Goal: Task Accomplishment & Management: Manage account settings

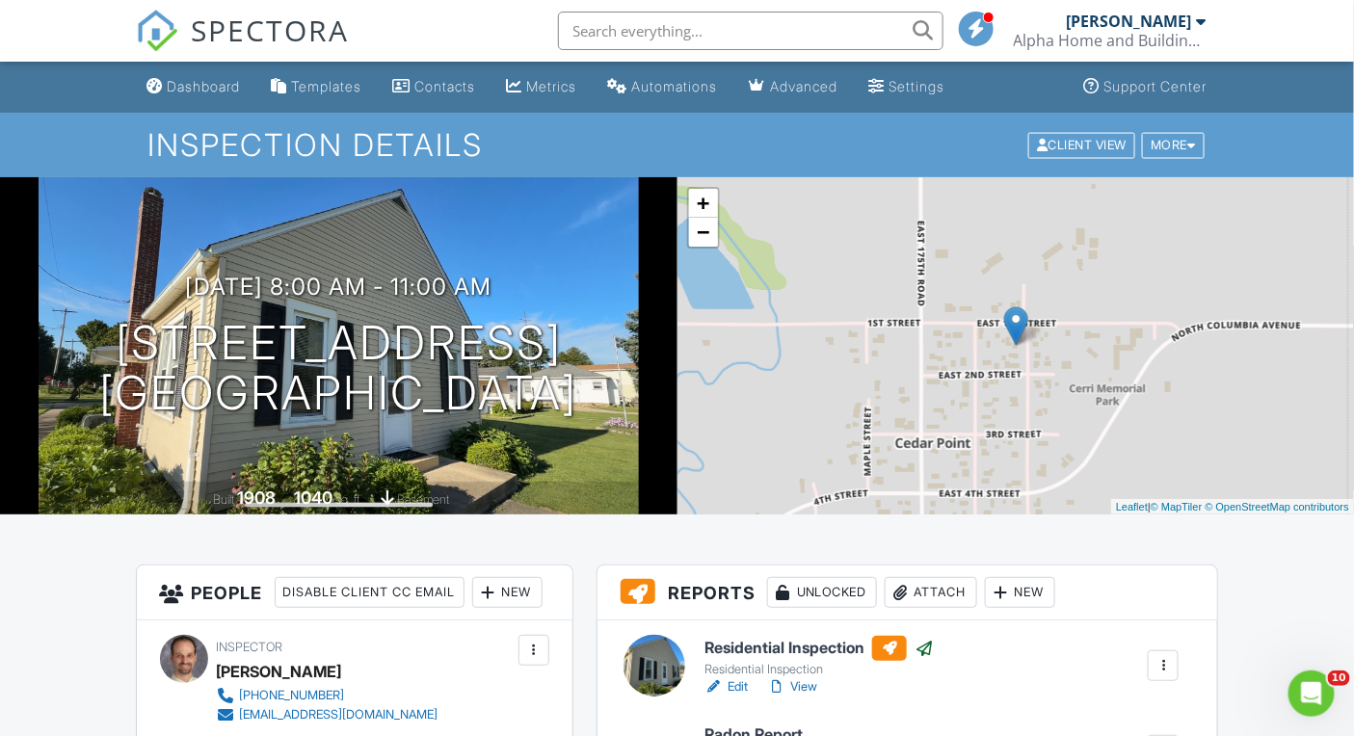
click at [279, 36] on span "SPECTORA" at bounding box center [271, 30] width 158 height 40
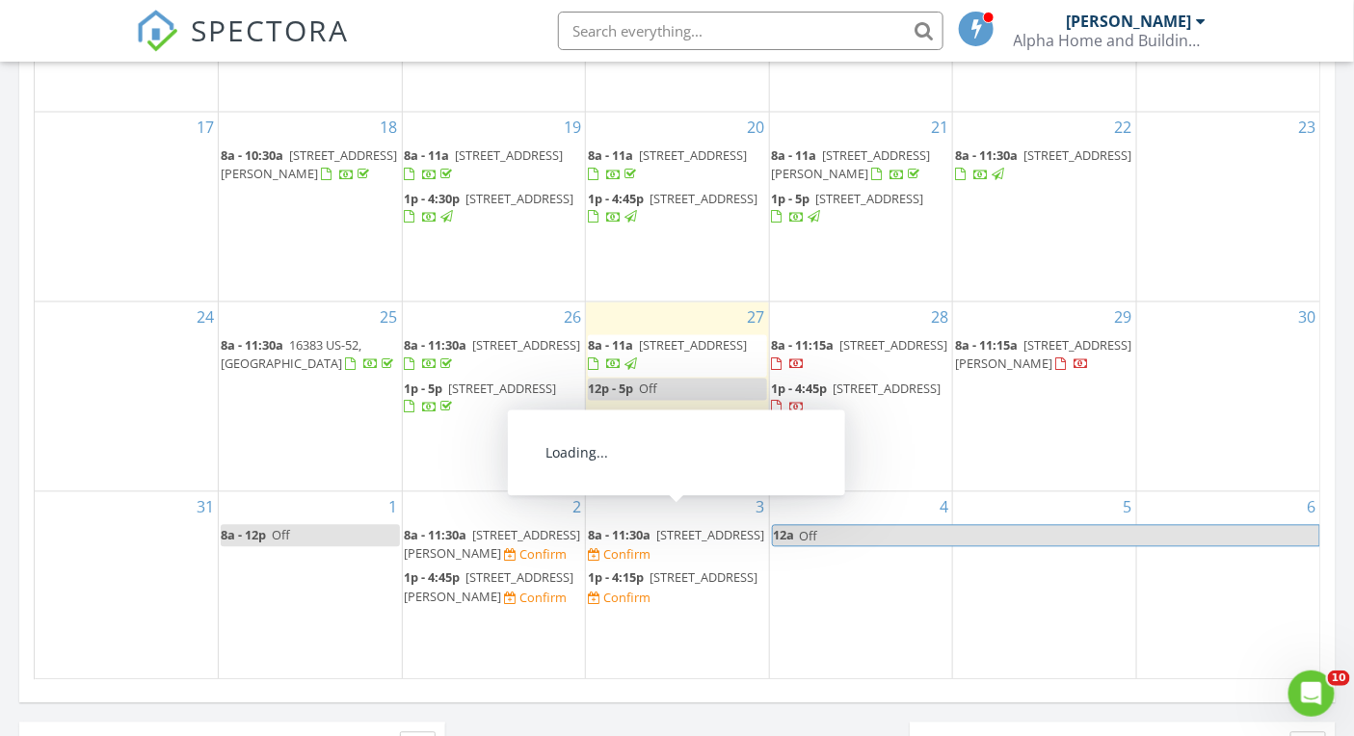
scroll to position [1147, 0]
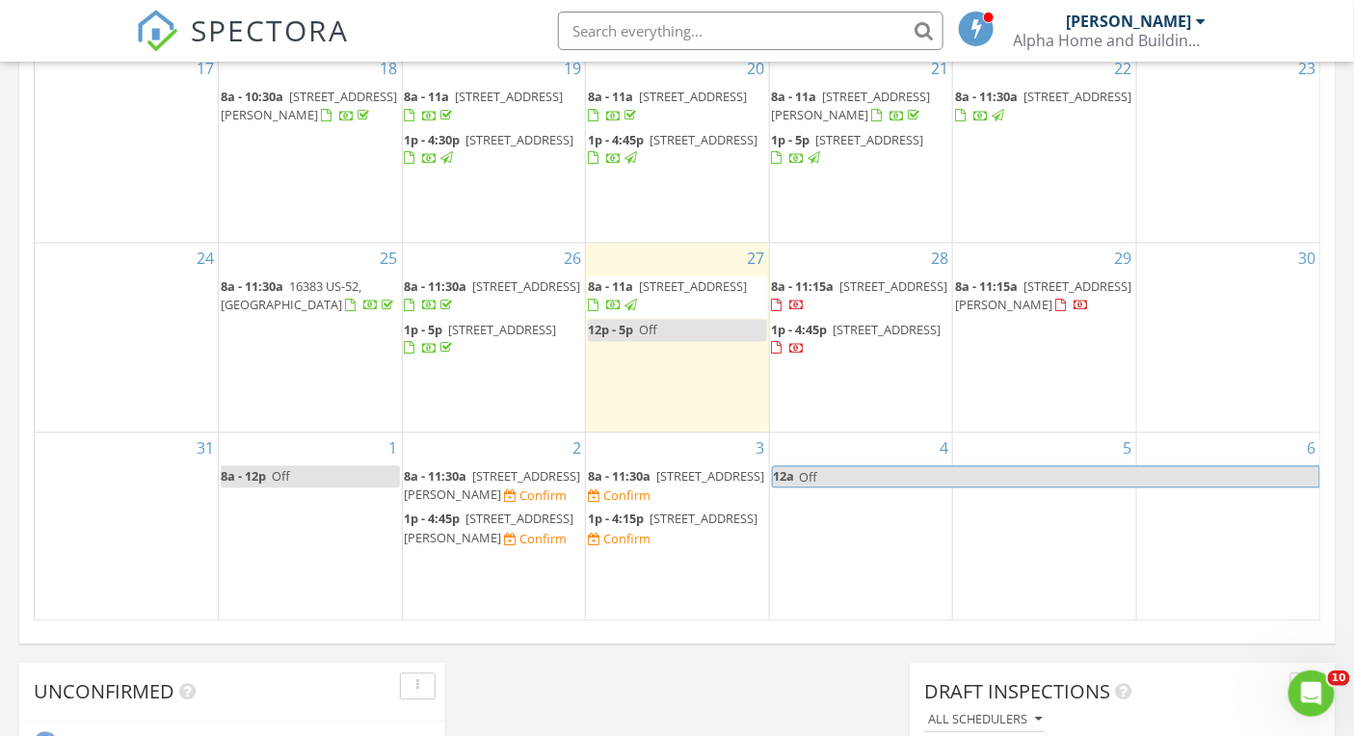
click at [522, 468] on span "401 Feeney Dr , Minooka 60447" at bounding box center [493, 486] width 176 height 36
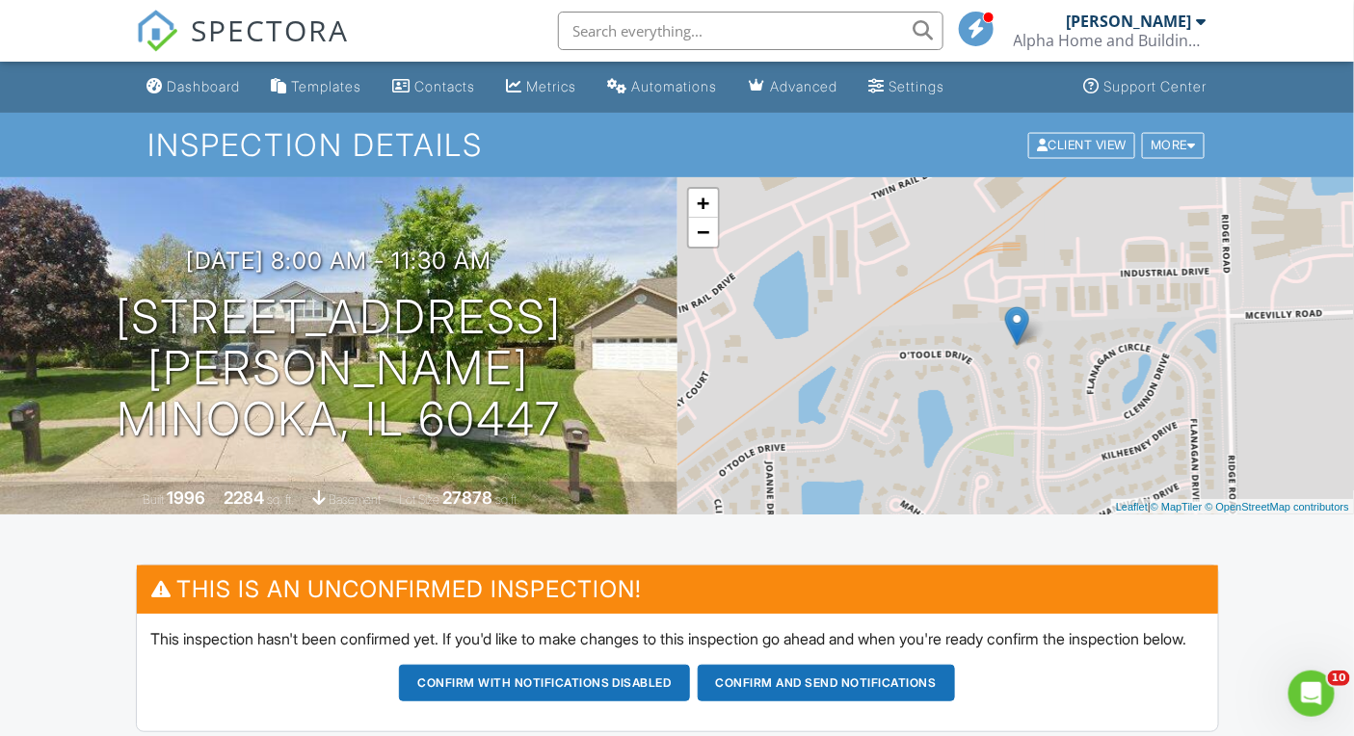
drag, startPoint x: 166, startPoint y: 349, endPoint x: 640, endPoint y: 385, distance: 475.4
click at [640, 385] on div "09/02/2025 8:00 am - 11:30 am 401 Feeney Dr Minooka, IL 60447" at bounding box center [338, 346] width 677 height 197
copy h1 "401 Feeney Dr Minooka, IL 60447"
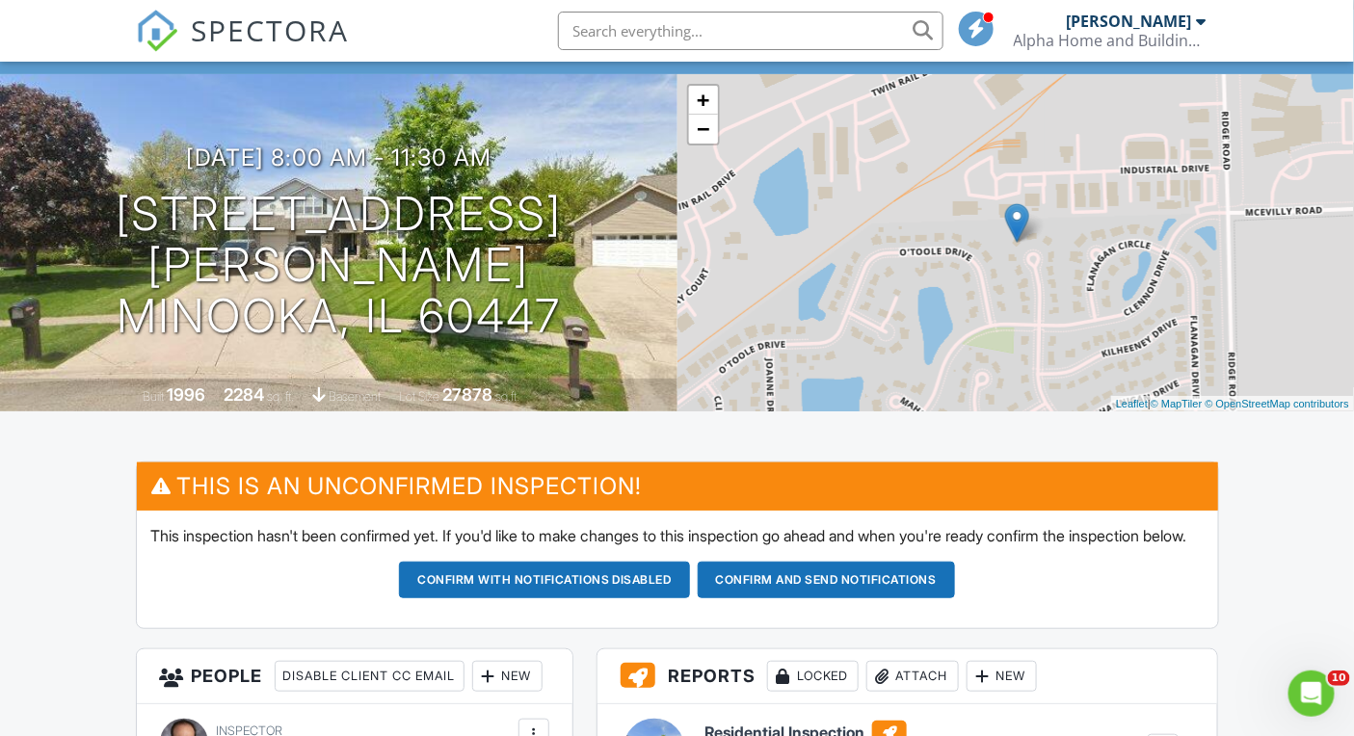
scroll to position [205, 0]
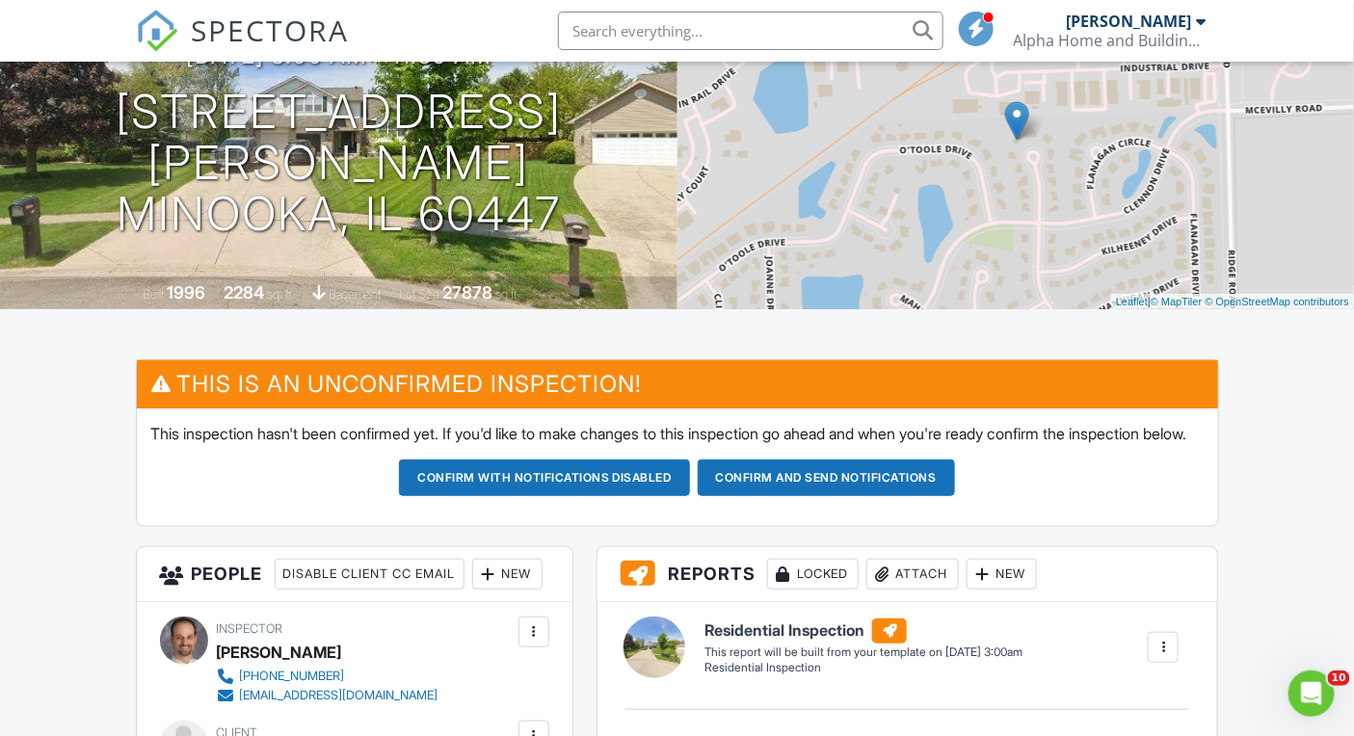
drag, startPoint x: 295, startPoint y: 44, endPoint x: 305, endPoint y: 53, distance: 13.7
click at [296, 43] on span "SPECTORA" at bounding box center [271, 30] width 158 height 40
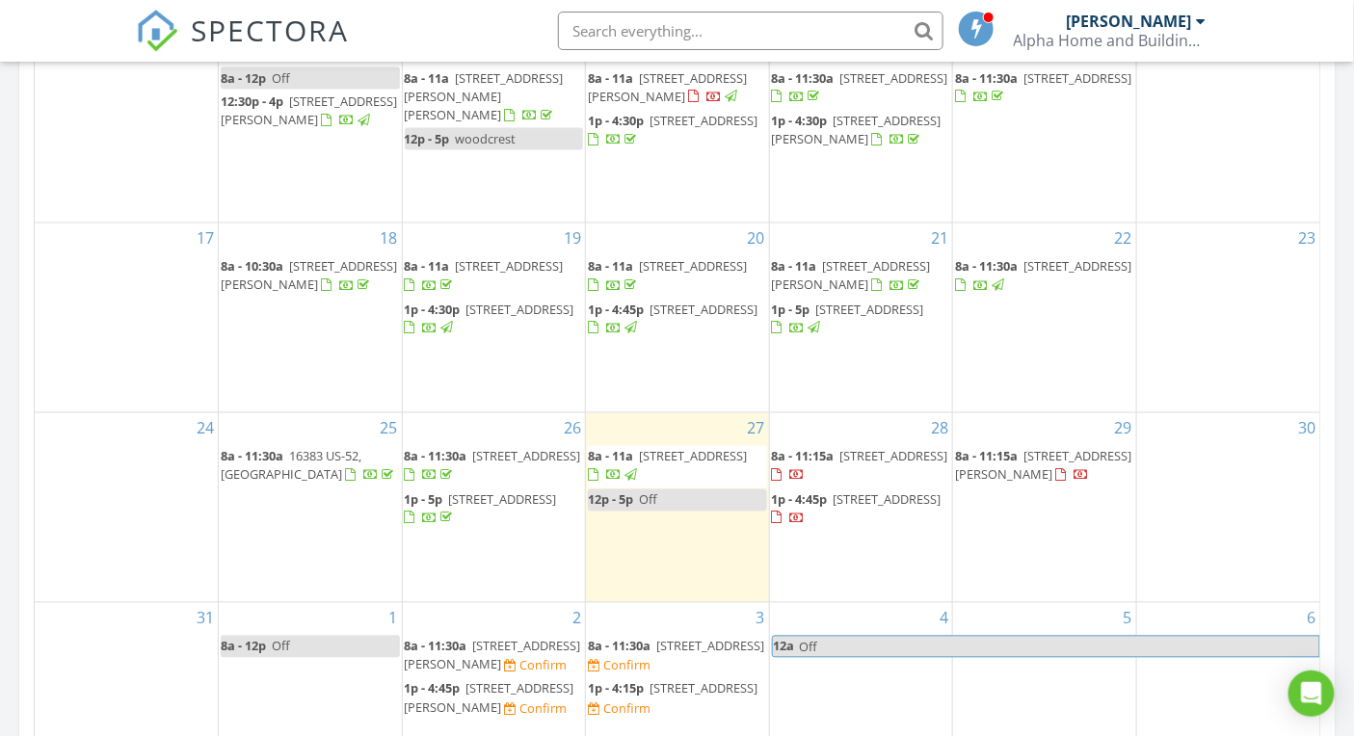
scroll to position [1160, 0]
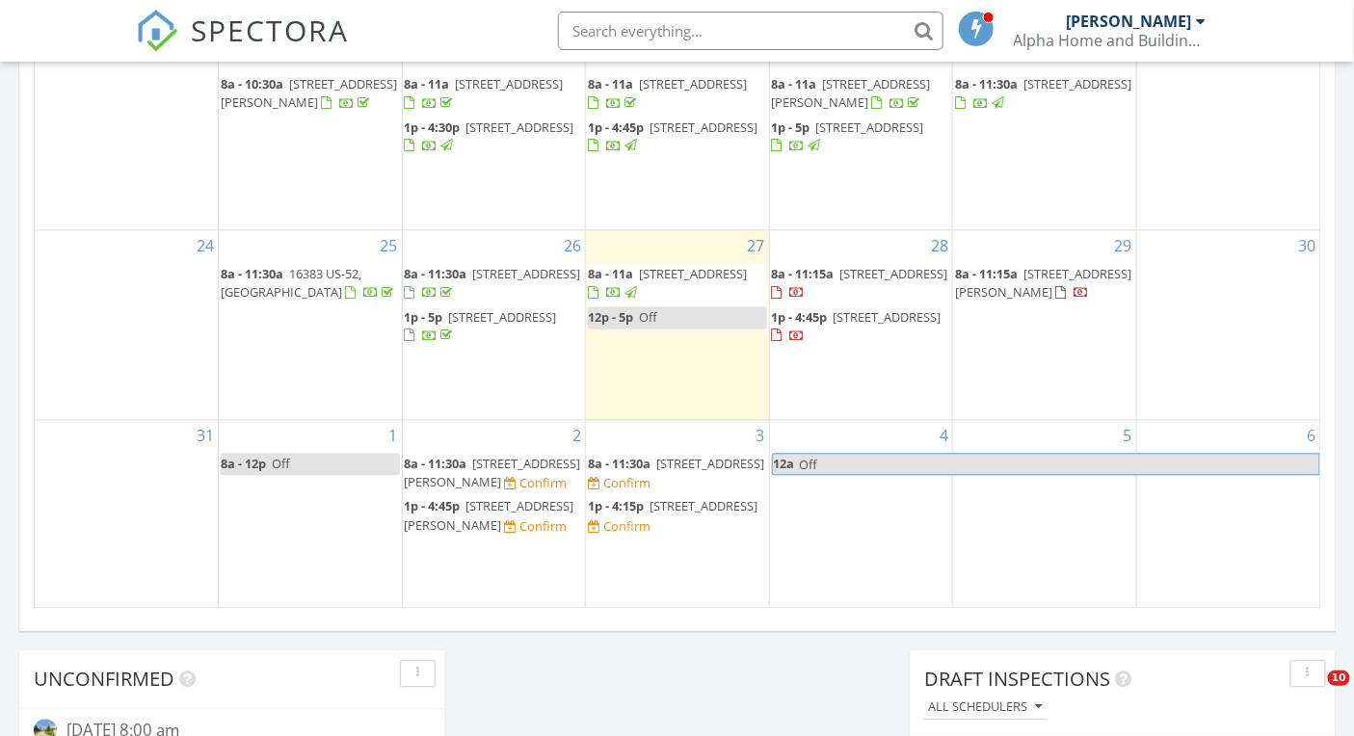
click at [517, 498] on span "407 E Walnut St, Oglesby 61348" at bounding box center [490, 516] width 170 height 36
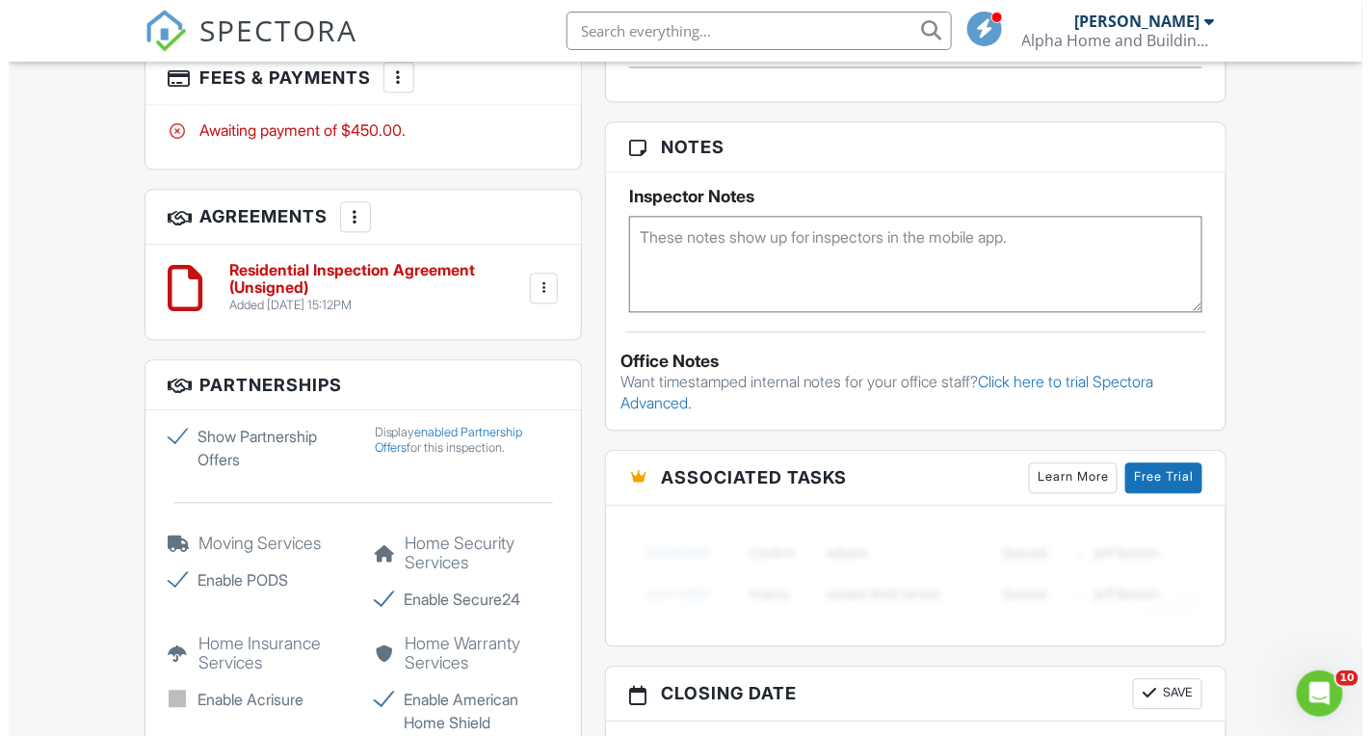
scroll to position [1168, 0]
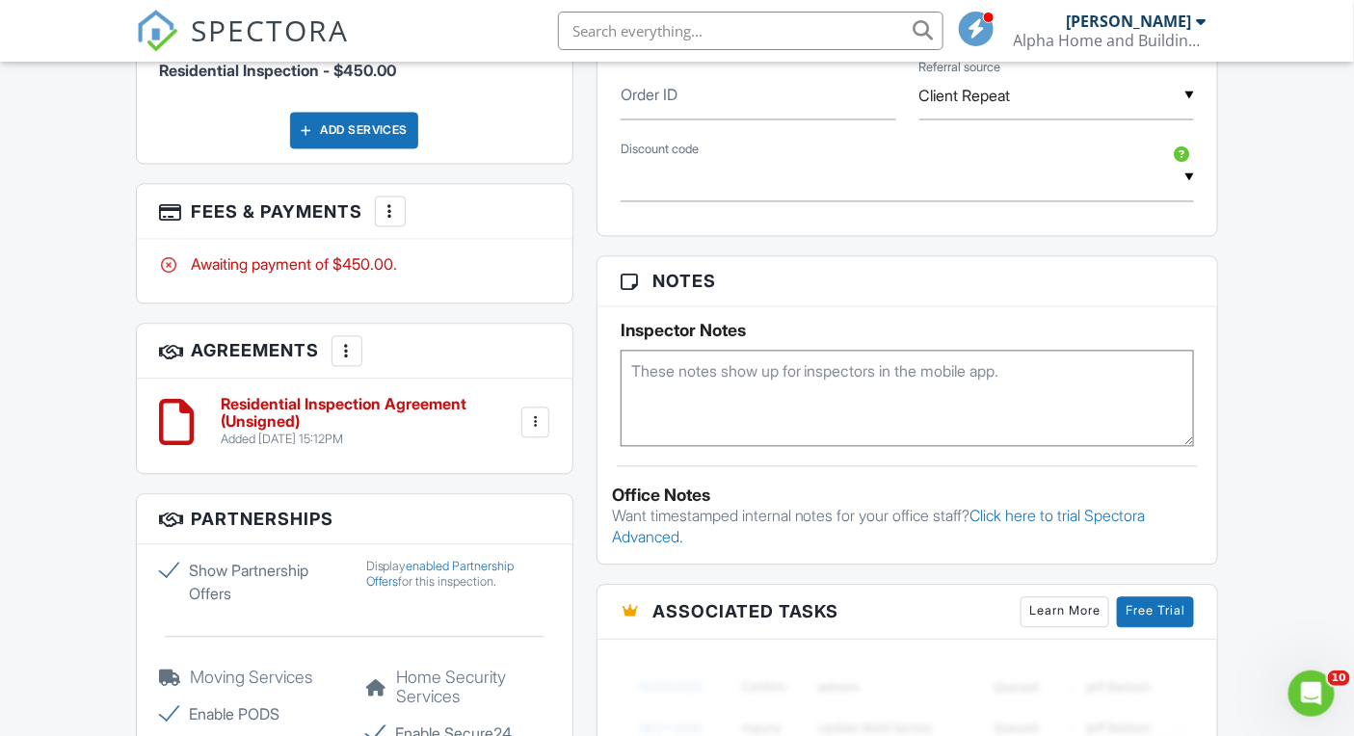
click at [539, 433] on div at bounding box center [534, 422] width 19 height 19
click at [390, 222] on div at bounding box center [390, 211] width 19 height 19
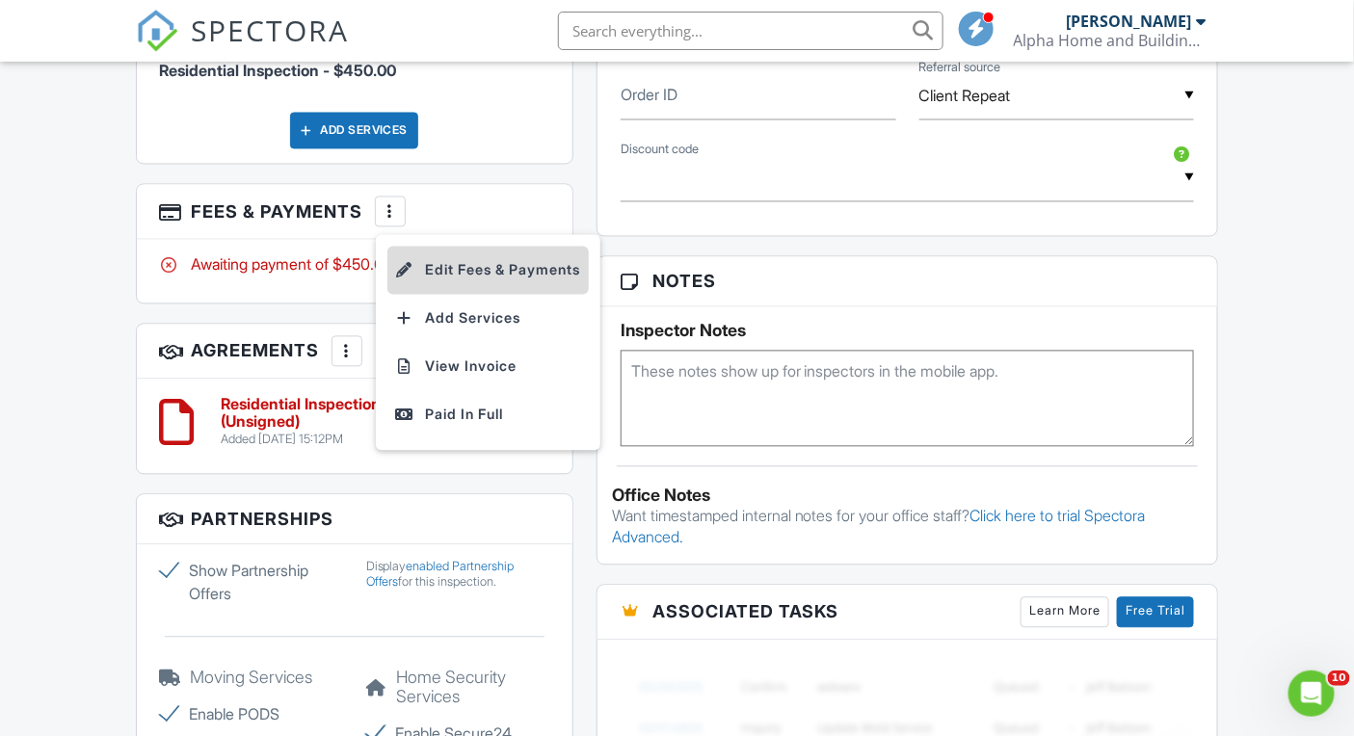
click at [503, 295] on li "Edit Fees & Payments" at bounding box center [487, 271] width 201 height 48
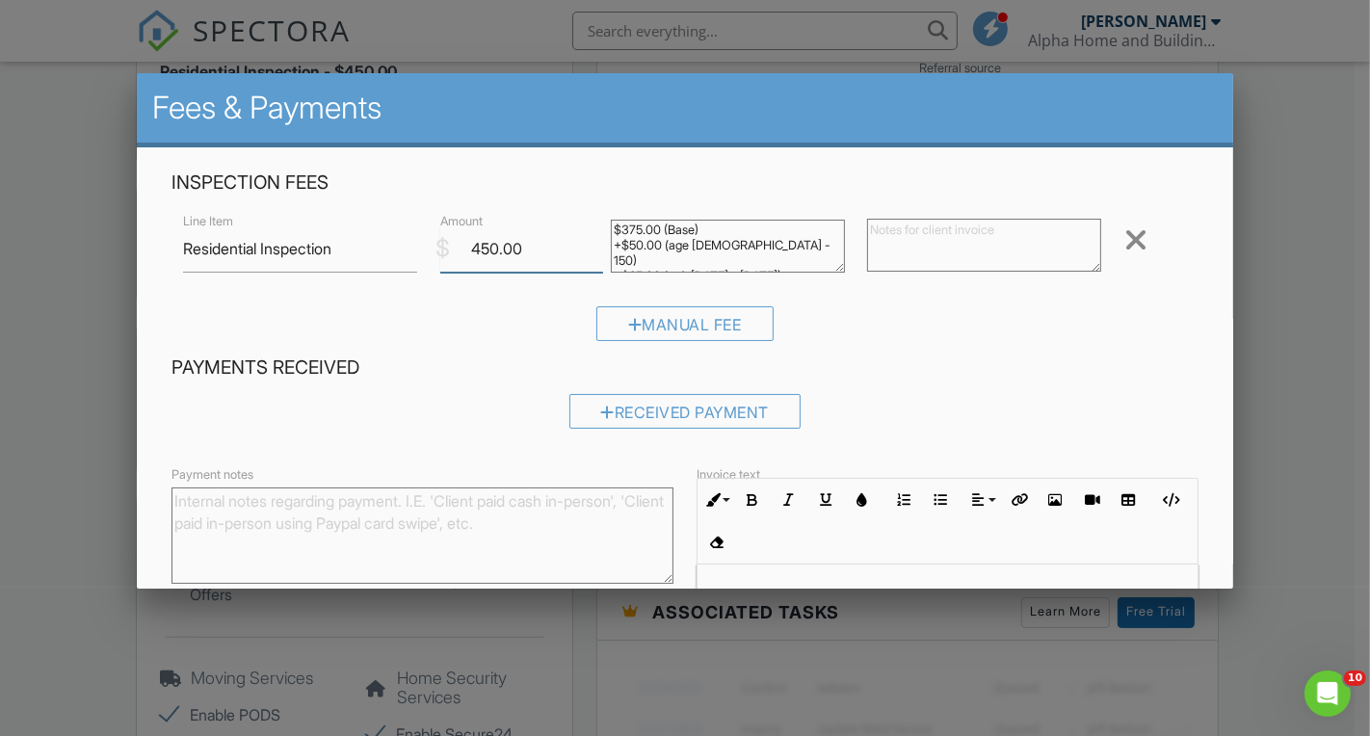
click at [533, 240] on input "450.00" at bounding box center [522, 248] width 164 height 47
click at [532, 242] on input "450.00" at bounding box center [522, 248] width 164 height 47
type input "500"
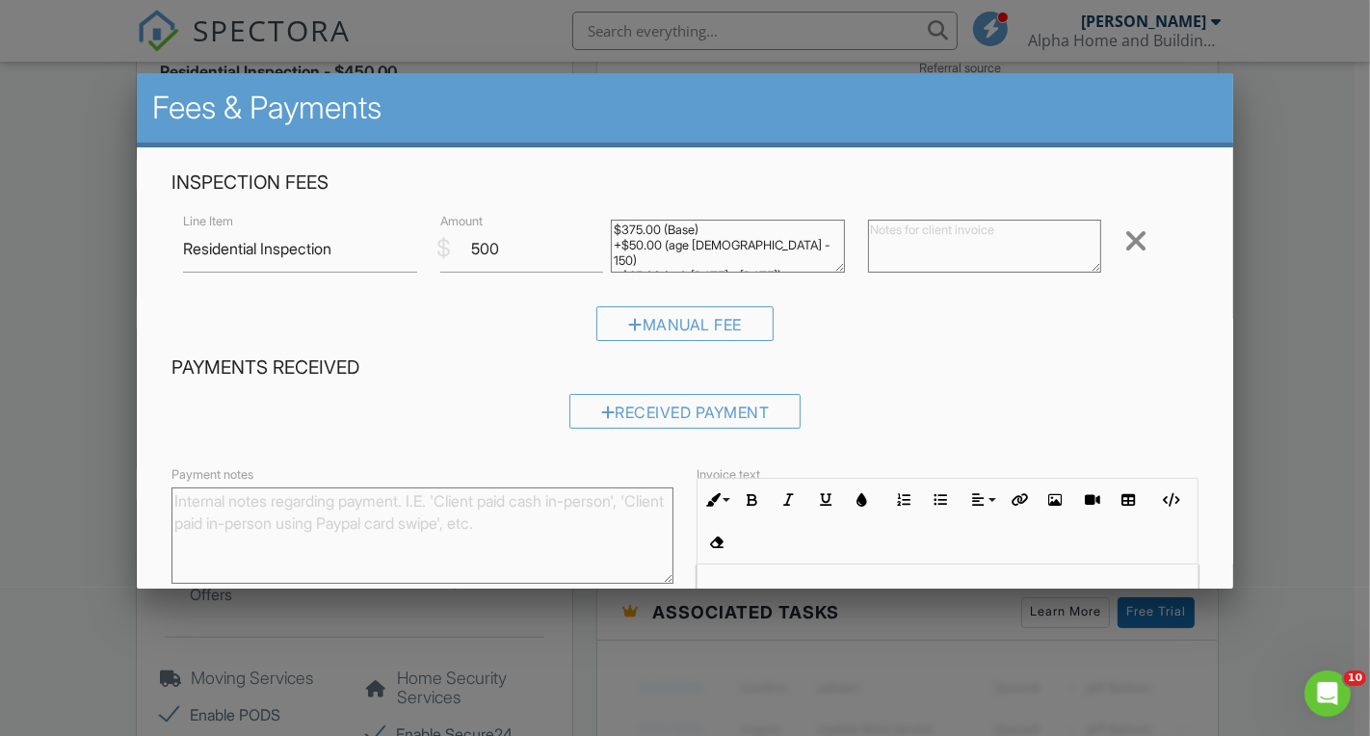
click at [775, 255] on textarea "$375.00 (Base) +$50.00 (age 126 - 150) +$25.00 (sqft 1501 - 2000)" at bounding box center [727, 246] width 233 height 53
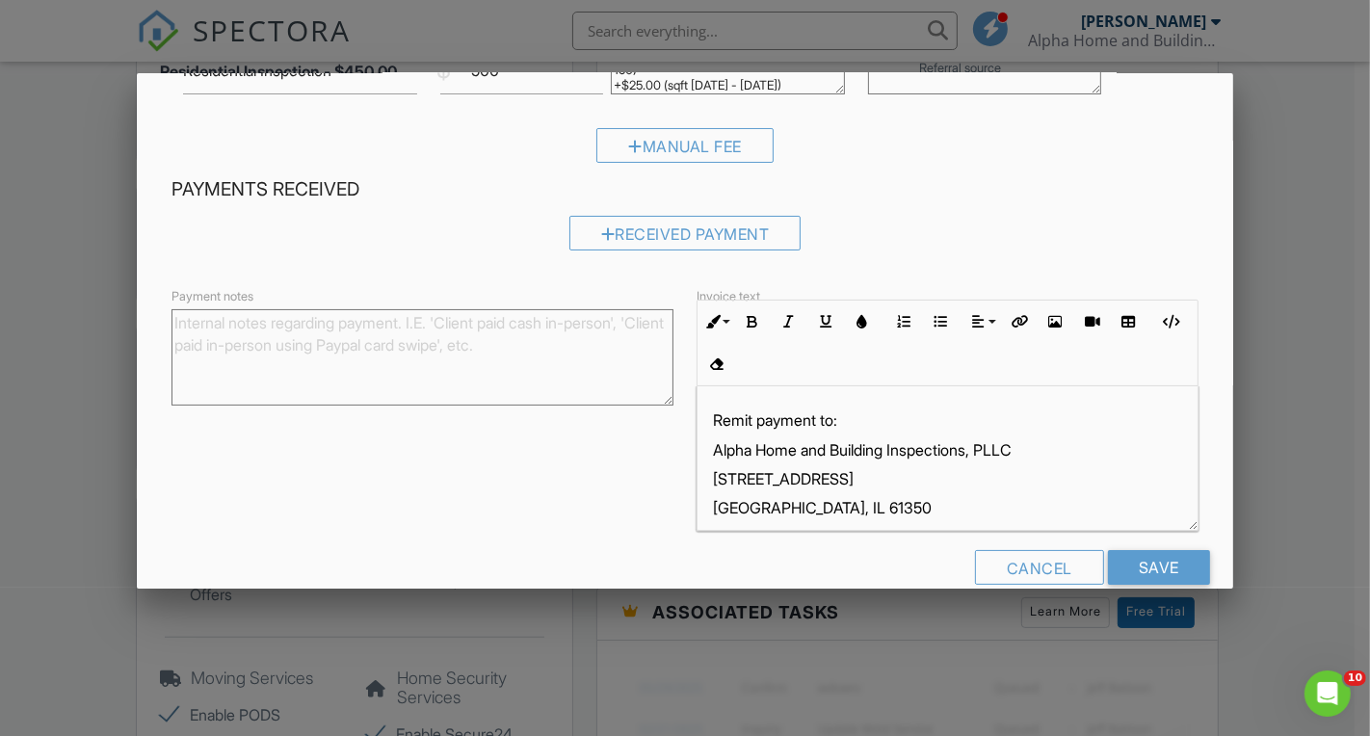
scroll to position [210, 0]
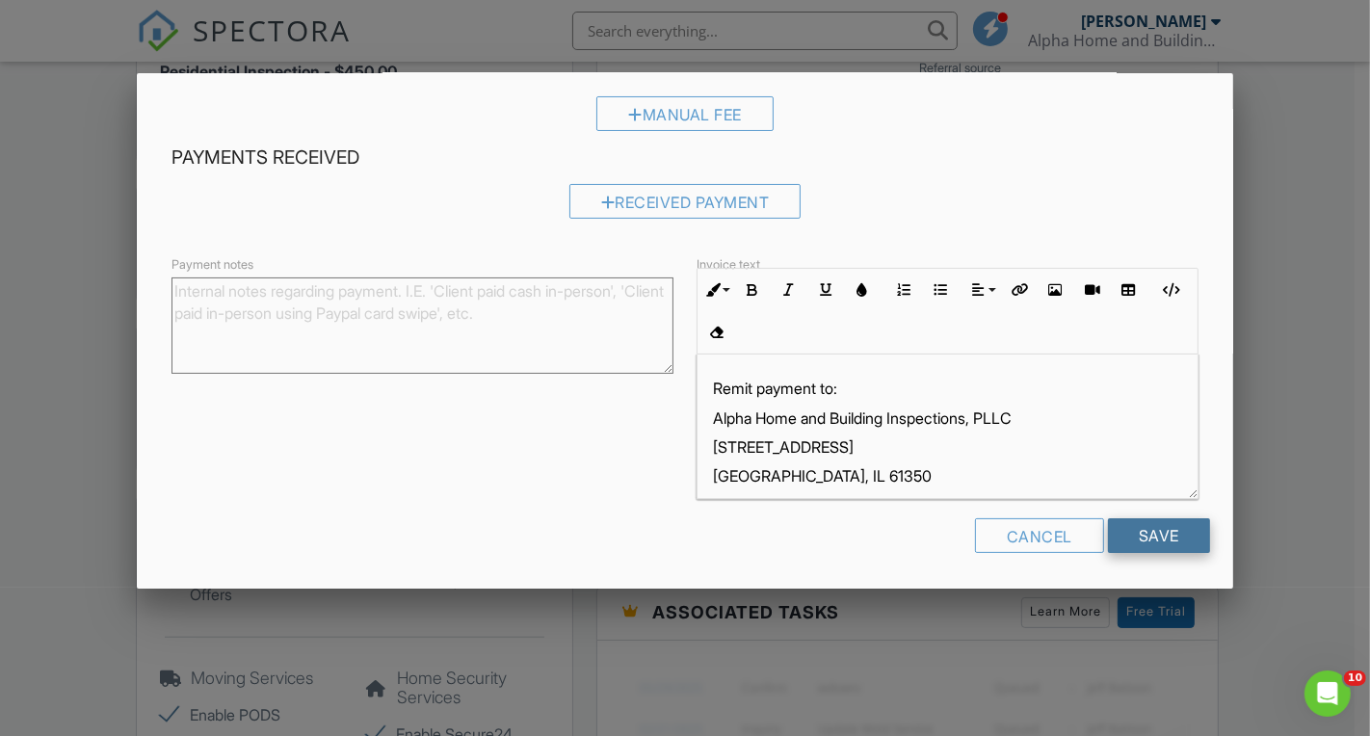
type textarea "$375.00 (Base) +$50.00 (age 126 - 150) +$25.00 (sqft 1501 - 2000) +$50.00 (comm…"
click at [1140, 523] on input "Save" at bounding box center [1159, 535] width 102 height 35
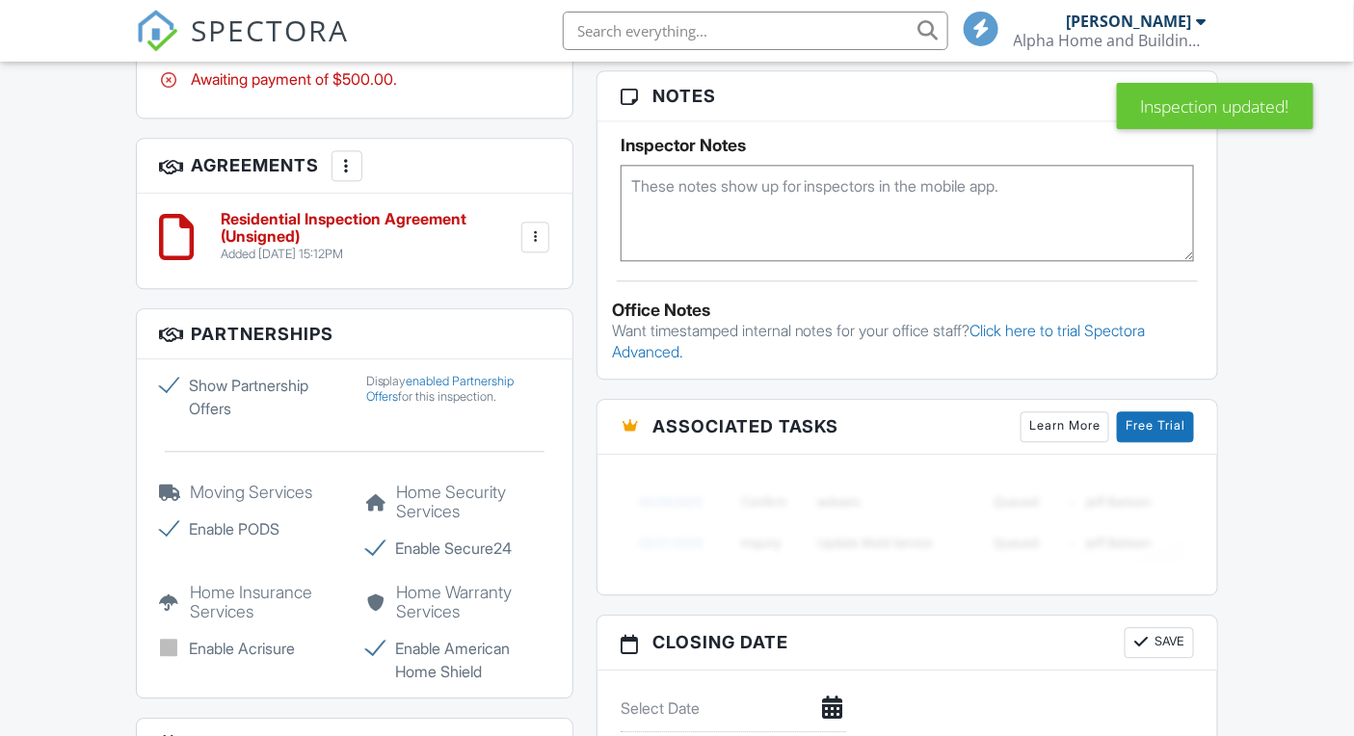
scroll to position [1352, 0]
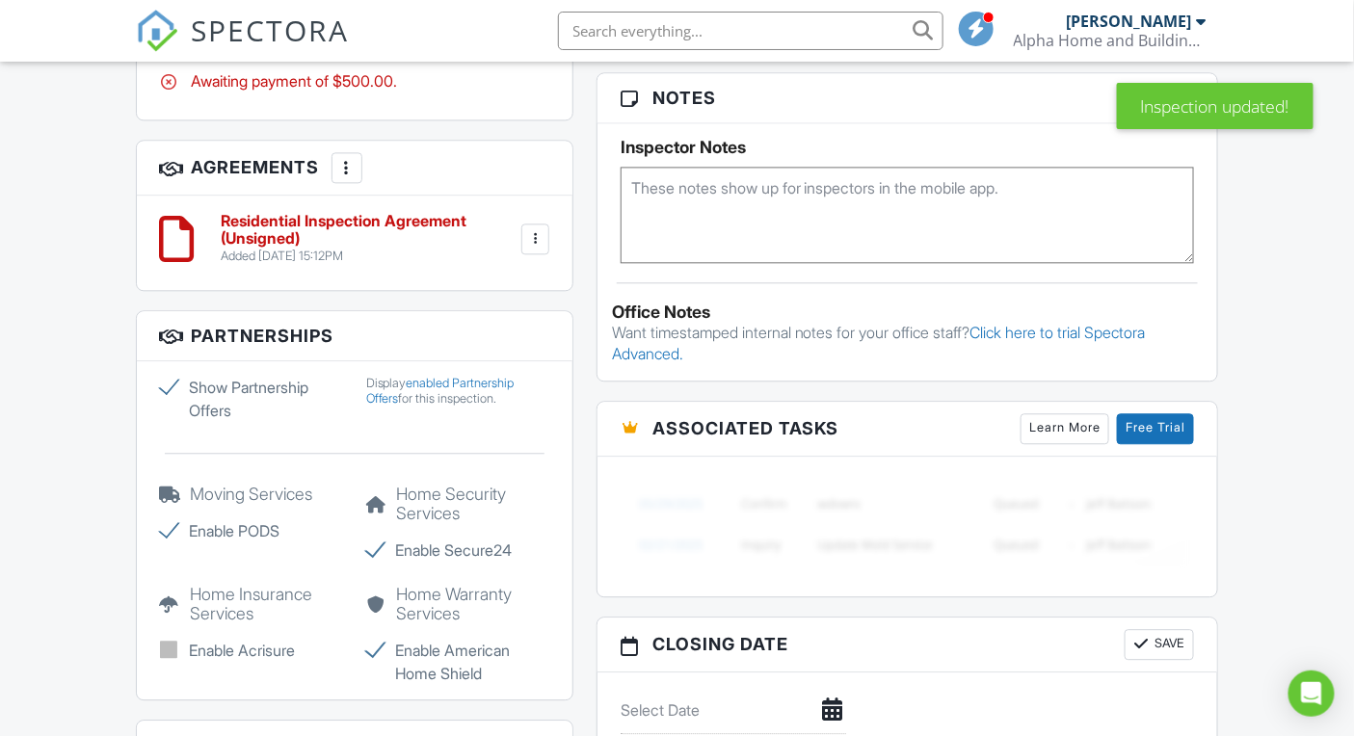
click at [530, 249] on div at bounding box center [534, 238] width 19 height 19
click at [525, 316] on li "Edit" at bounding box center [483, 292] width 110 height 48
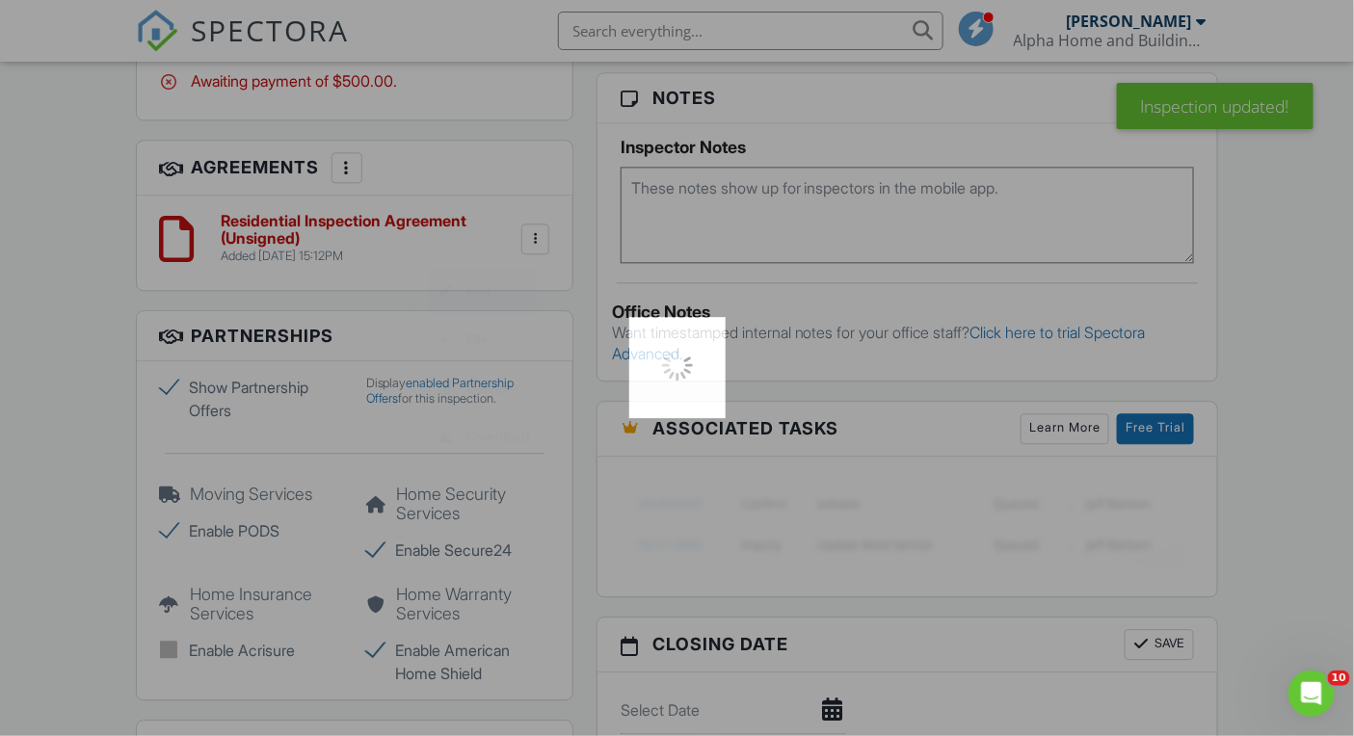
scroll to position [0, 0]
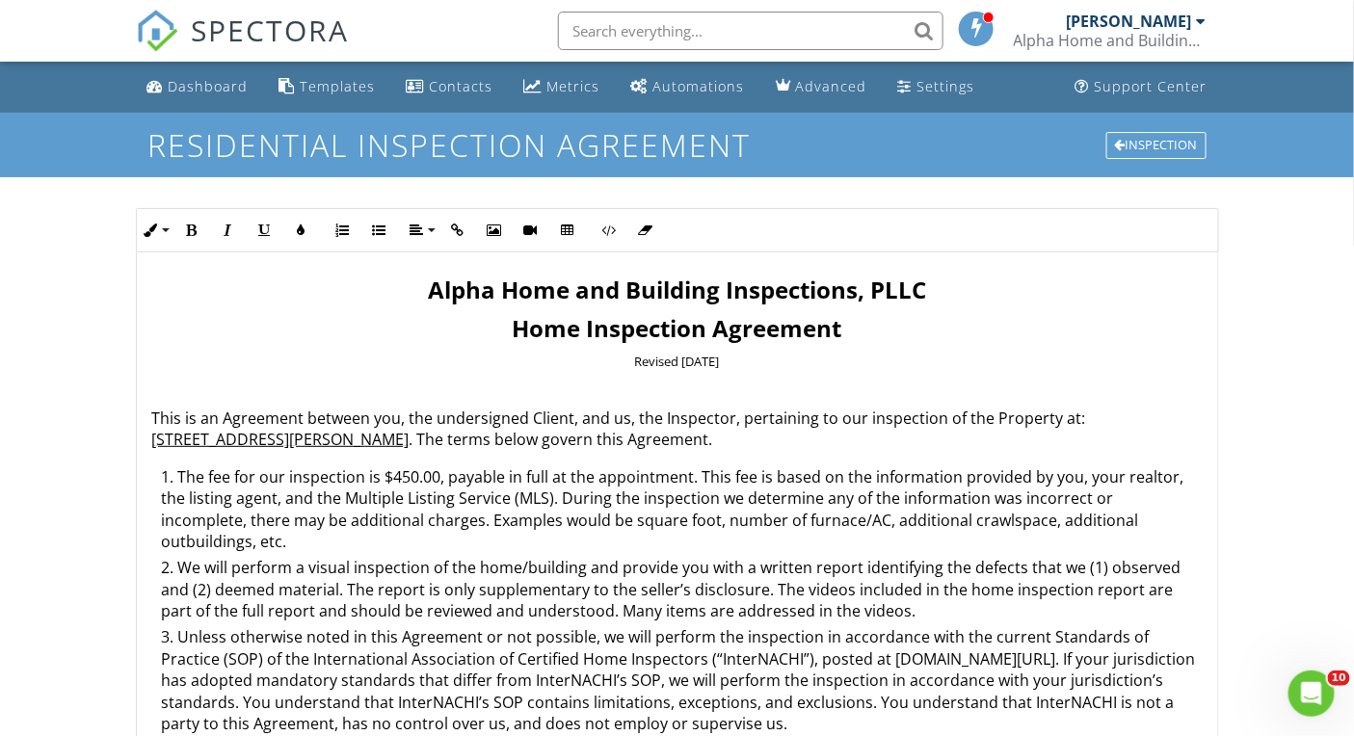
click at [415, 482] on li "The fee for our inspection is $450.00, payable in full at the appointment. This…" at bounding box center [682, 512] width 1040 height 92
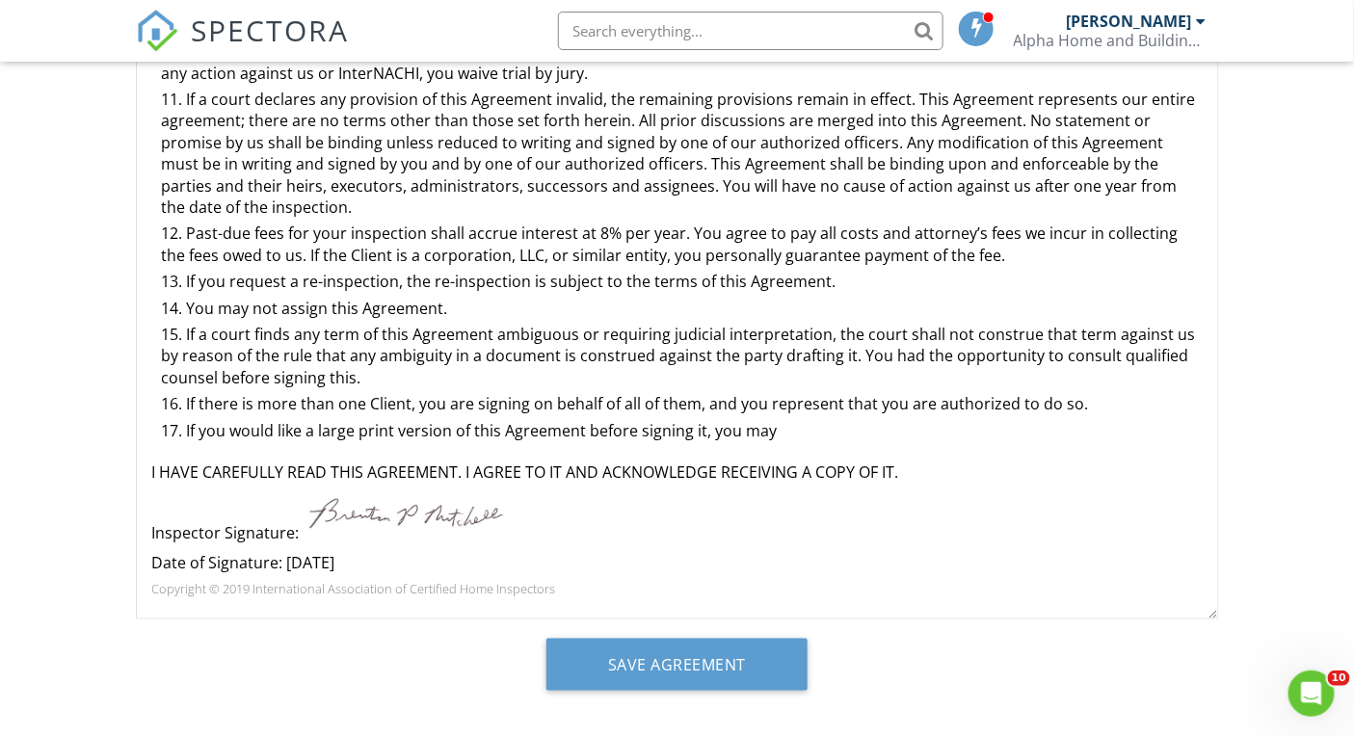
scroll to position [421, 0]
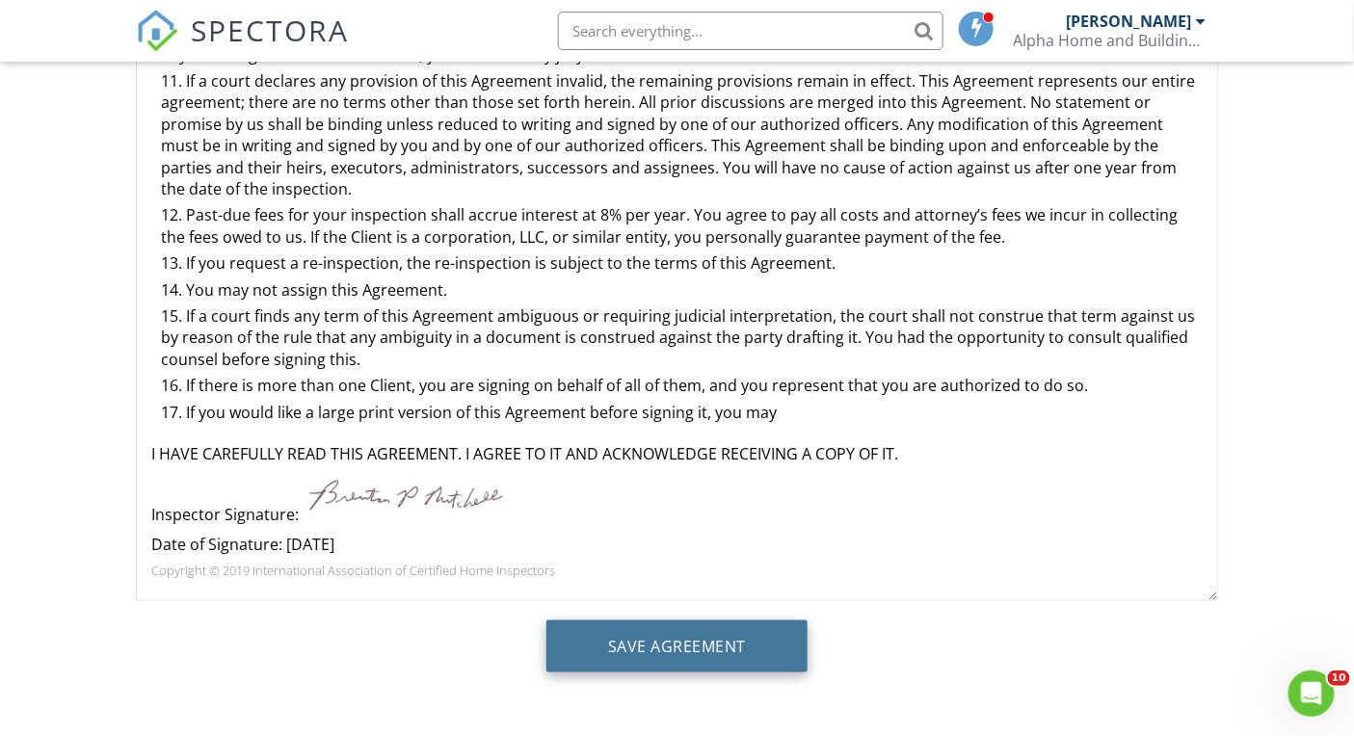
click at [683, 628] on input "Save Agreement" at bounding box center [676, 646] width 261 height 52
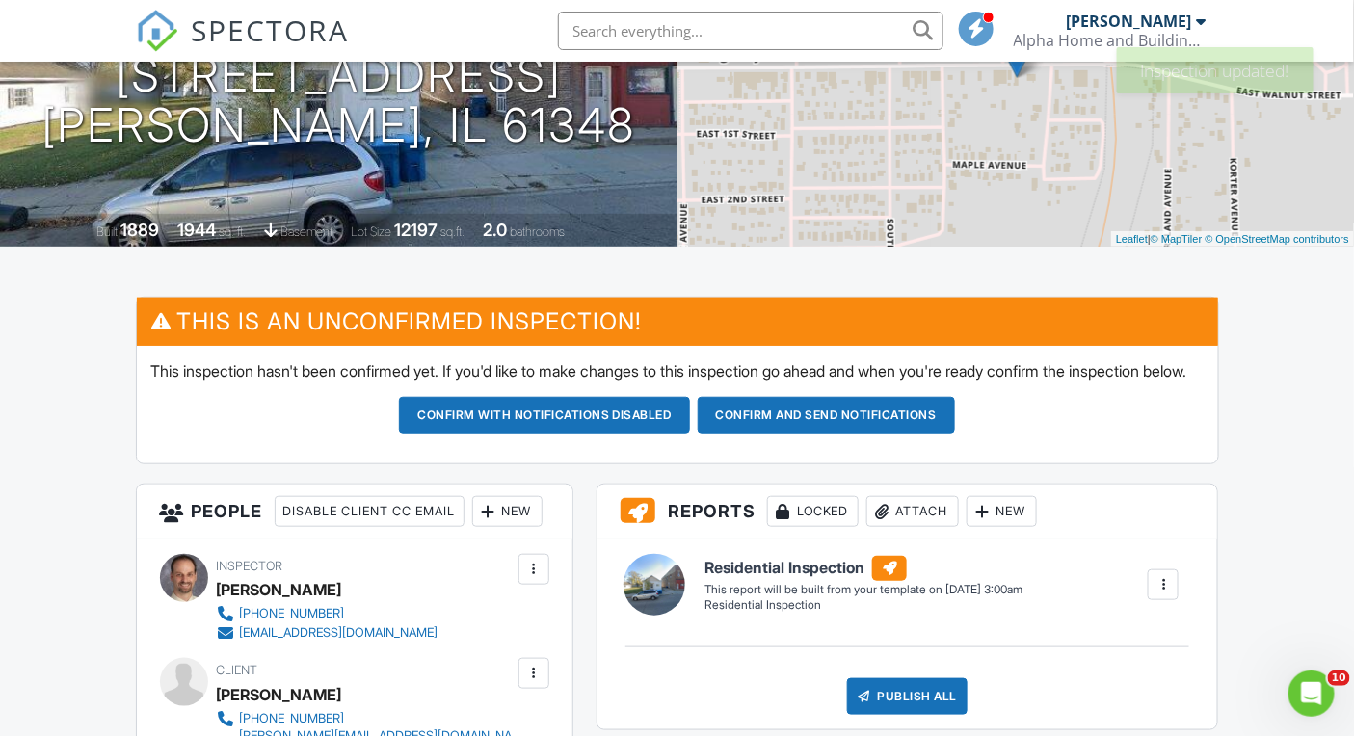
scroll to position [177, 0]
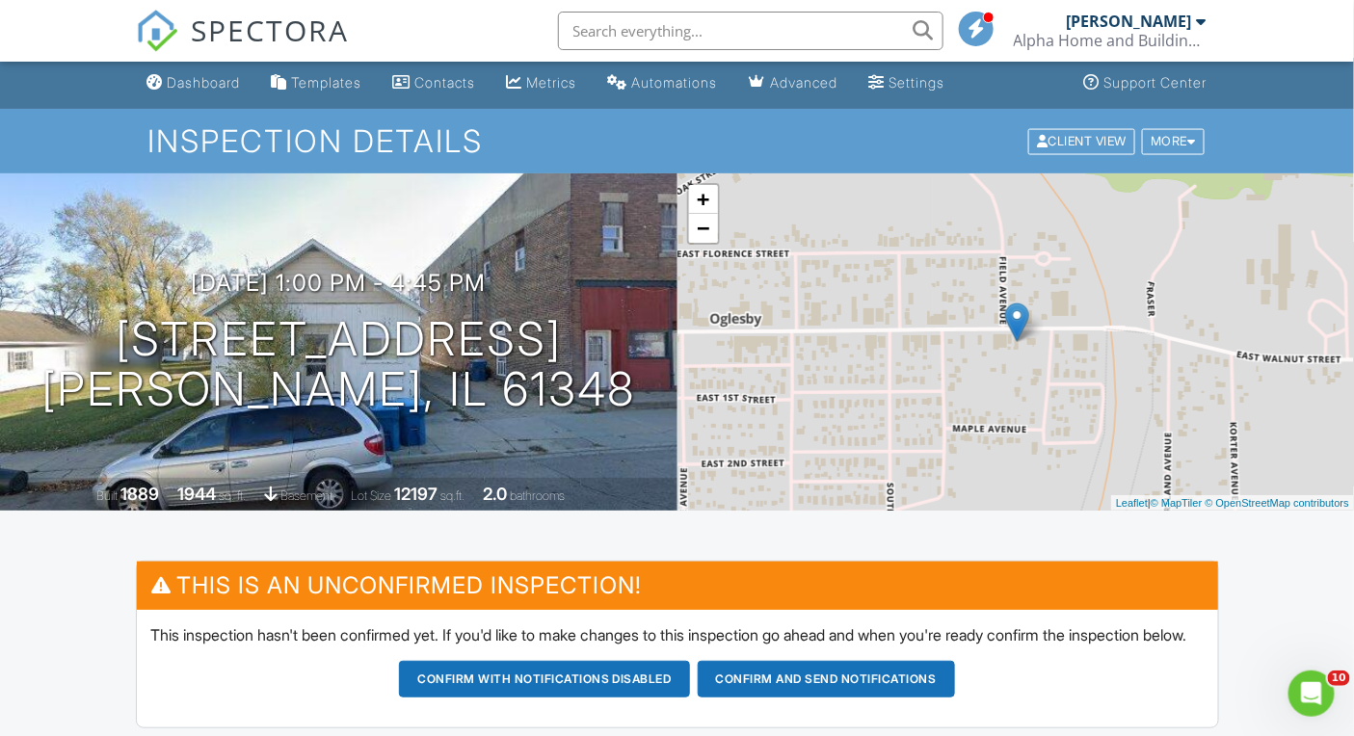
scroll to position [0, 0]
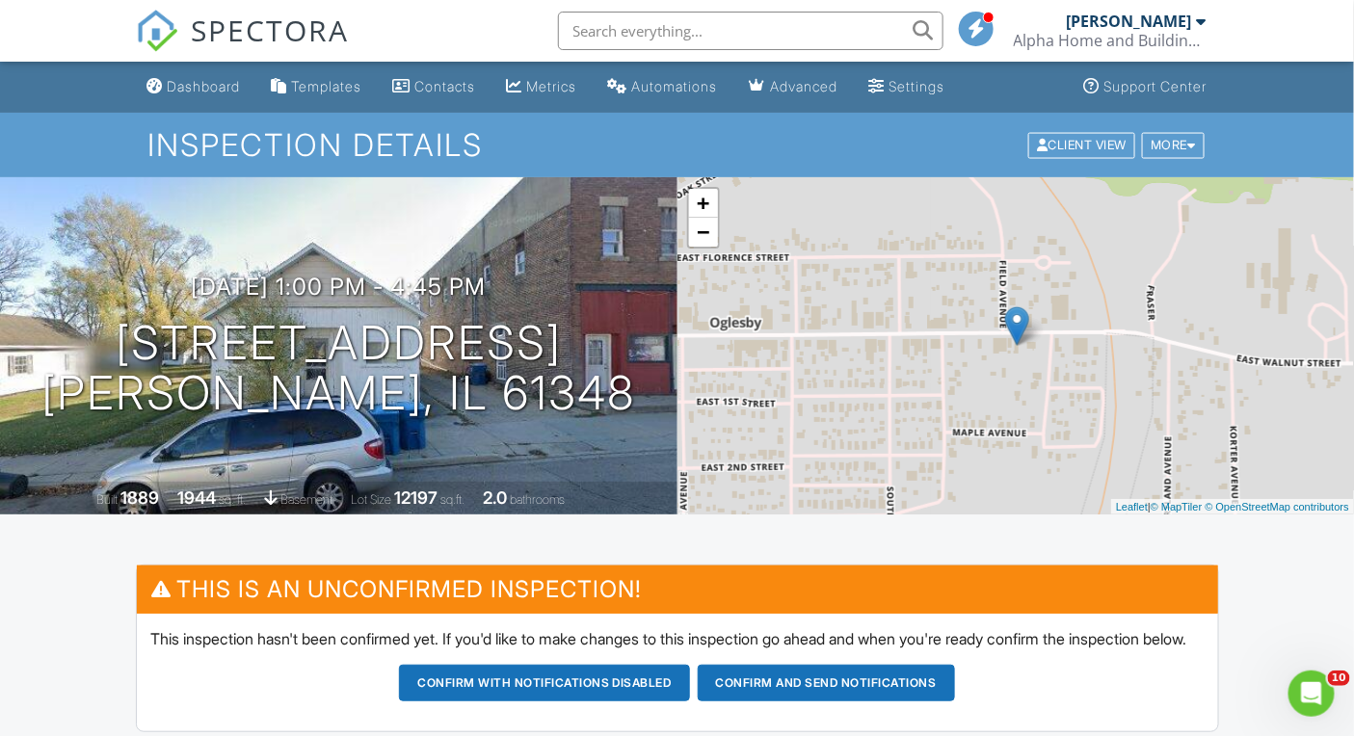
click at [262, 35] on span "SPECTORA" at bounding box center [271, 30] width 158 height 40
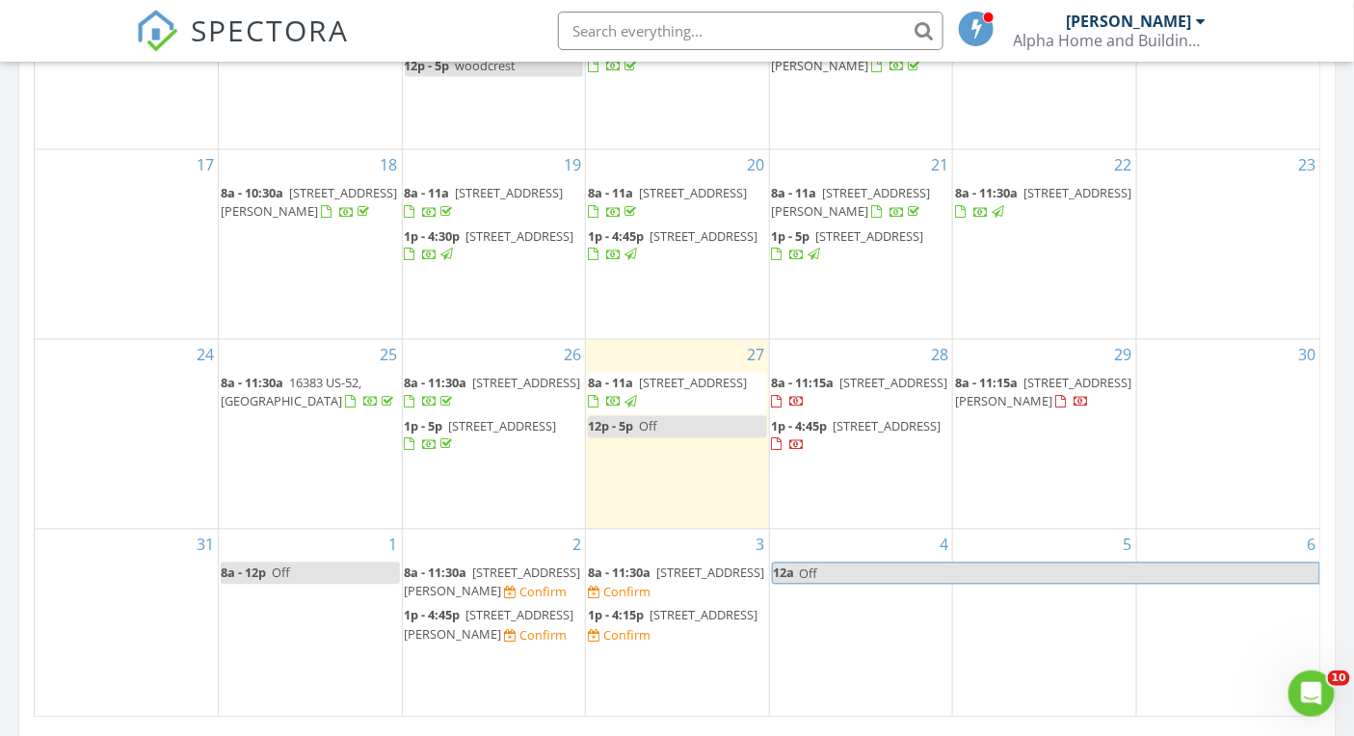
scroll to position [1161, 0]
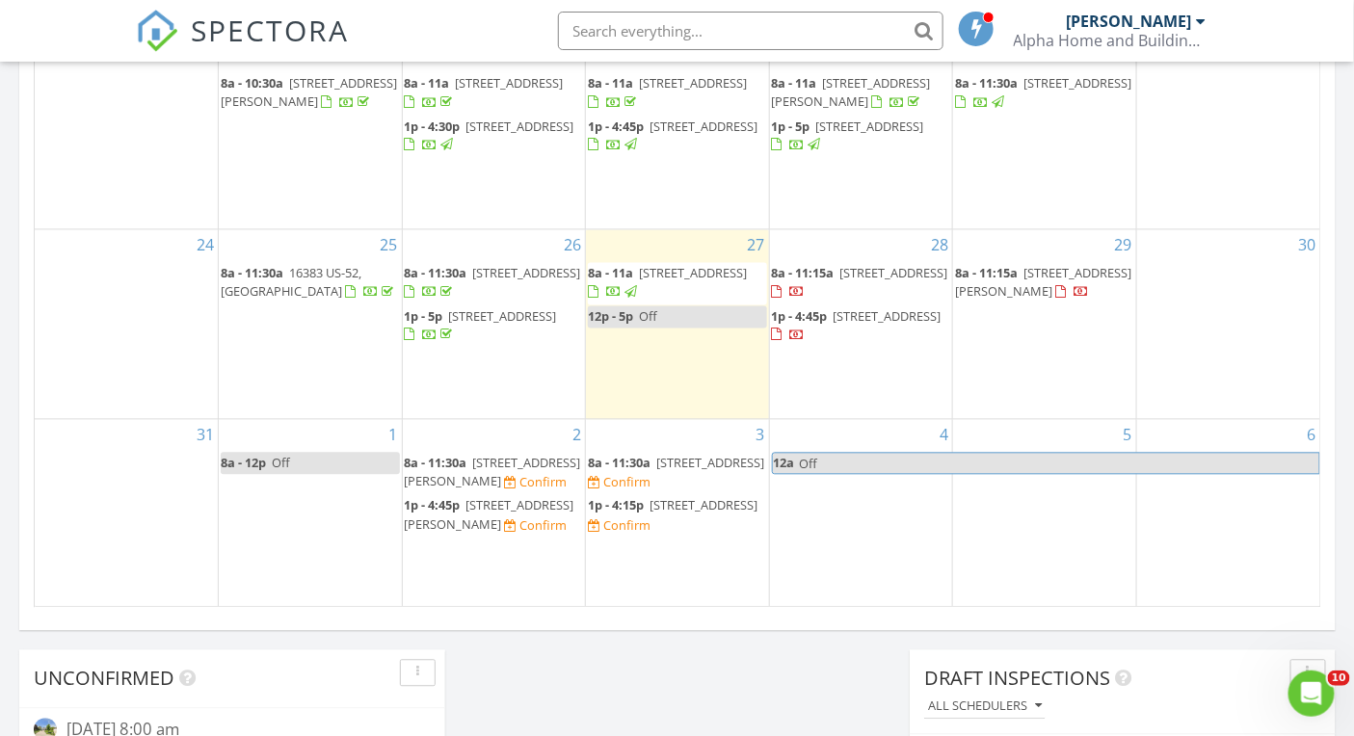
click at [520, 455] on span "401 Feeney Dr , Minooka 60447" at bounding box center [493, 473] width 176 height 36
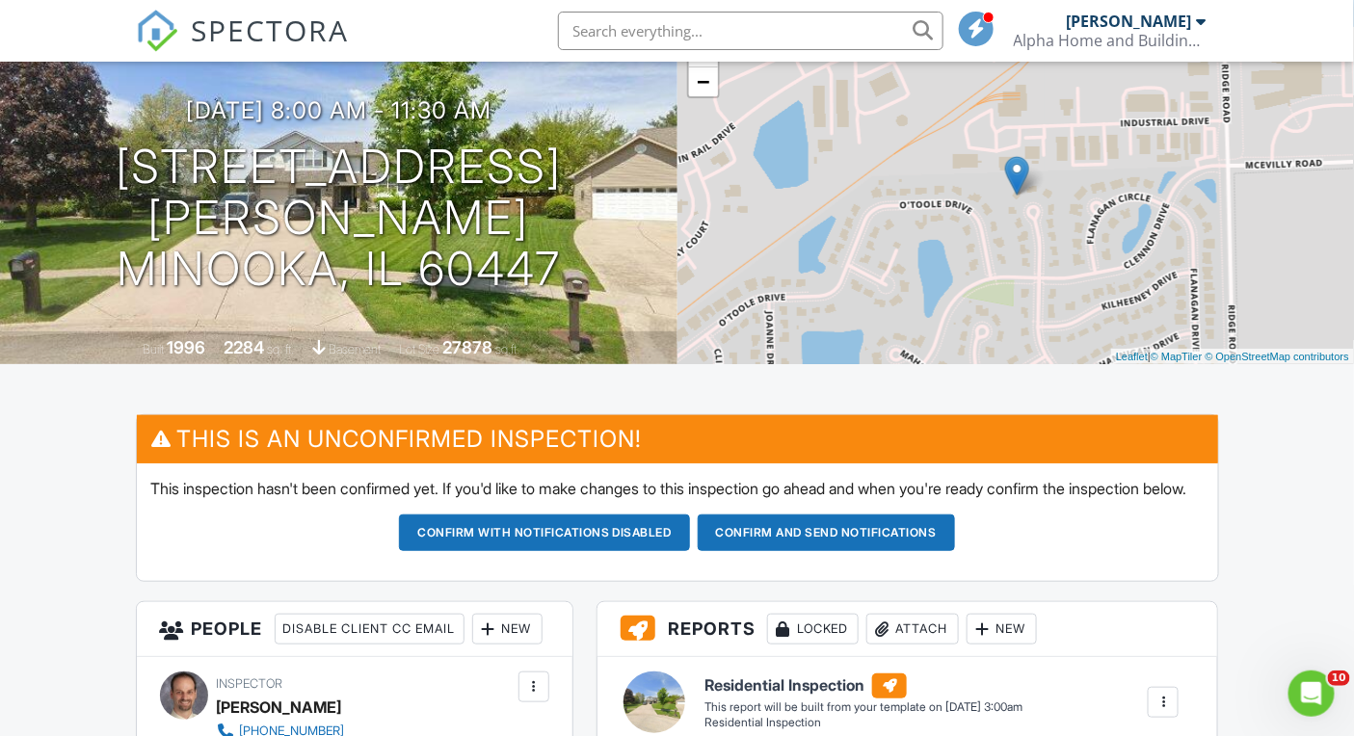
click at [131, 435] on div "This is an Unconfirmed Inspection! This inspection hasn't been confirmed yet. I…" at bounding box center [677, 507] width 1106 height 187
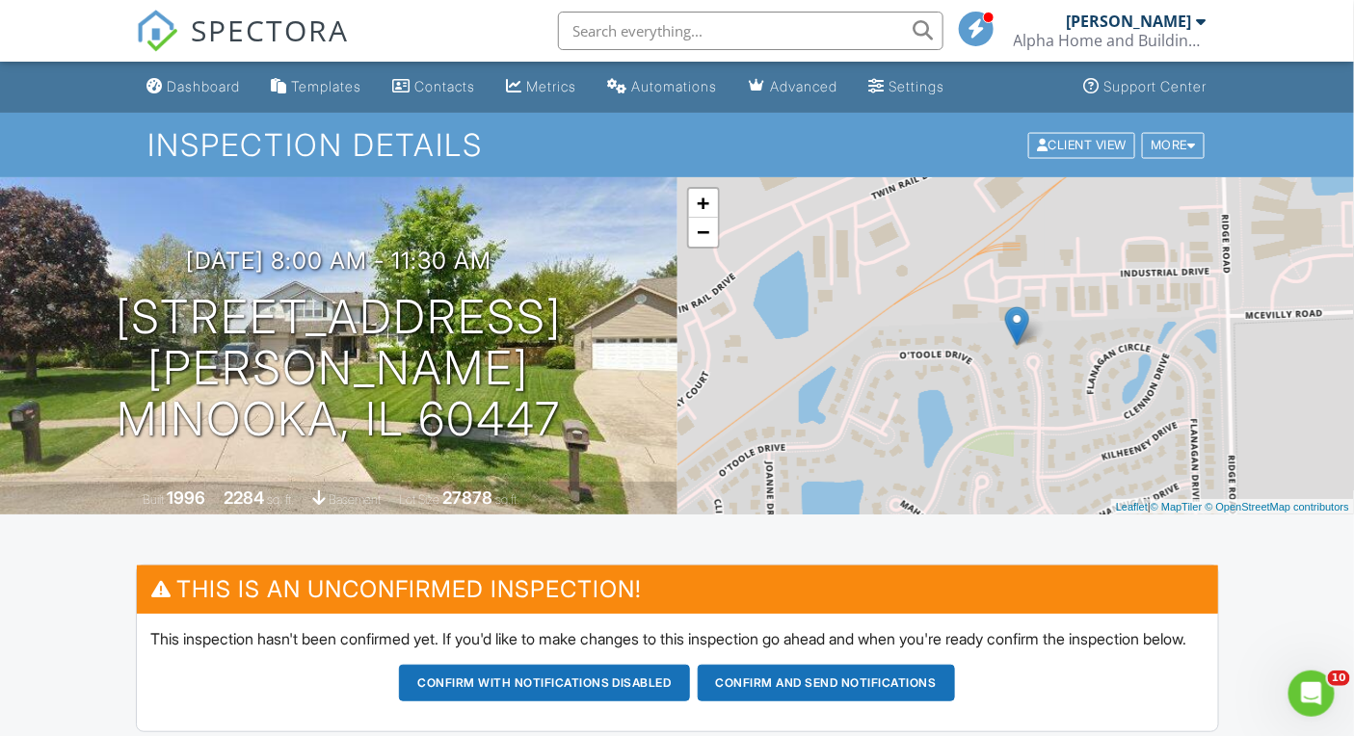
click at [319, 28] on span "SPECTORA" at bounding box center [271, 30] width 158 height 40
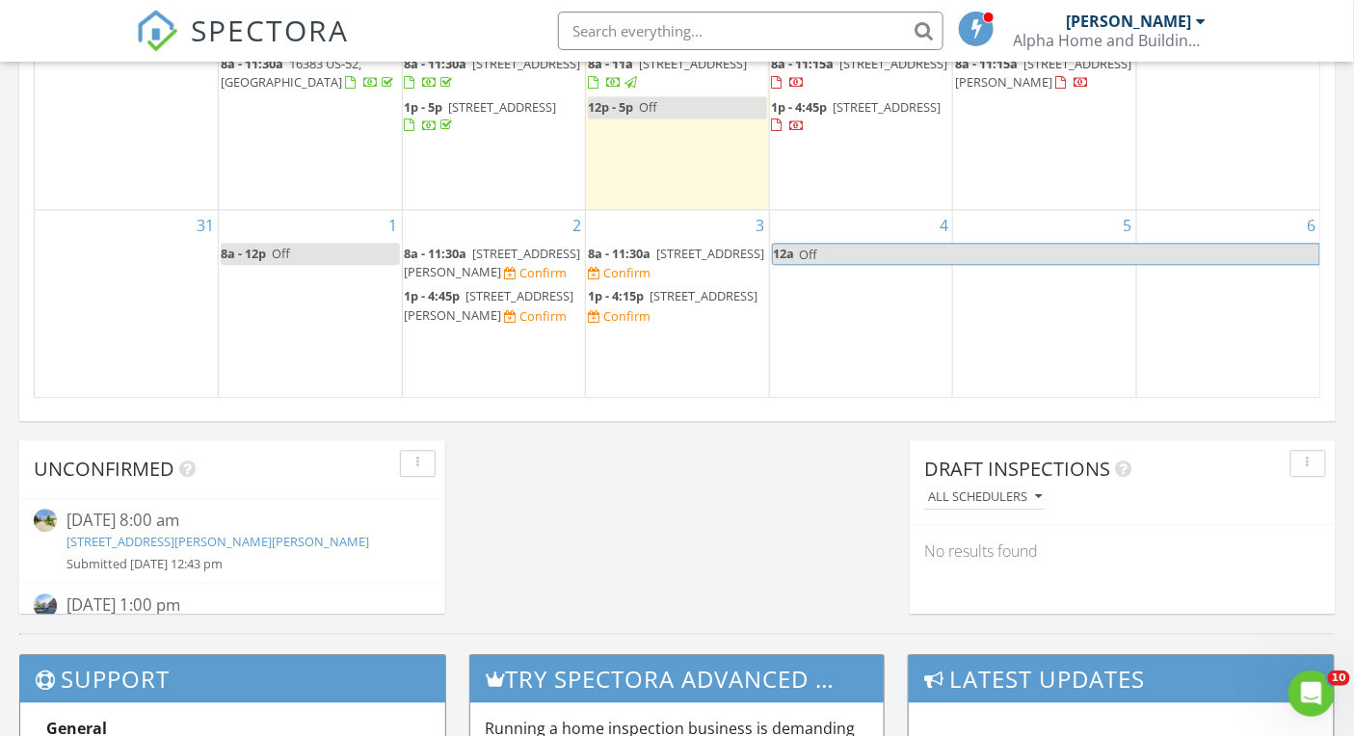
scroll to position [1442, 0]
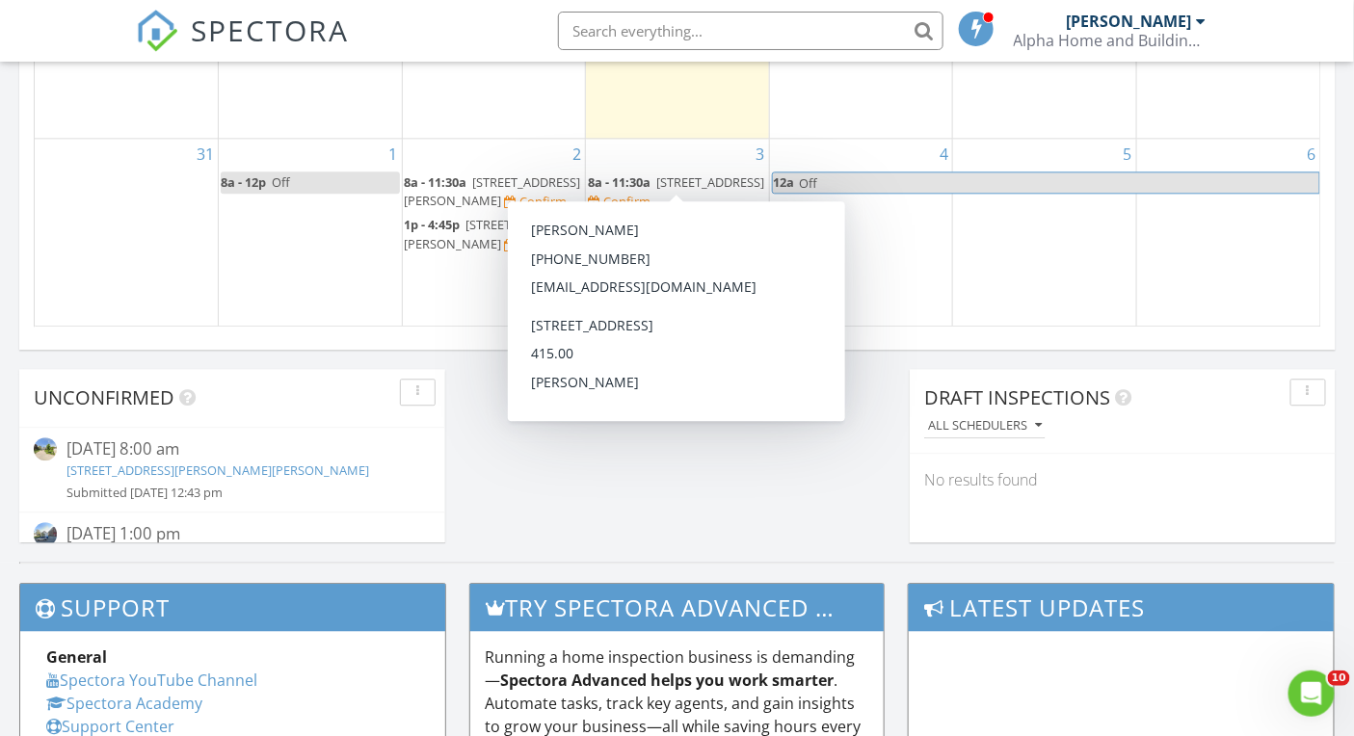
click at [691, 173] on span "218 S Oneca St, Tonica 61370" at bounding box center [710, 181] width 108 height 17
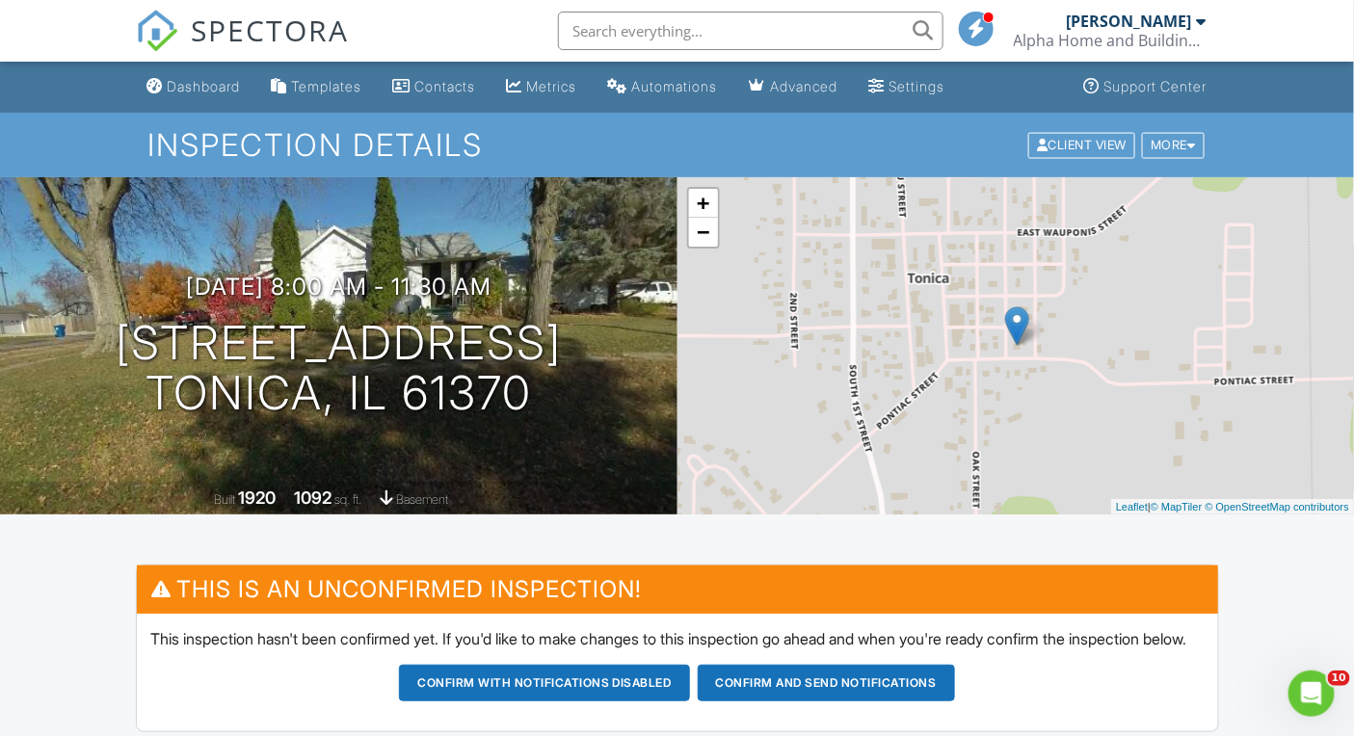
drag, startPoint x: 148, startPoint y: 335, endPoint x: 545, endPoint y: 386, distance: 400.2
click at [545, 387] on div "09/03/2025 8:00 am - 11:30 am 218 S Oneca St Tonica, IL 61370" at bounding box center [338, 346] width 677 height 145
copy h1 "218 S Oneca St Tonica, IL 61370"
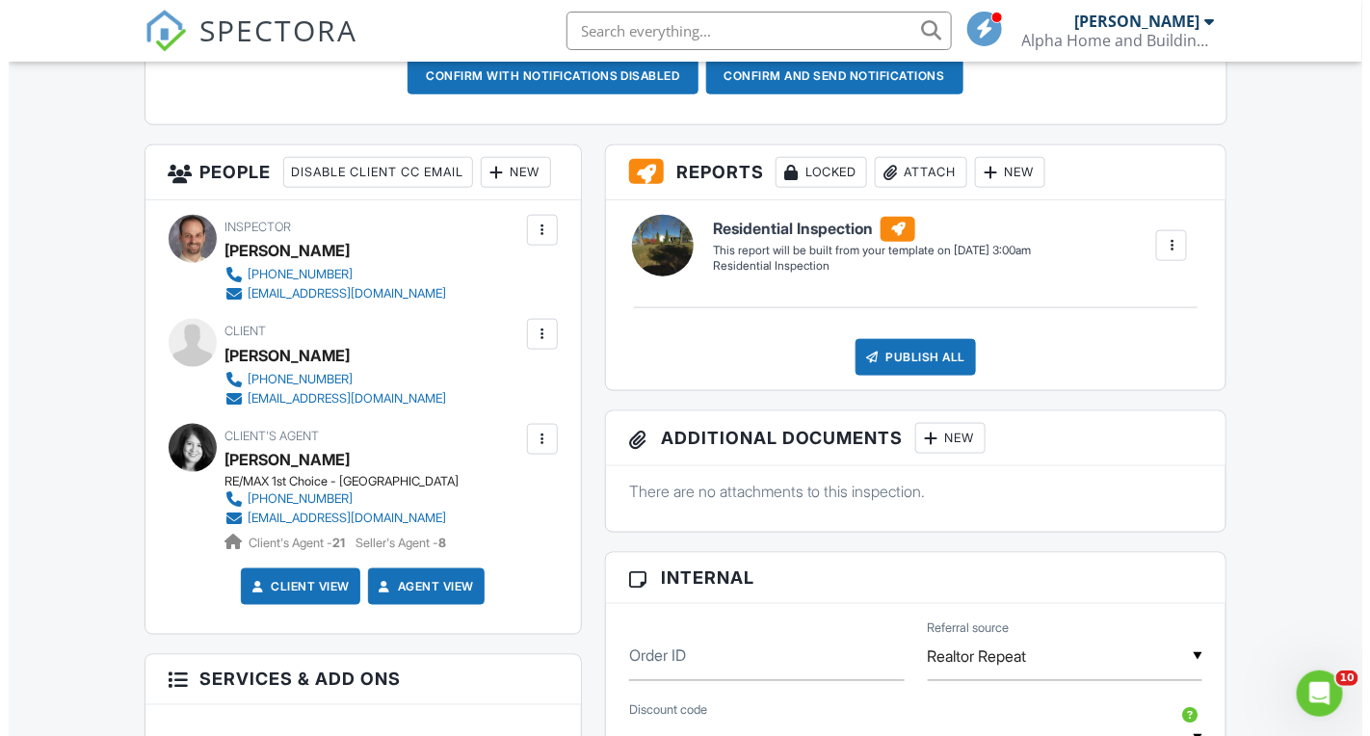
scroll to position [656, 0]
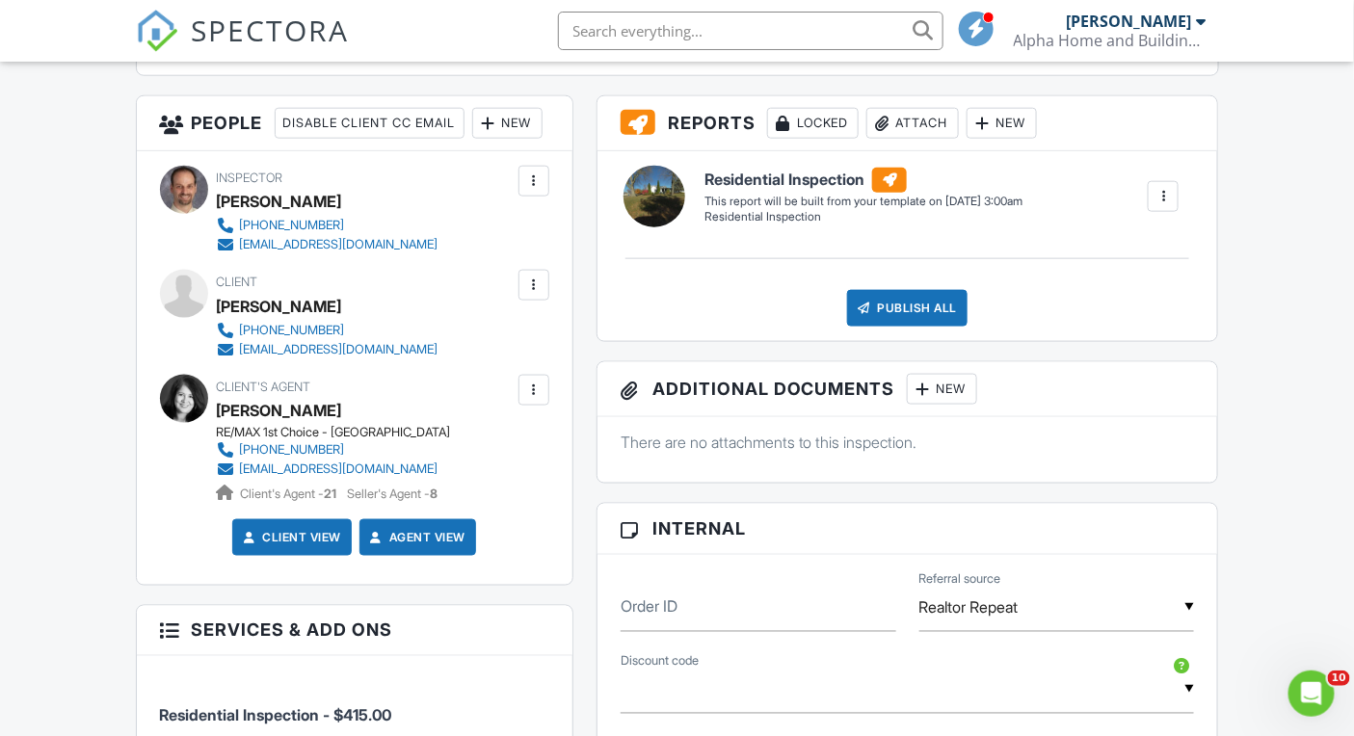
click at [472, 139] on div "New" at bounding box center [507, 123] width 70 height 31
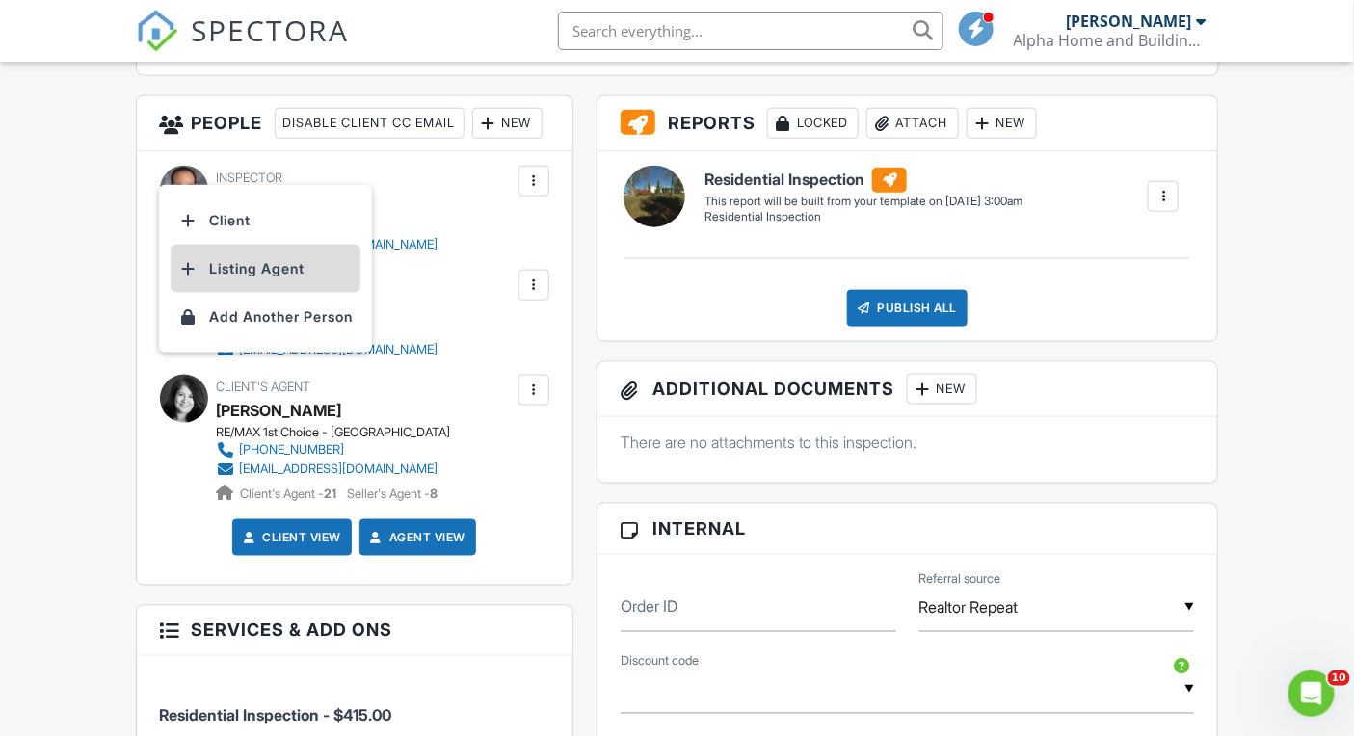
click at [284, 291] on li "Listing Agent" at bounding box center [266, 269] width 190 height 48
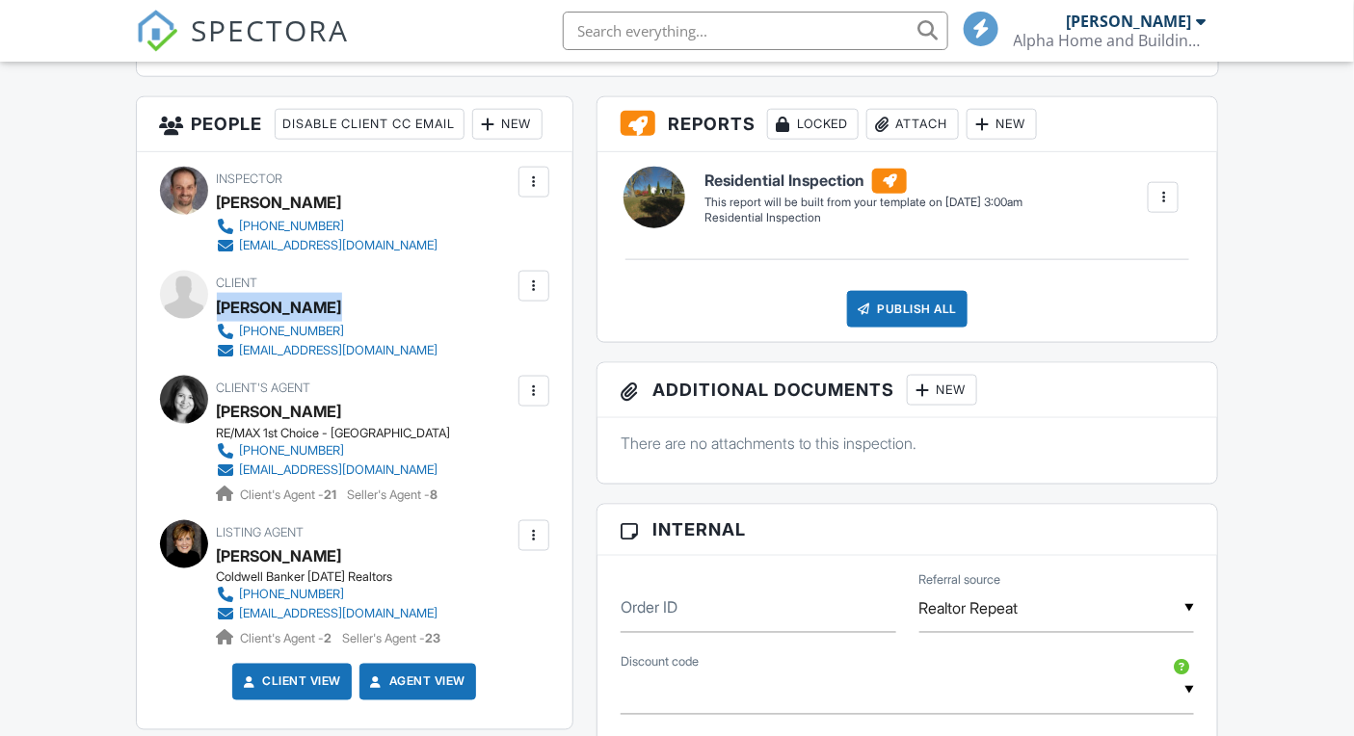
drag, startPoint x: 226, startPoint y: 378, endPoint x: 327, endPoint y: 378, distance: 100.2
click at [327, 322] on div "[PERSON_NAME]" at bounding box center [279, 307] width 125 height 29
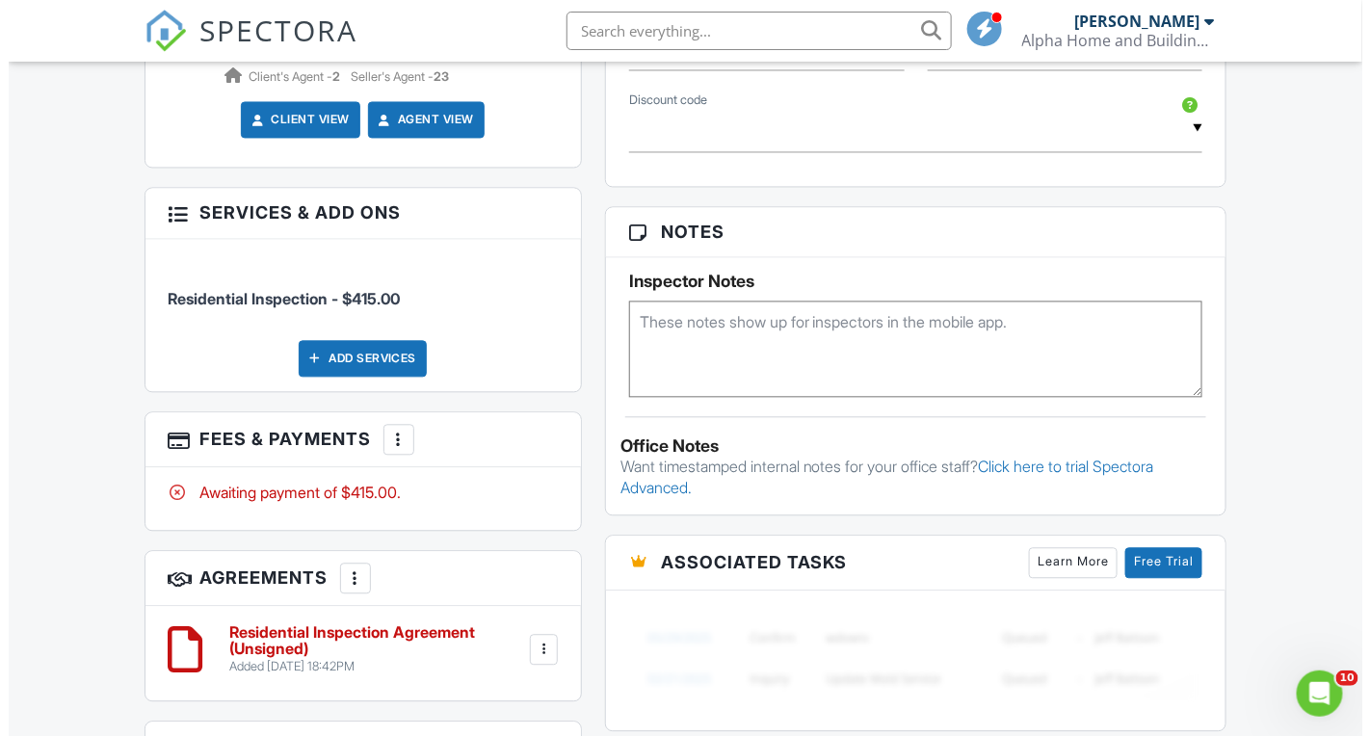
scroll to position [1247, 0]
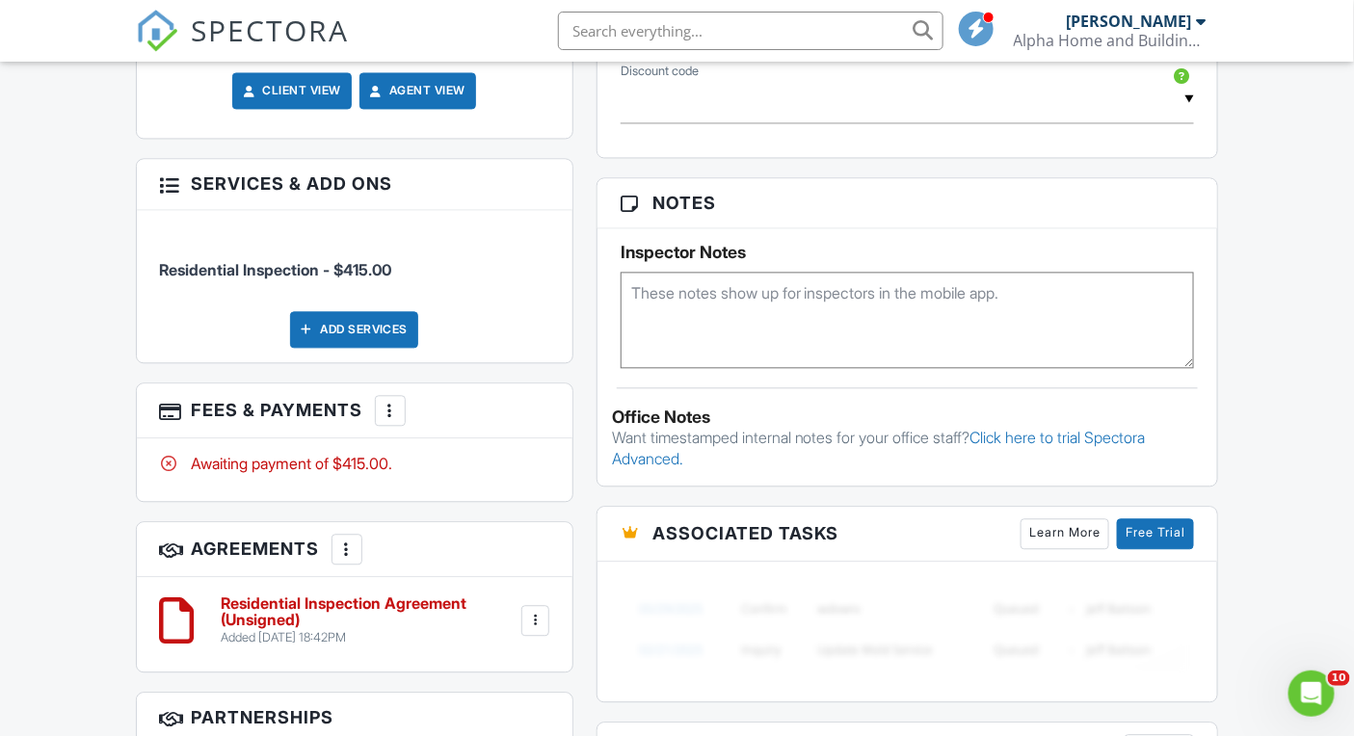
click at [394, 426] on div "More" at bounding box center [390, 410] width 31 height 31
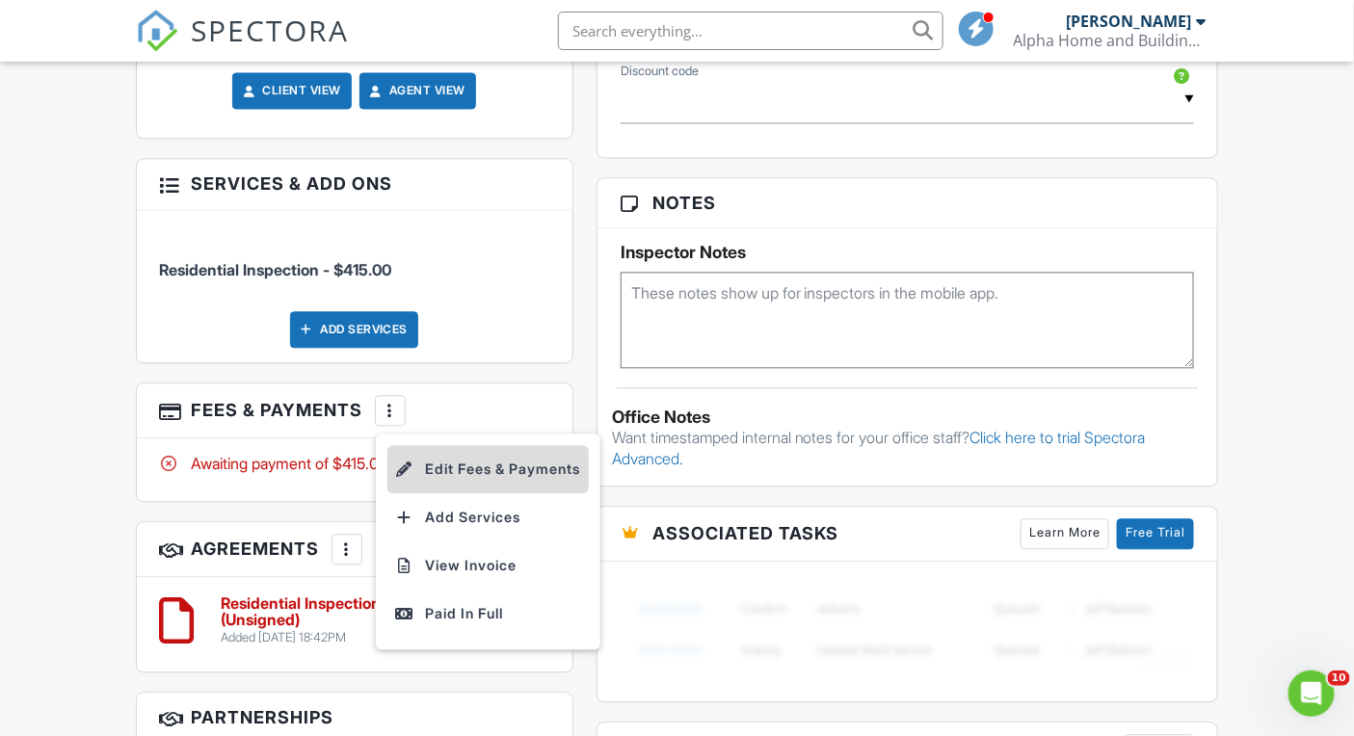
click at [446, 493] on li "Edit Fees & Payments" at bounding box center [487, 469] width 201 height 48
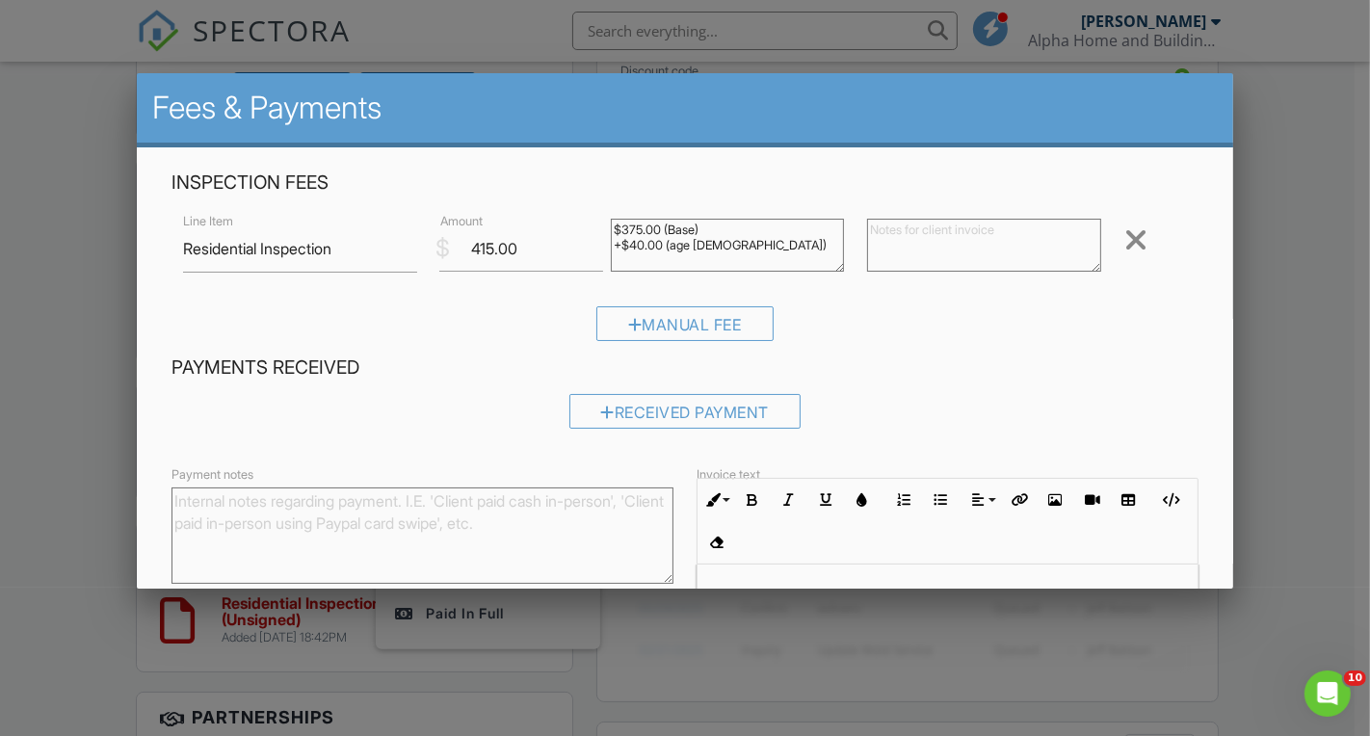
click at [781, 249] on textarea "$375.00 (Base) +$40.00 (age 101 - 125)" at bounding box center [727, 246] width 233 height 53
type textarea "$375.00 (Base) +$40.00 (age [DEMOGRAPHIC_DATA]) +$10.00 (extra garage)"
click at [482, 252] on input "415.00" at bounding box center [522, 248] width 164 height 47
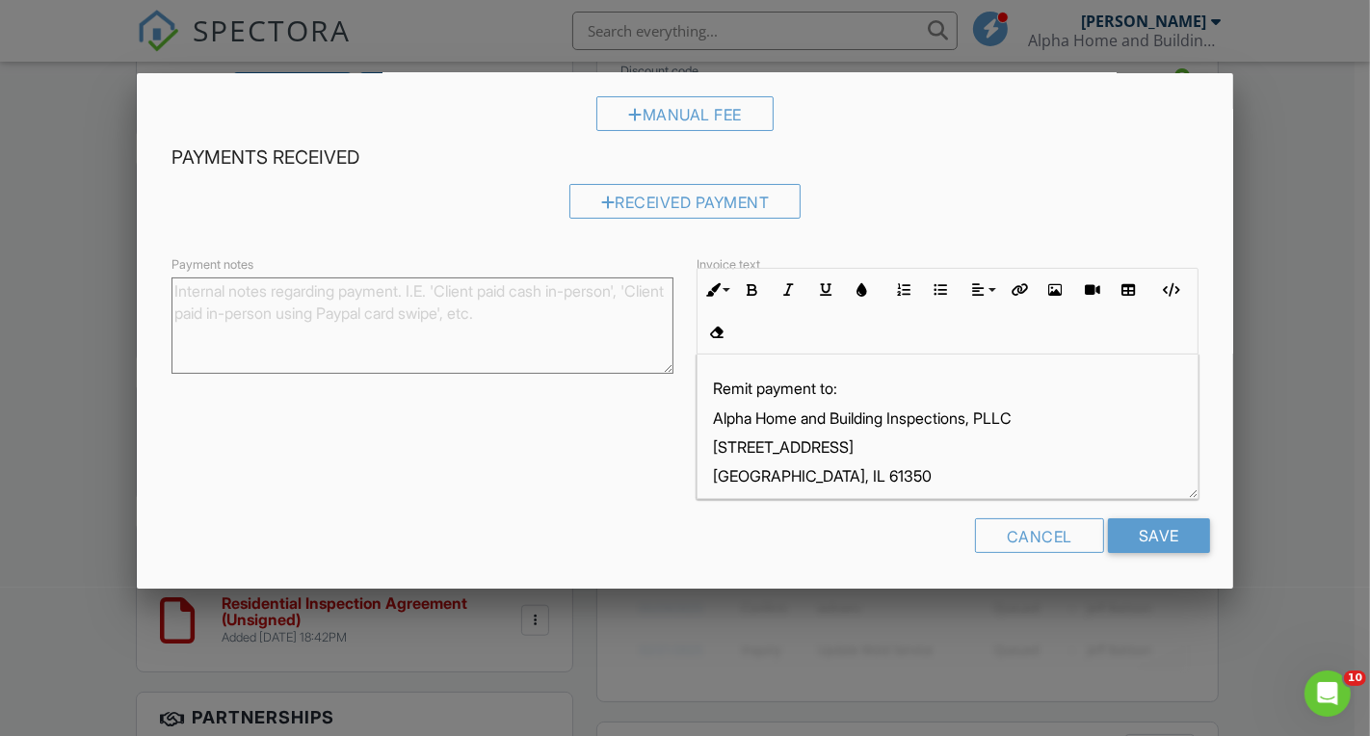
scroll to position [12, 0]
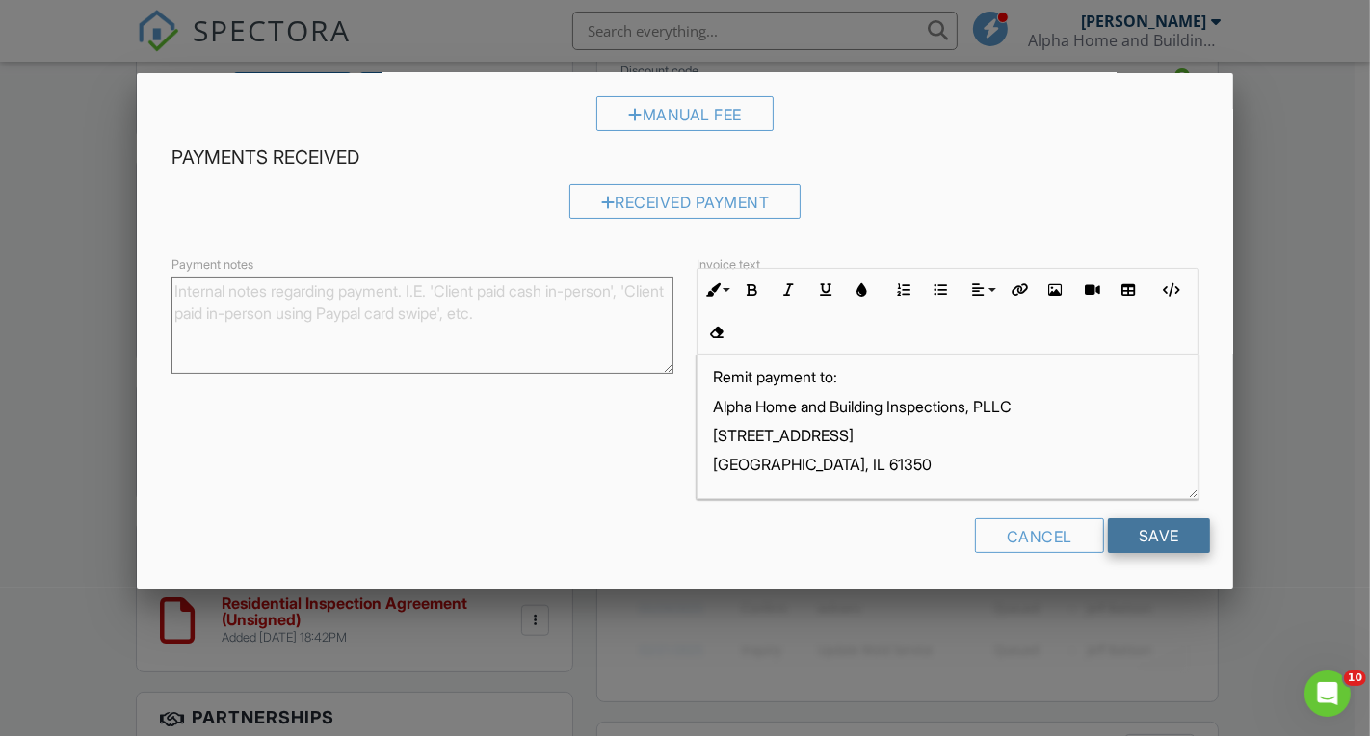
type input "425.00"
click at [1138, 527] on input "Save" at bounding box center [1159, 535] width 102 height 35
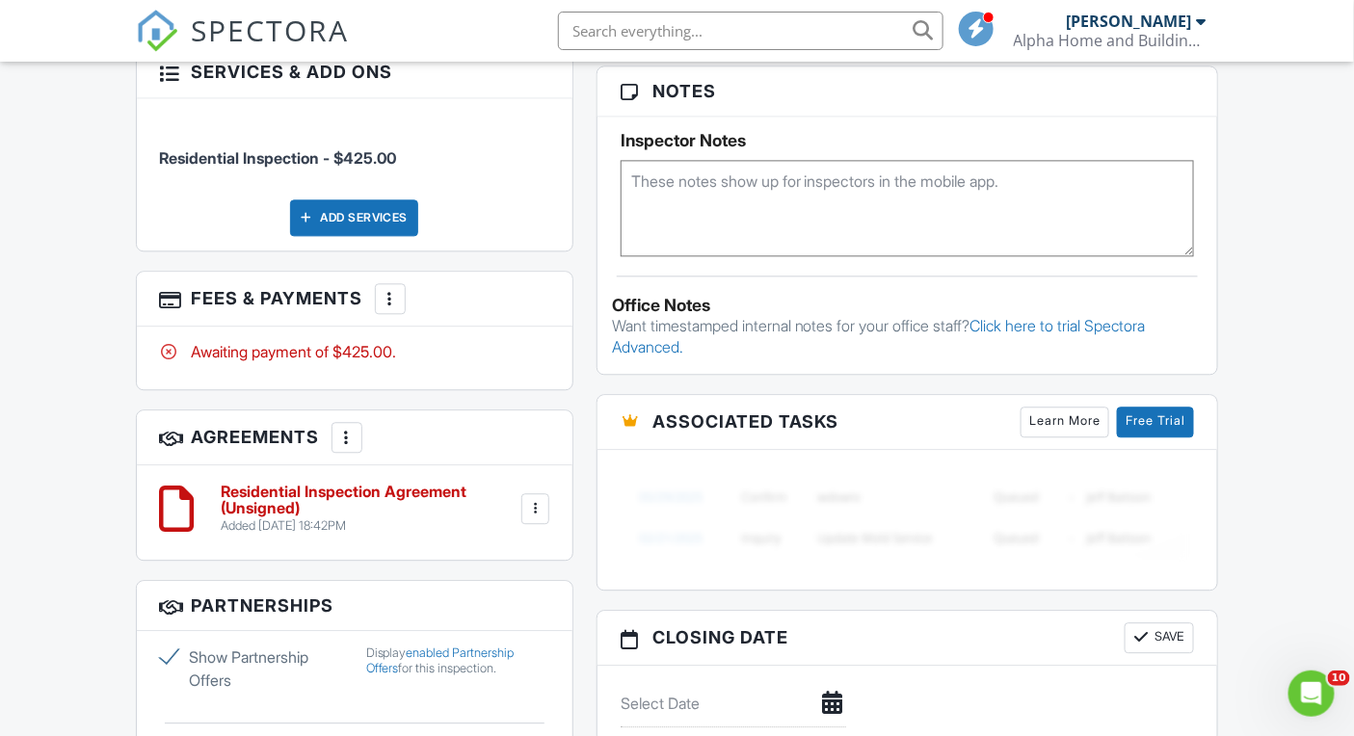
scroll to position [1409, 0]
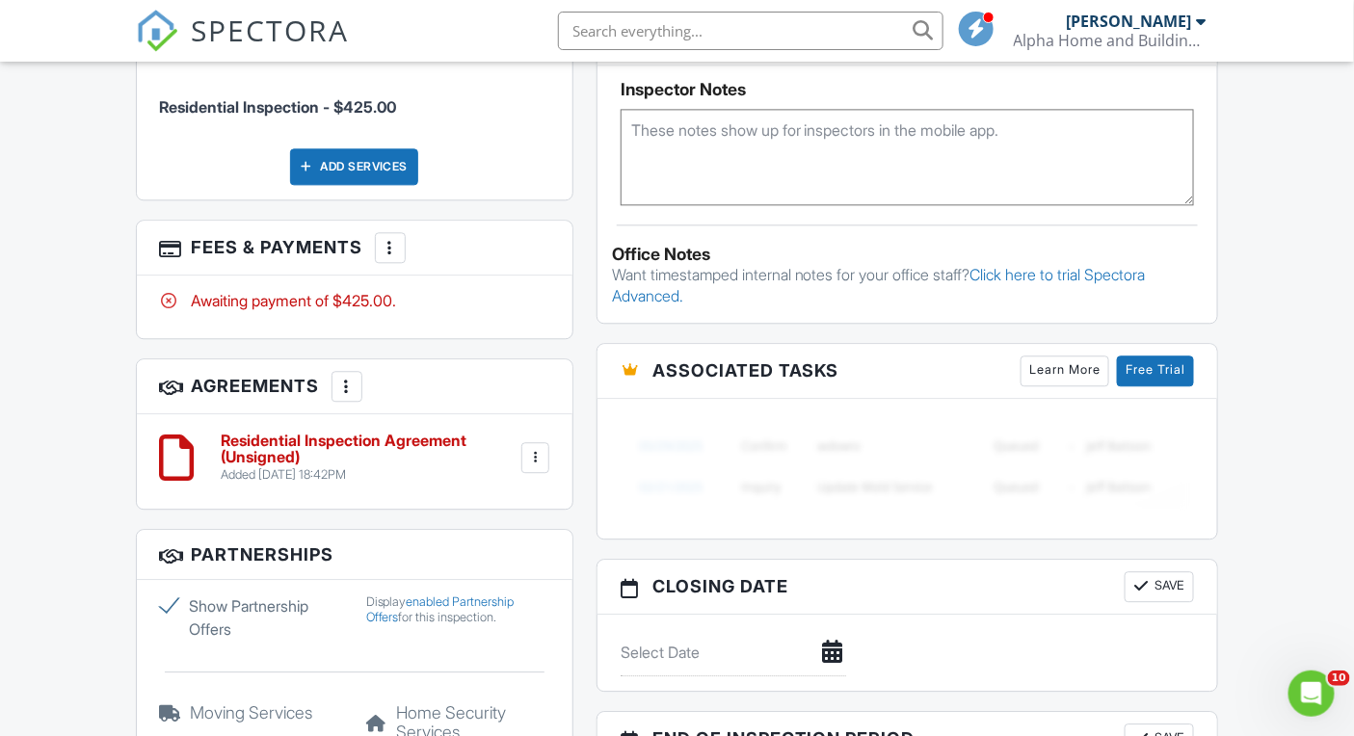
click at [541, 467] on div at bounding box center [534, 457] width 19 height 19
click at [535, 535] on li "Edit" at bounding box center [483, 510] width 110 height 48
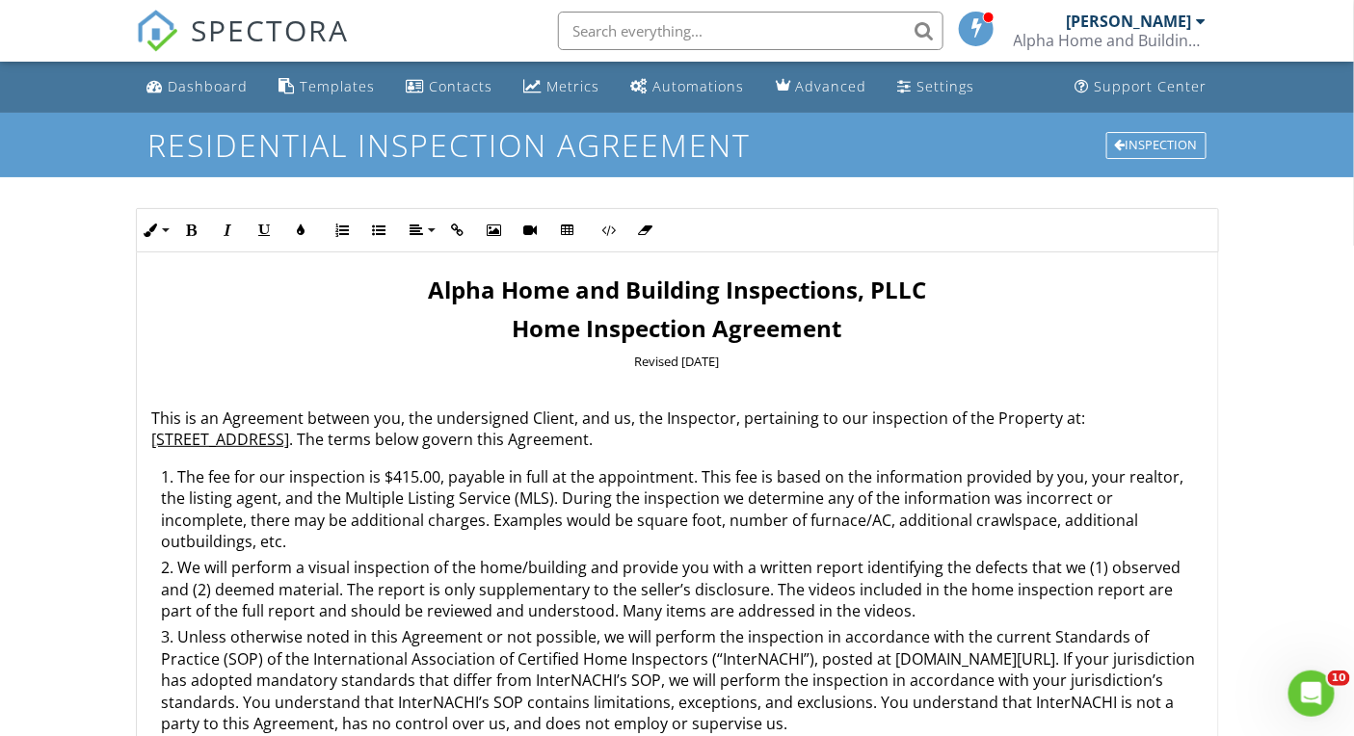
click at [406, 480] on li "The fee for our inspection is $415.00, payable in full at the appointment. This…" at bounding box center [682, 512] width 1040 height 92
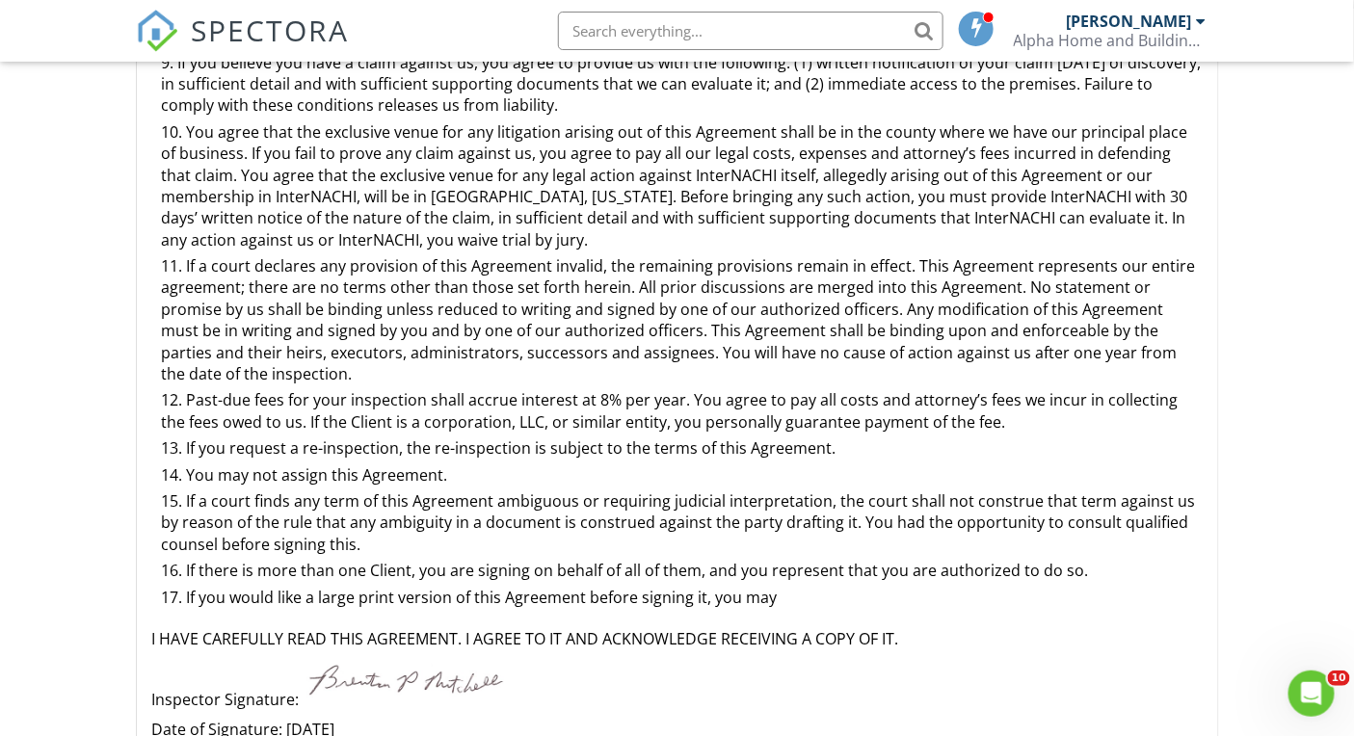
scroll to position [421, 0]
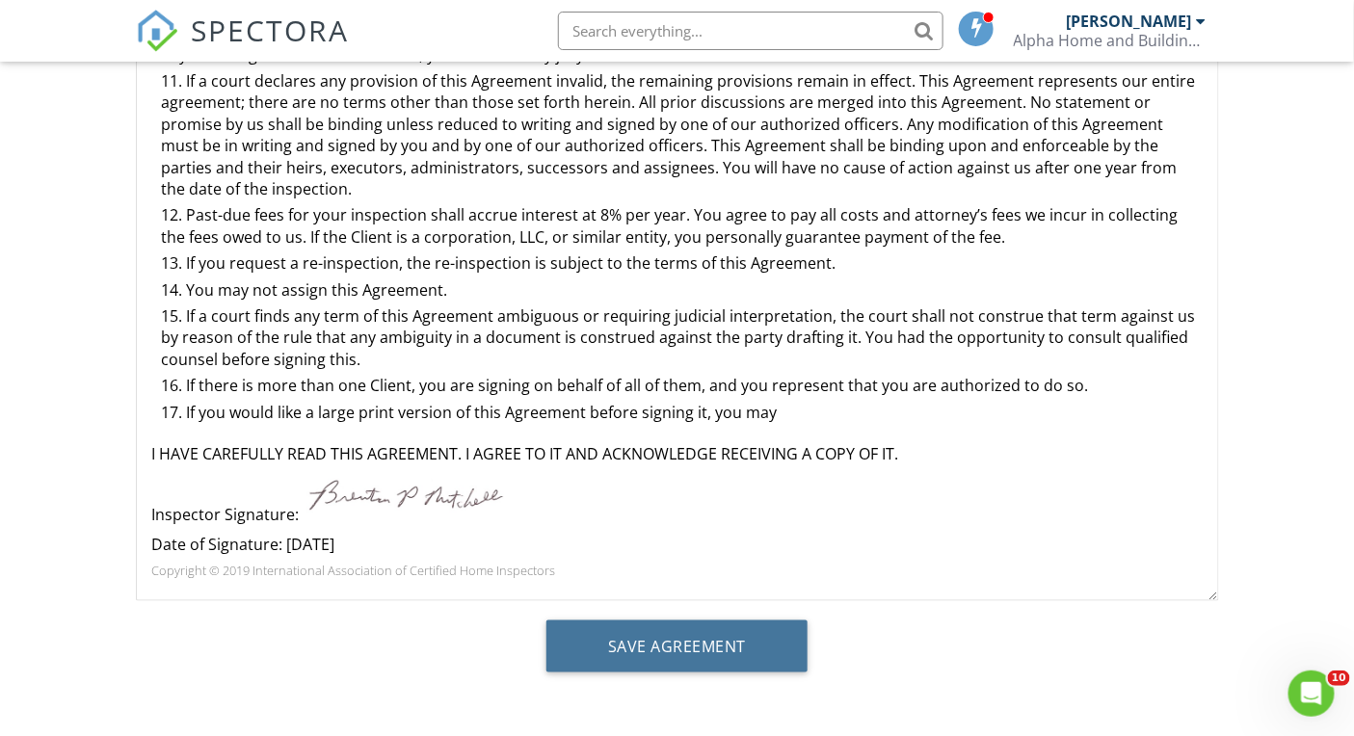
click at [702, 650] on input "Save Agreement" at bounding box center [676, 646] width 261 height 52
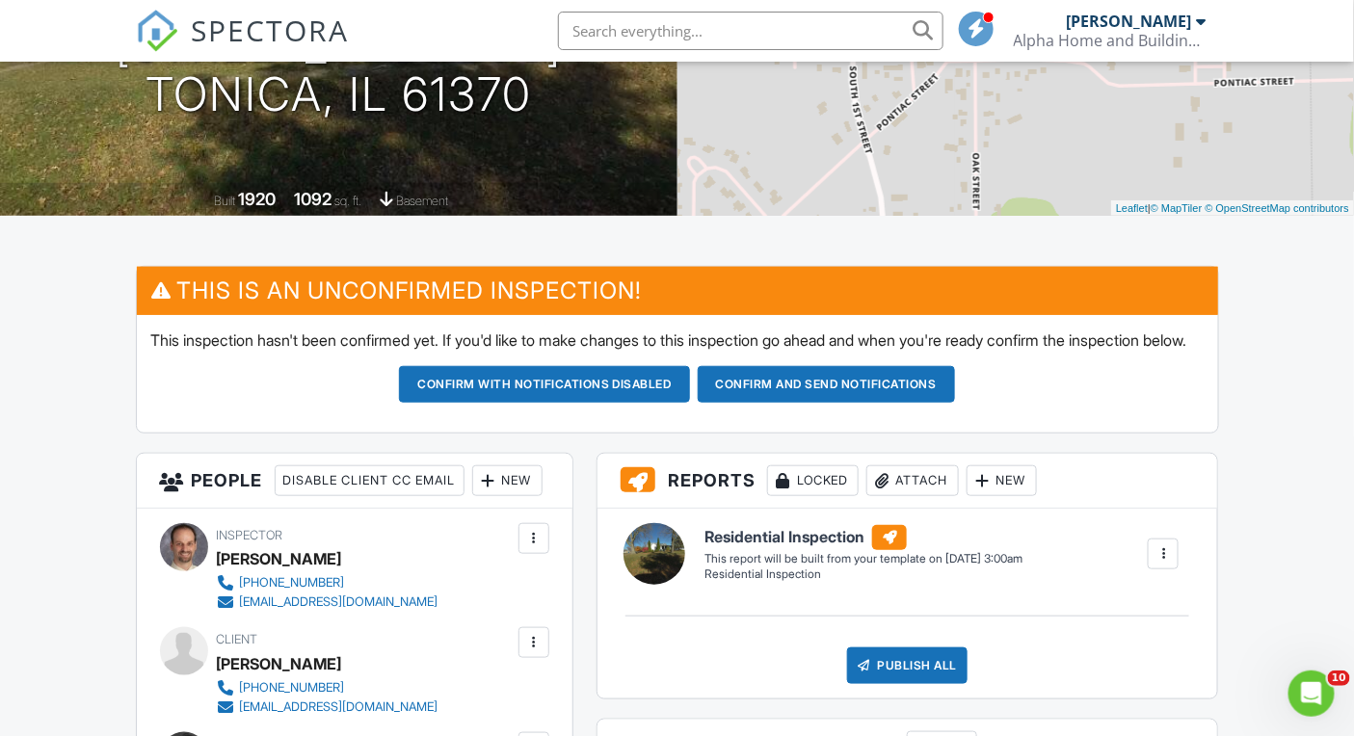
scroll to position [117, 0]
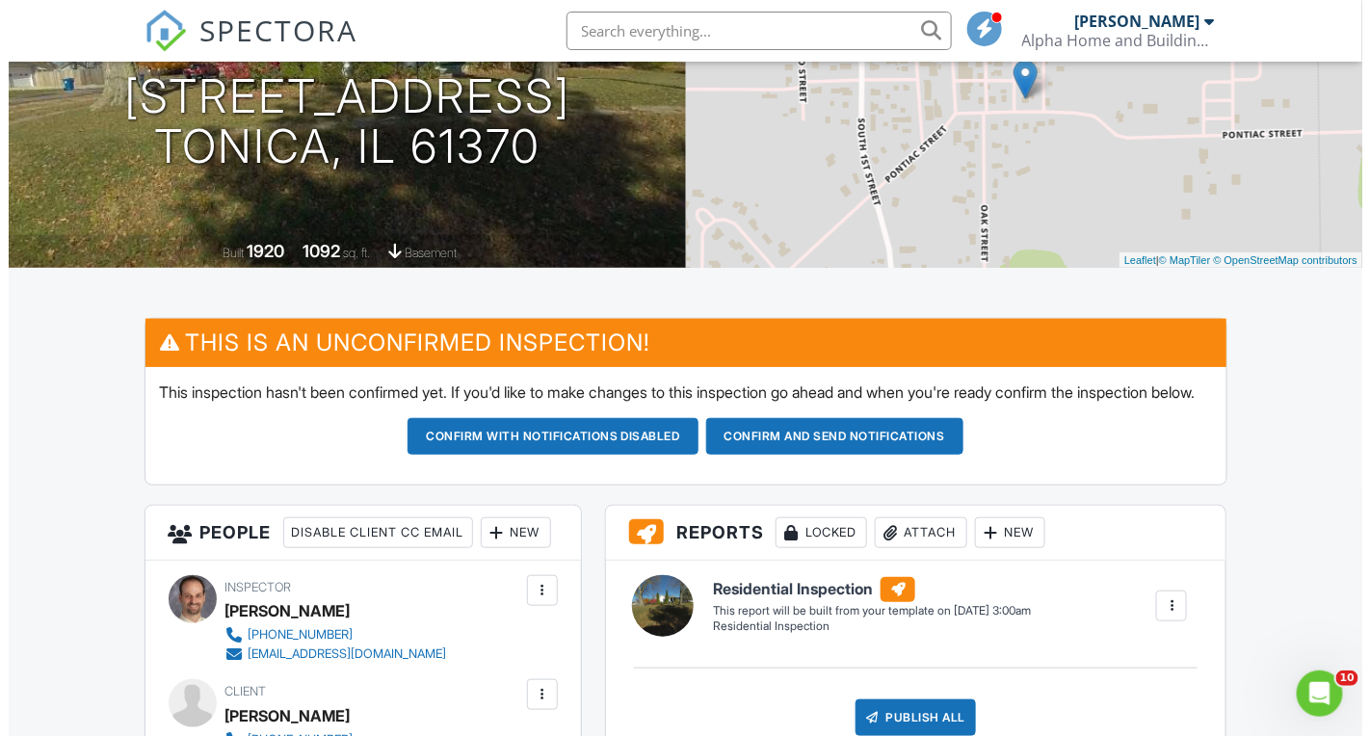
scroll to position [123, 0]
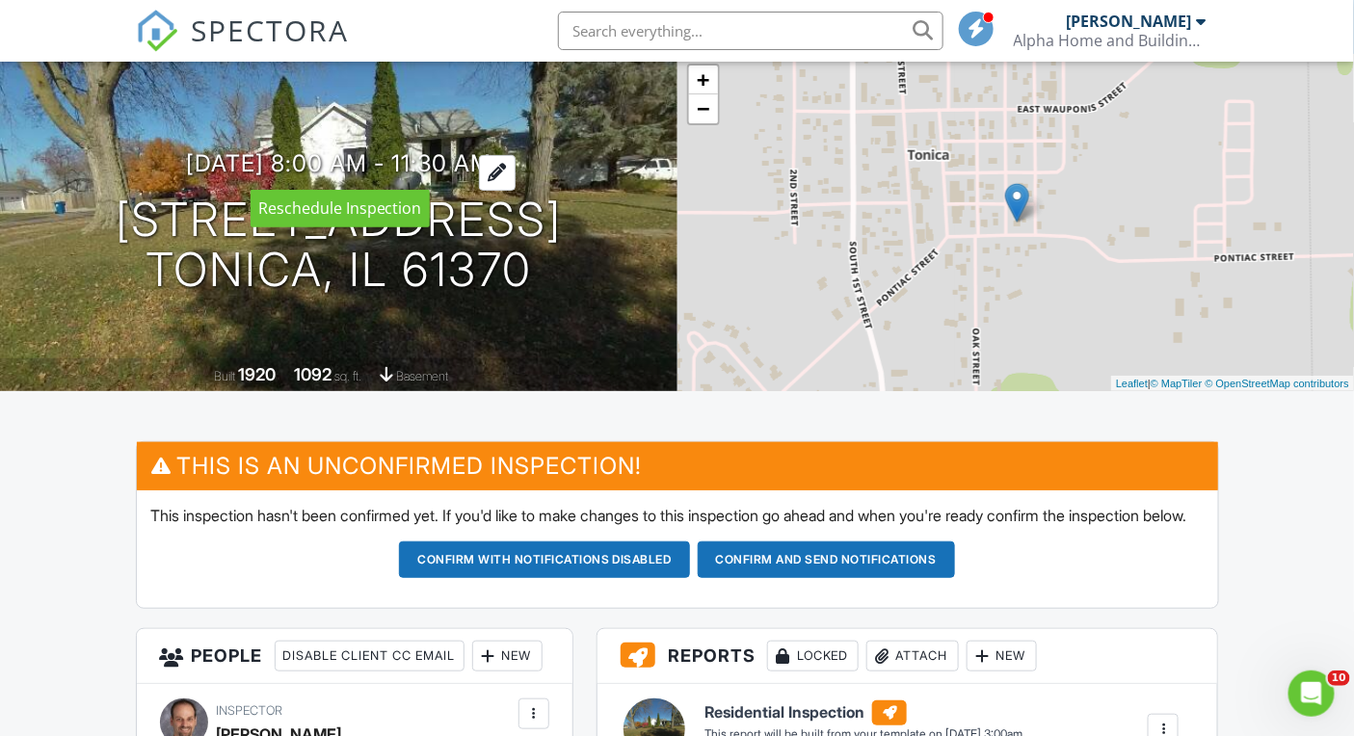
click at [467, 154] on h3 "09/03/2025 8:00 am - 11:30 am" at bounding box center [338, 163] width 305 height 26
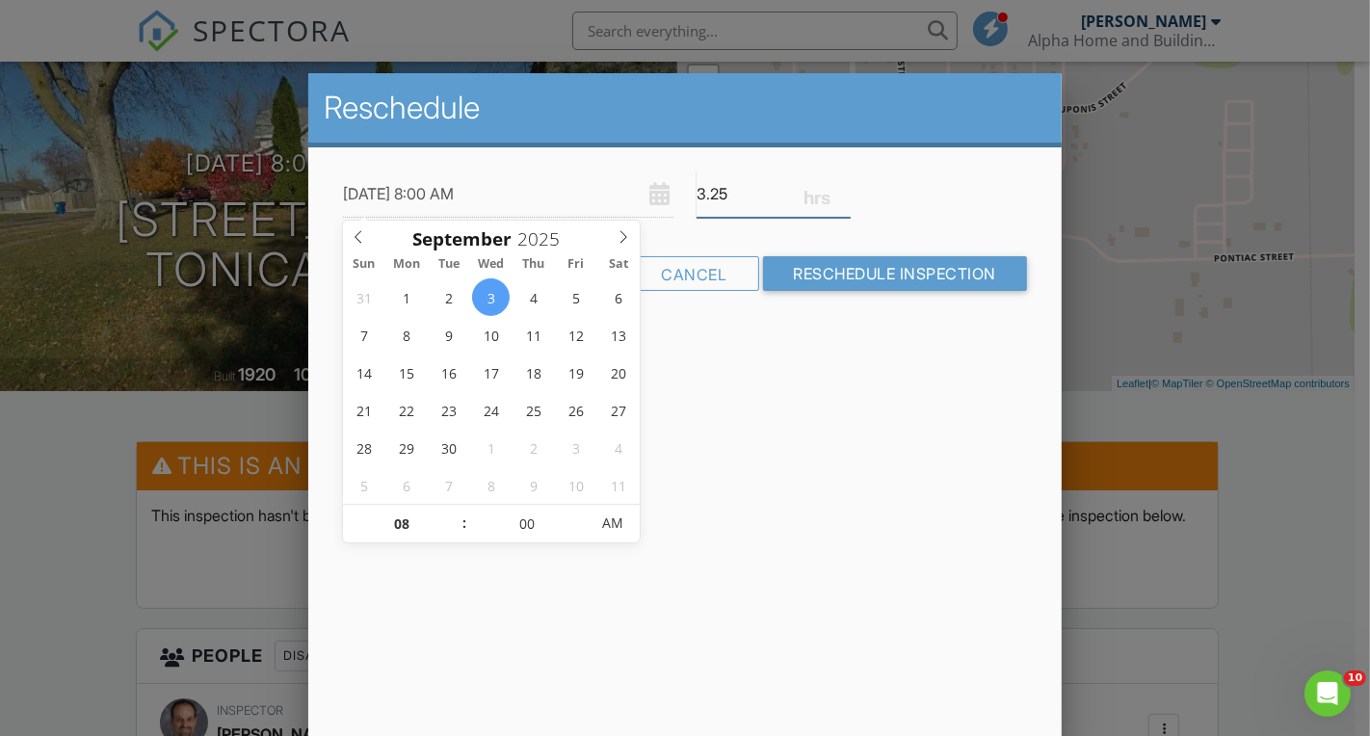
click at [844, 198] on input "3.25" at bounding box center [774, 194] width 154 height 47
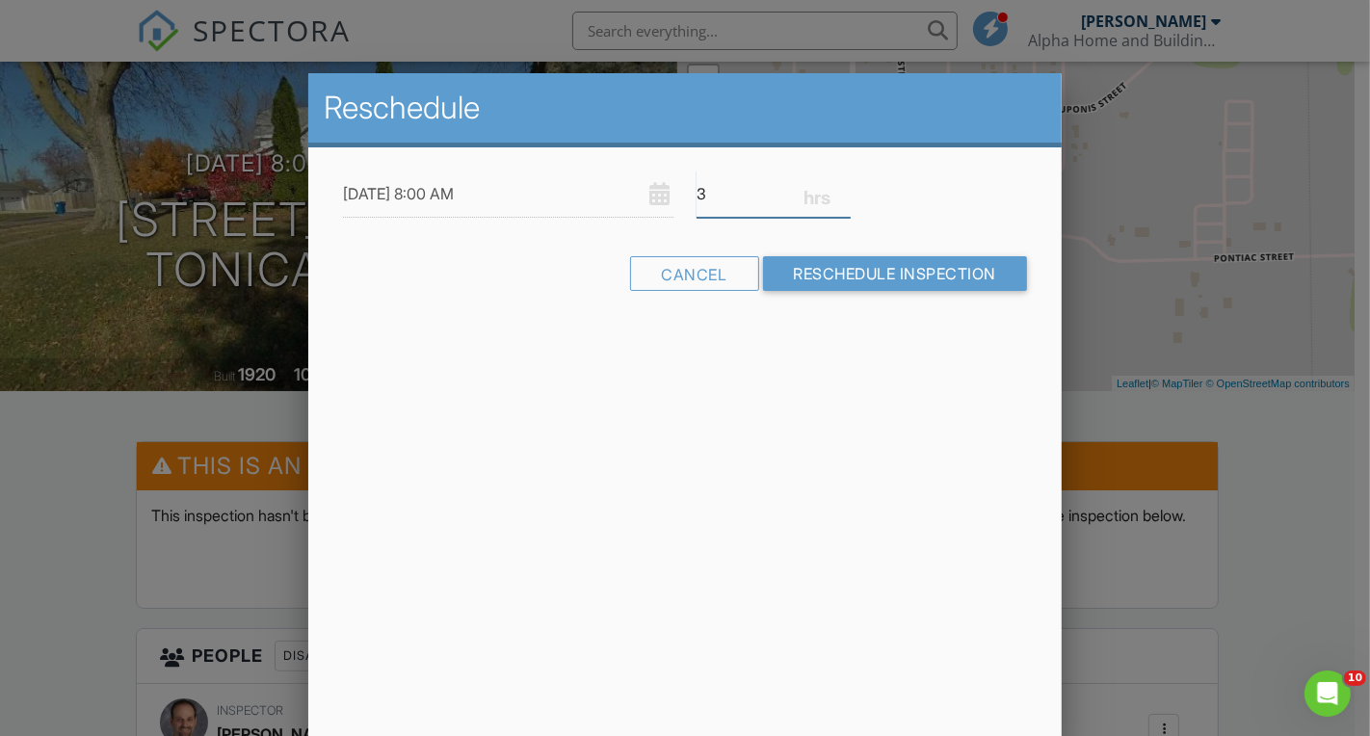
type input "3"
click at [841, 196] on input "3" at bounding box center [774, 194] width 154 height 47
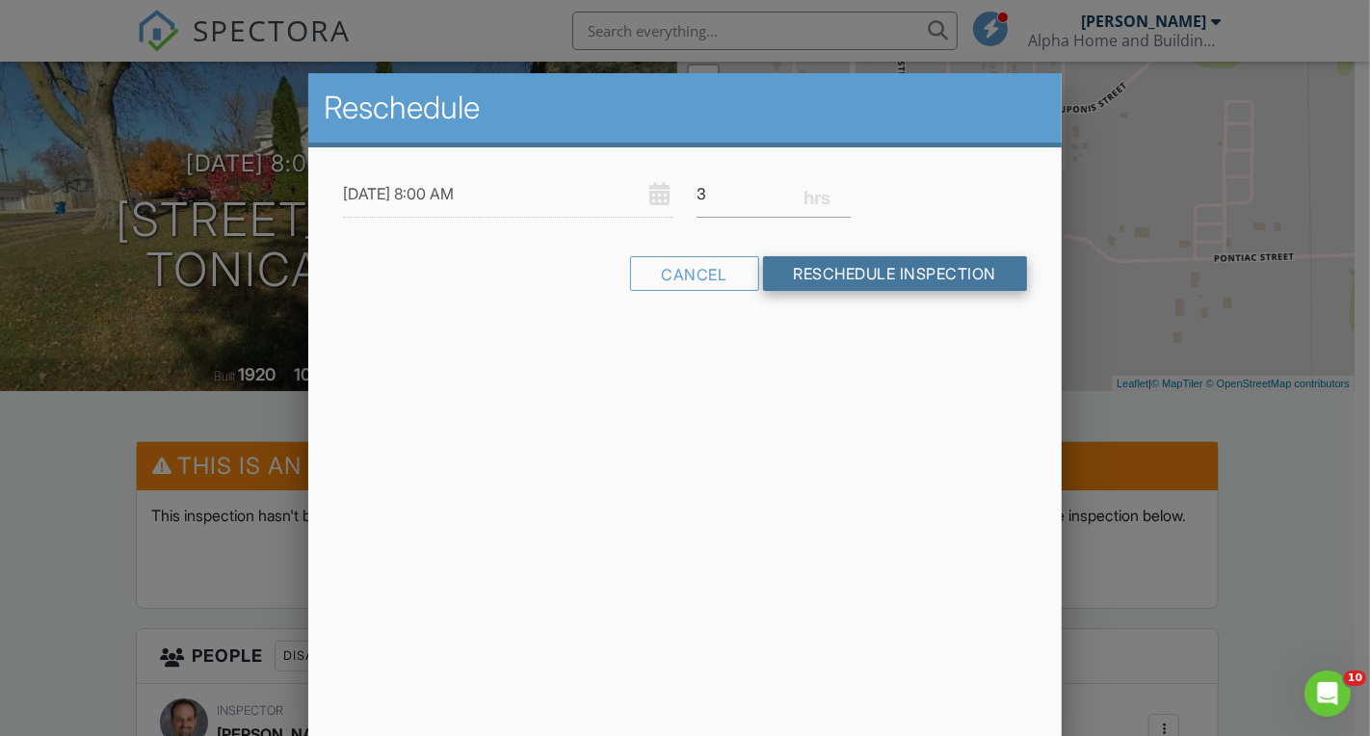
click at [844, 264] on input "Reschedule Inspection" at bounding box center [895, 273] width 265 height 35
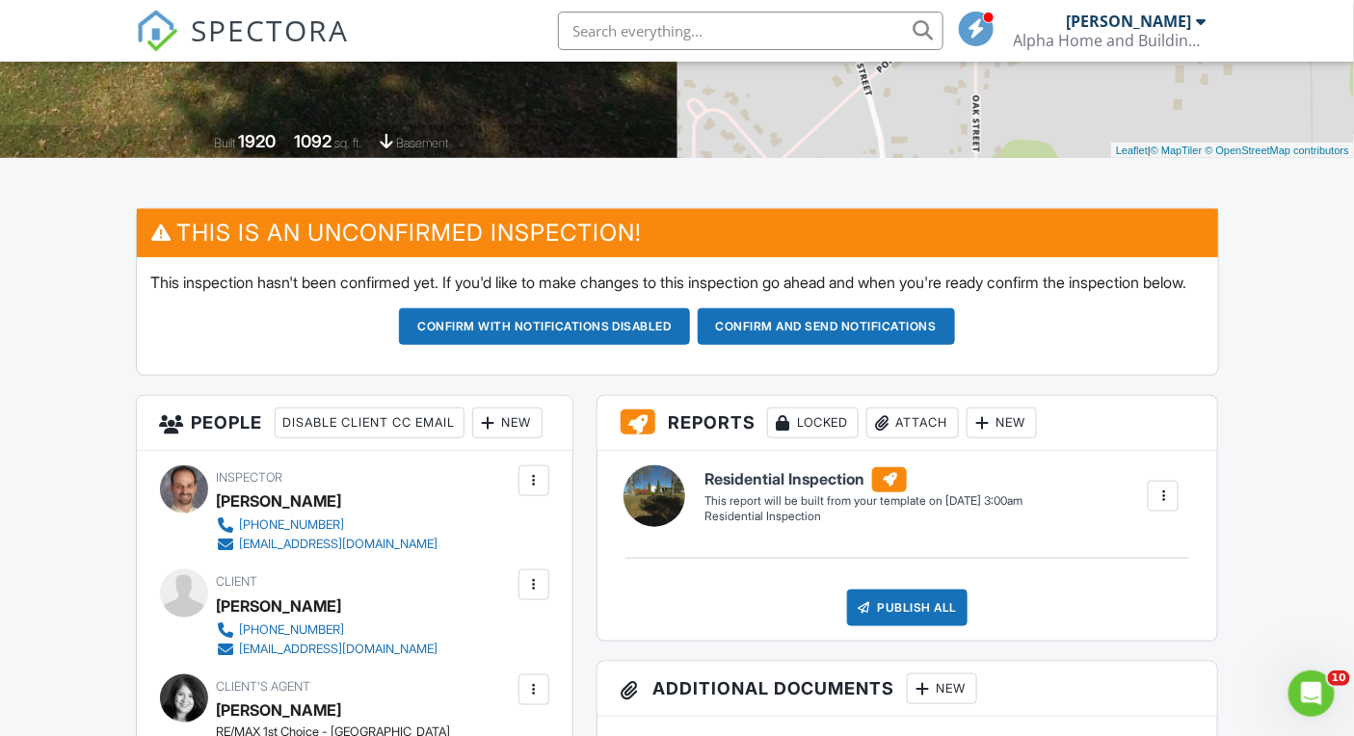
scroll to position [161, 0]
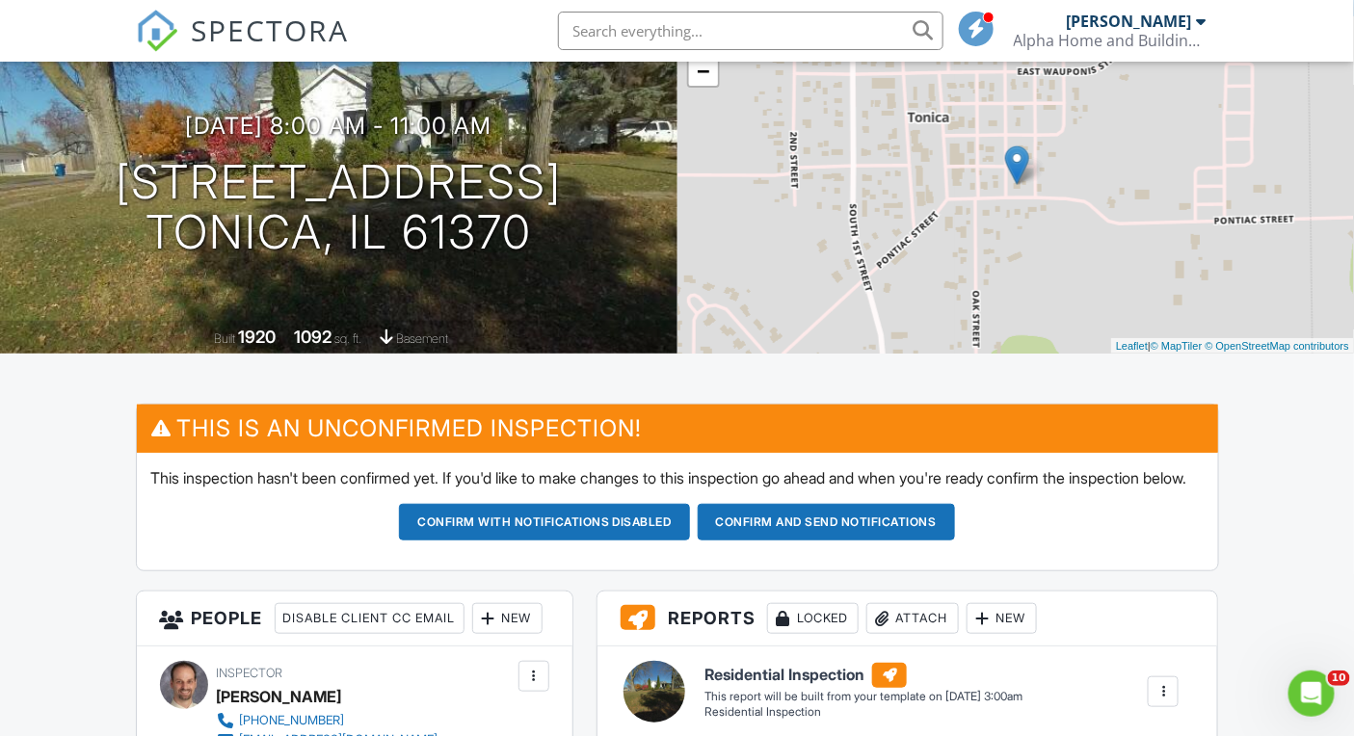
click at [300, 34] on span "SPECTORA" at bounding box center [271, 30] width 158 height 40
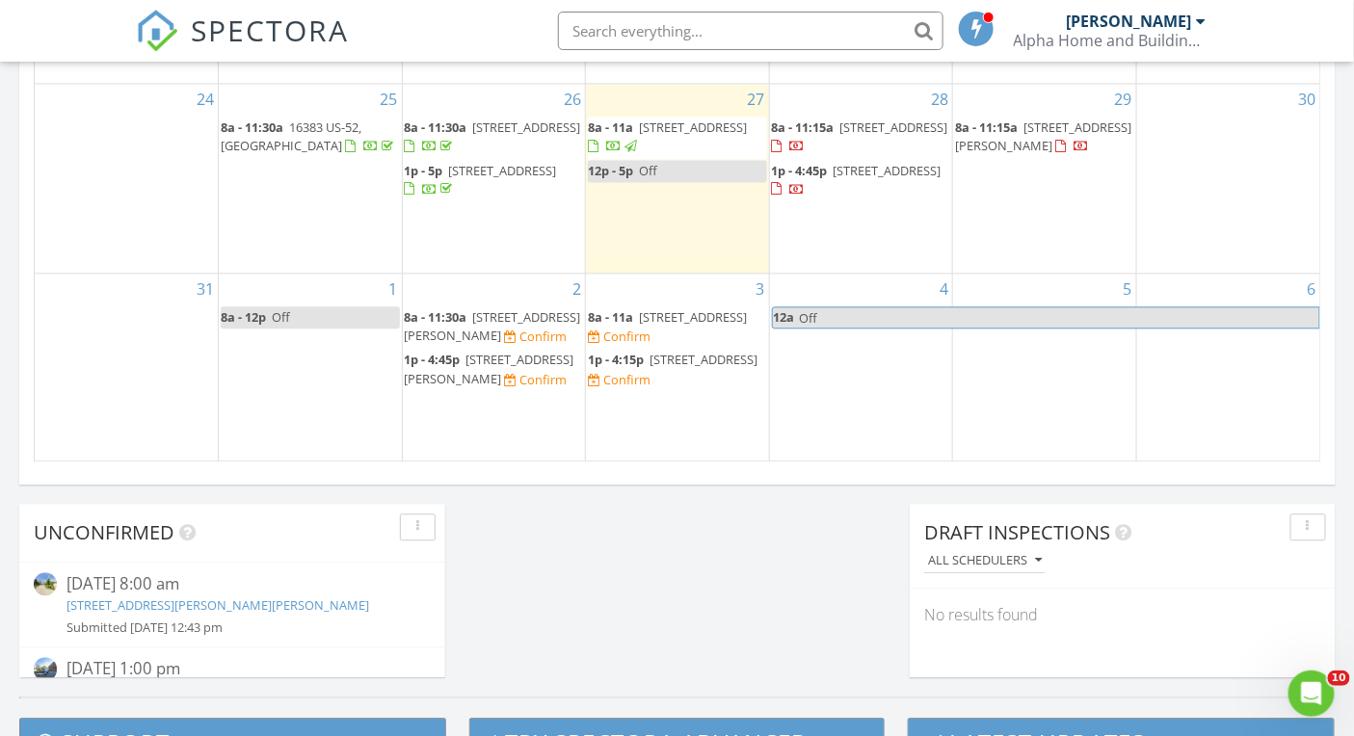
scroll to position [1286, 0]
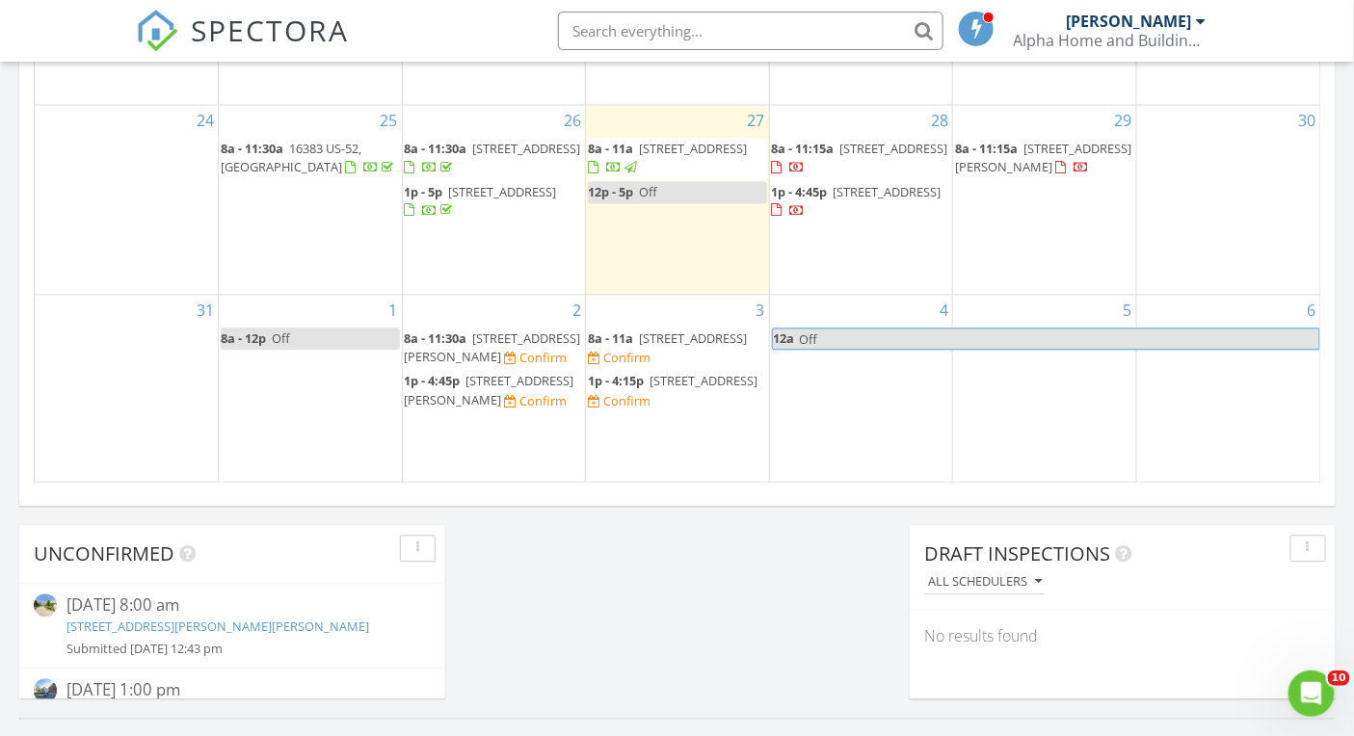
click at [513, 372] on span "407 E Walnut St, Oglesby 61348" at bounding box center [490, 390] width 170 height 36
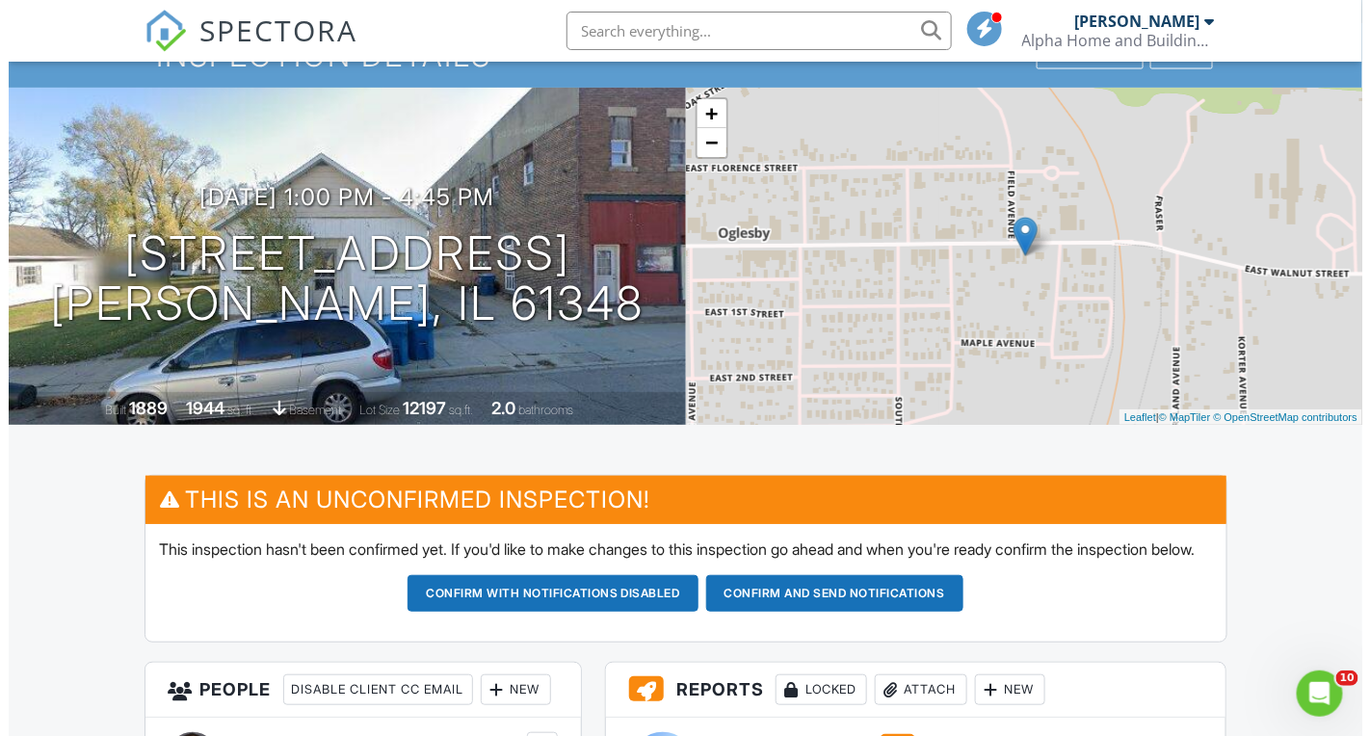
scroll to position [88, 0]
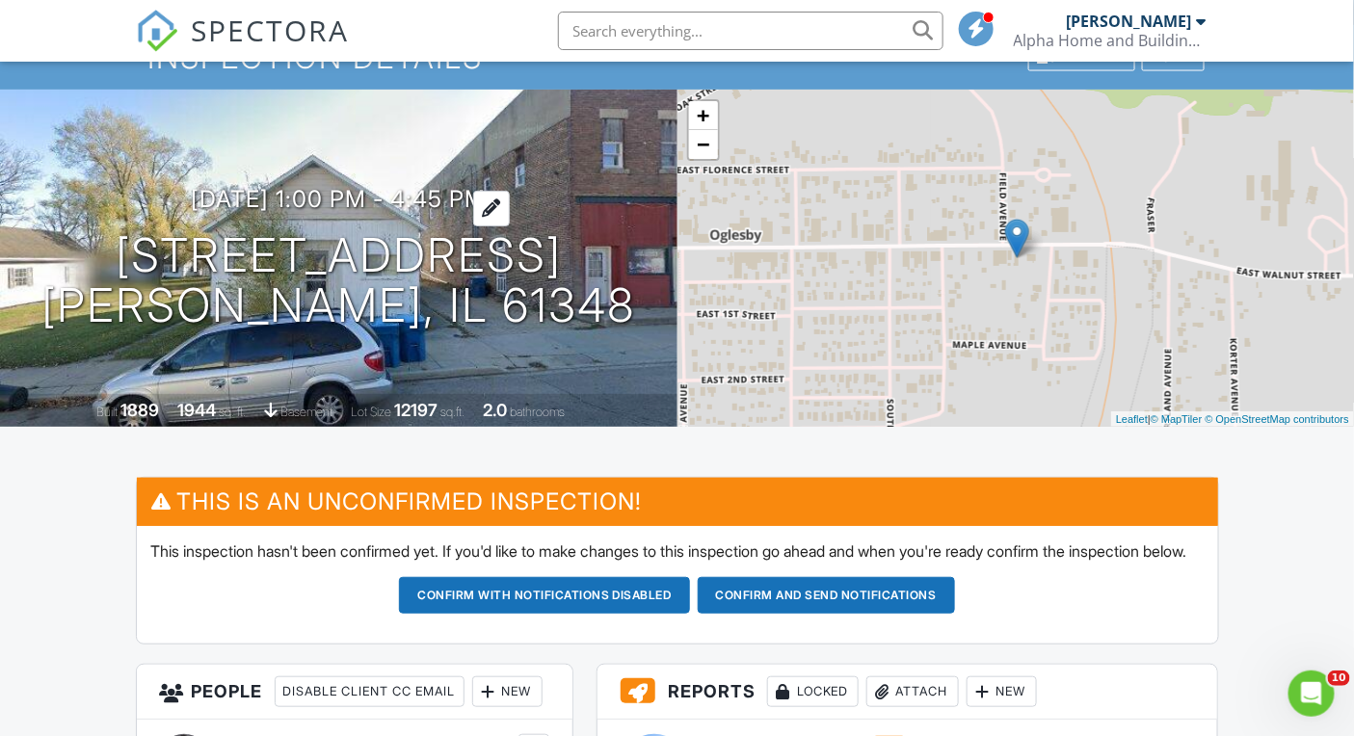
click at [440, 203] on h3 "09/02/2025 1:00 pm - 4:45 pm" at bounding box center [338, 199] width 295 height 26
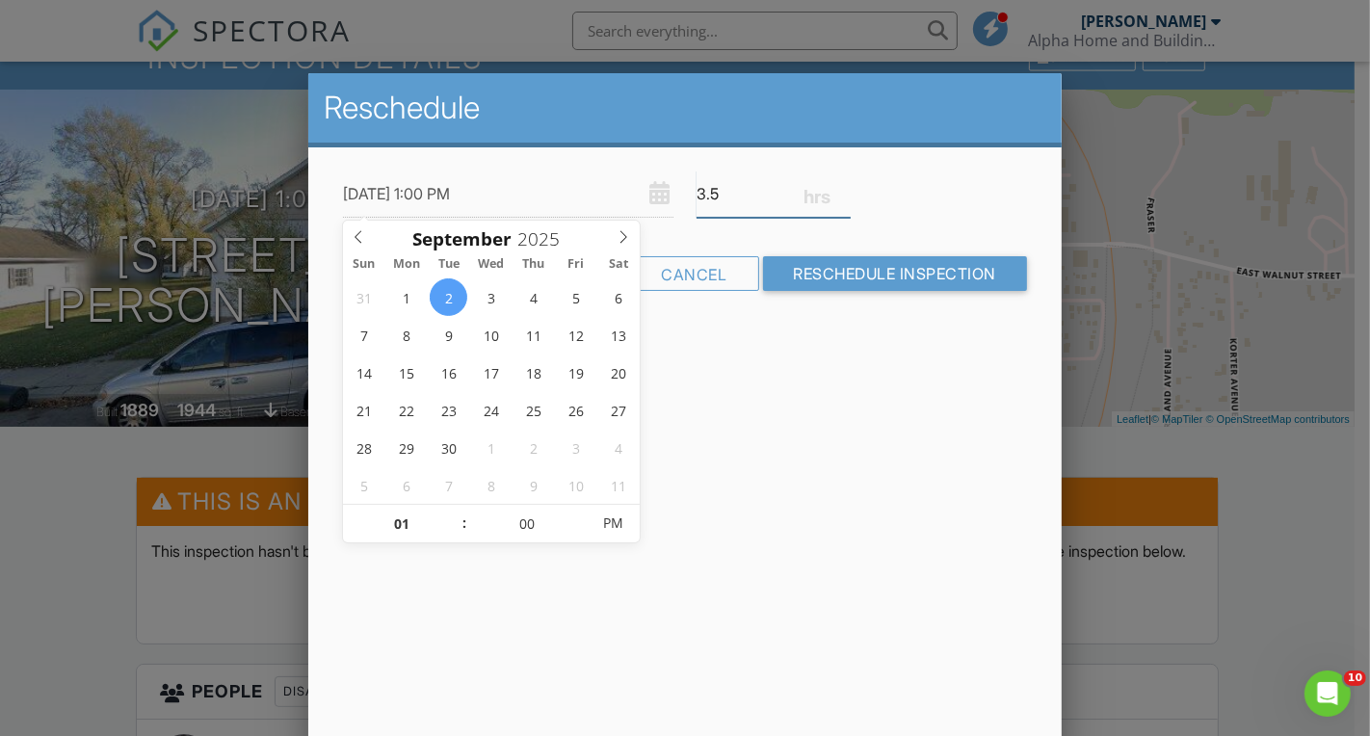
type input "3.5"
click at [843, 197] on input "3.5" at bounding box center [774, 194] width 154 height 47
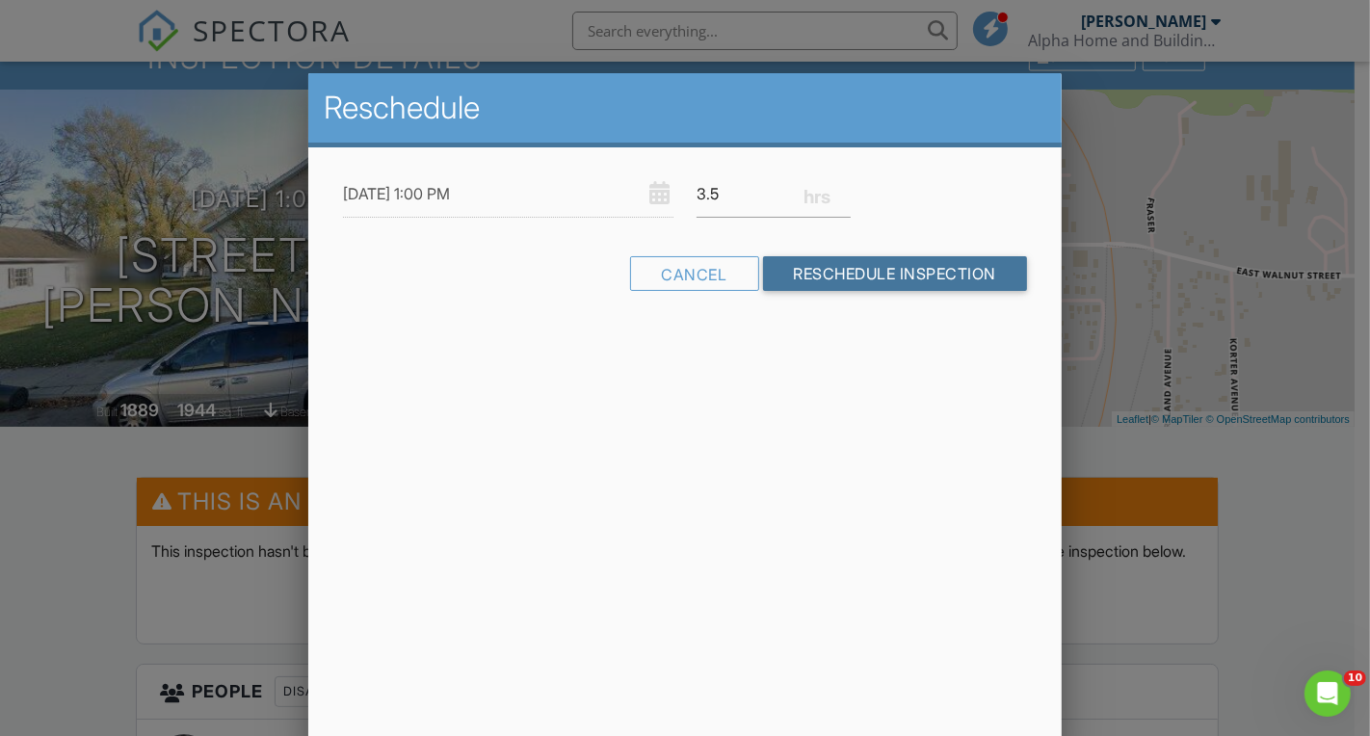
click at [863, 259] on input "Reschedule Inspection" at bounding box center [895, 273] width 265 height 35
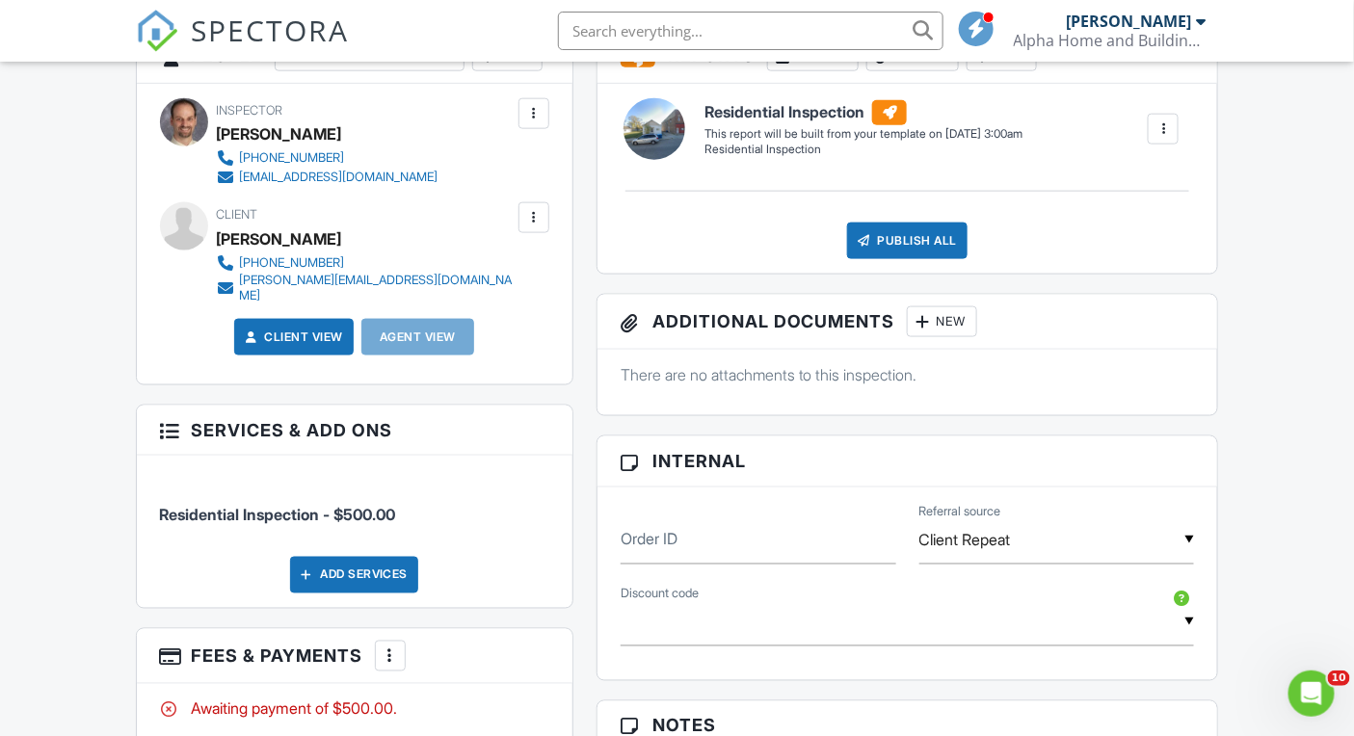
scroll to position [988, 0]
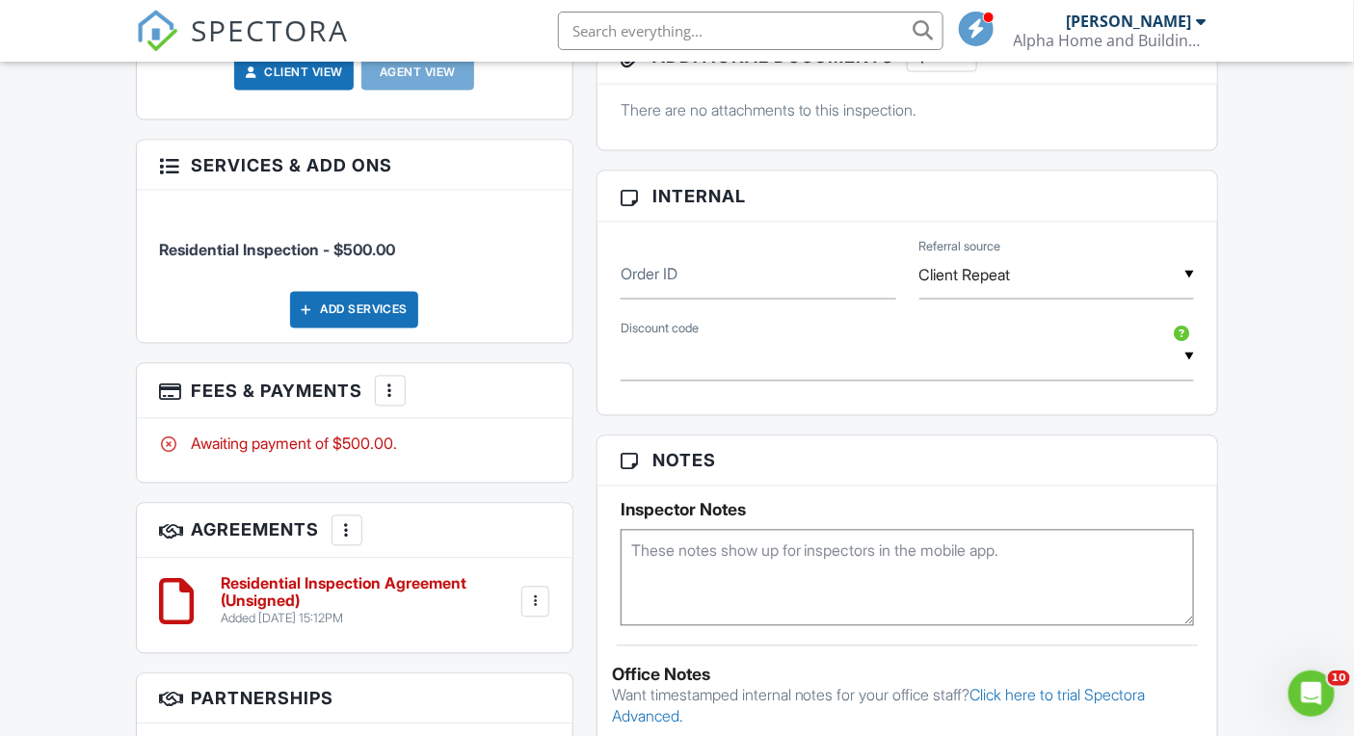
drag, startPoint x: 101, startPoint y: 568, endPoint x: 112, endPoint y: 566, distance: 10.8
click at [111, 567] on div "Dashboard Templates Contacts Metrics Automations Advanced Settings Support Cent…" at bounding box center [677, 322] width 1354 height 2499
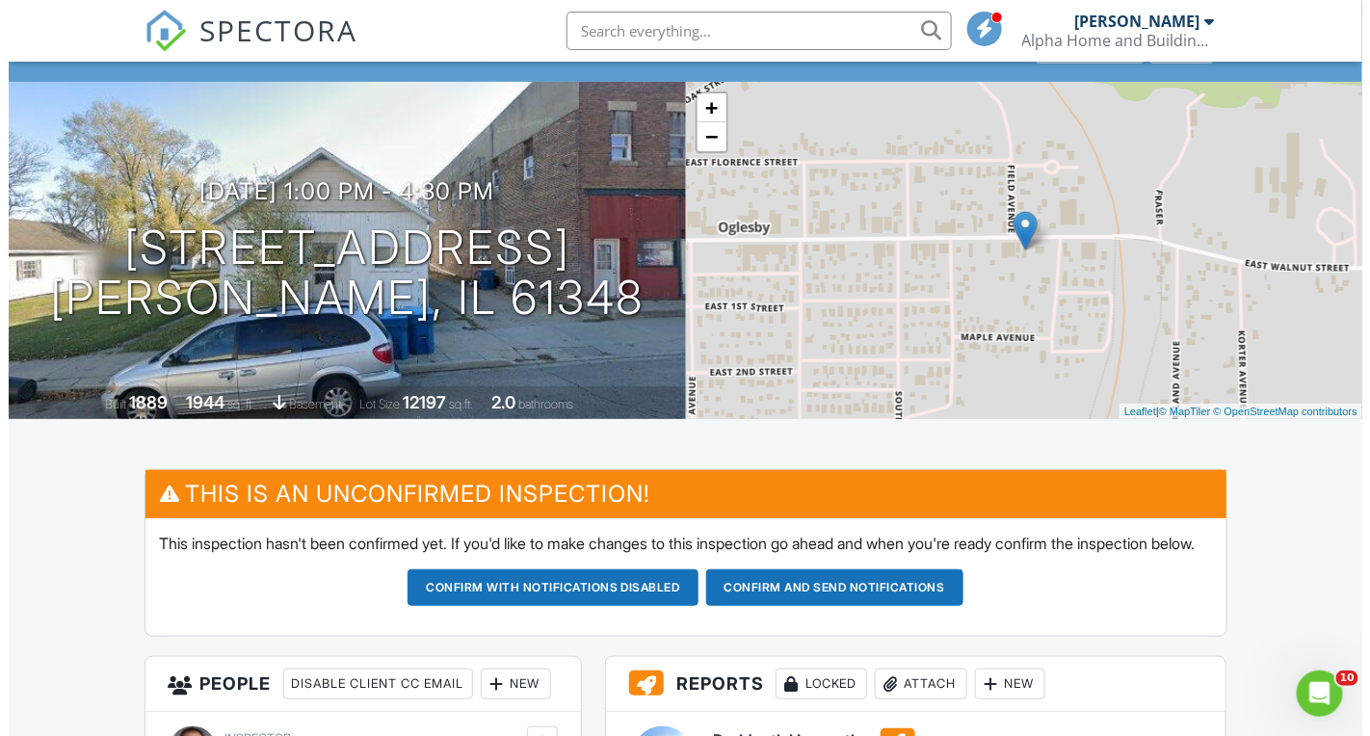
scroll to position [423, 0]
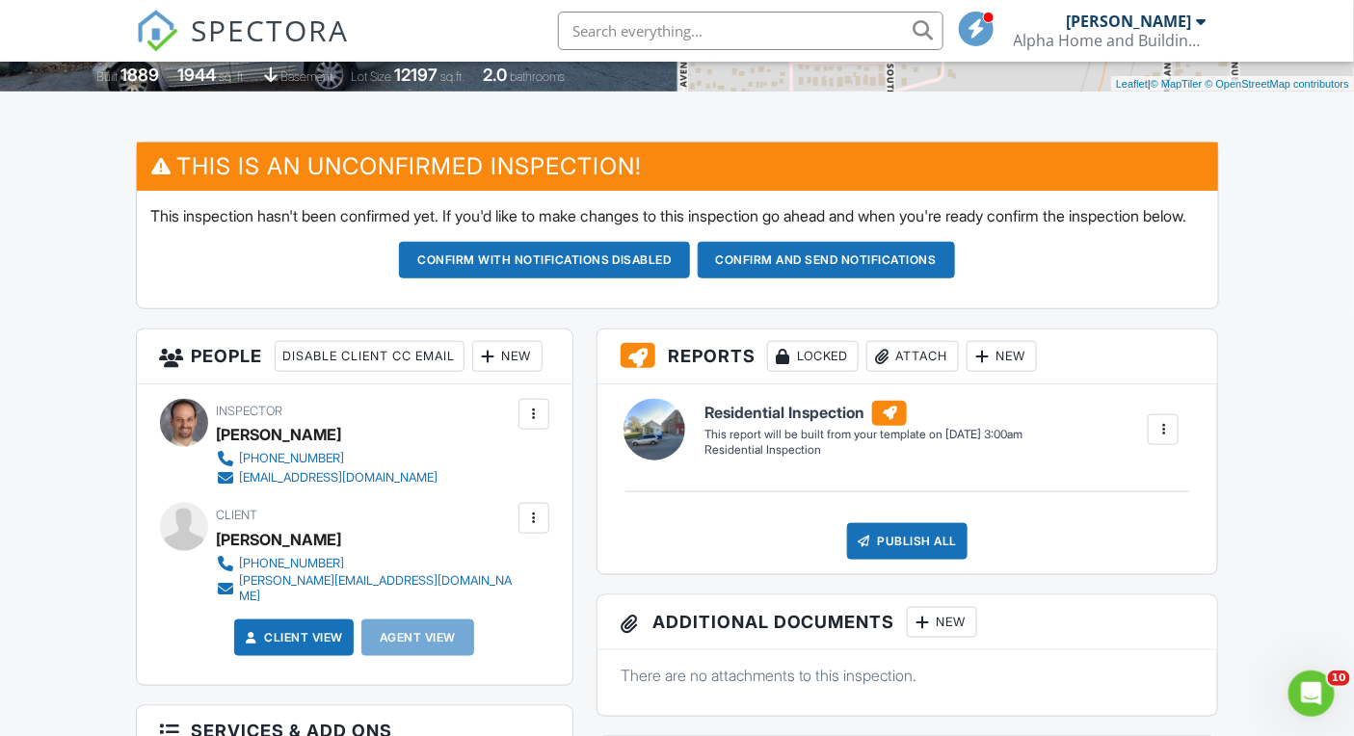
click at [472, 372] on div "New" at bounding box center [507, 356] width 70 height 31
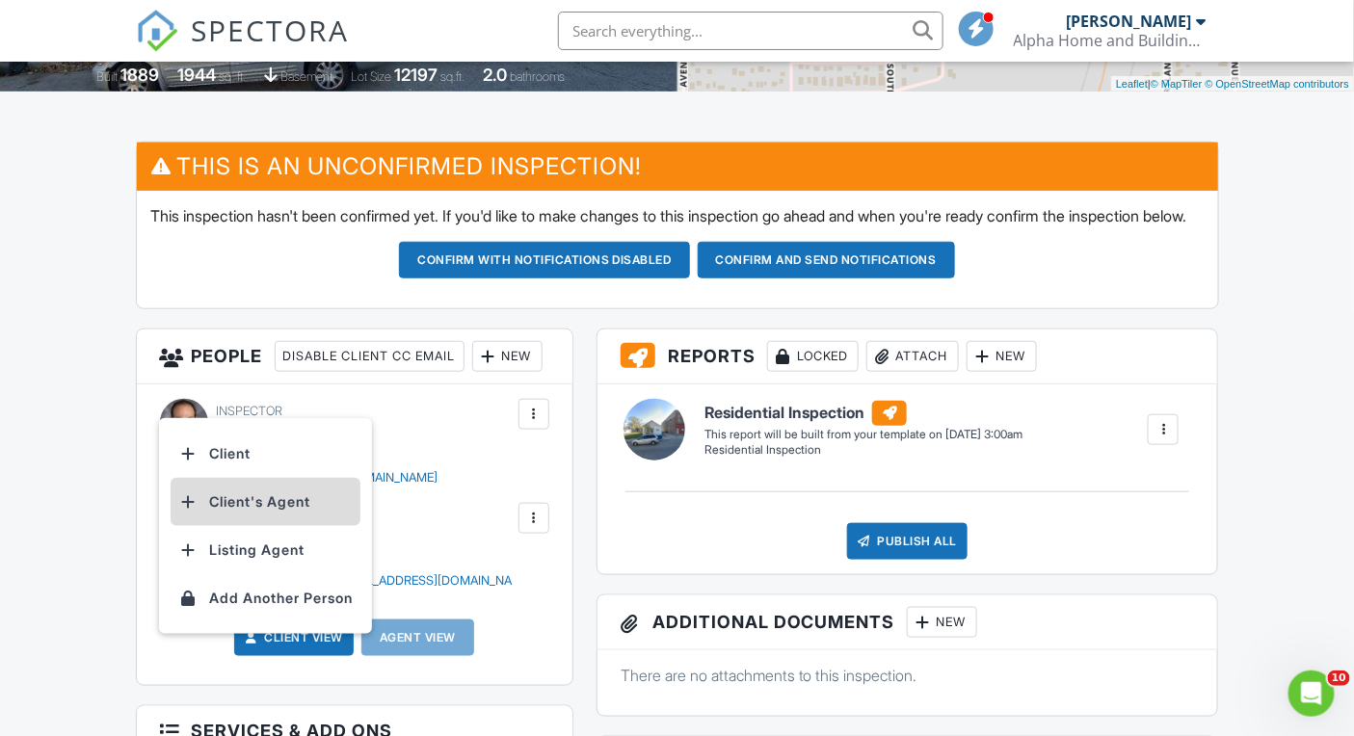
click at [314, 520] on li "Client's Agent" at bounding box center [266, 502] width 190 height 48
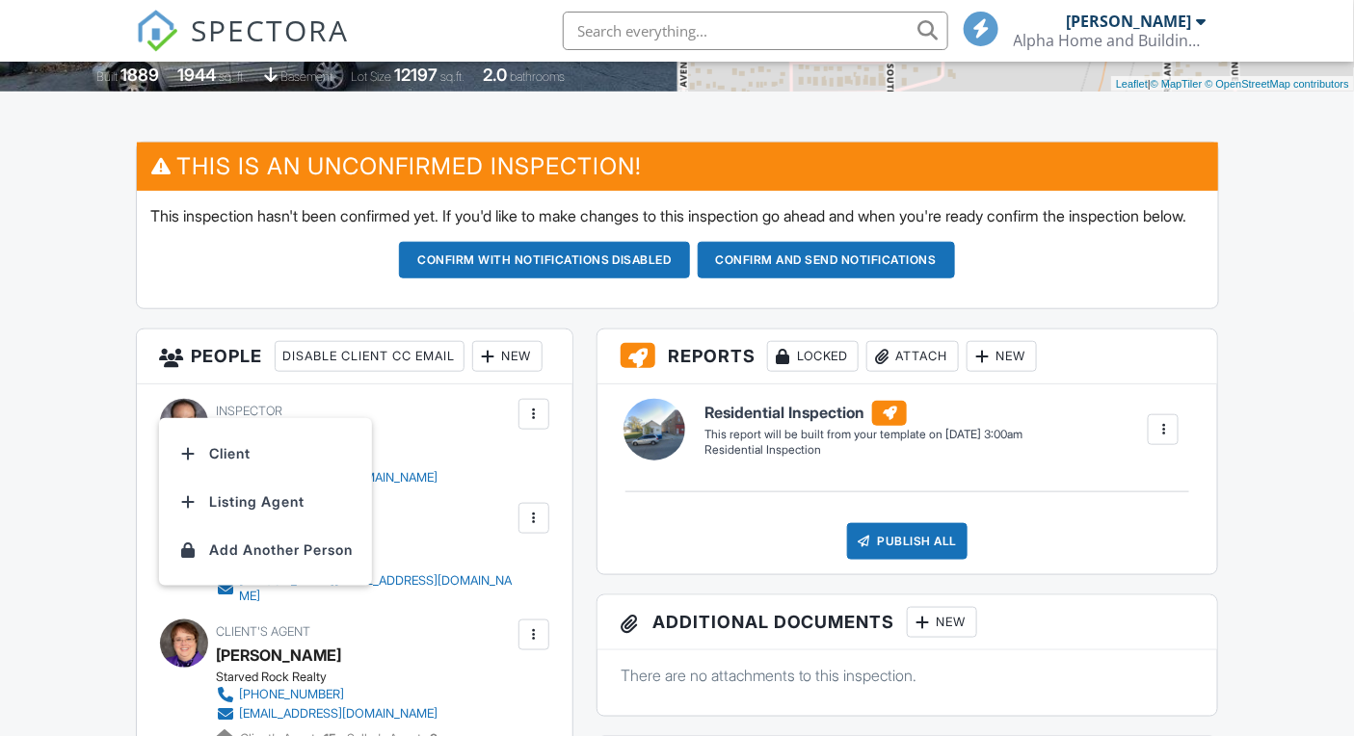
scroll to position [423, 0]
click at [472, 372] on div "New" at bounding box center [507, 356] width 70 height 31
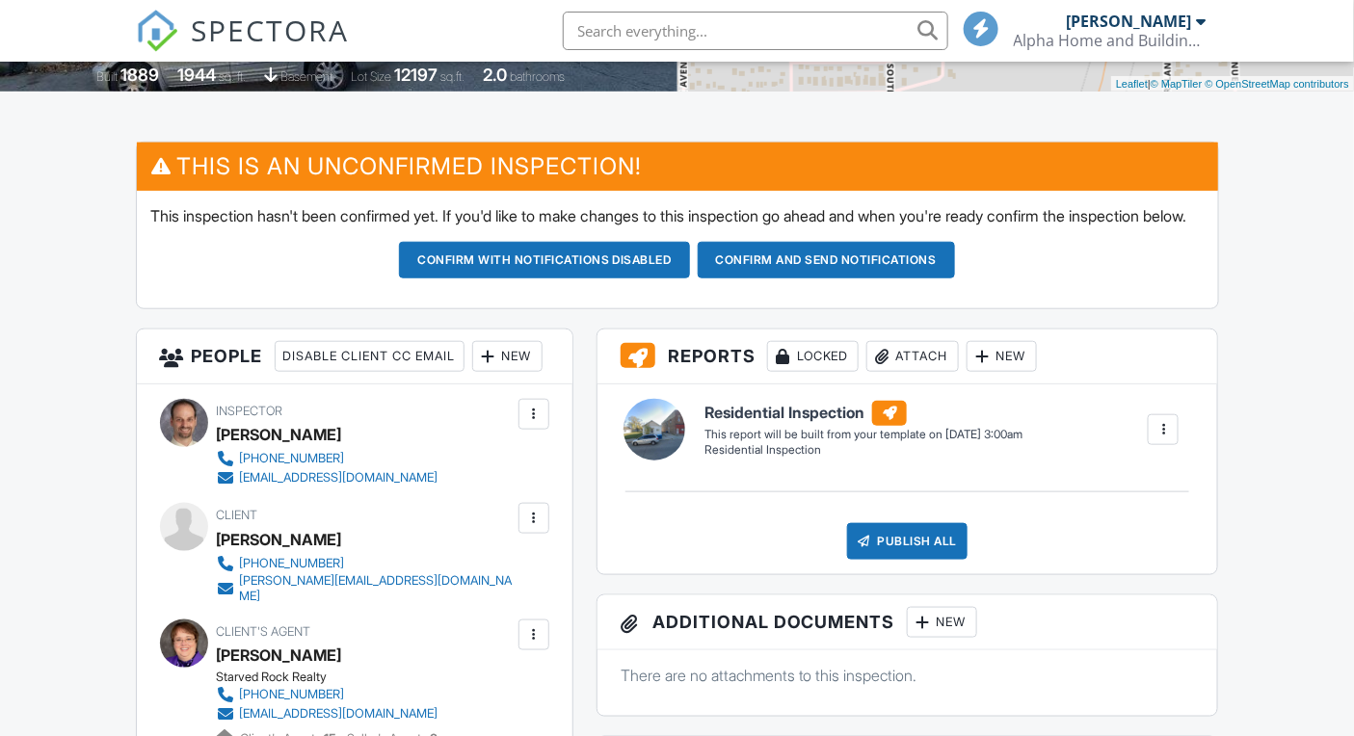
scroll to position [0, 0]
click at [472, 372] on div "New" at bounding box center [507, 356] width 70 height 31
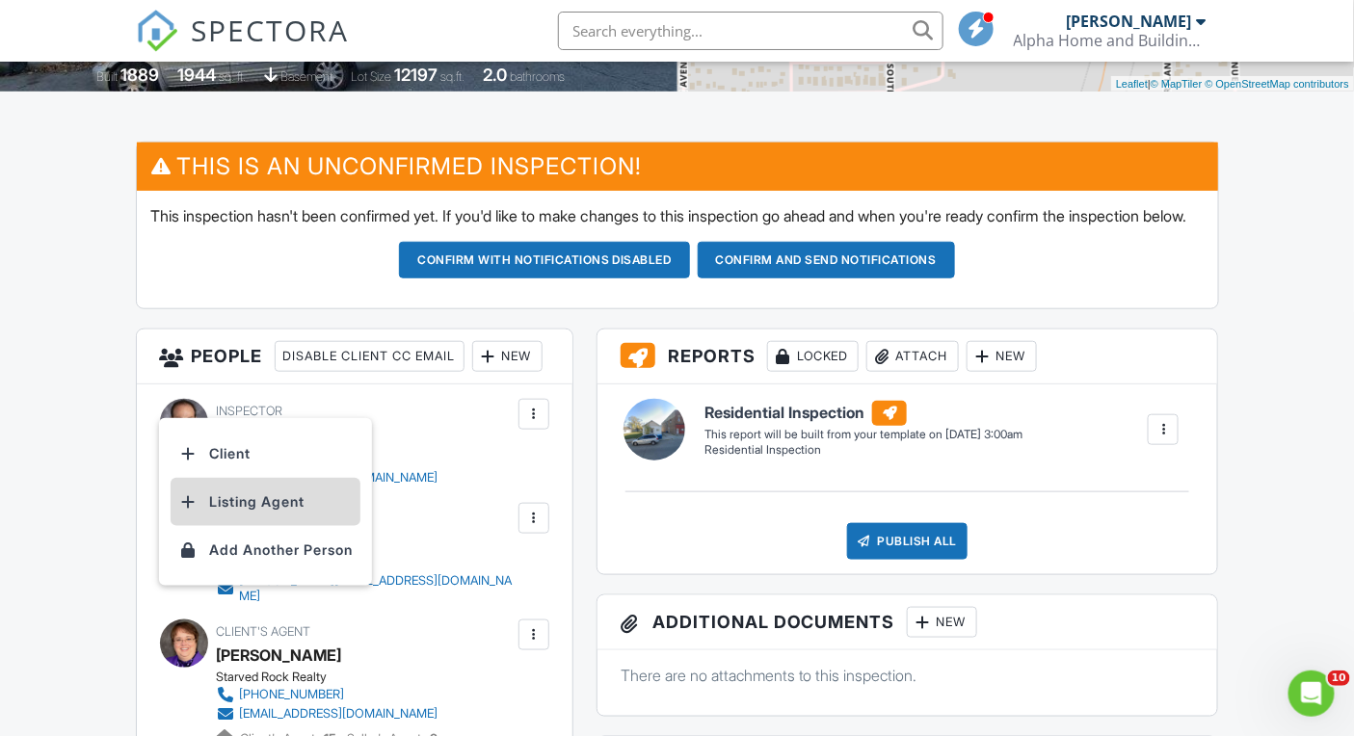
click at [263, 510] on li "Listing Agent" at bounding box center [266, 502] width 190 height 48
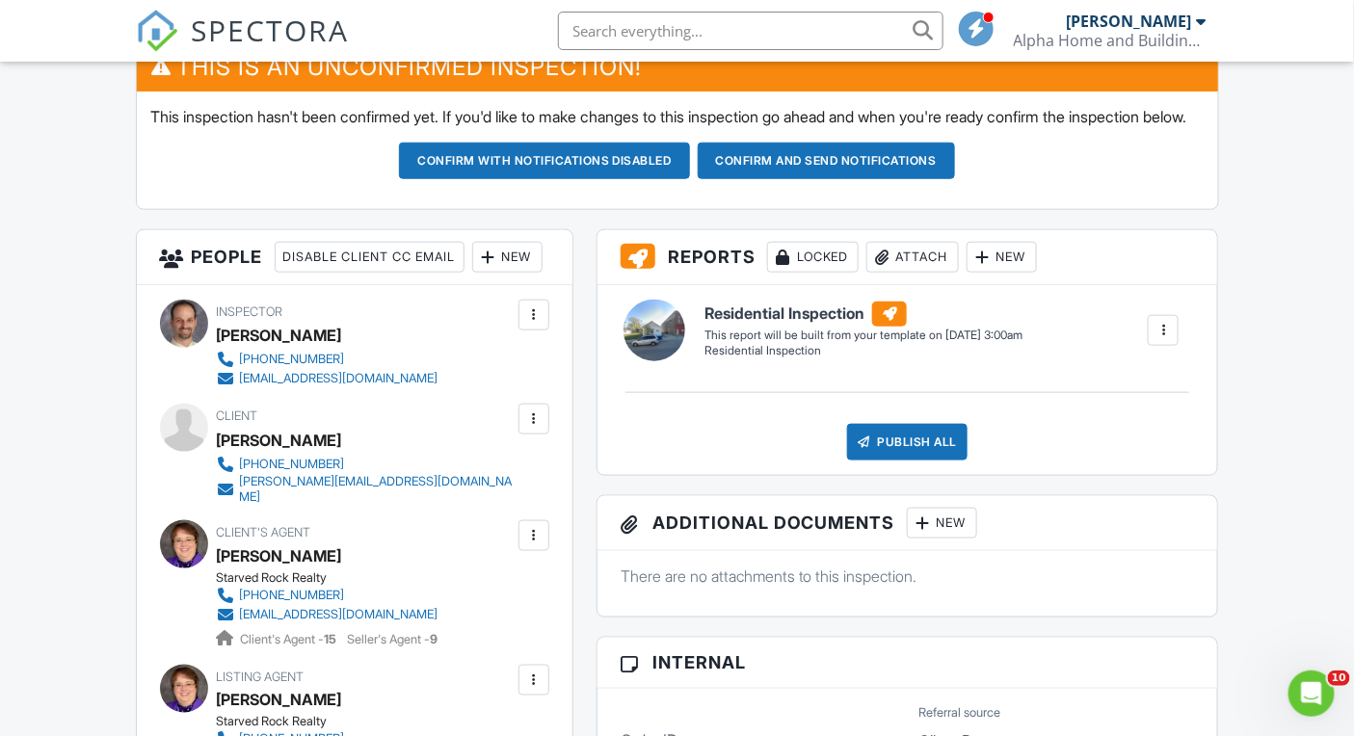
scroll to position [795, 0]
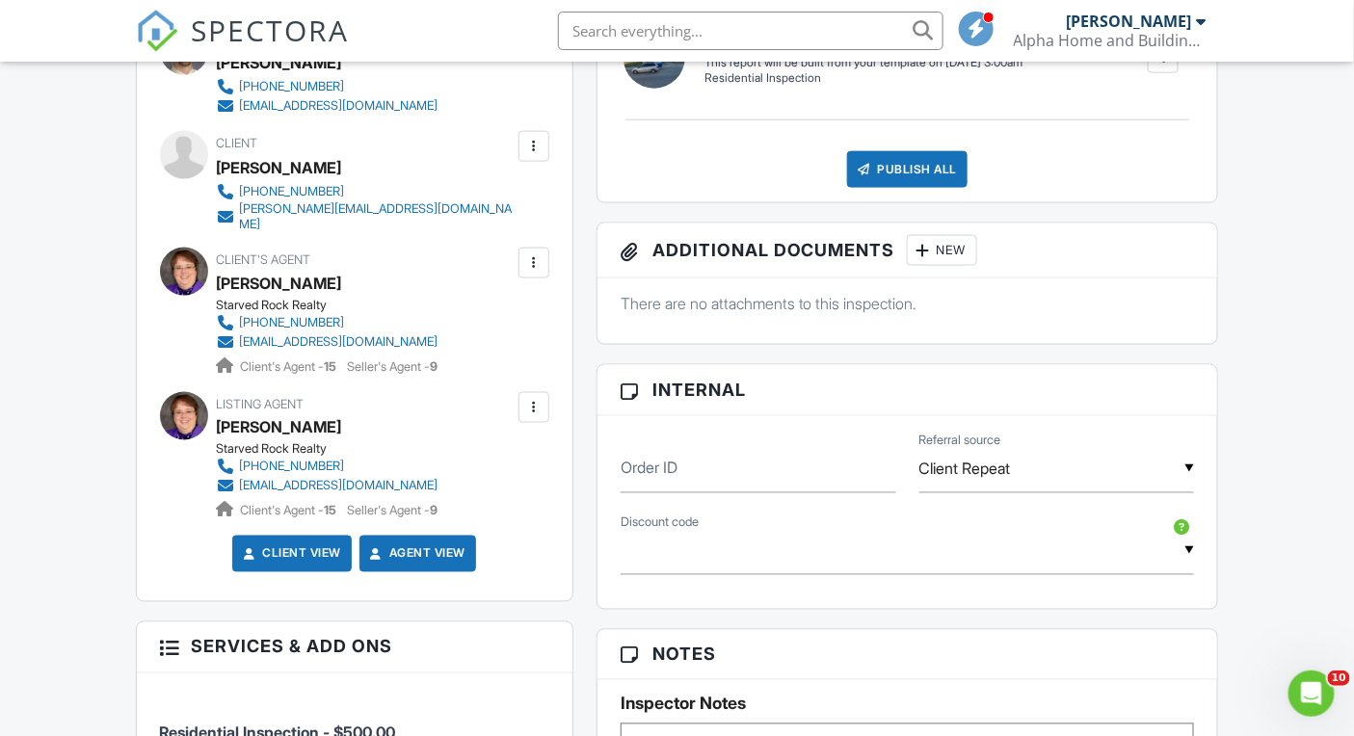
click at [301, 42] on span "SPECTORA" at bounding box center [271, 30] width 158 height 40
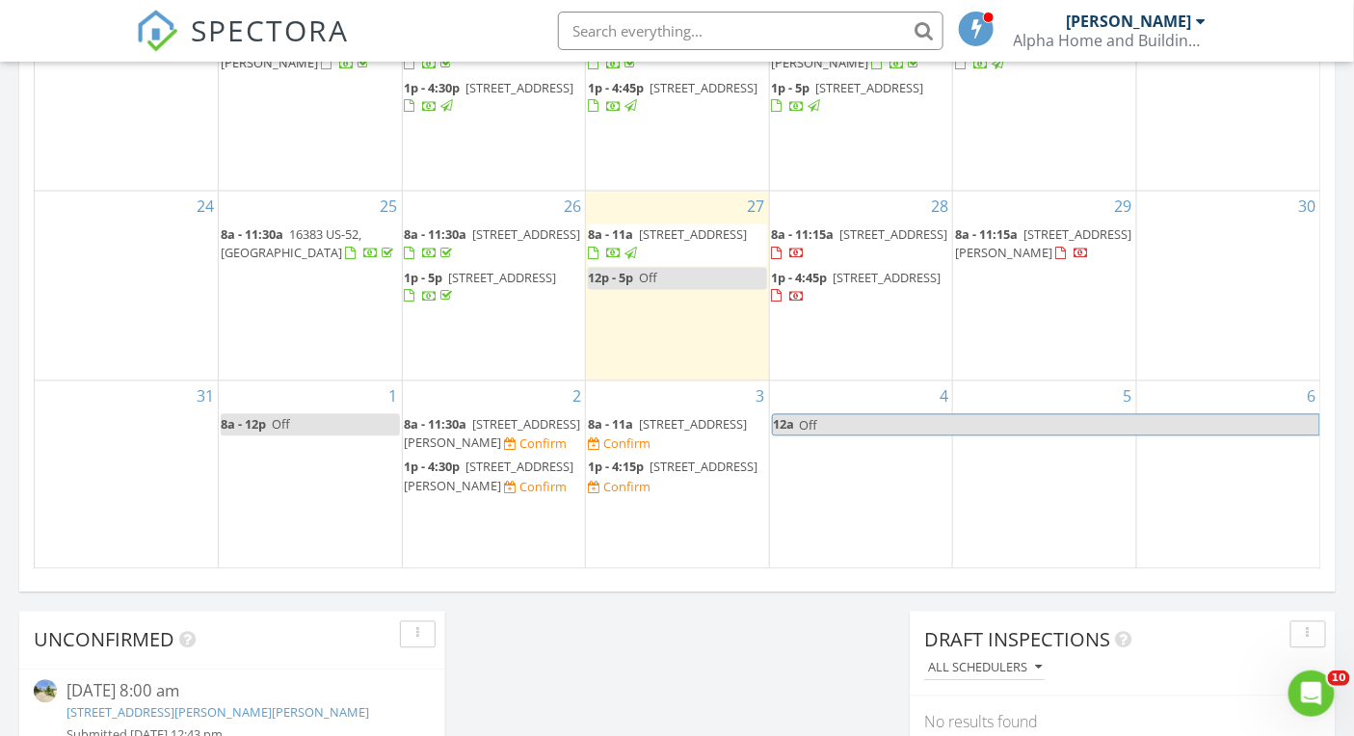
scroll to position [1255, 0]
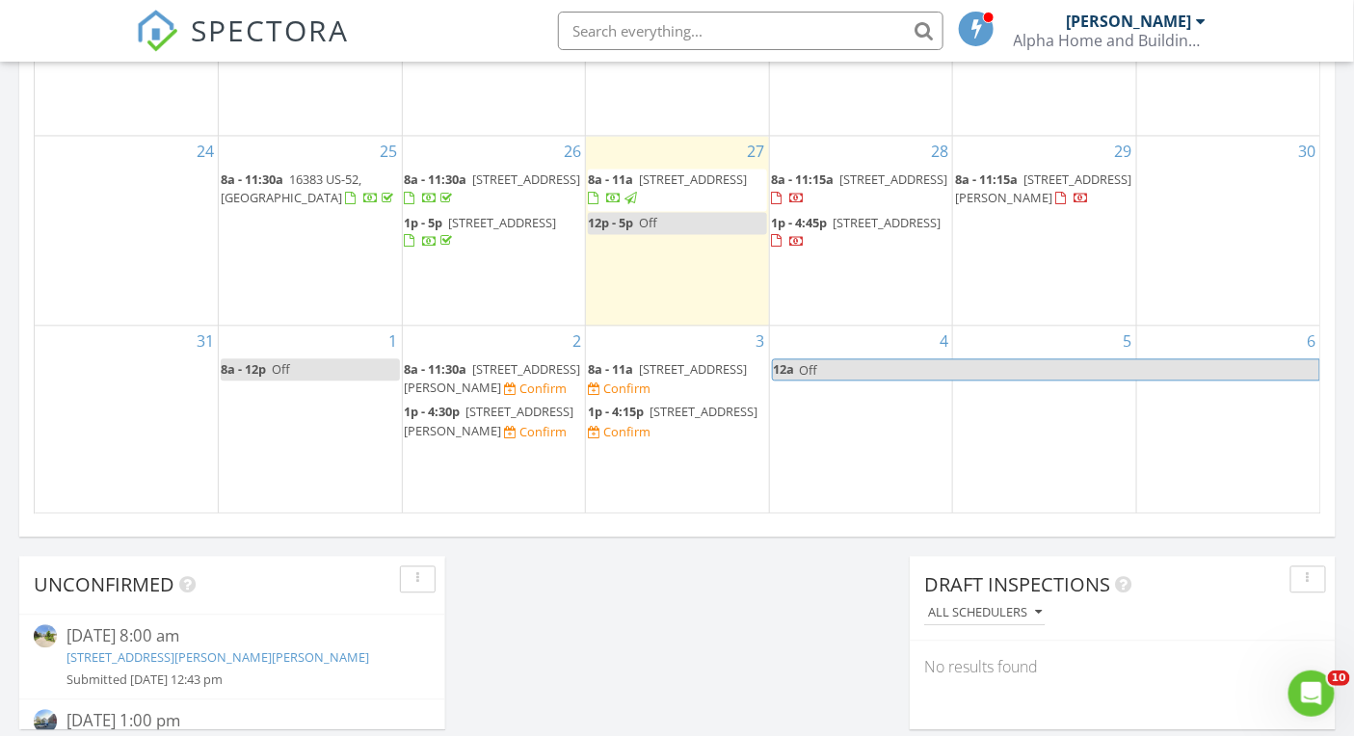
click at [673, 403] on span "[STREET_ADDRESS]" at bounding box center [703, 411] width 108 height 17
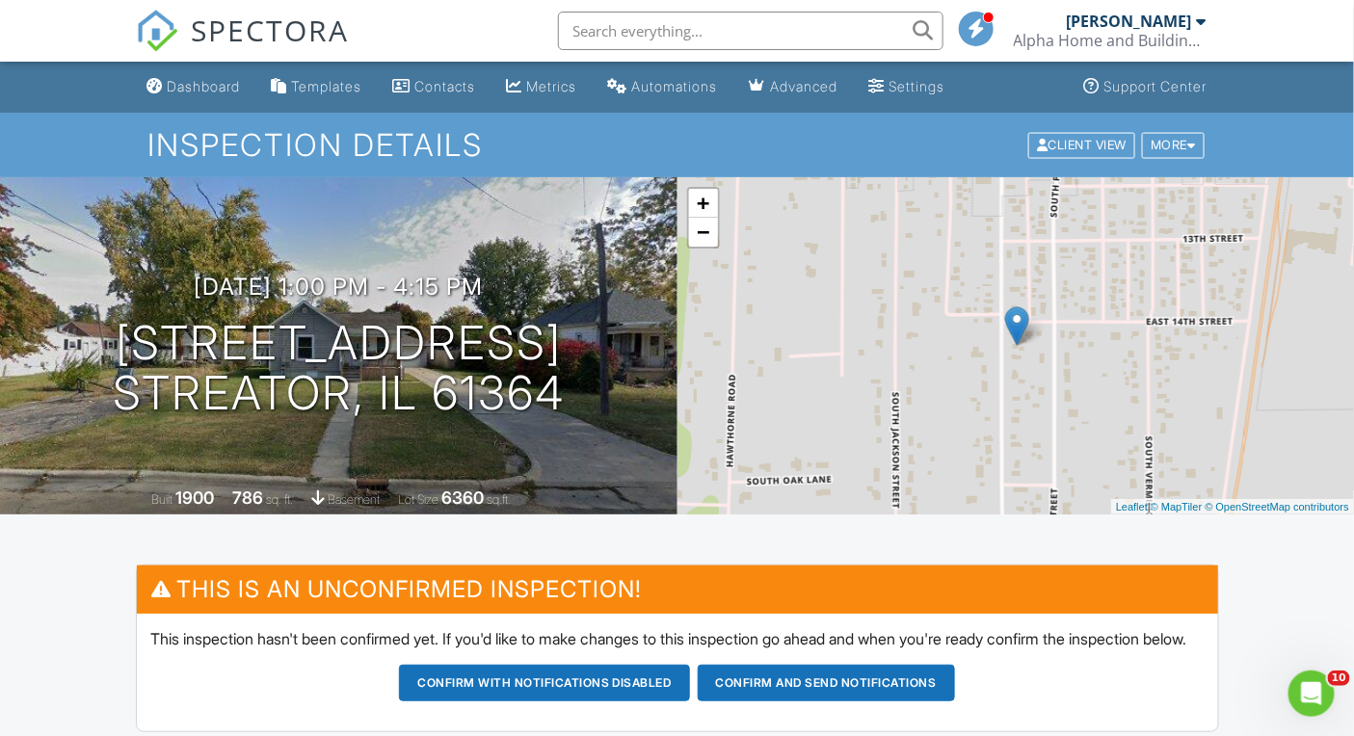
click at [301, 32] on span "SPECTORA" at bounding box center [271, 30] width 158 height 40
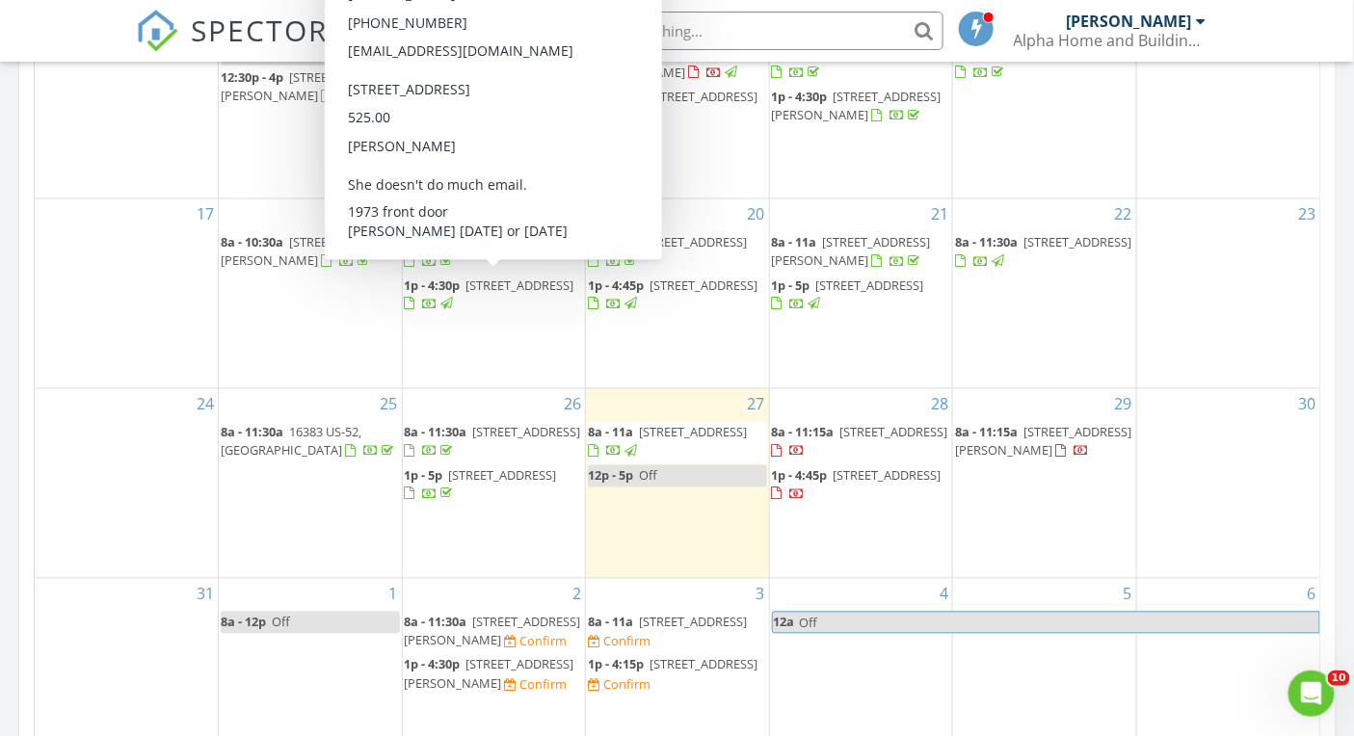
scroll to position [1113, 0]
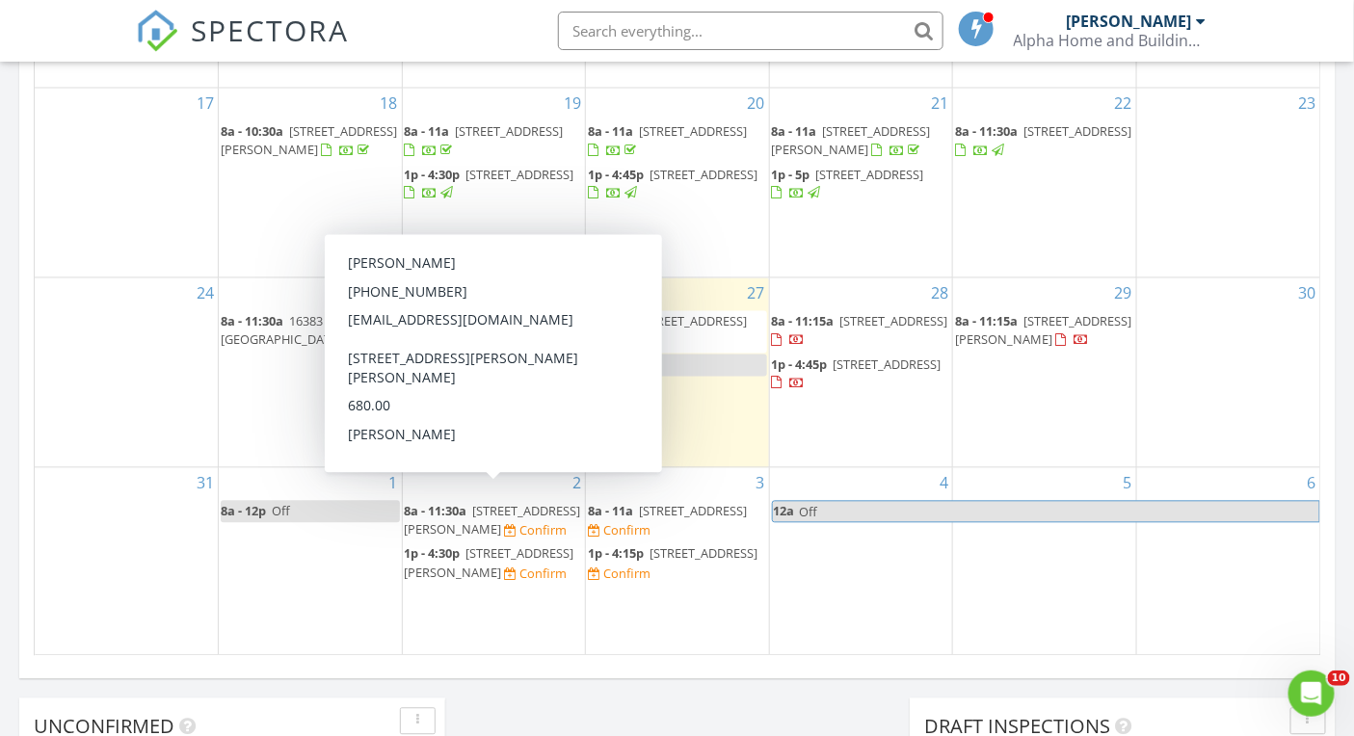
click at [504, 503] on span "[STREET_ADDRESS][PERSON_NAME]" at bounding box center [493, 521] width 176 height 36
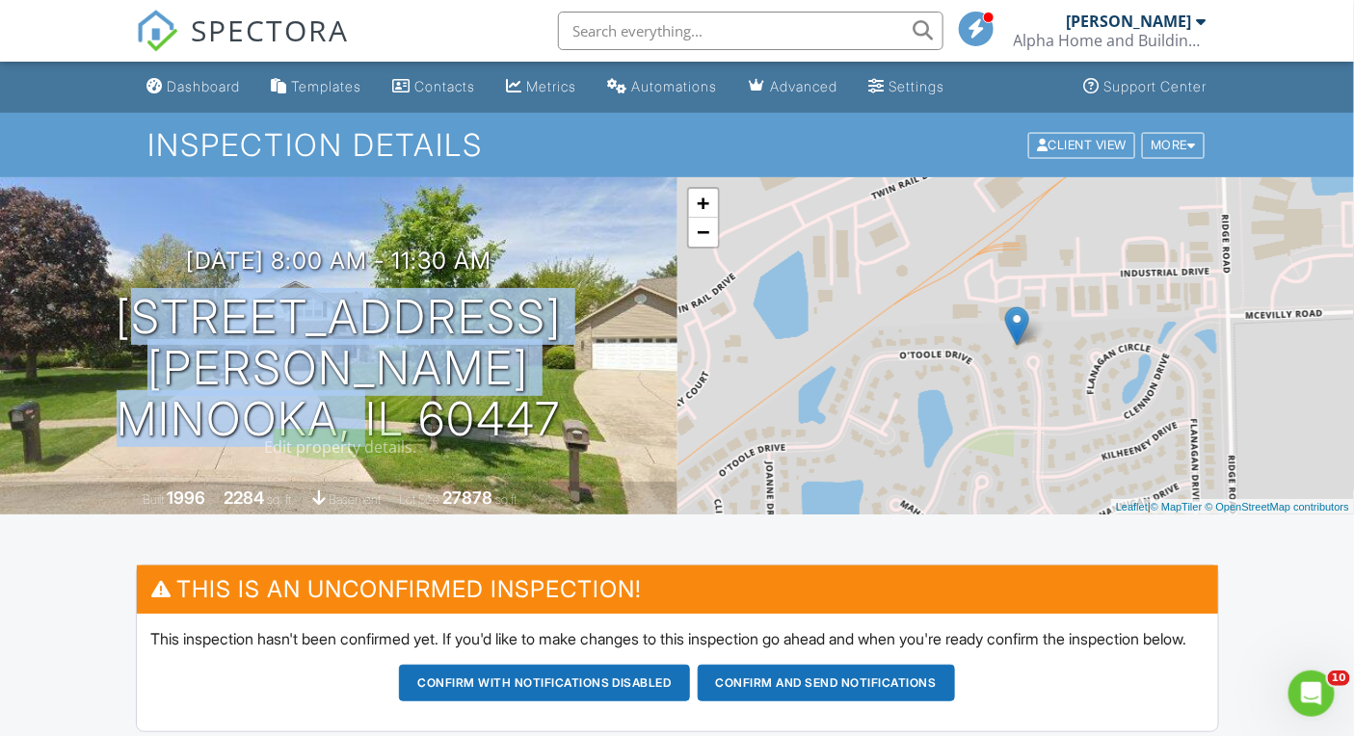
drag, startPoint x: 177, startPoint y: 346, endPoint x: 562, endPoint y: 414, distance: 390.4
click at [562, 414] on div "09/02/2025 8:00 am - 11:30 am 401 Feeney Dr Minooka, IL 60447" at bounding box center [338, 346] width 677 height 197
copy h1 "401 Feeney Dr Minooka, IL 60447"
click at [289, 22] on span "SPECTORA" at bounding box center [271, 30] width 158 height 40
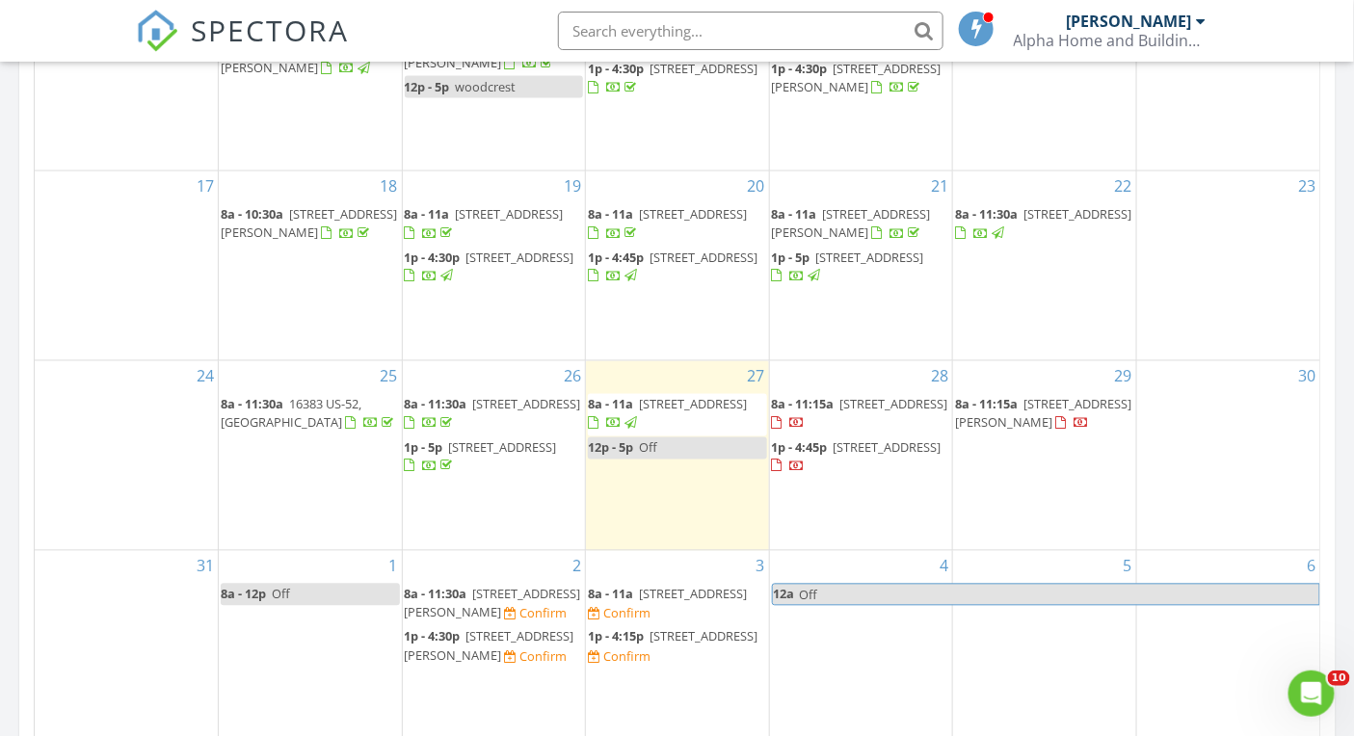
scroll to position [1026, 0]
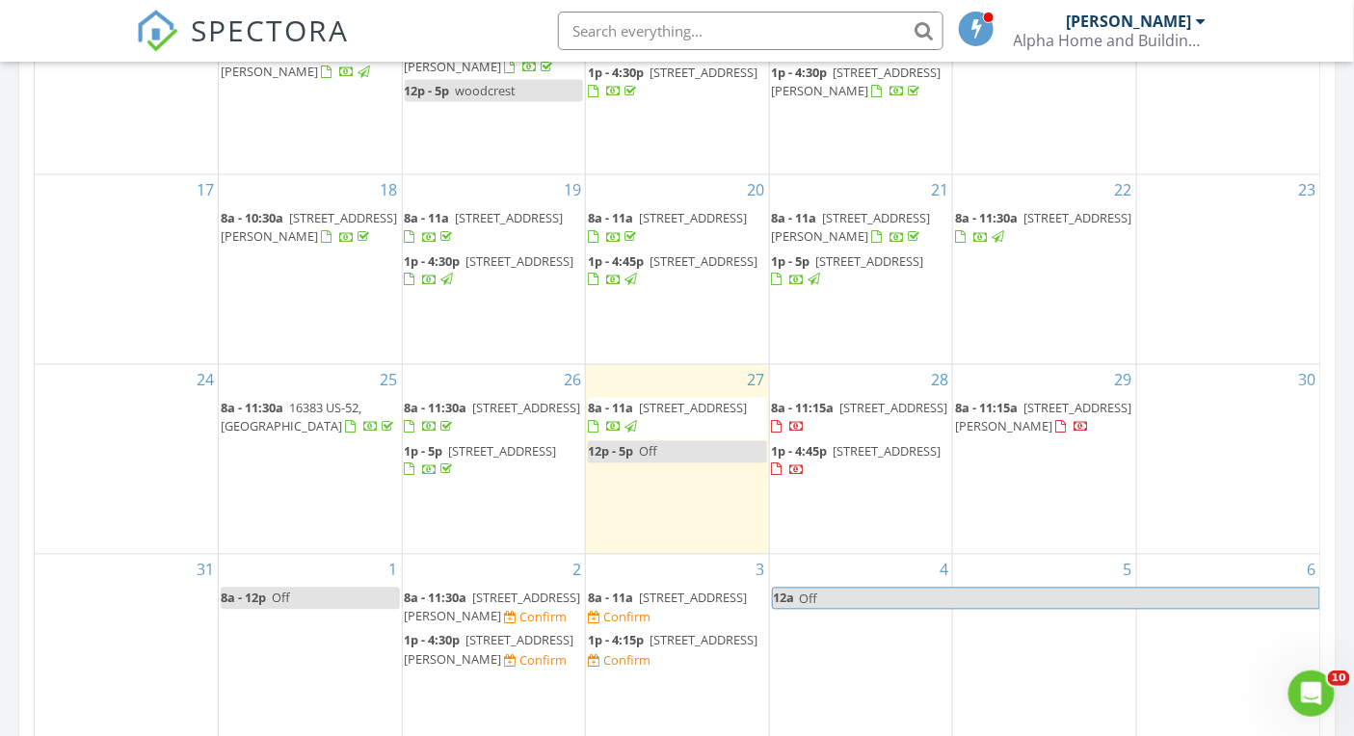
click at [513, 400] on span "1301 E Hickory St, Streator 61364" at bounding box center [527, 408] width 108 height 17
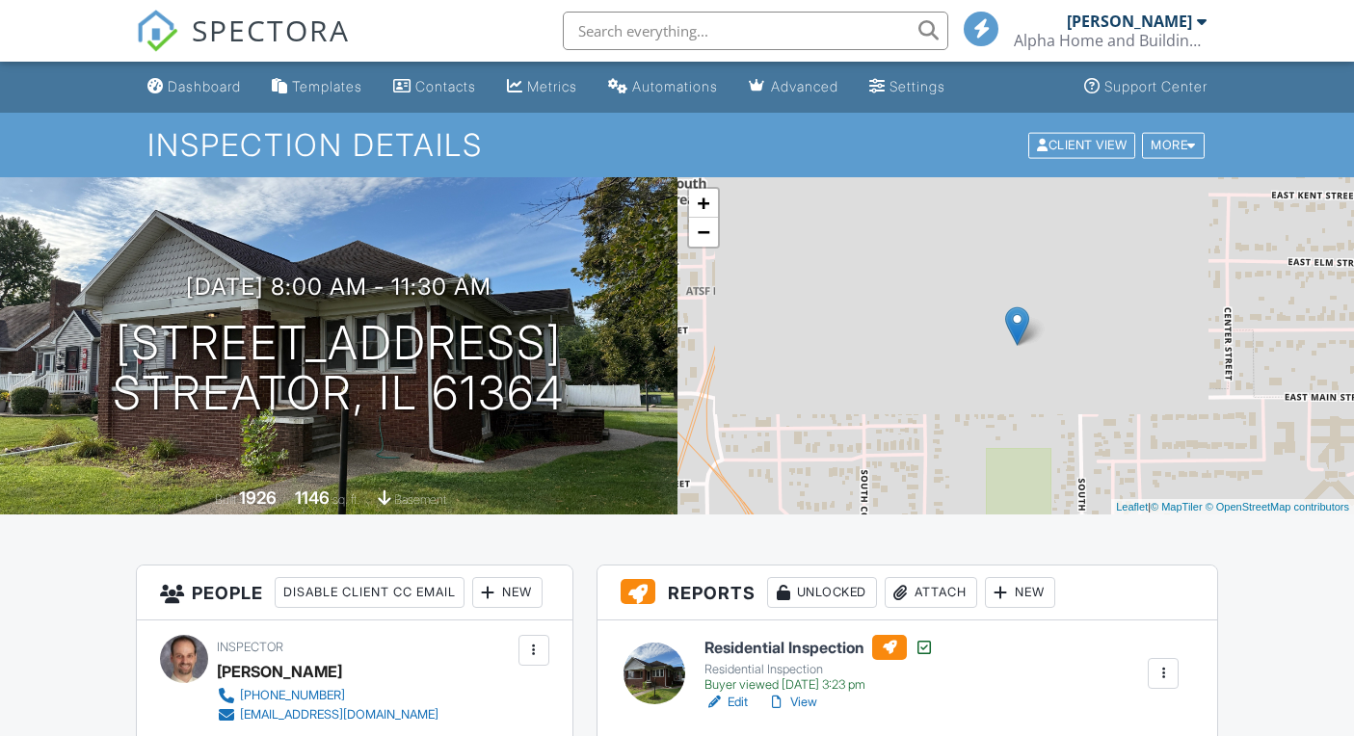
click at [933, 577] on div "Attach" at bounding box center [930, 592] width 92 height 31
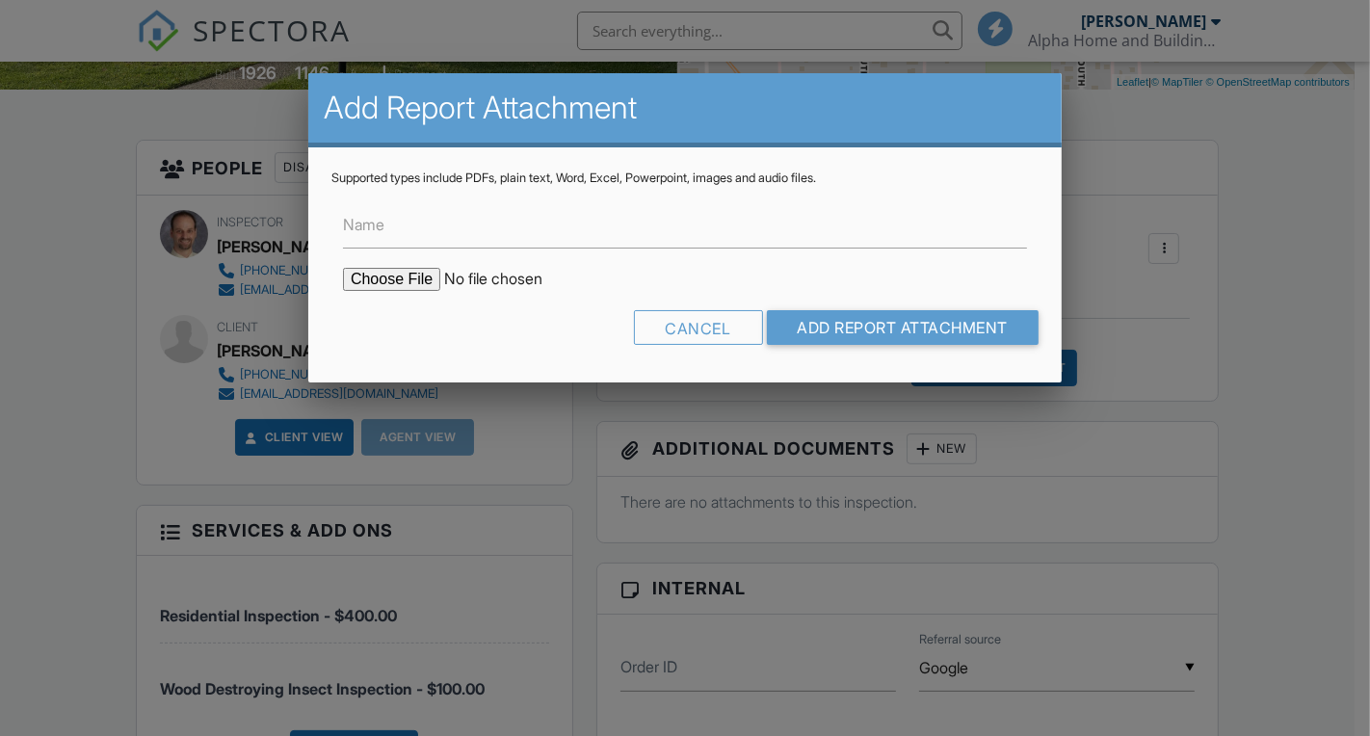
click at [408, 273] on input "file" at bounding box center [507, 279] width 328 height 23
type input "C:\fakepath\20250827-1655.pdf"
click at [629, 233] on input "Name" at bounding box center [685, 224] width 684 height 47
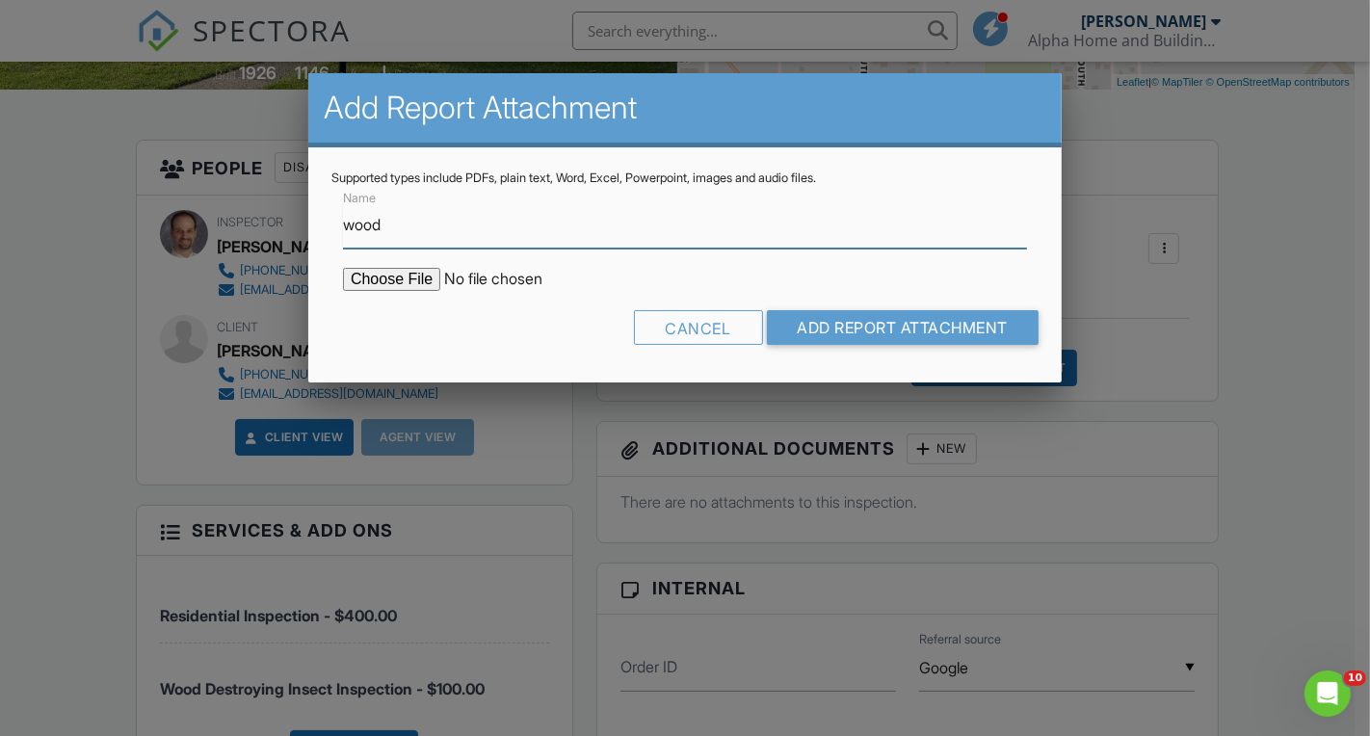
type input "Wood Destroying Insect Inspection Report"
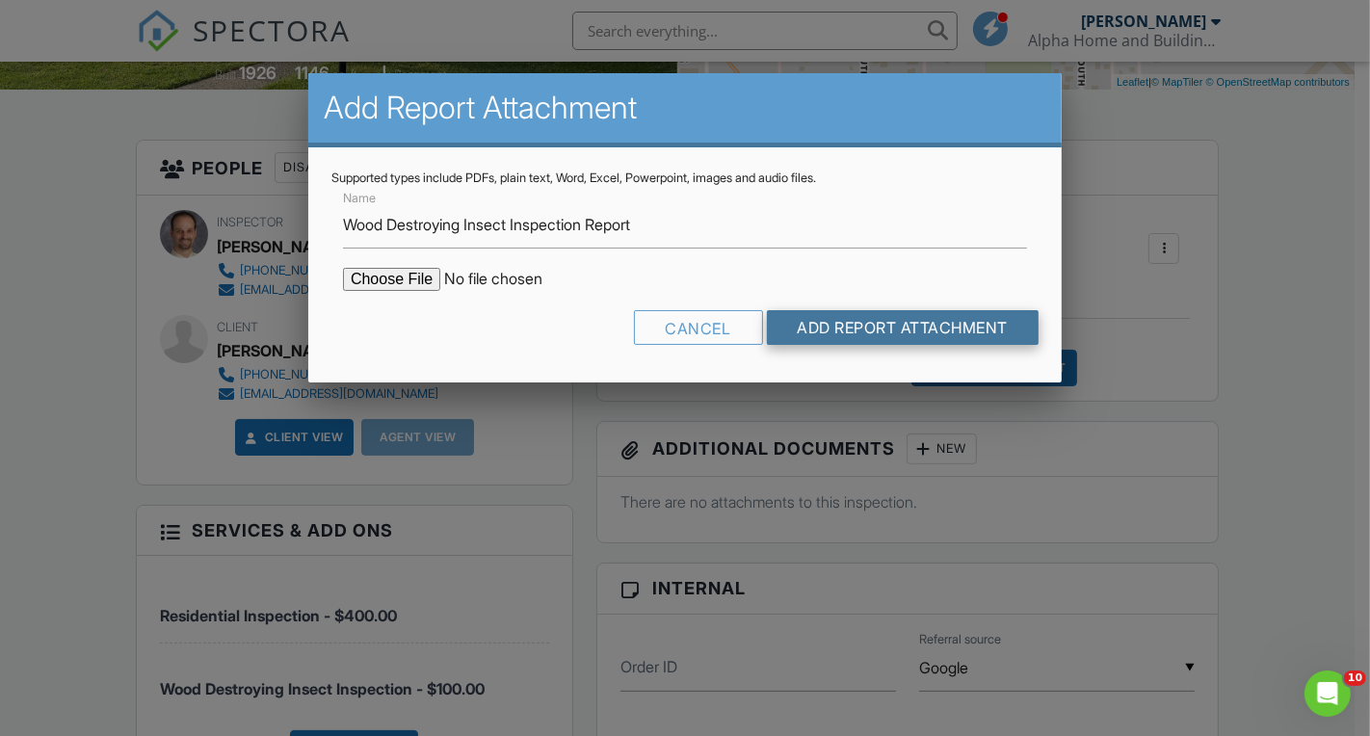
click at [927, 320] on input "Add Report Attachment" at bounding box center [903, 327] width 273 height 35
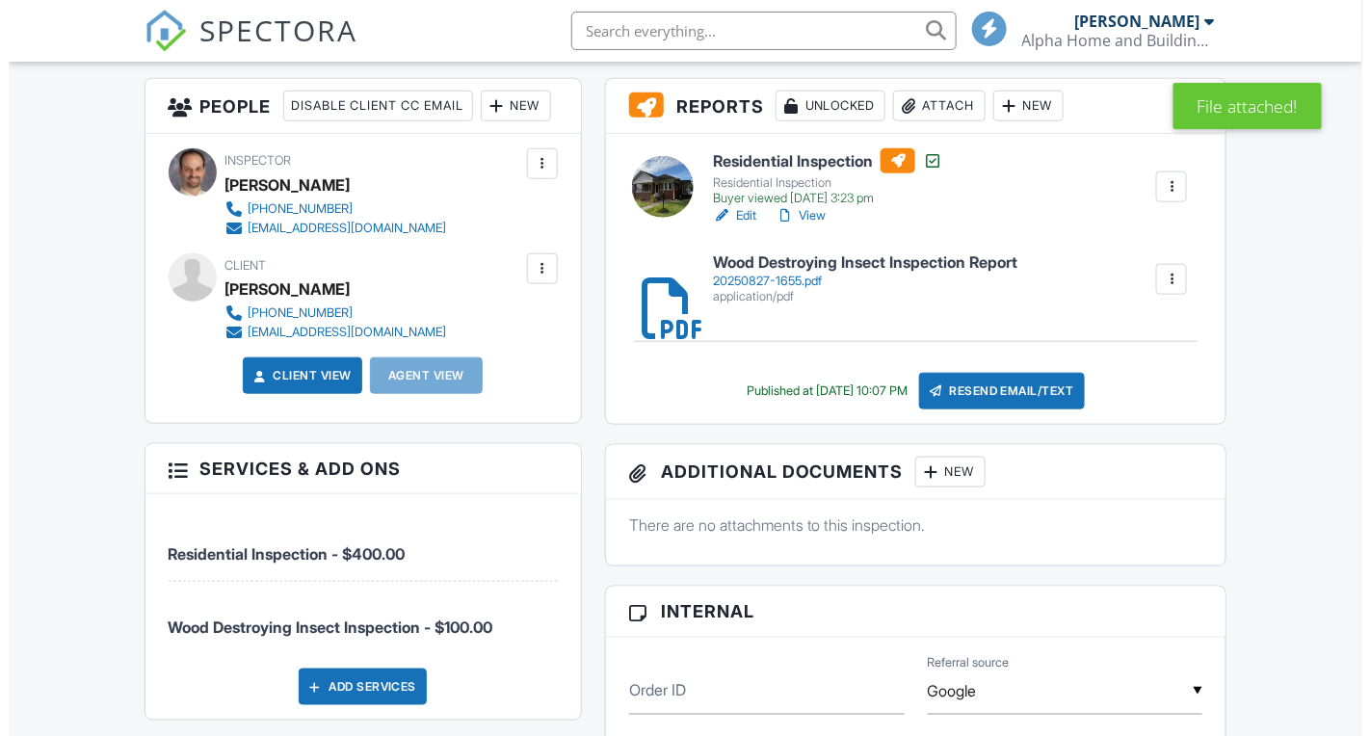
scroll to position [482, 0]
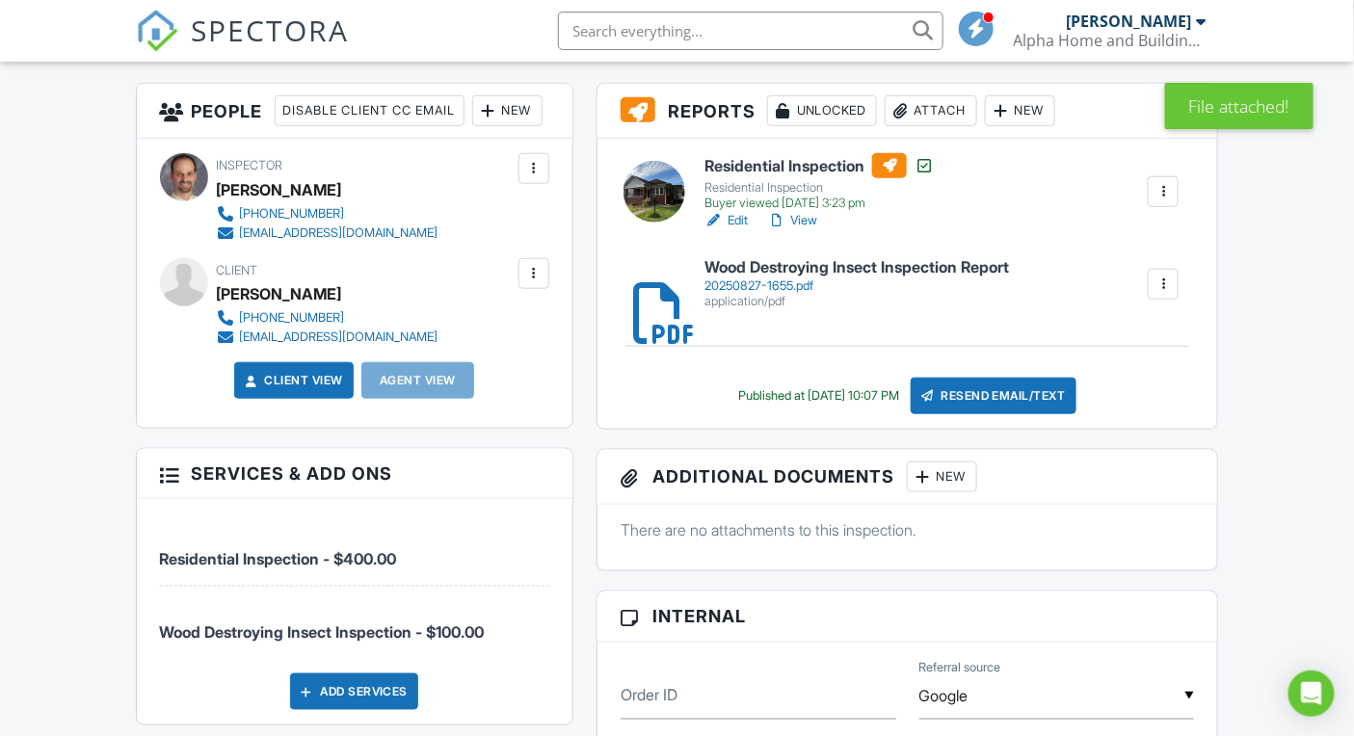
click at [977, 402] on div "Resend Email/Text" at bounding box center [993, 396] width 166 height 37
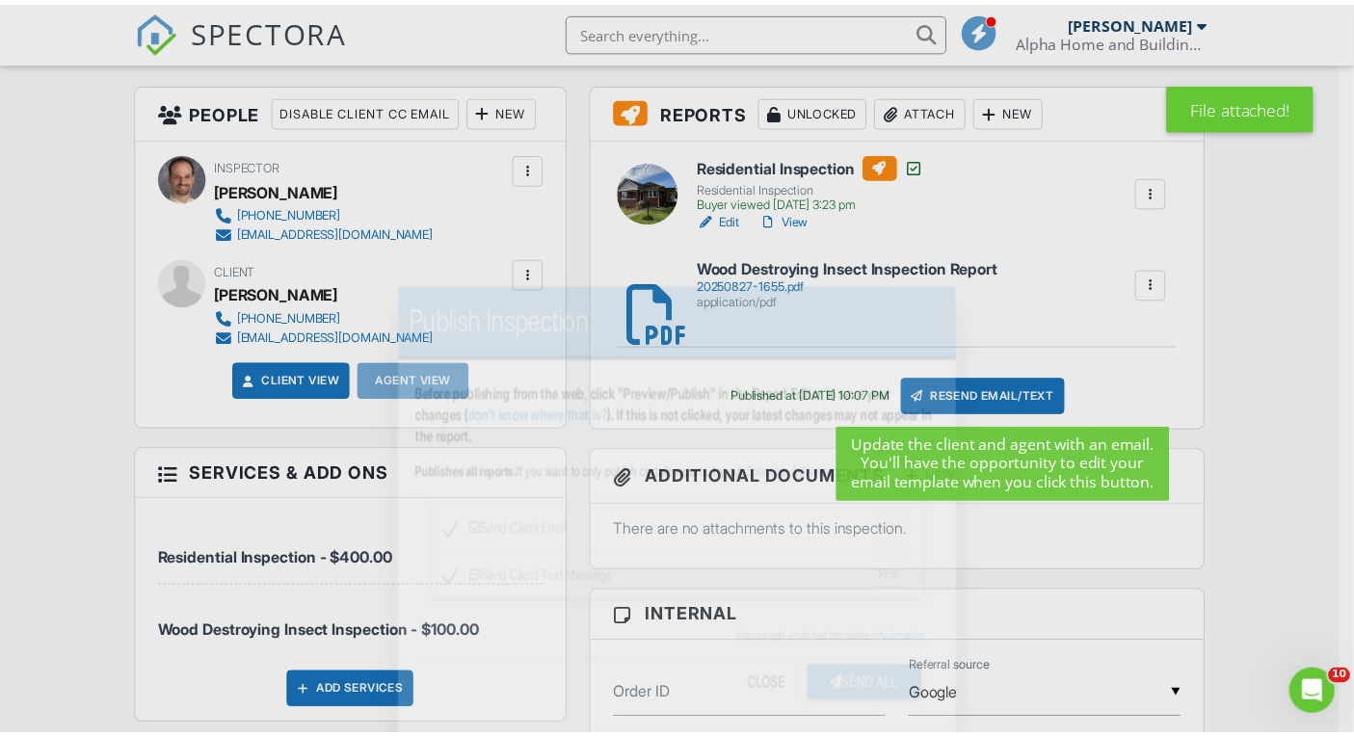
scroll to position [0, 0]
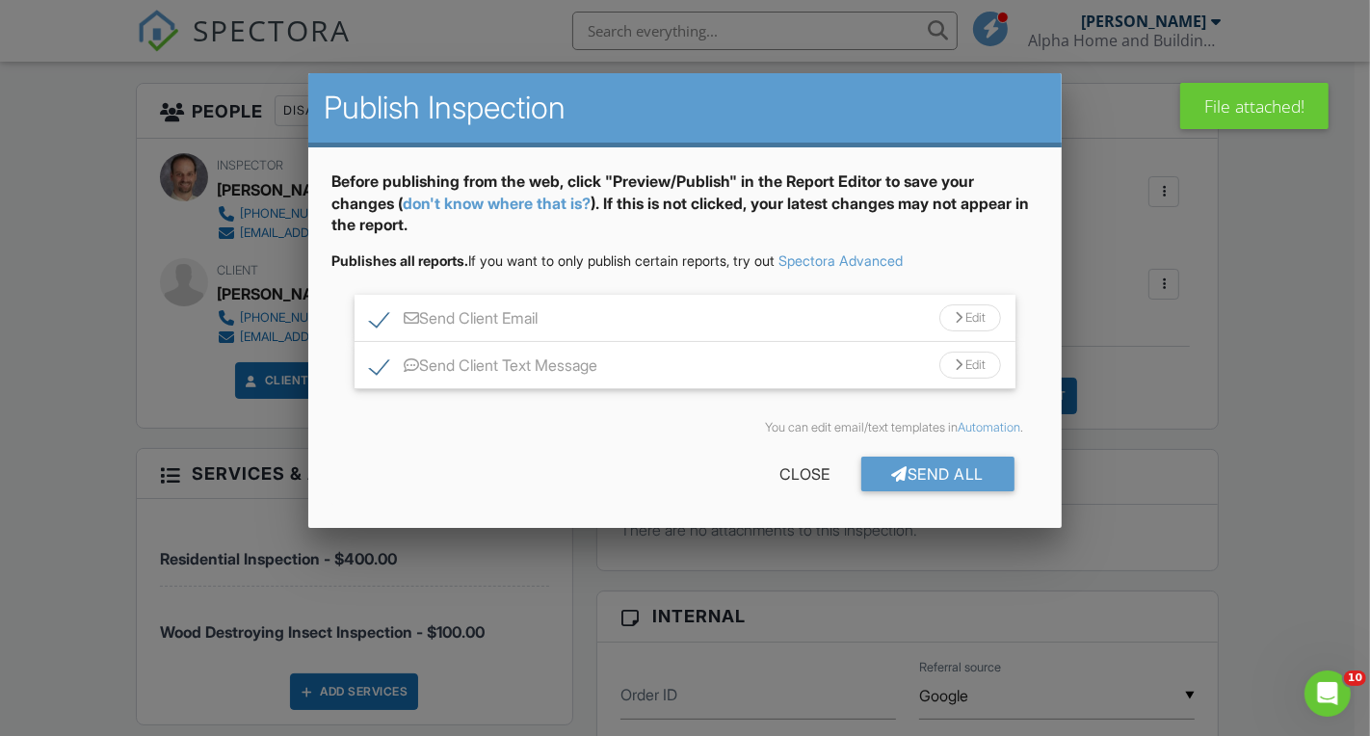
click at [966, 366] on div "Edit" at bounding box center [970, 365] width 62 height 27
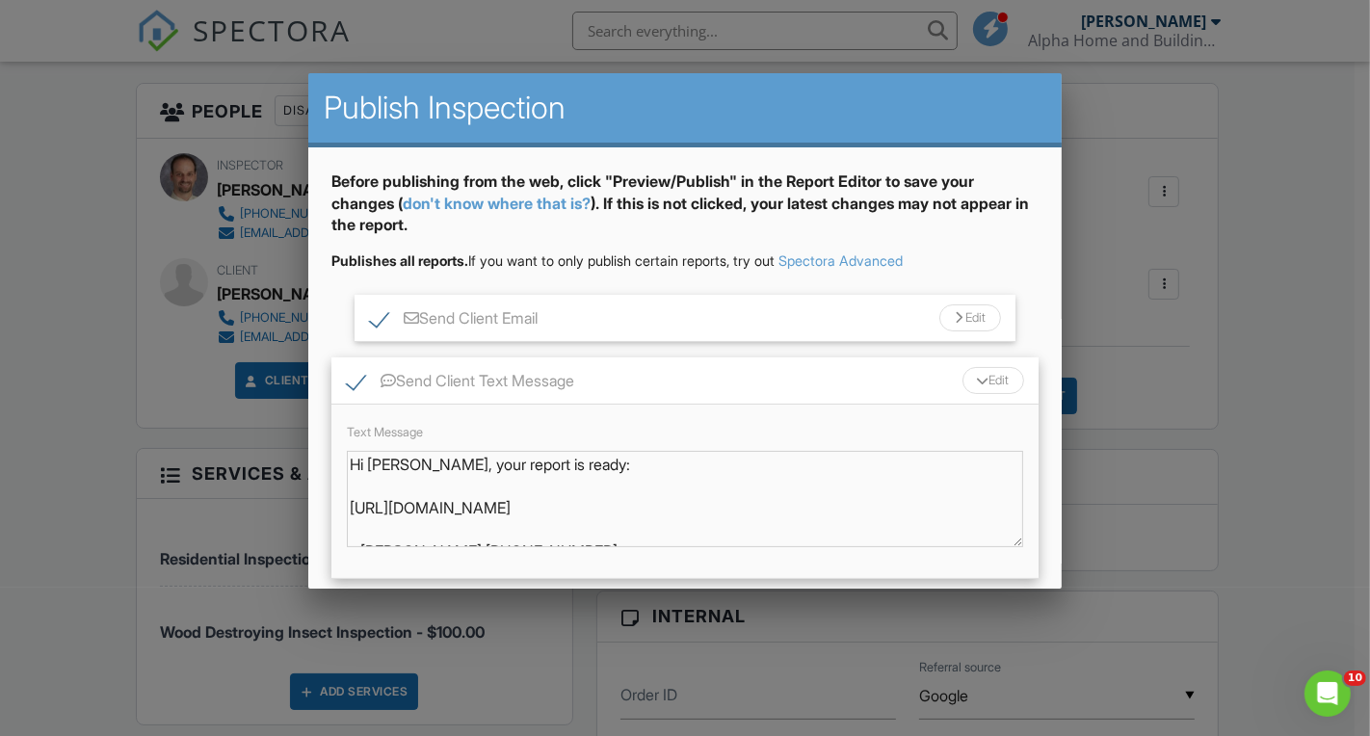
click at [1234, 360] on div at bounding box center [685, 364] width 1370 height 920
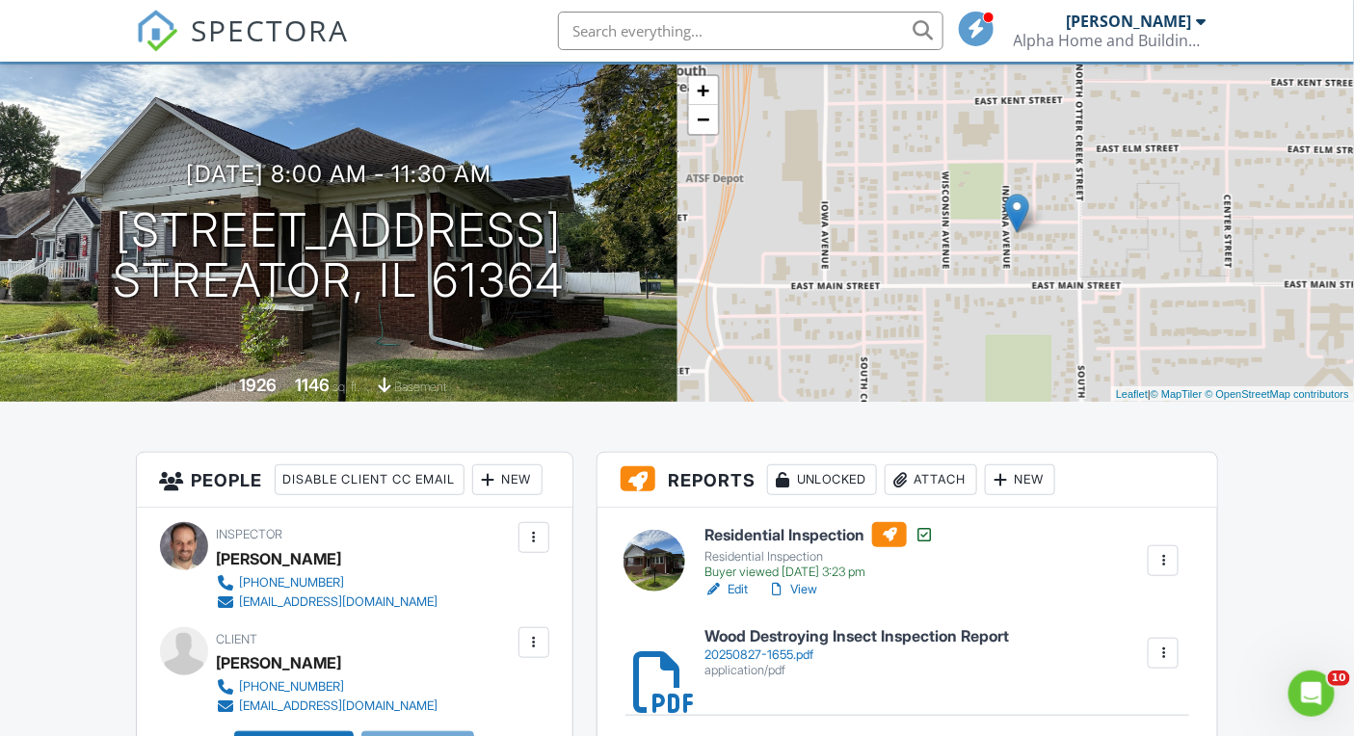
scroll to position [125, 0]
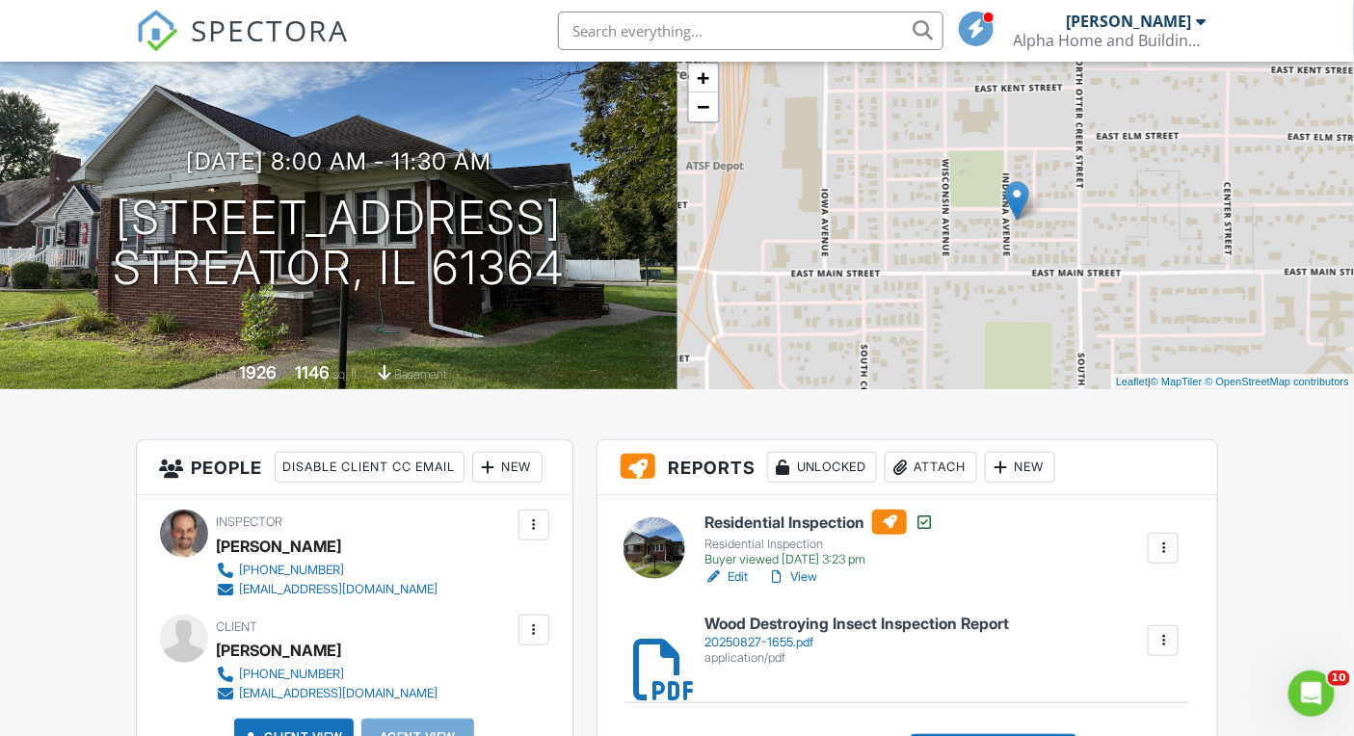
click at [809, 575] on link "View" at bounding box center [792, 576] width 50 height 19
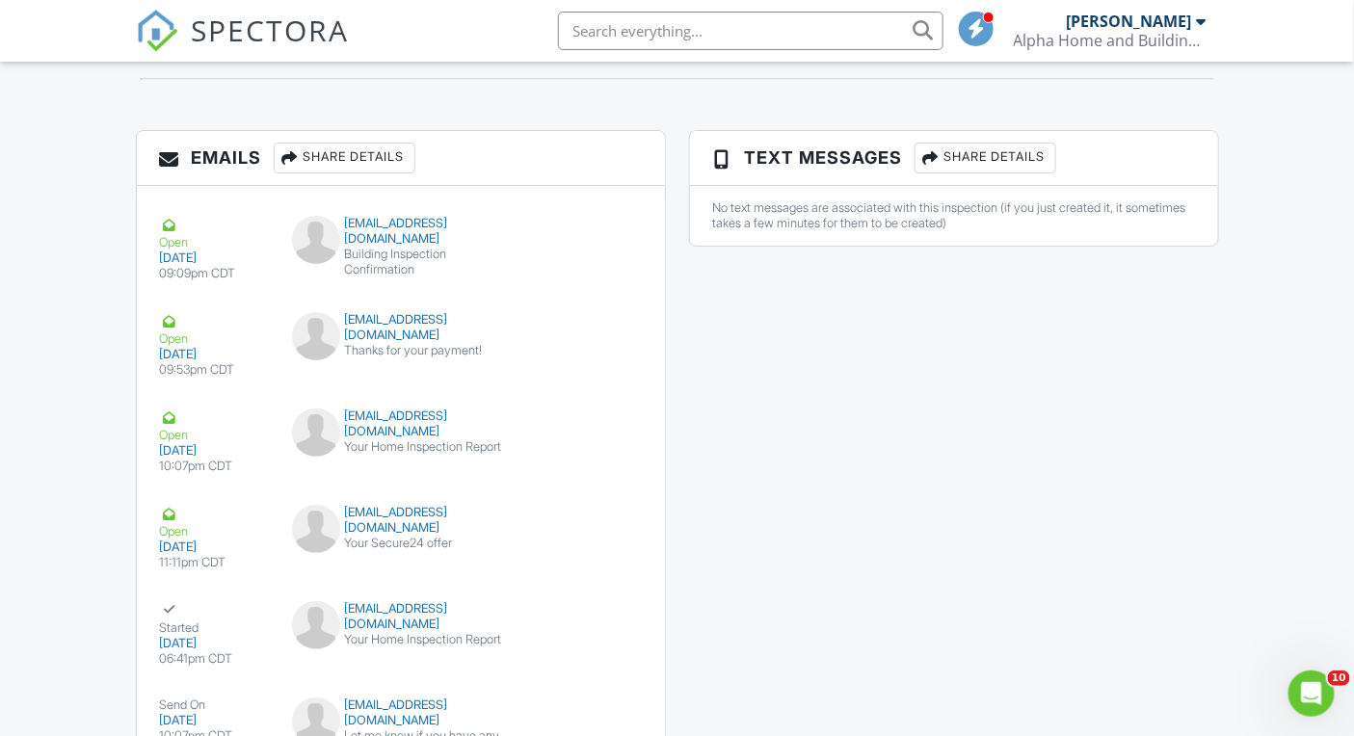
scroll to position [2175, 0]
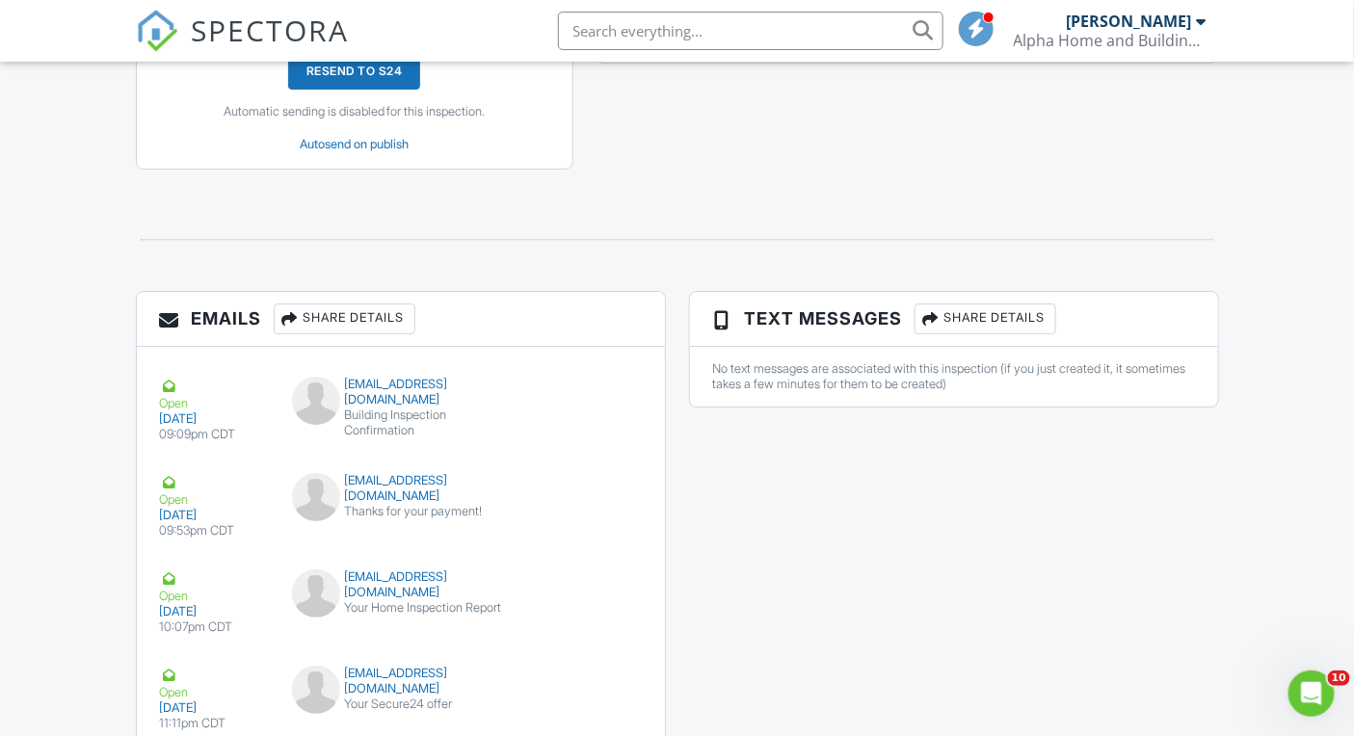
click at [982, 334] on div "Share Details" at bounding box center [985, 318] width 142 height 31
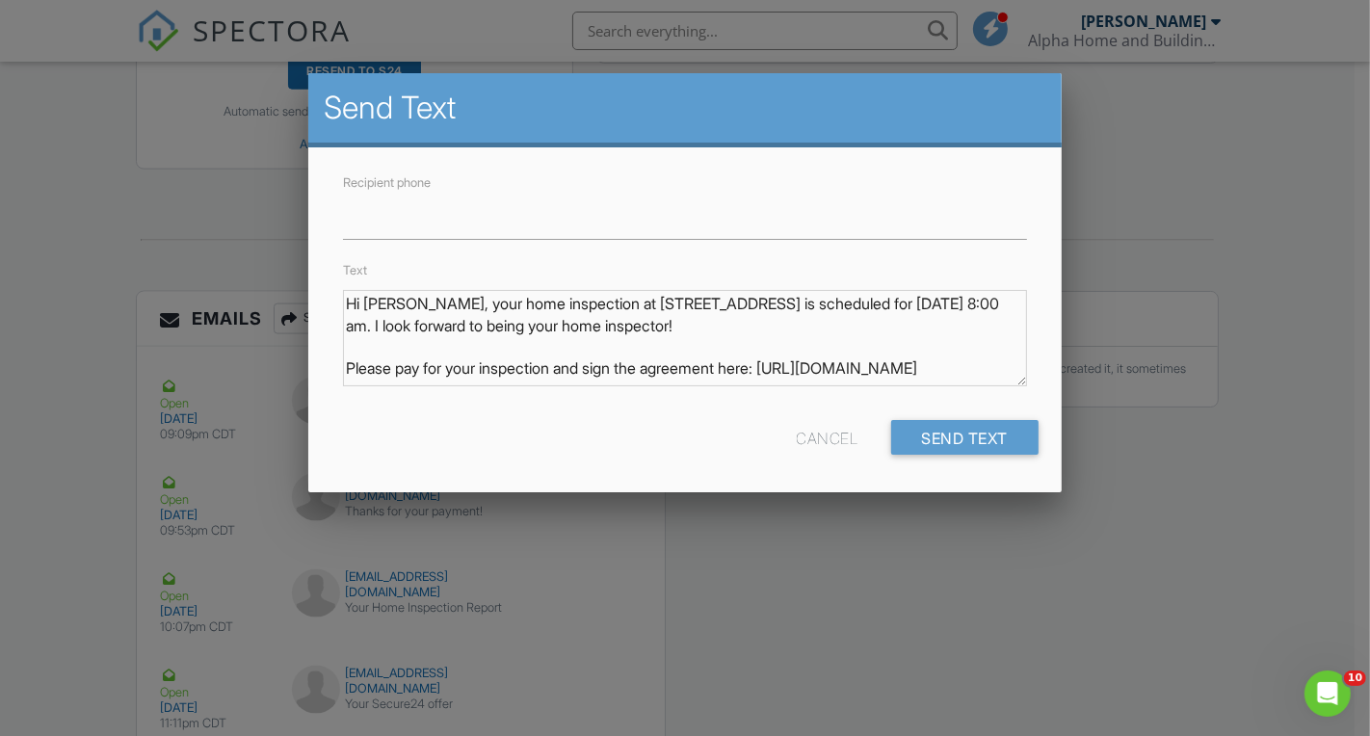
click at [948, 543] on div at bounding box center [685, 364] width 1370 height 920
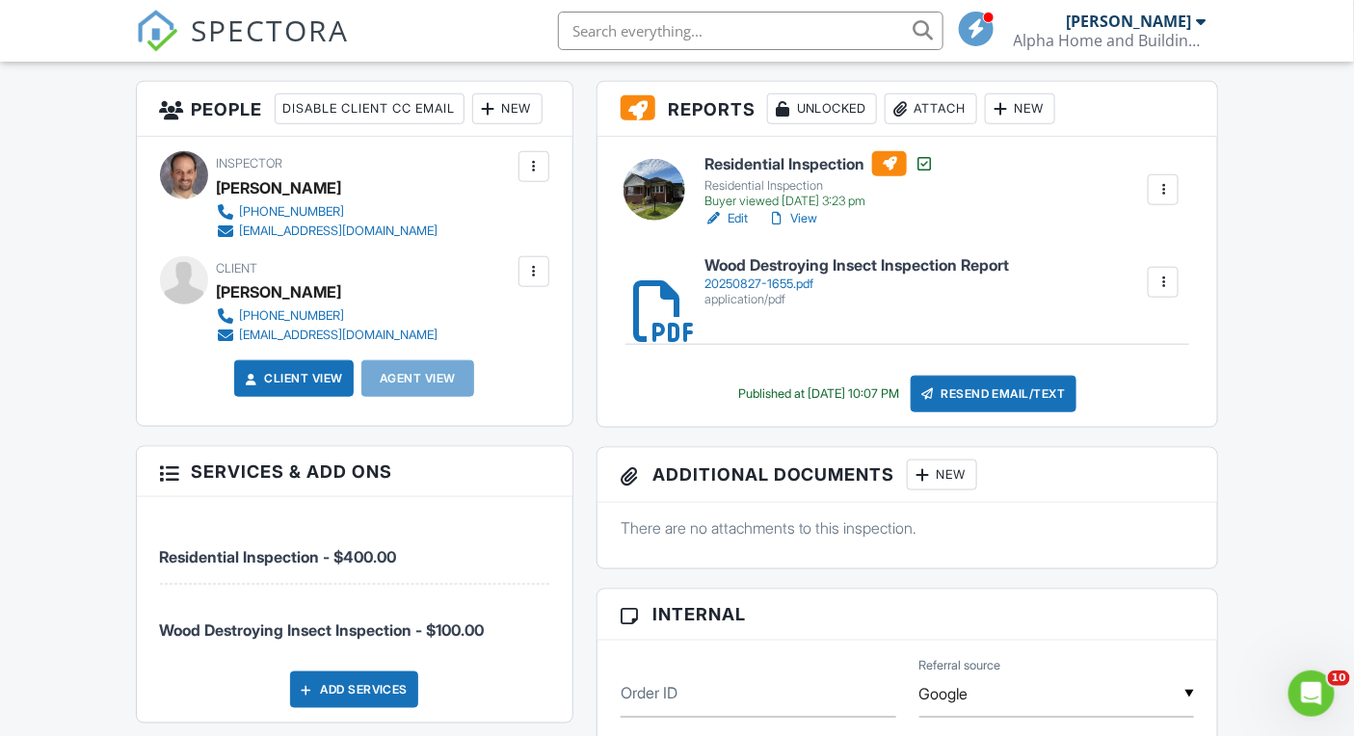
scroll to position [483, 0]
click at [269, 19] on span "SPECTORA" at bounding box center [271, 30] width 158 height 40
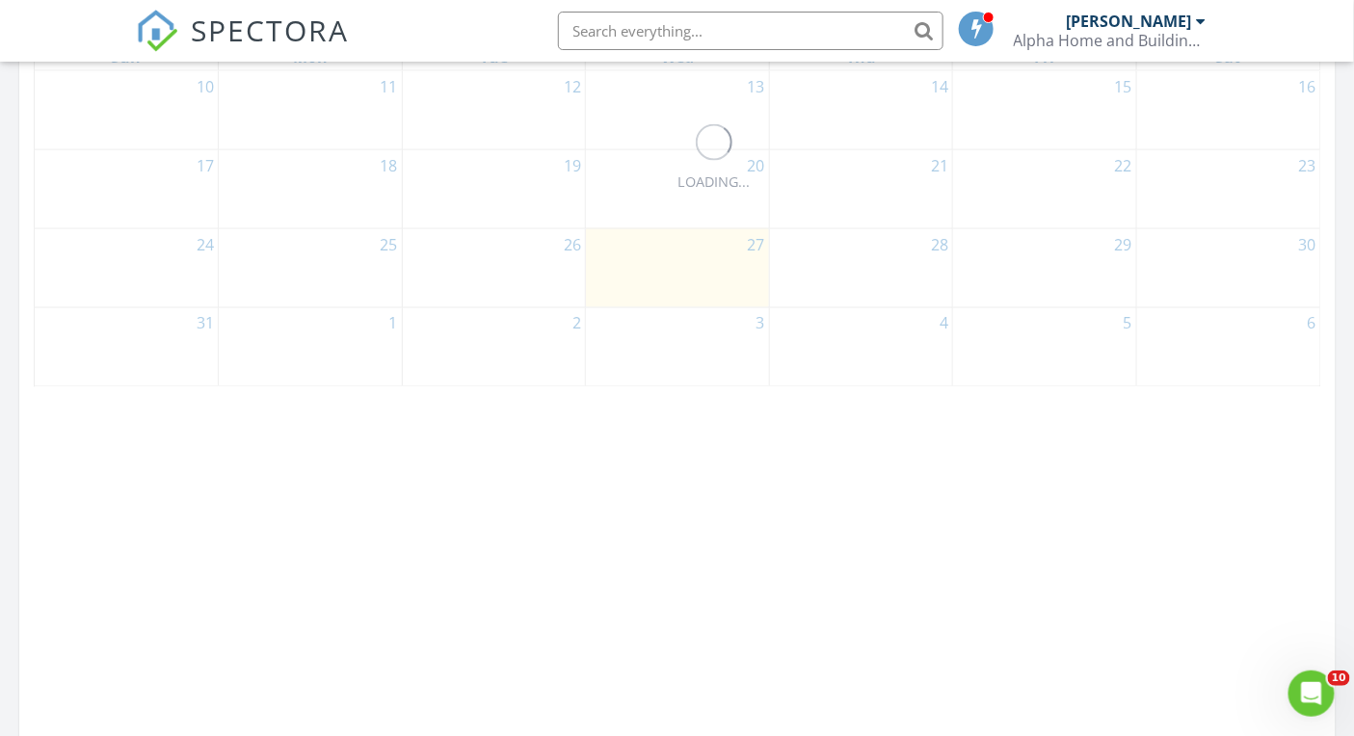
scroll to position [1120, 0]
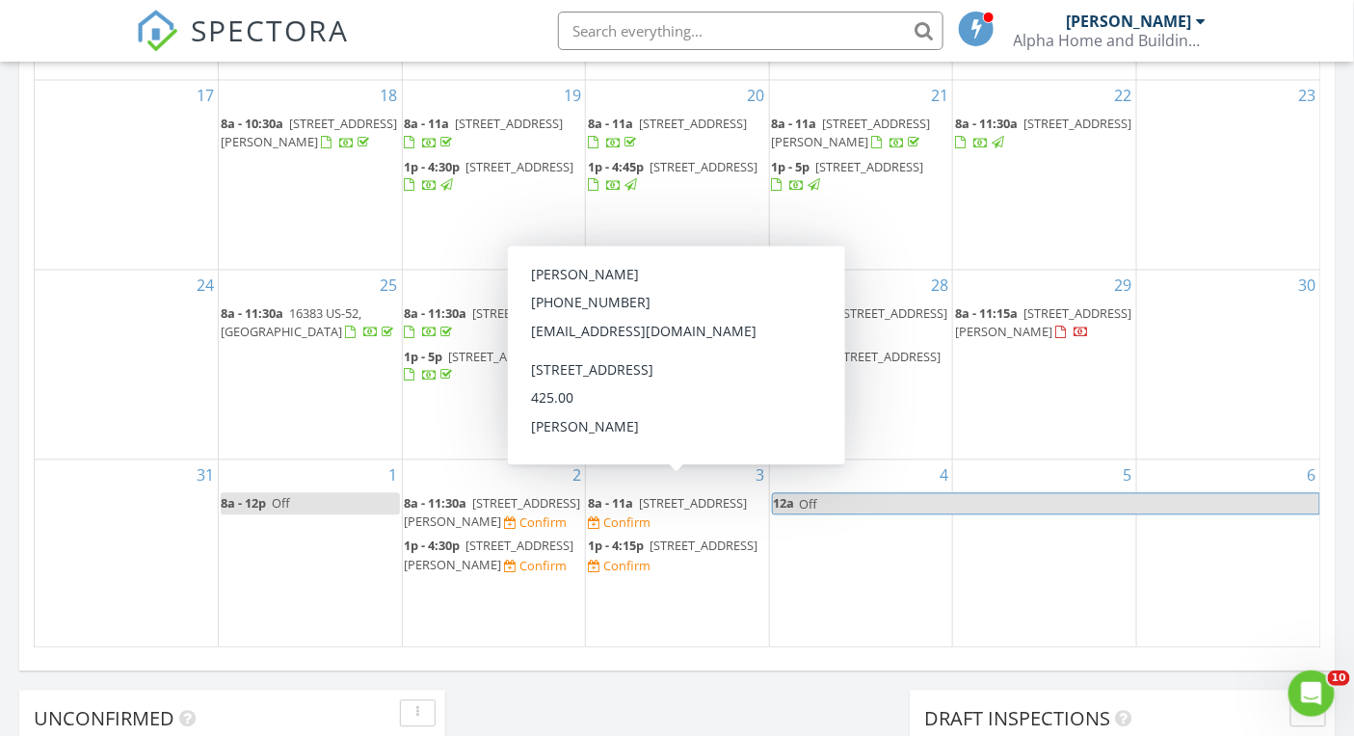
click at [657, 496] on span "[STREET_ADDRESS]" at bounding box center [693, 503] width 108 height 17
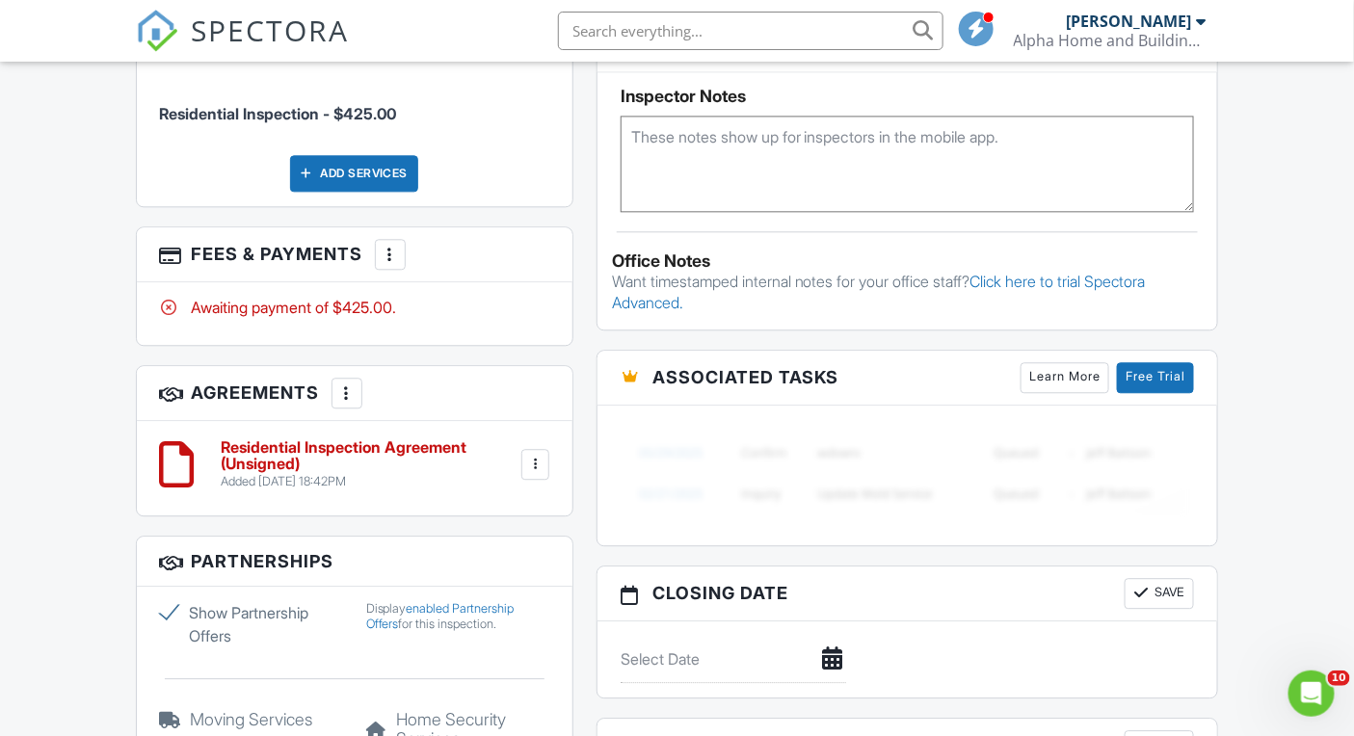
scroll to position [1403, 0]
click at [441, 473] on h6 "Residential Inspection Agreement (Unsigned)" at bounding box center [370, 456] width 296 height 34
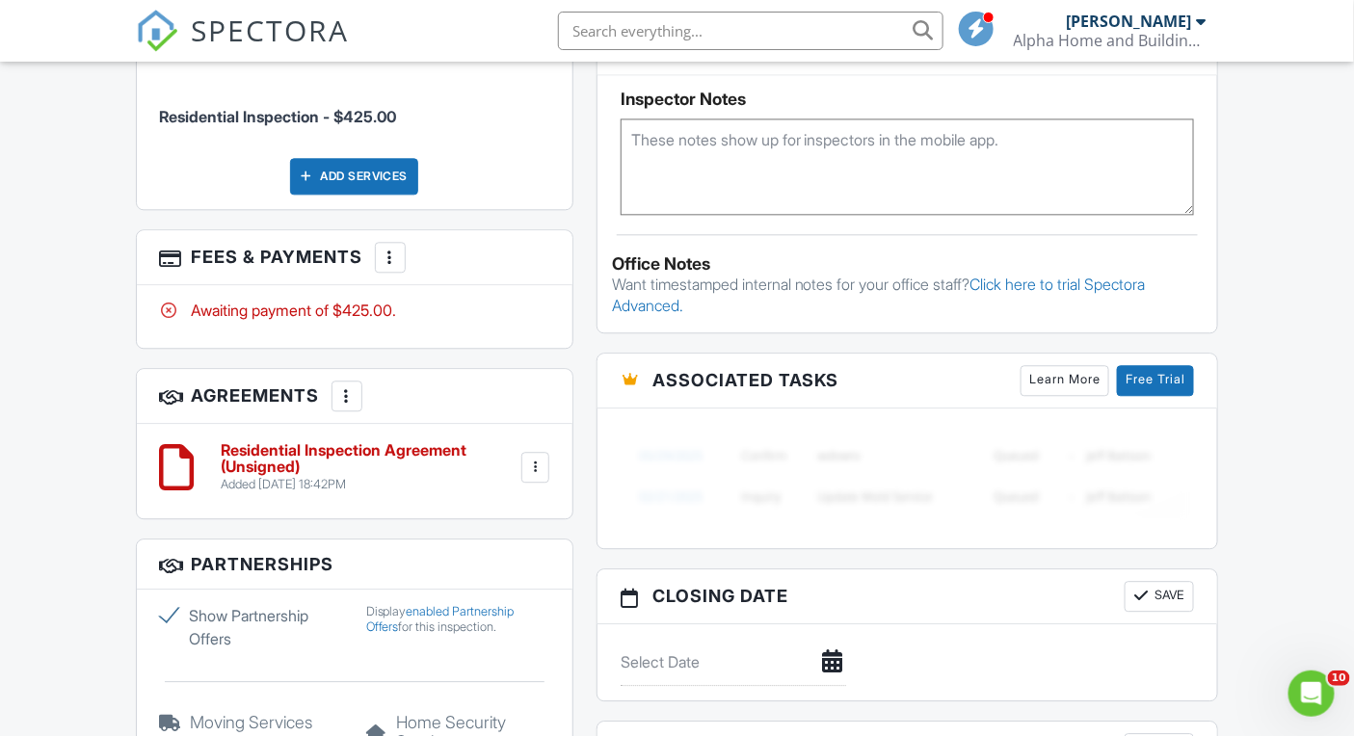
scroll to position [1398, 0]
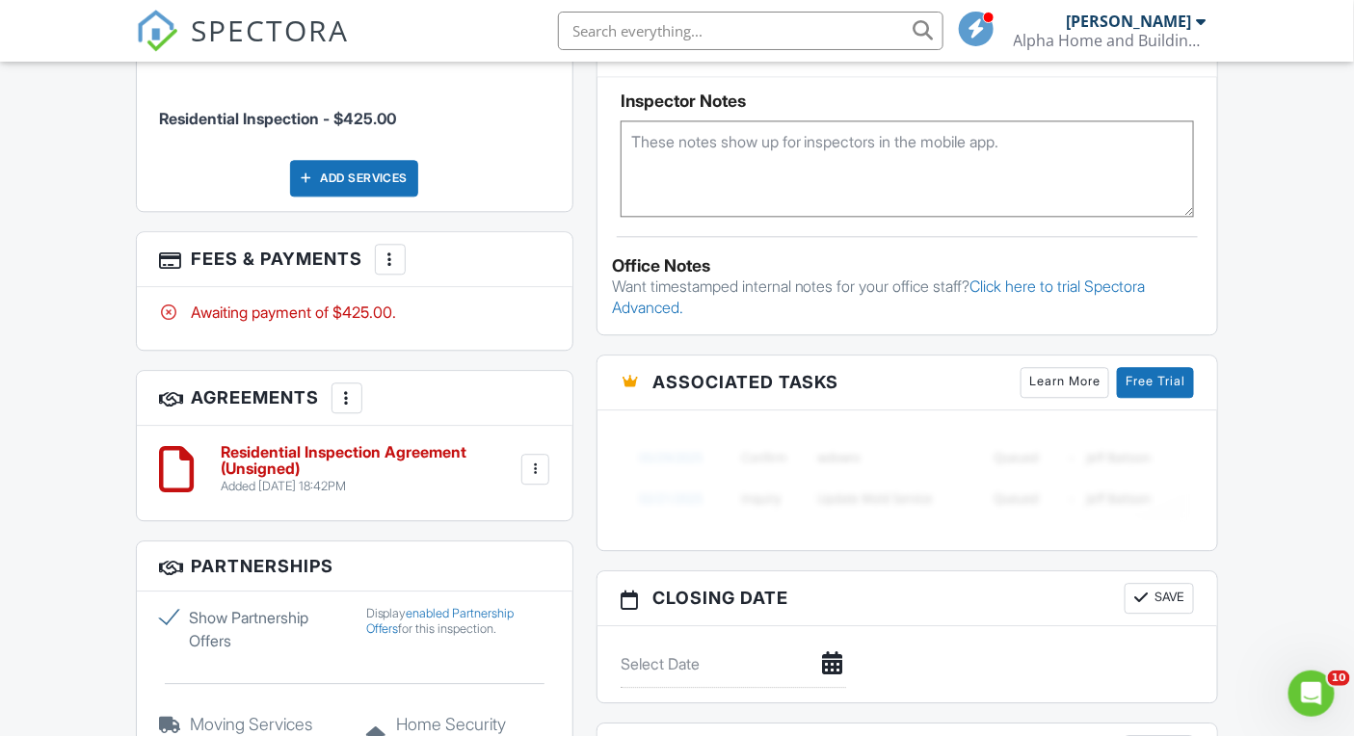
click at [308, 27] on span "SPECTORA" at bounding box center [271, 30] width 158 height 40
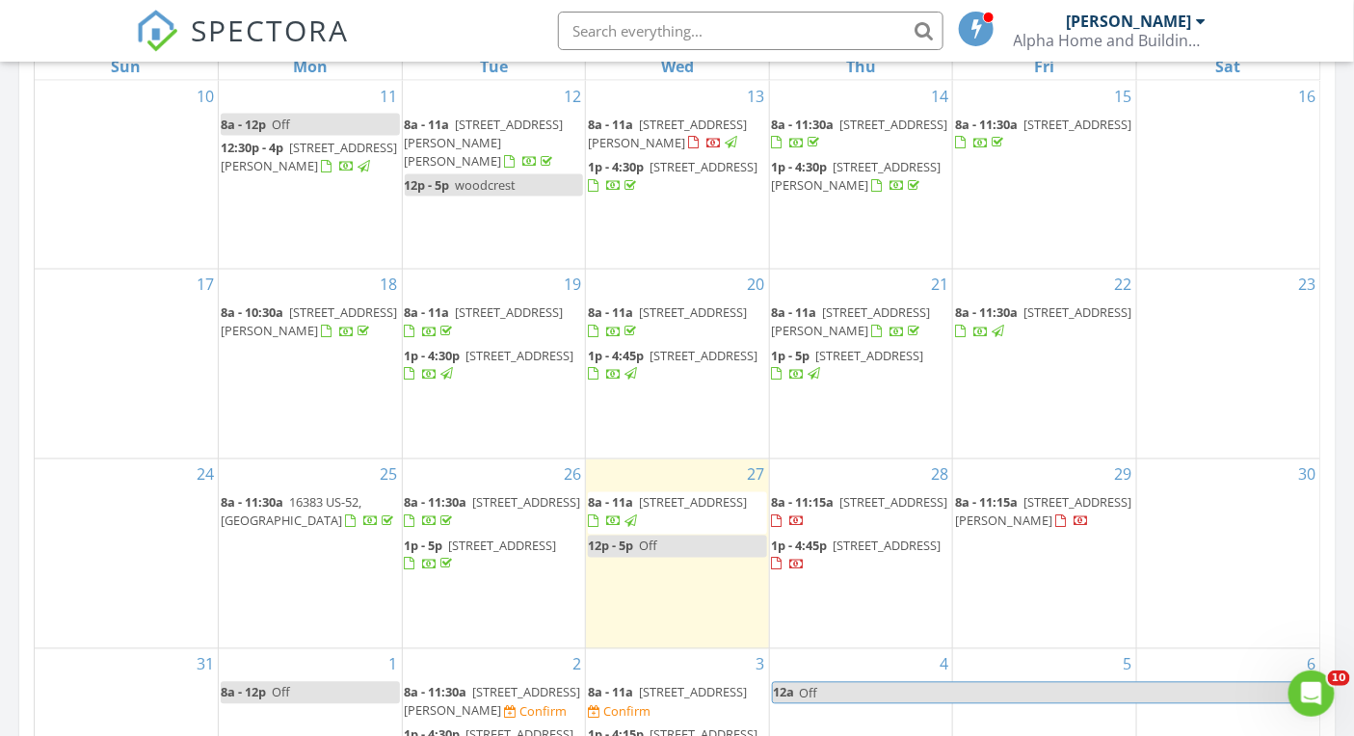
scroll to position [1252, 0]
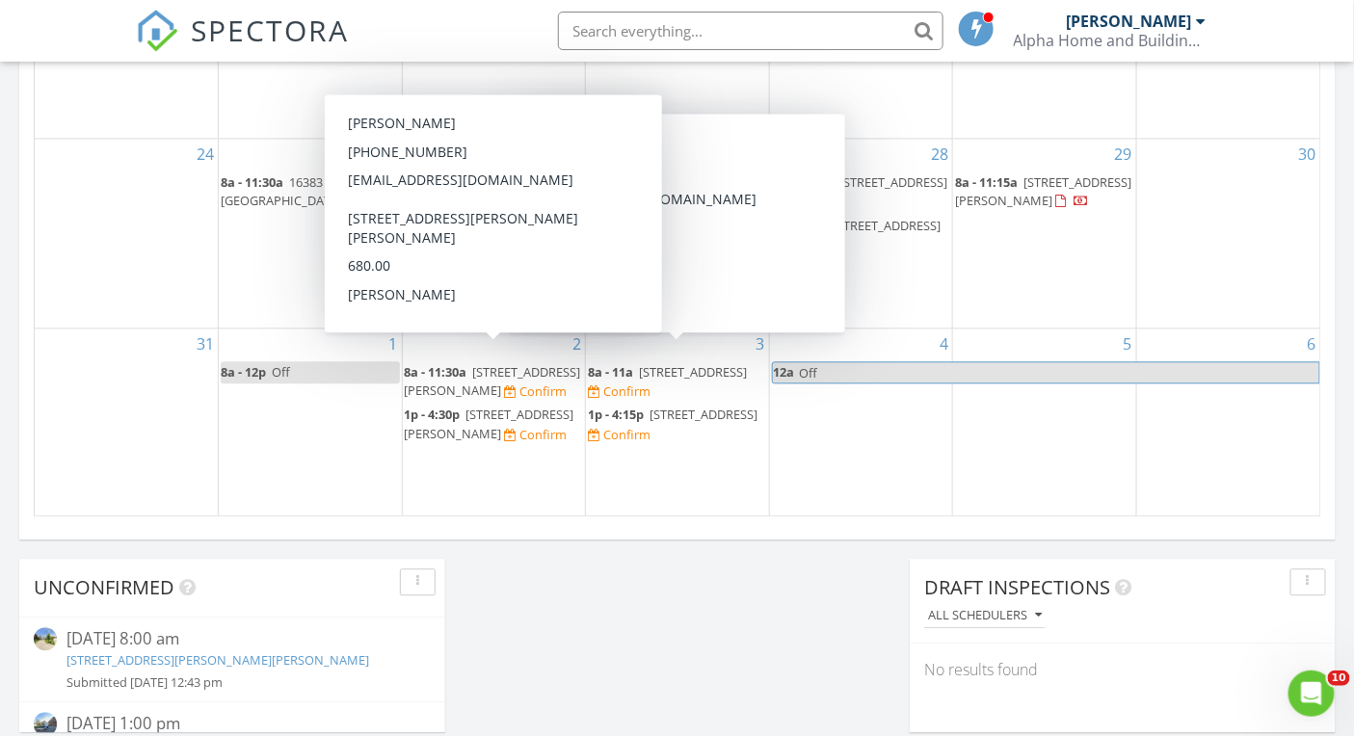
click at [528, 363] on span "[STREET_ADDRESS][PERSON_NAME]" at bounding box center [493, 381] width 176 height 36
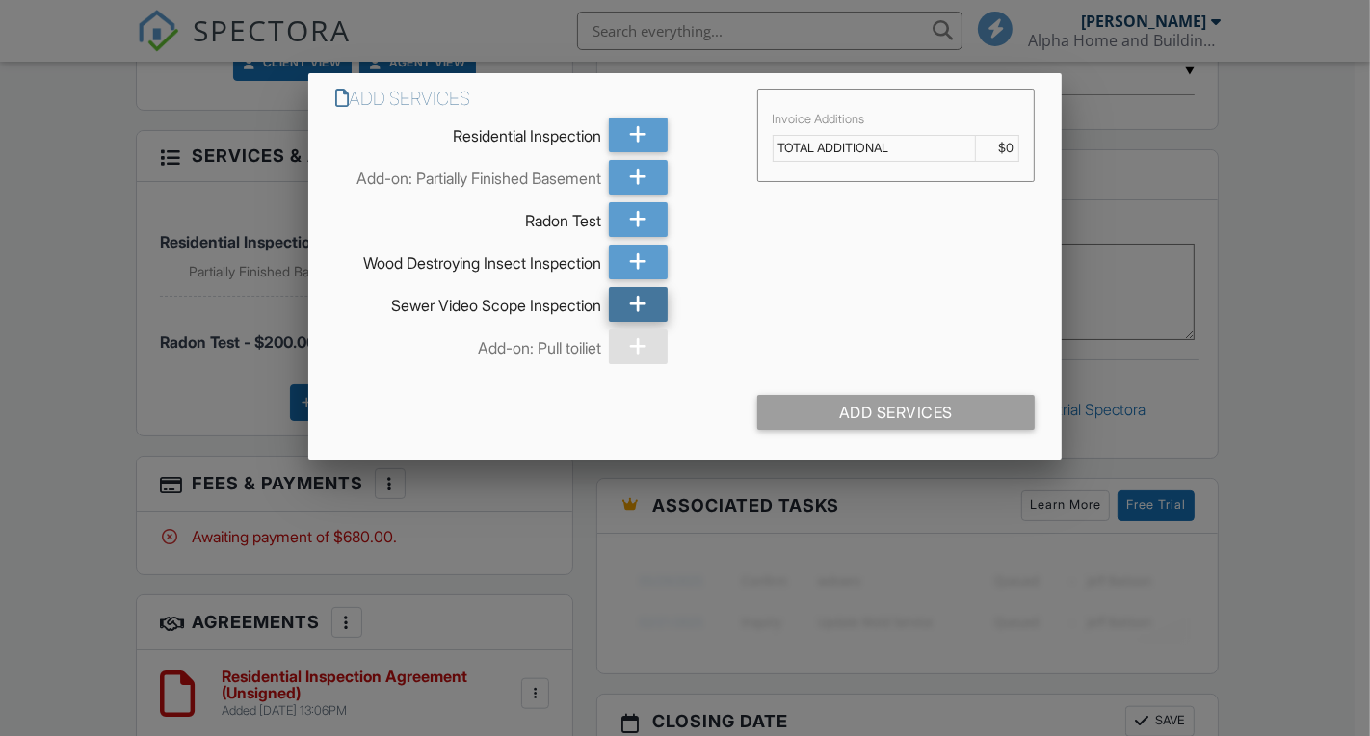
click at [629, 299] on icon at bounding box center [638, 304] width 18 height 35
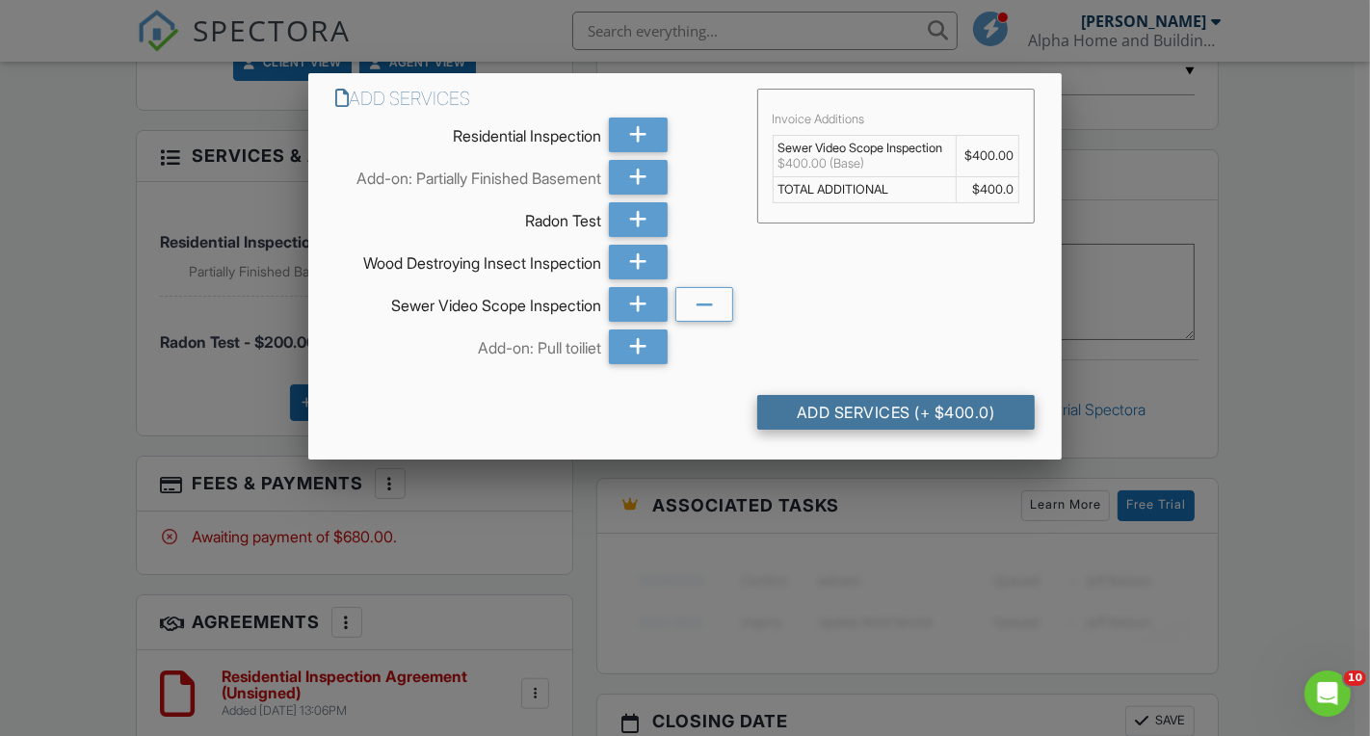
click at [914, 408] on div "Add Services (+ $400.0)" at bounding box center [896, 412] width 278 height 35
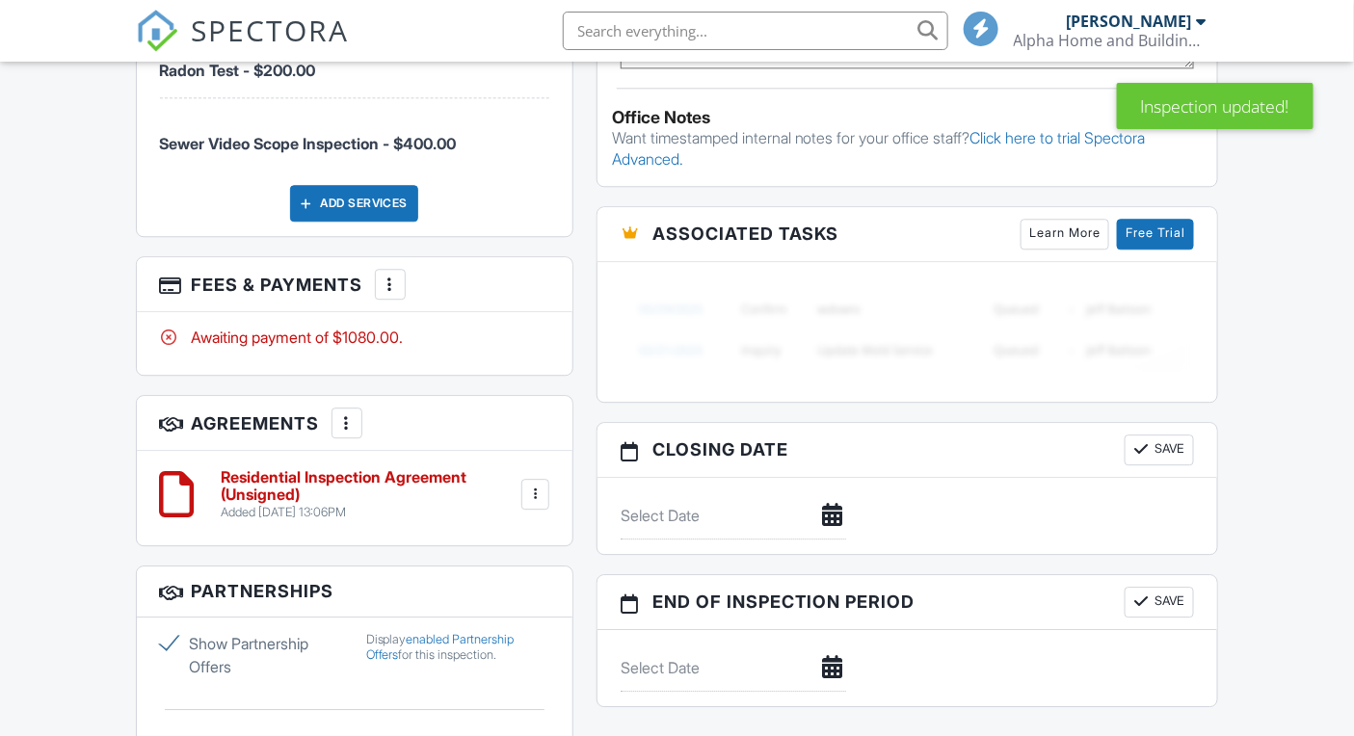
click at [389, 294] on div at bounding box center [390, 284] width 19 height 19
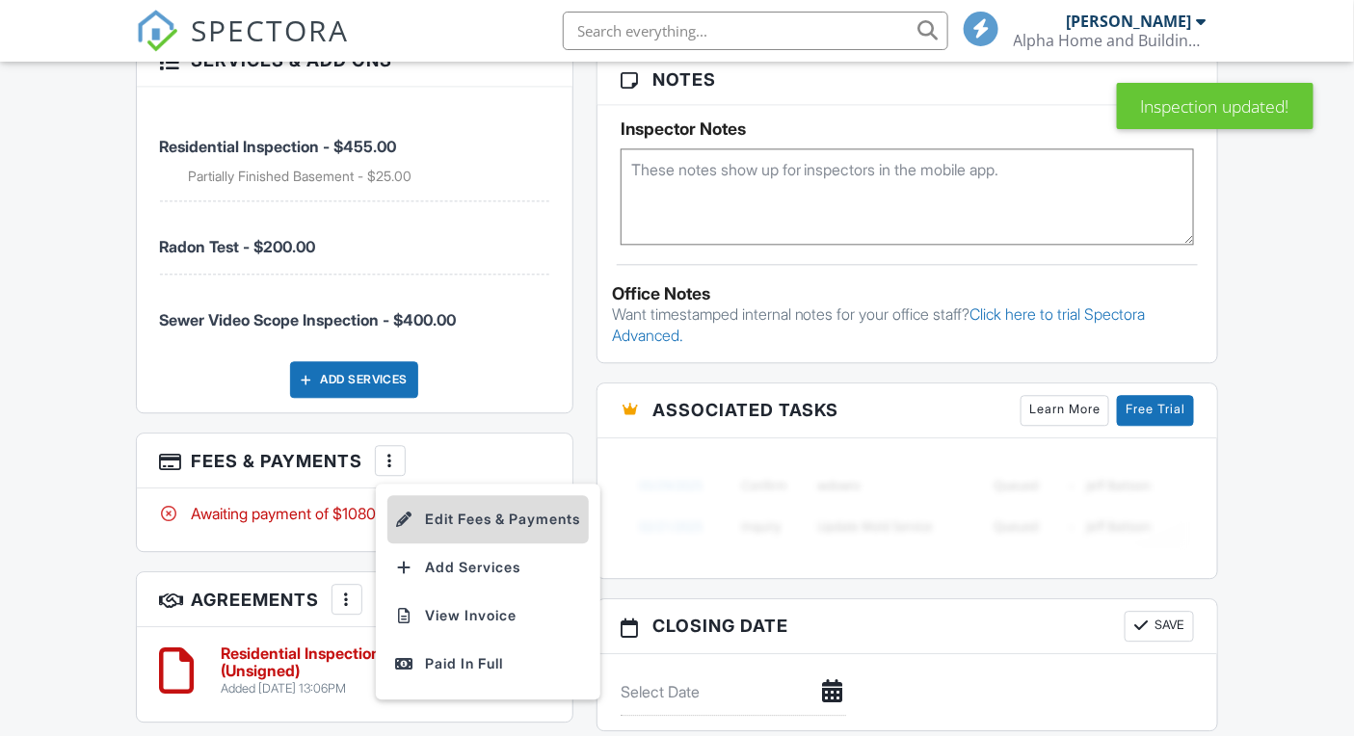
click at [448, 543] on li "Edit Fees & Payments" at bounding box center [487, 519] width 201 height 48
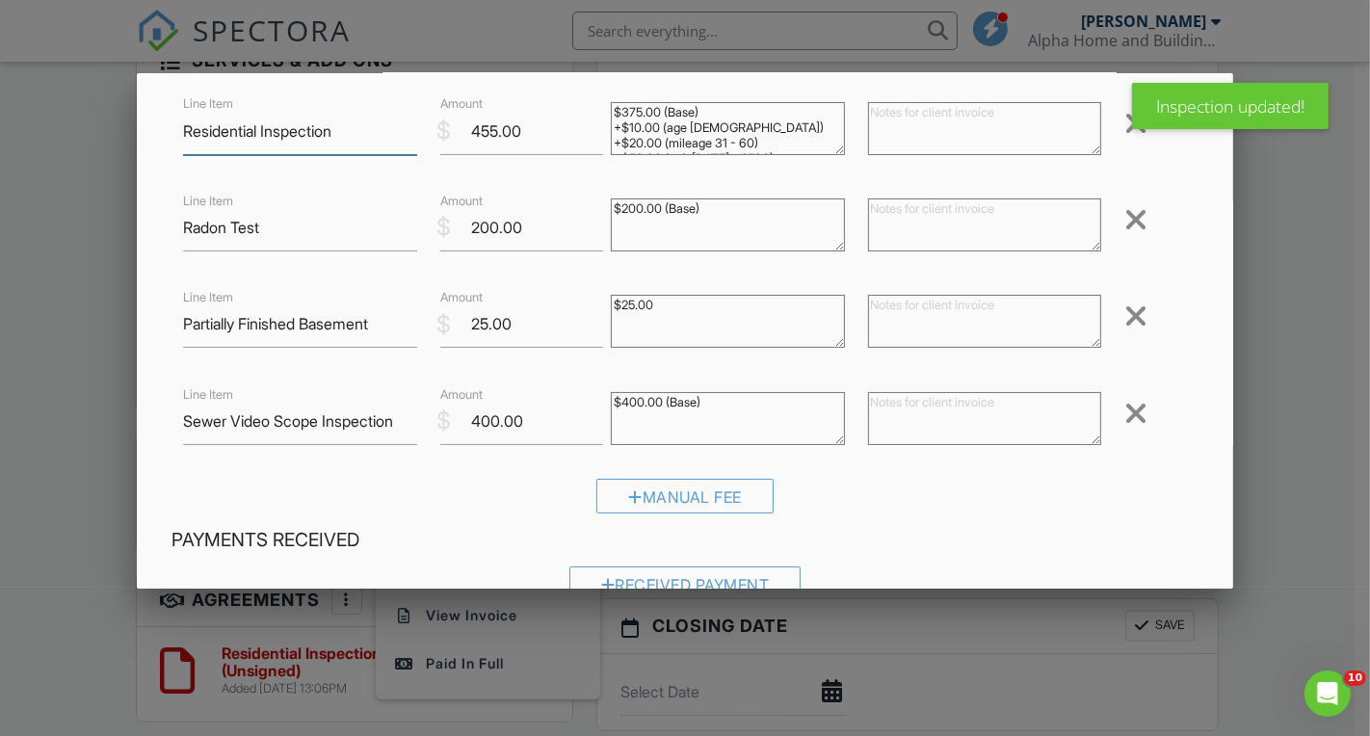
scroll to position [118, 0]
click at [531, 423] on input "400.00" at bounding box center [522, 420] width 164 height 47
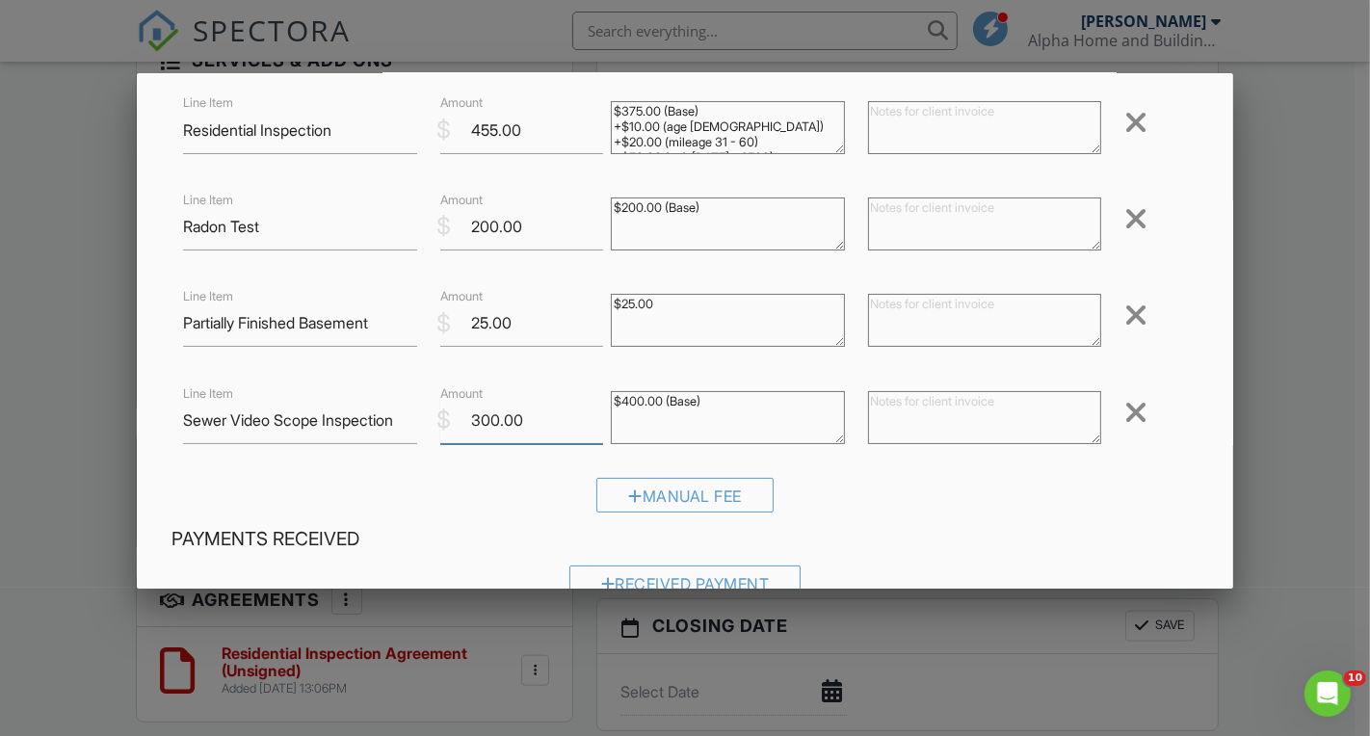
type input "300.00"
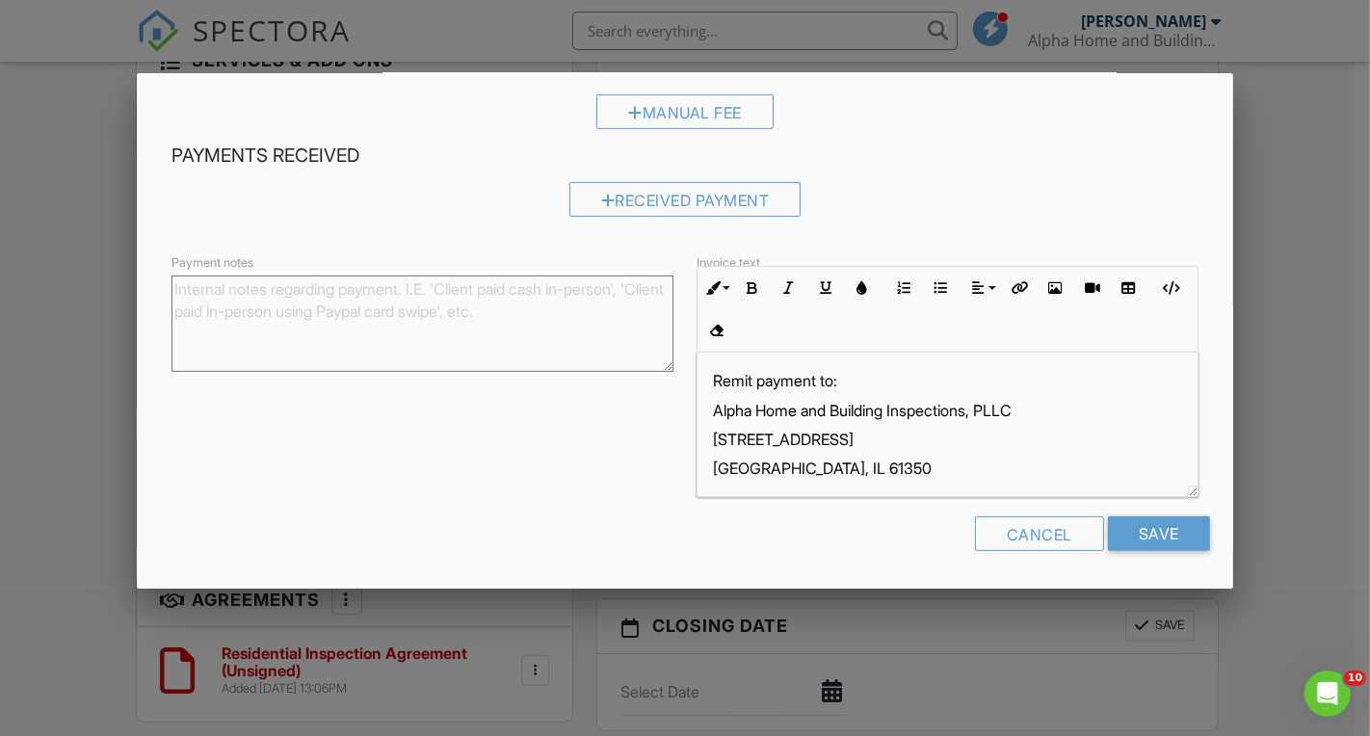
scroll to position [12, 0]
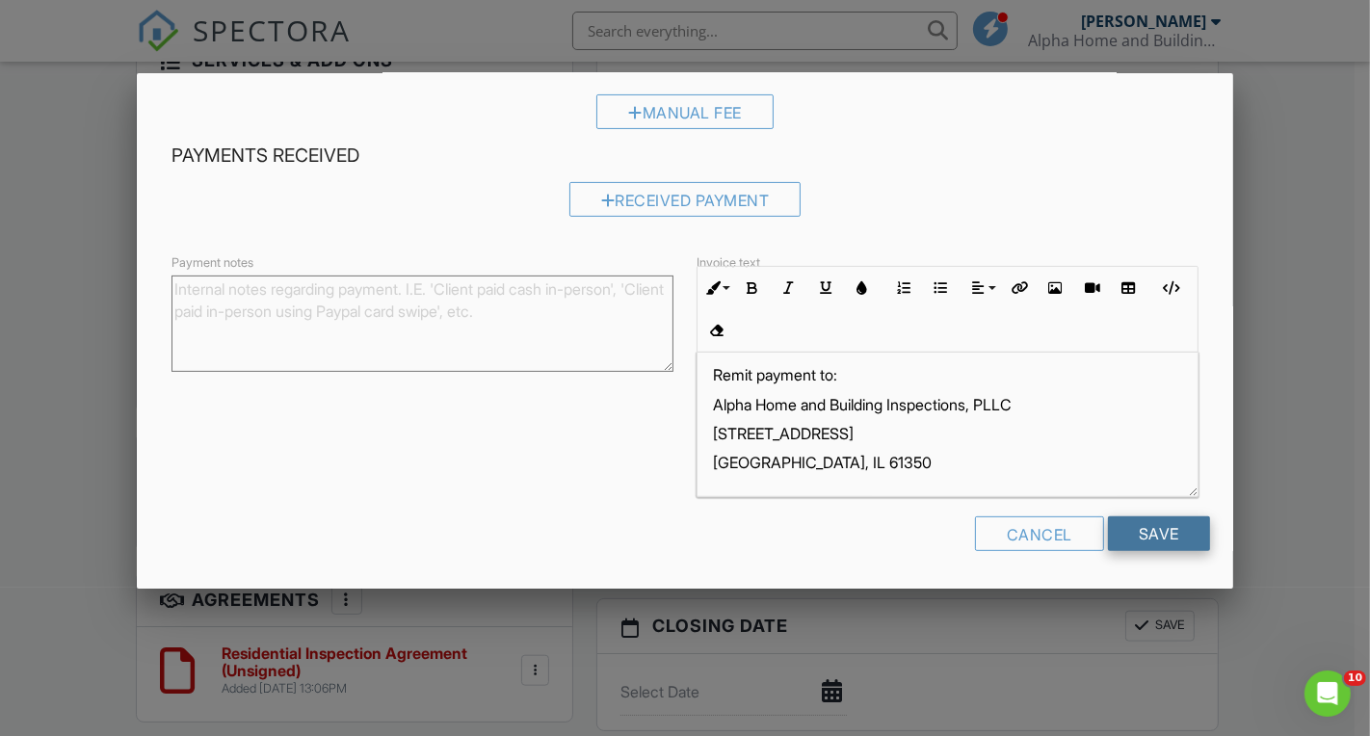
type textarea "$300.00 (Base)"
click at [1125, 538] on input "Save" at bounding box center [1159, 533] width 102 height 35
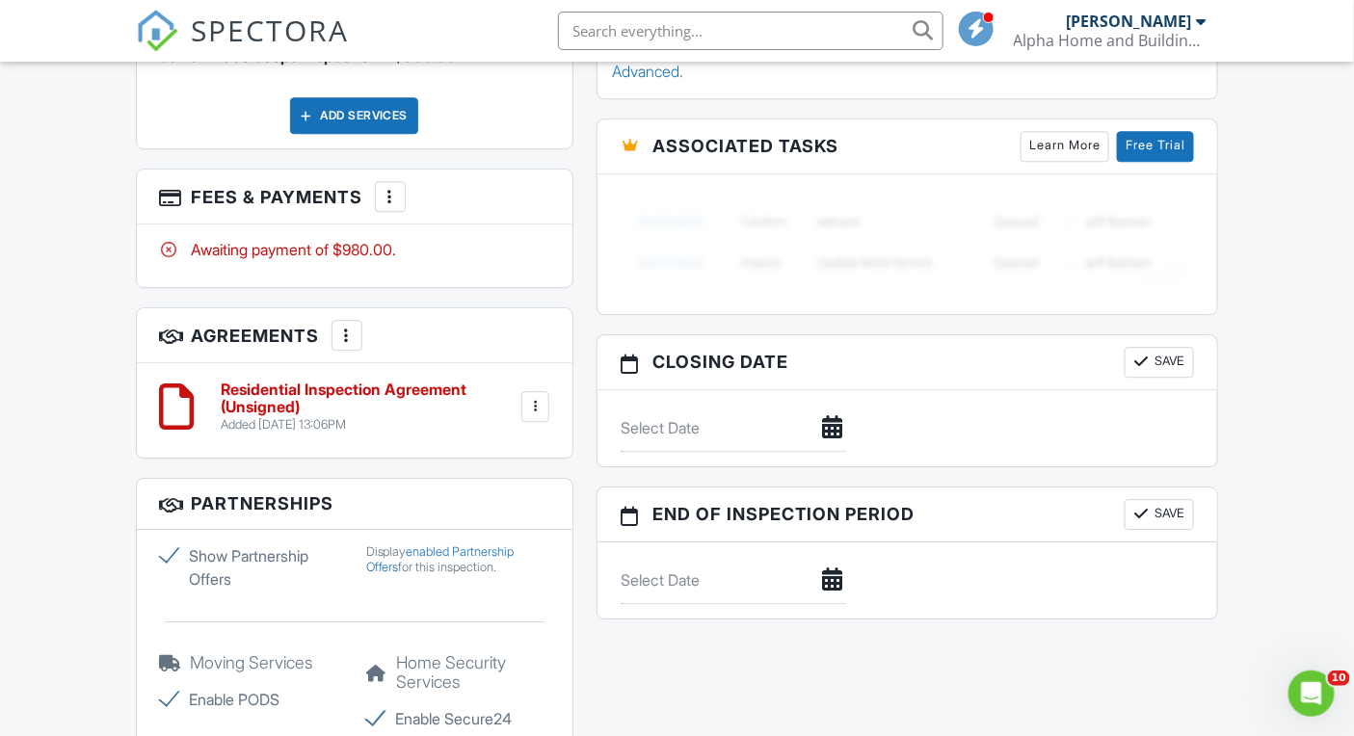
scroll to position [1503, 0]
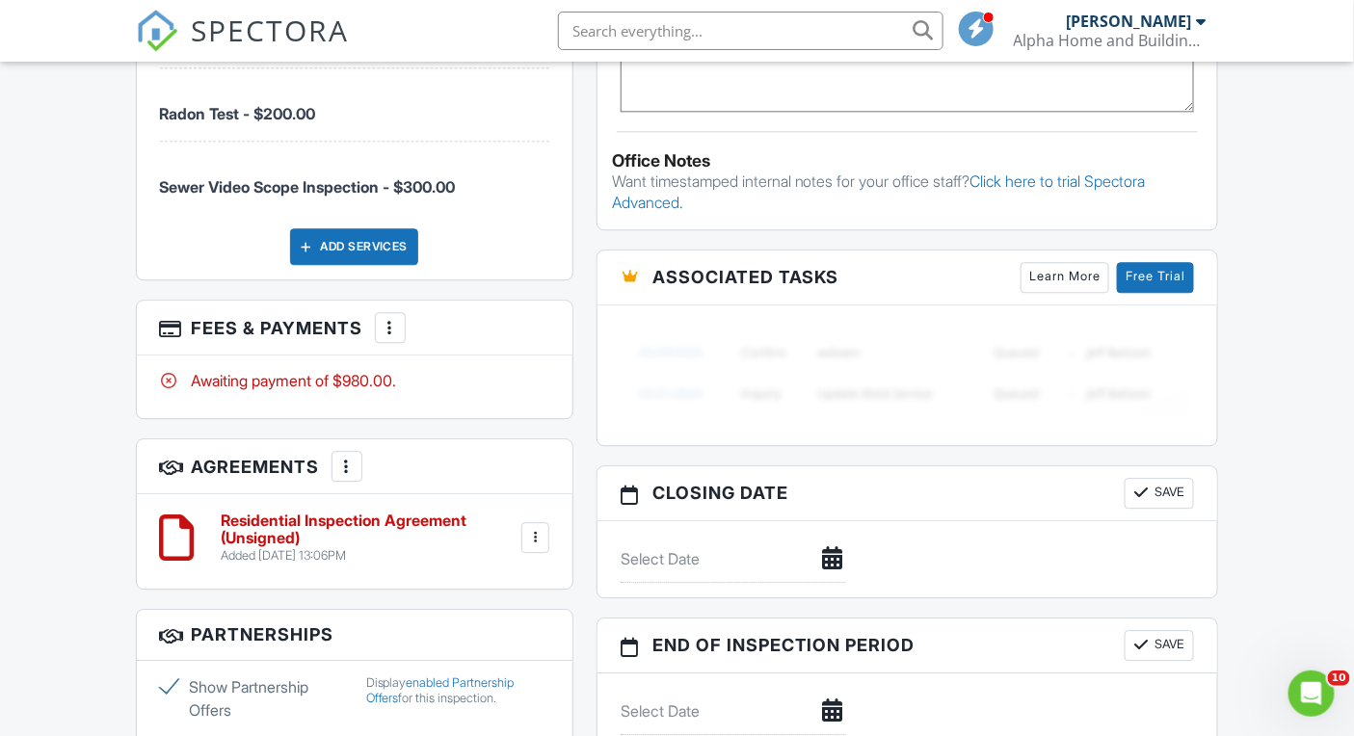
click at [535, 547] on div at bounding box center [534, 537] width 19 height 19
click at [509, 615] on li "Edit" at bounding box center [483, 590] width 110 height 48
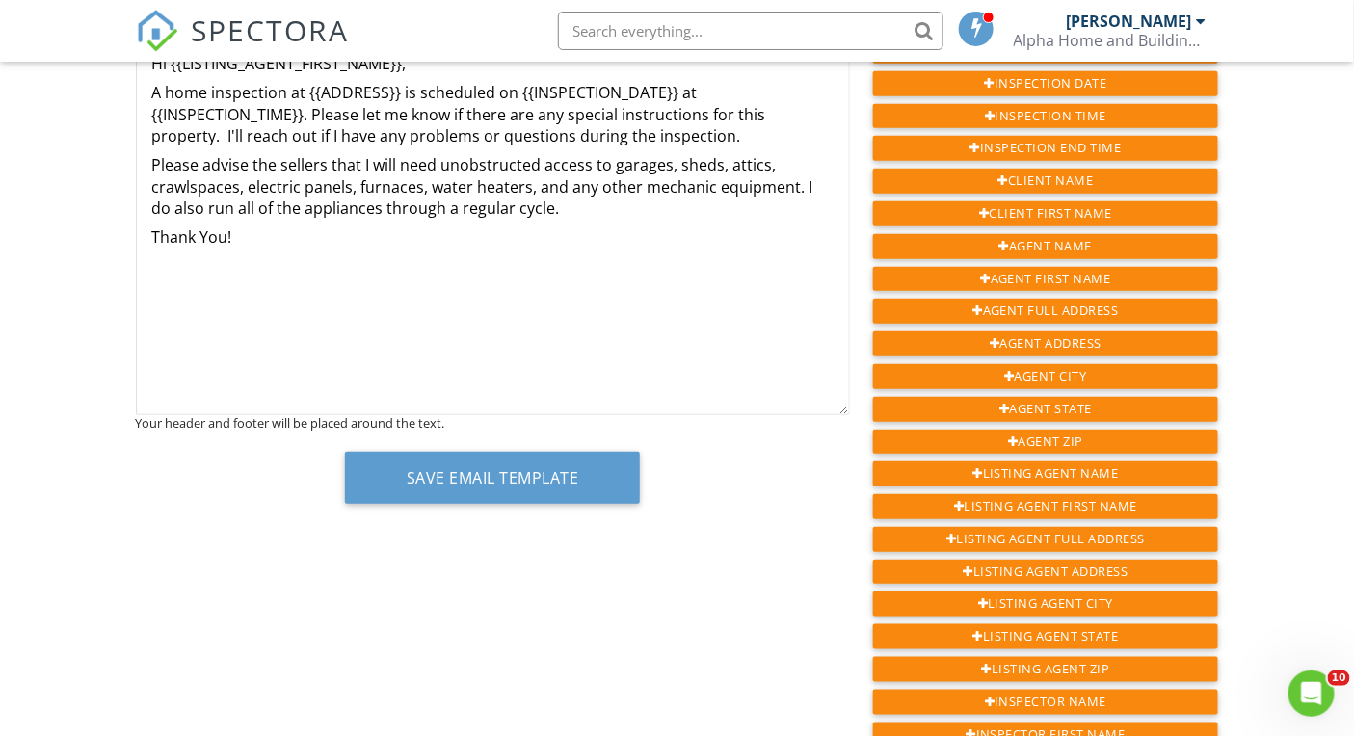
scroll to position [321, 0]
click at [592, 214] on p "Please advise the sellers that I will need unobstructed access to garages, shed…" at bounding box center [492, 187] width 681 height 65
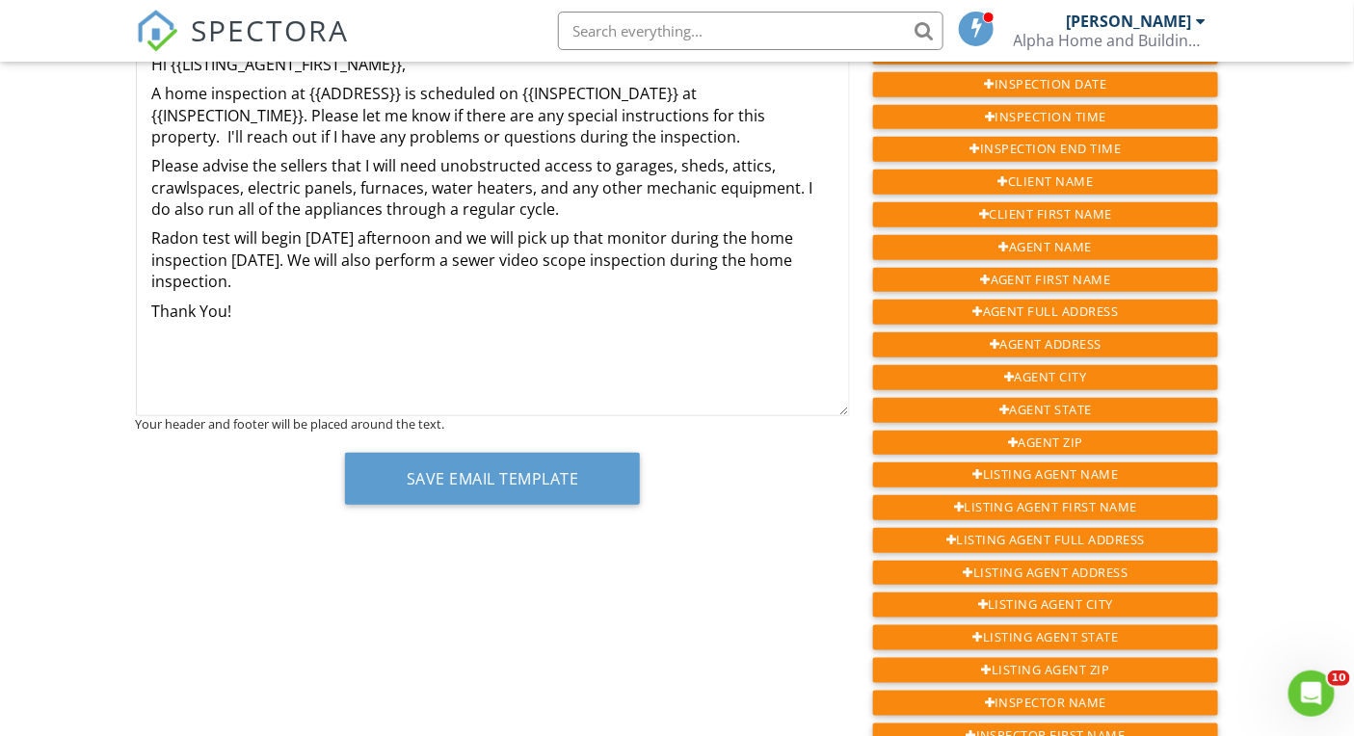
drag, startPoint x: 155, startPoint y: 238, endPoint x: 329, endPoint y: 290, distance: 182.0
click at [329, 290] on p "Radon test will begin [DATE] afternoon and we will pick up that monitor during …" at bounding box center [492, 259] width 681 height 65
copy p "Radon test will begin [DATE] afternoon and we will pick up that monitor during …"
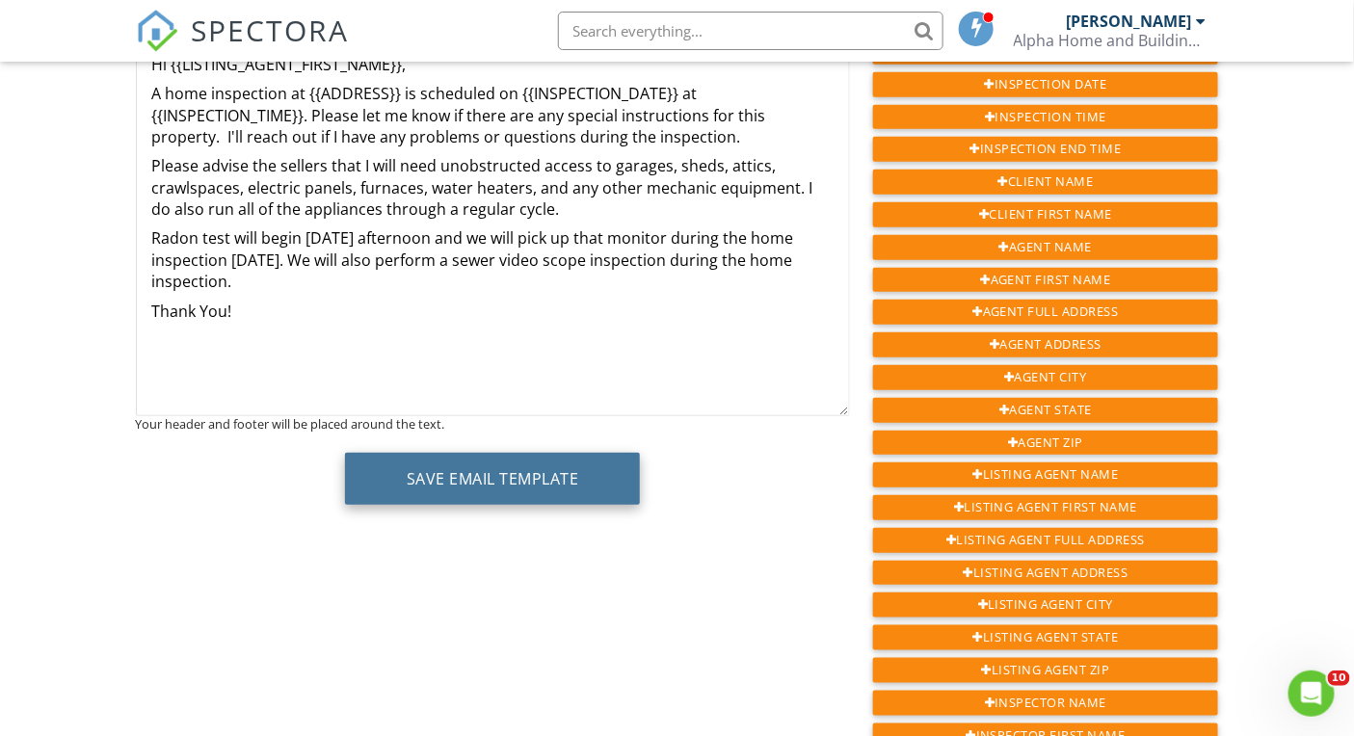
click at [476, 477] on button "Save Email Template" at bounding box center [493, 479] width 296 height 52
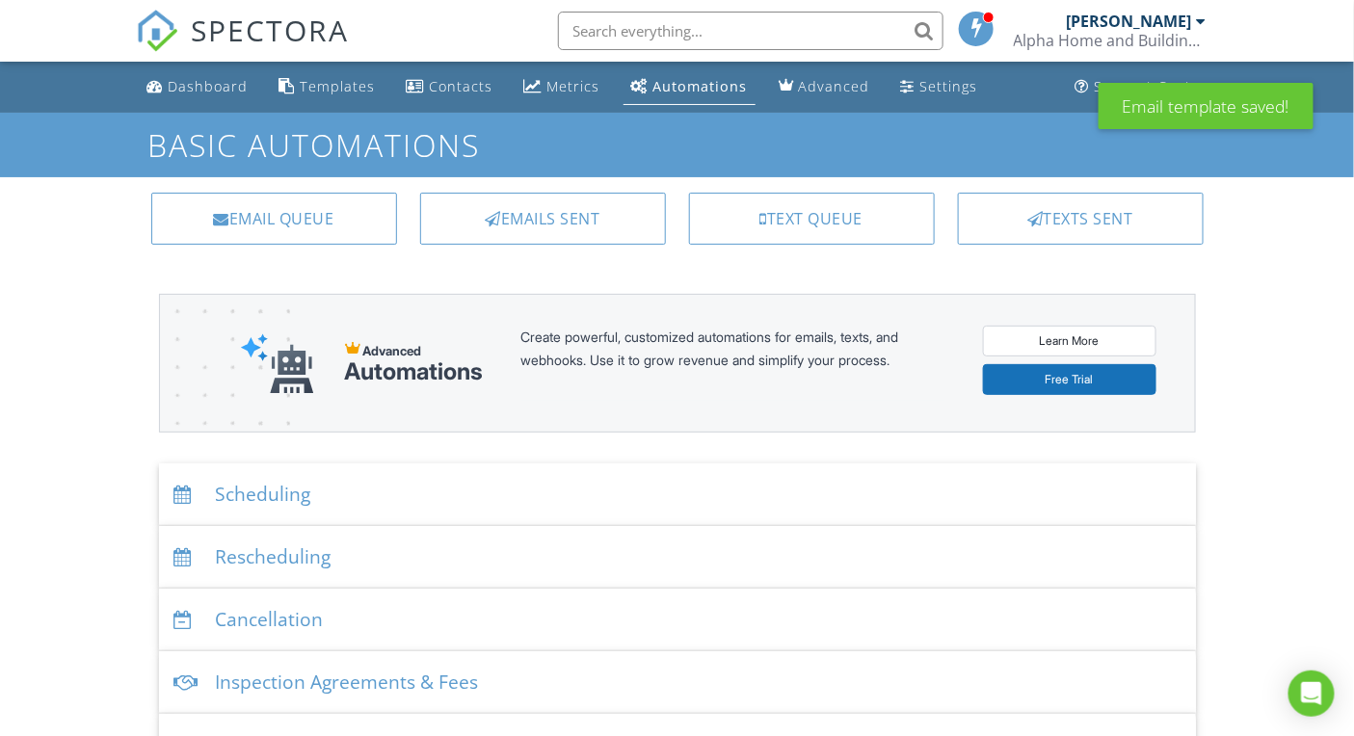
click at [304, 493] on div "Scheduling" at bounding box center [677, 494] width 1037 height 63
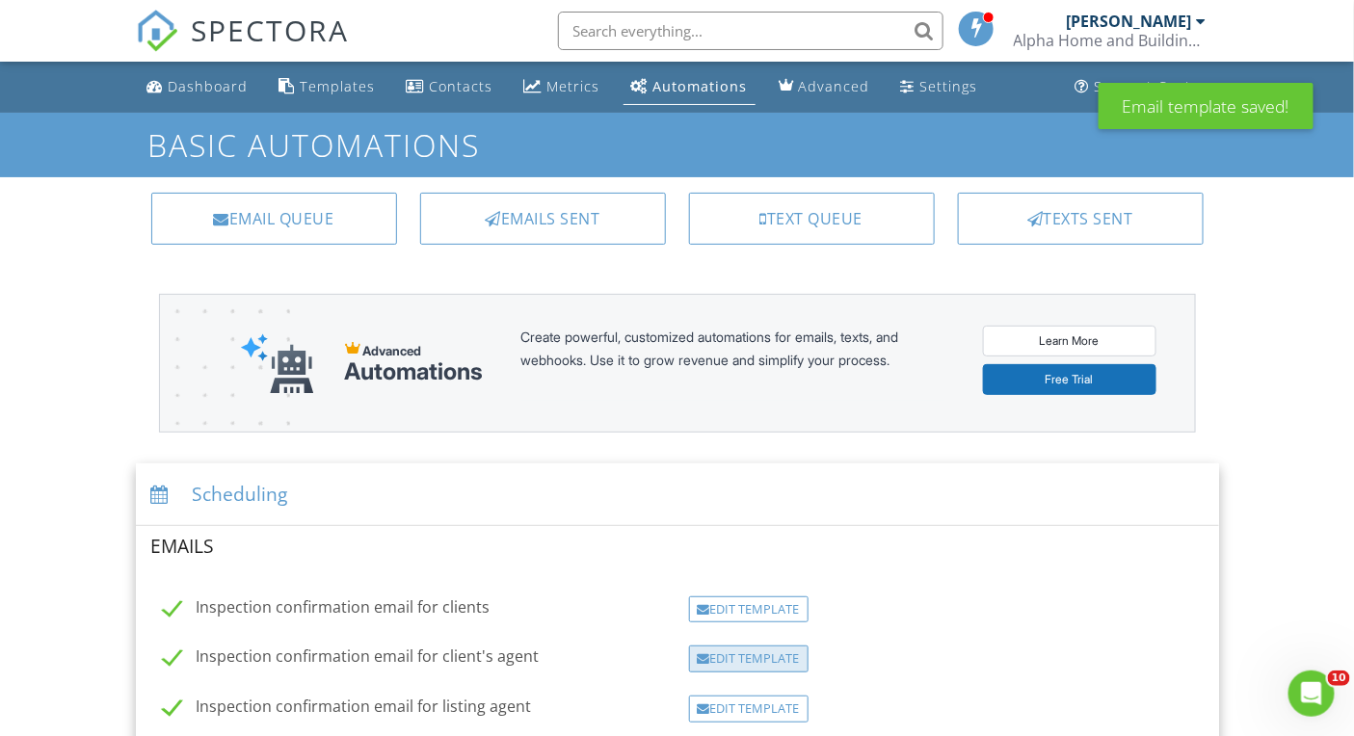
click at [758, 653] on div "Edit Template" at bounding box center [748, 658] width 119 height 27
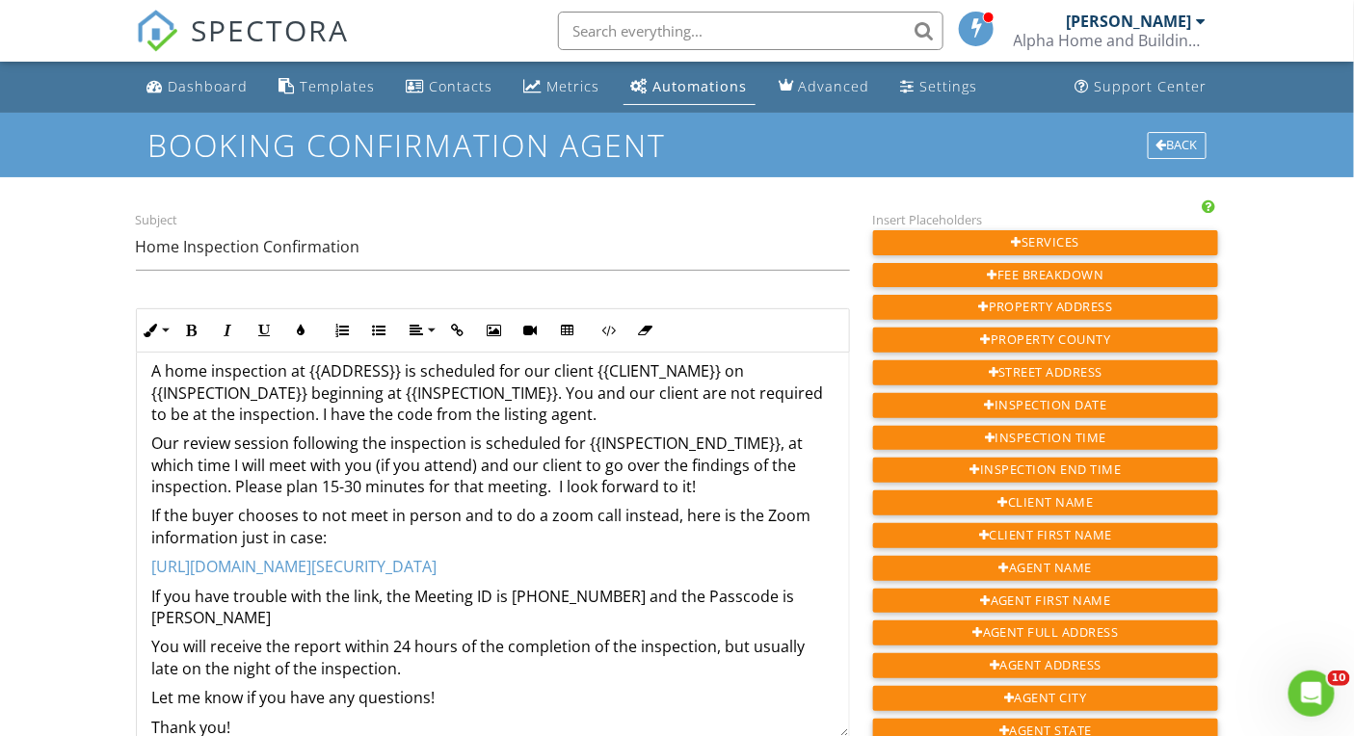
scroll to position [46, 0]
click at [426, 643] on p "You will receive the report within 24 hours of the completion of the inspection…" at bounding box center [492, 655] width 681 height 43
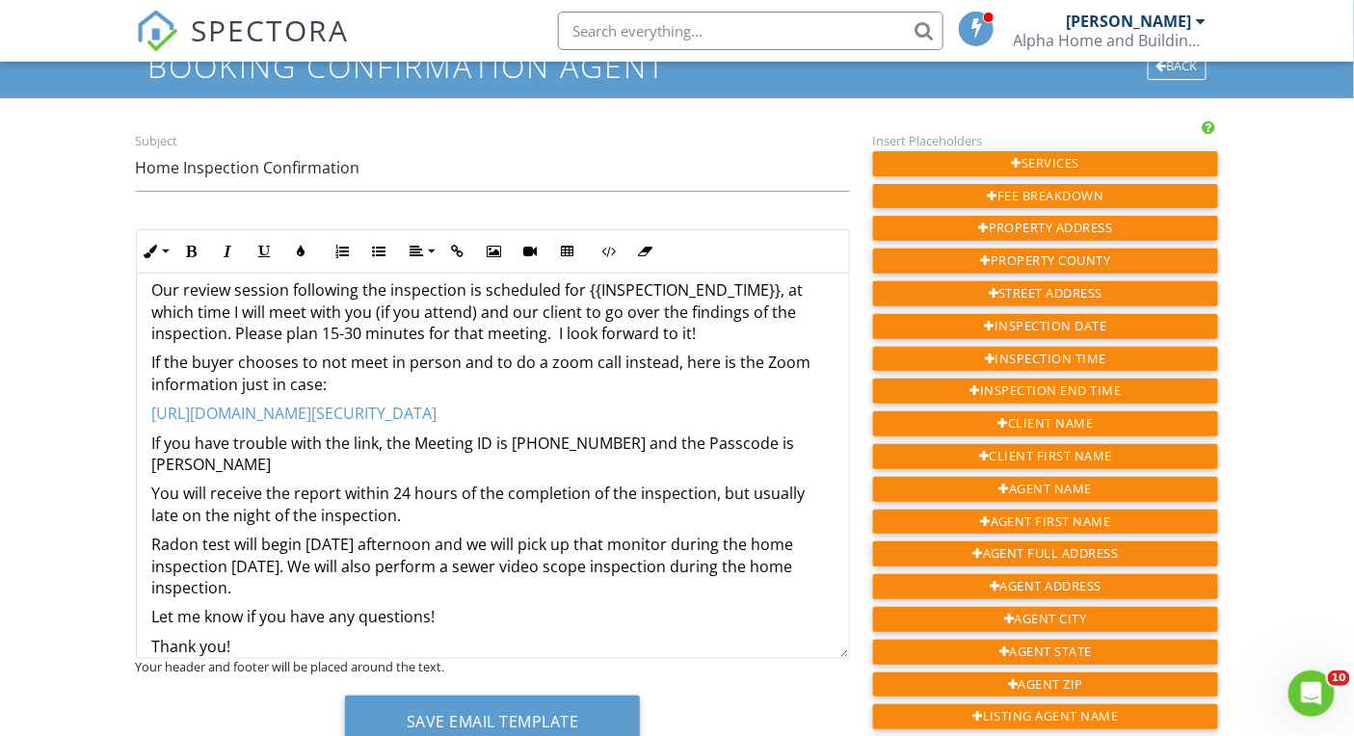
scroll to position [84, 0]
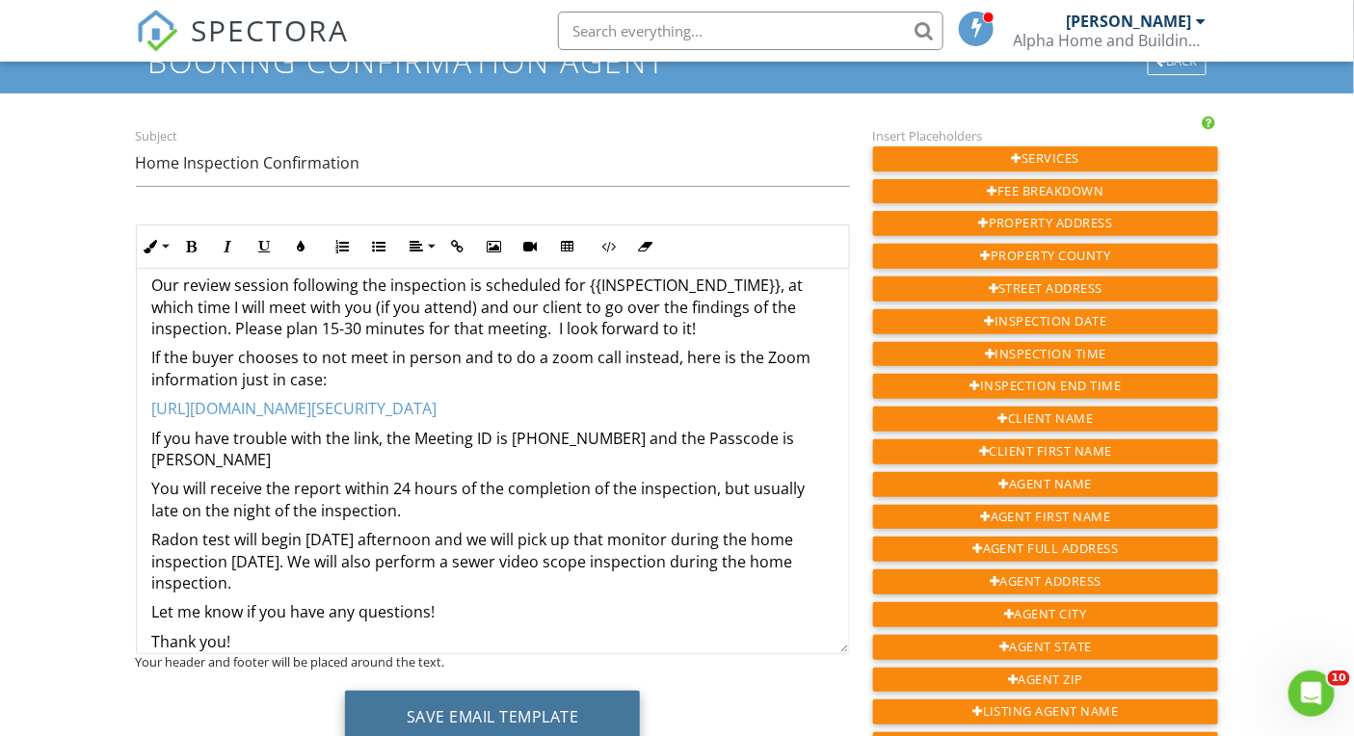
click at [469, 713] on button "Save Email Template" at bounding box center [493, 717] width 296 height 52
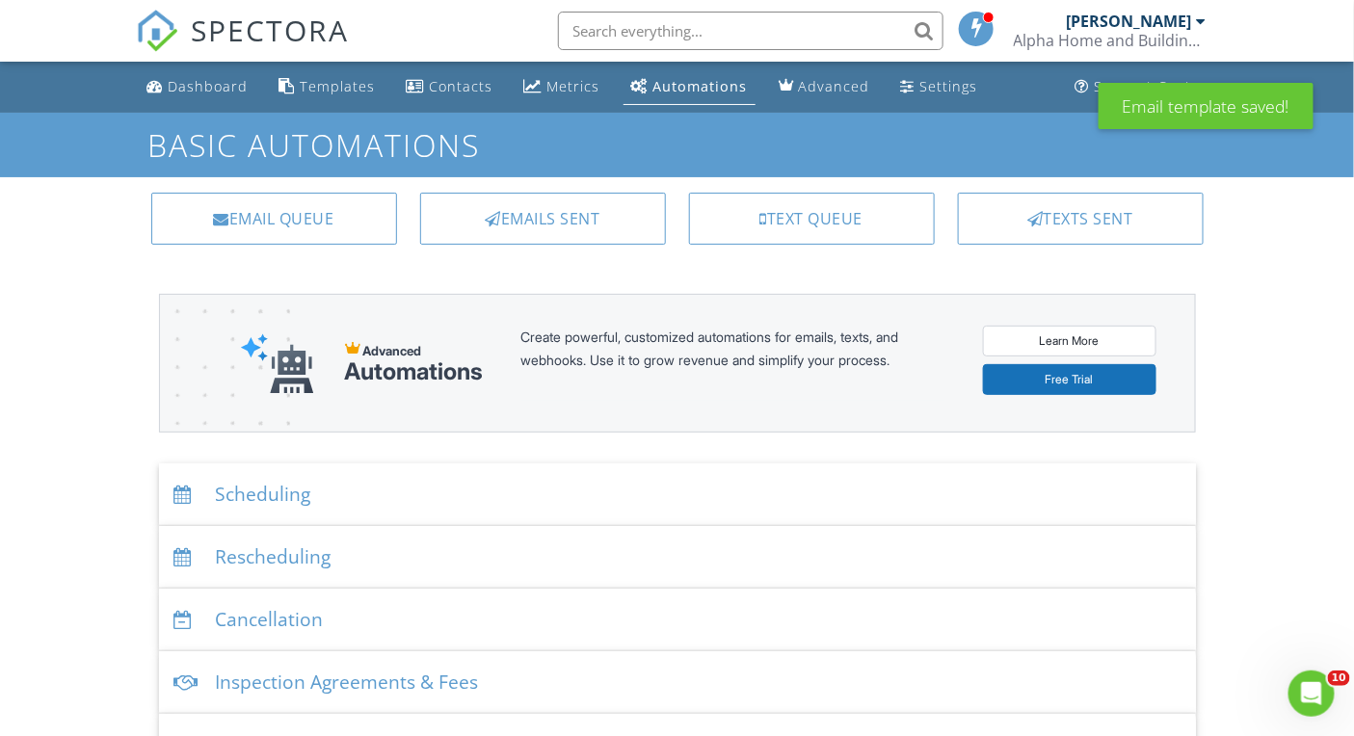
click at [265, 483] on div "Scheduling" at bounding box center [677, 494] width 1037 height 63
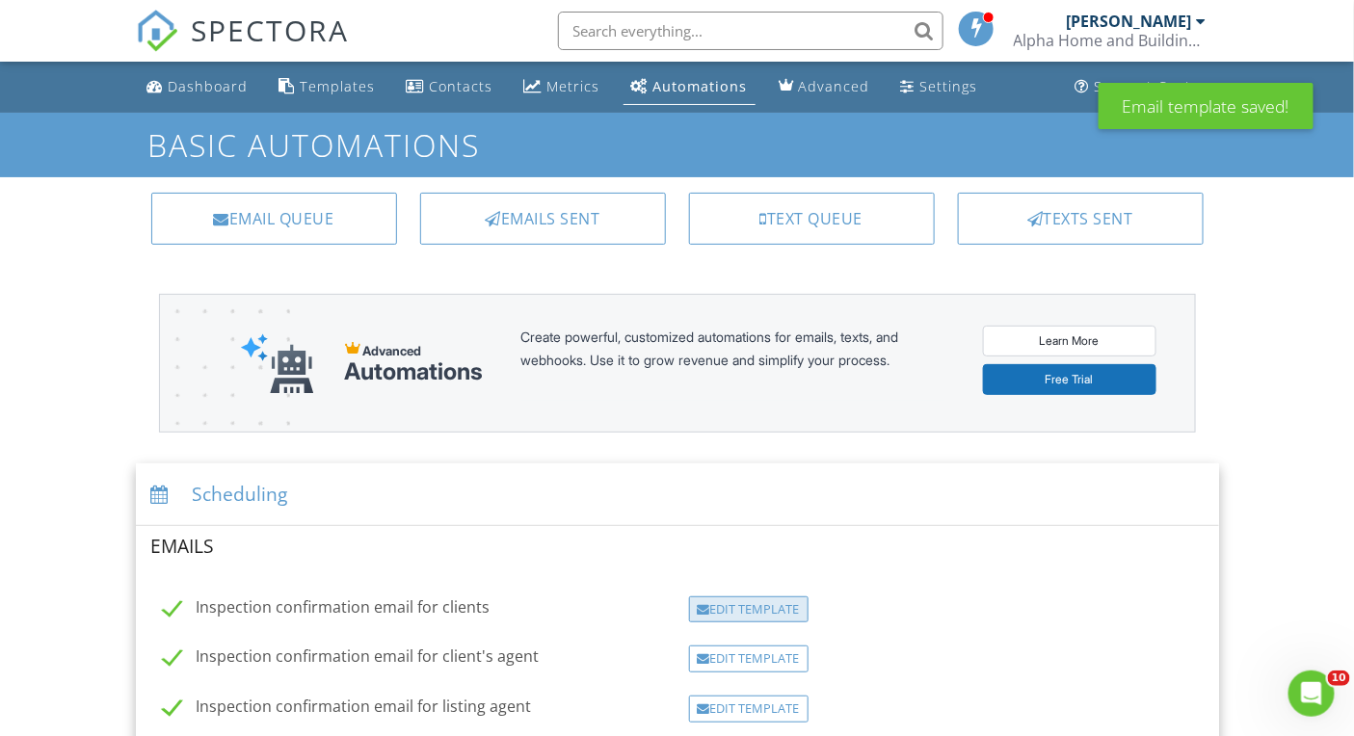
click at [723, 605] on div "Edit Template" at bounding box center [748, 609] width 119 height 27
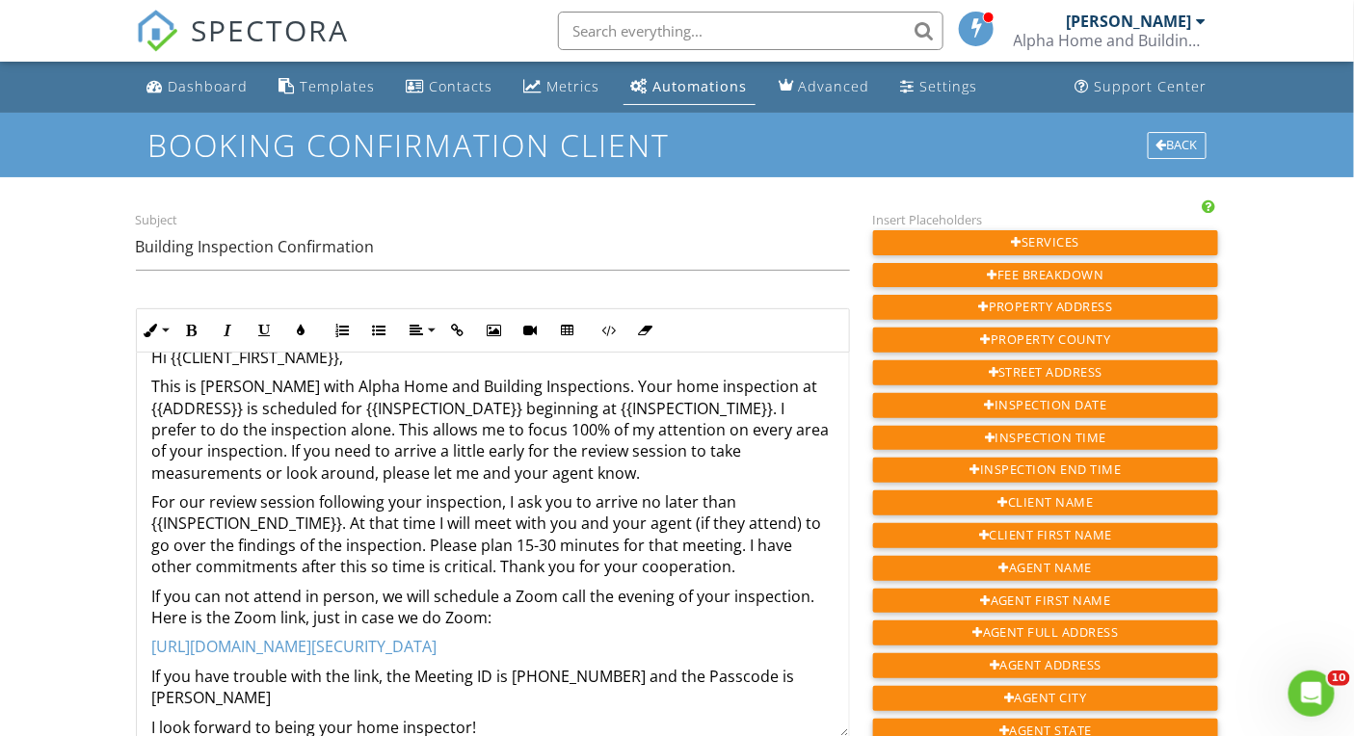
scroll to position [31, 0]
click at [691, 461] on p "This is [PERSON_NAME] with Alpha Home and Building Inspections. Your home inspe…" at bounding box center [492, 428] width 681 height 108
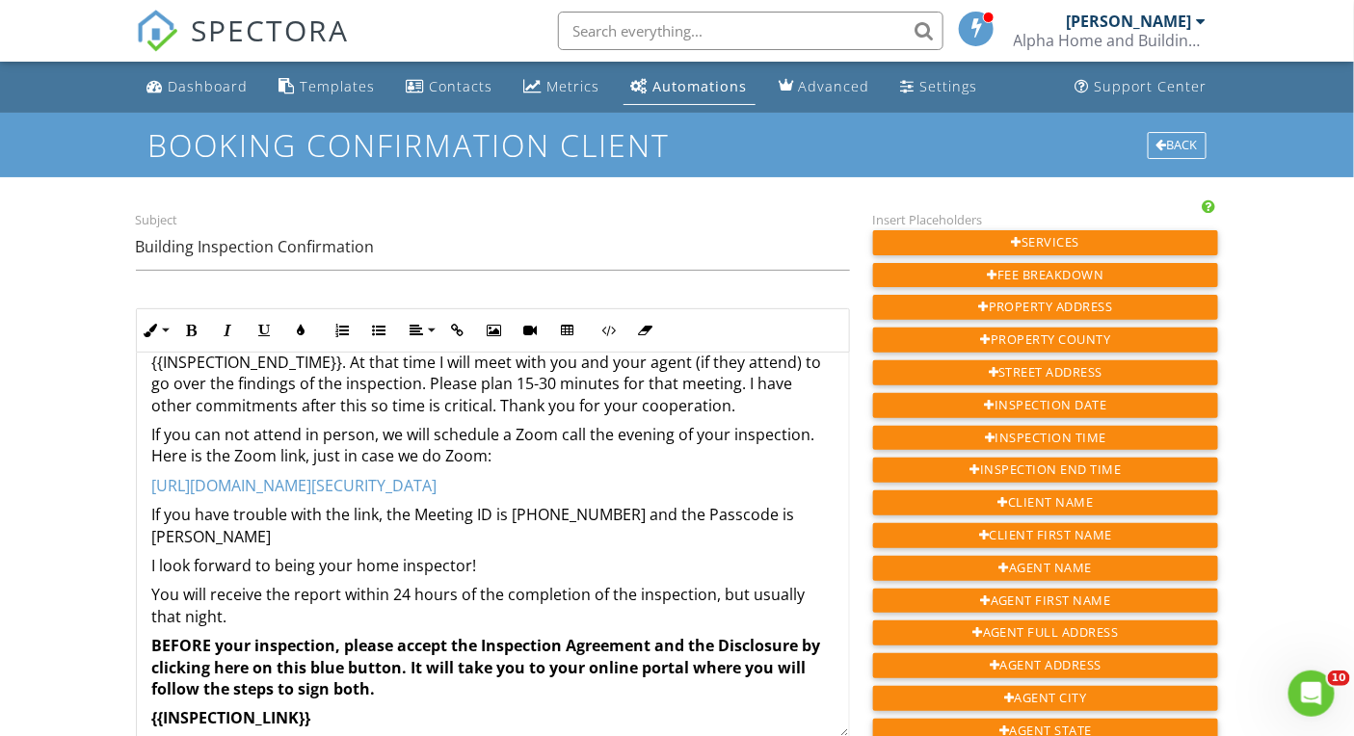
scroll to position [214, 0]
click at [414, 596] on p "You will receive the report within 24 hours of the completion of the inspection…" at bounding box center [492, 603] width 681 height 43
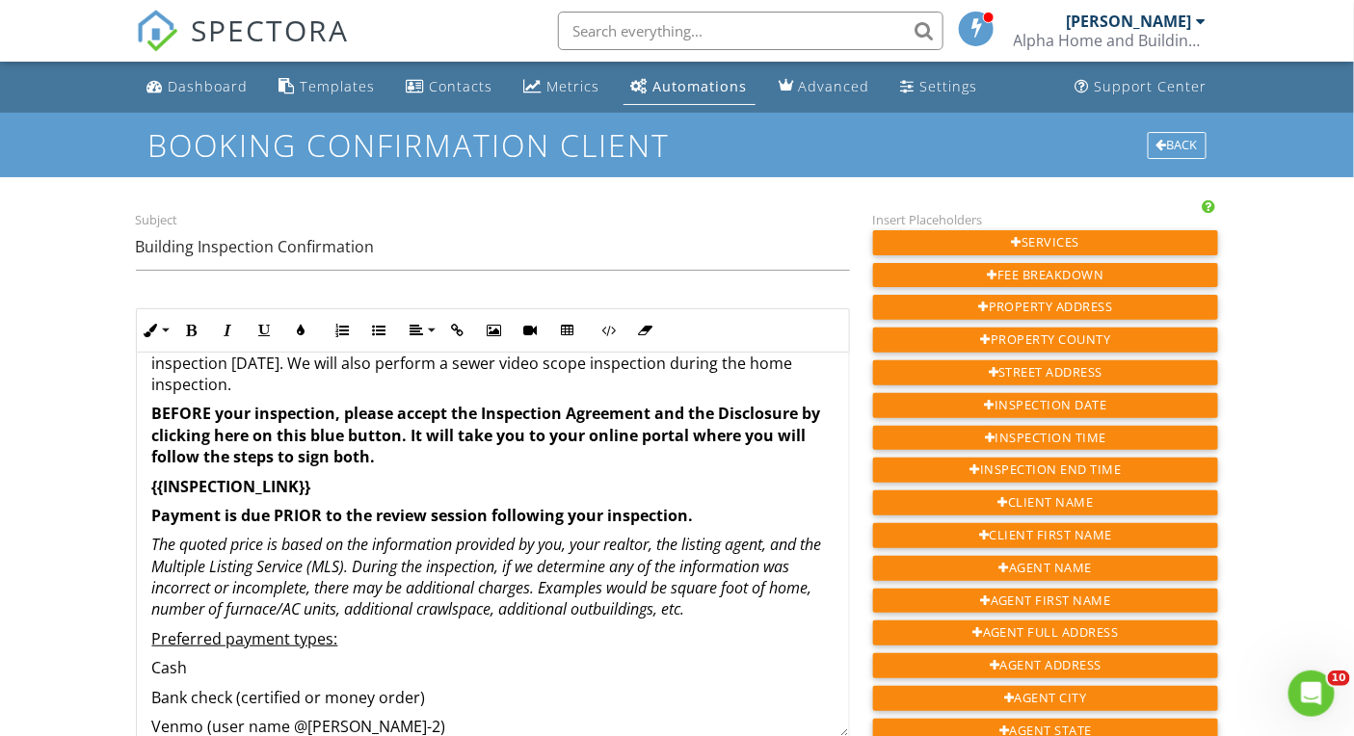
scroll to position [518, 0]
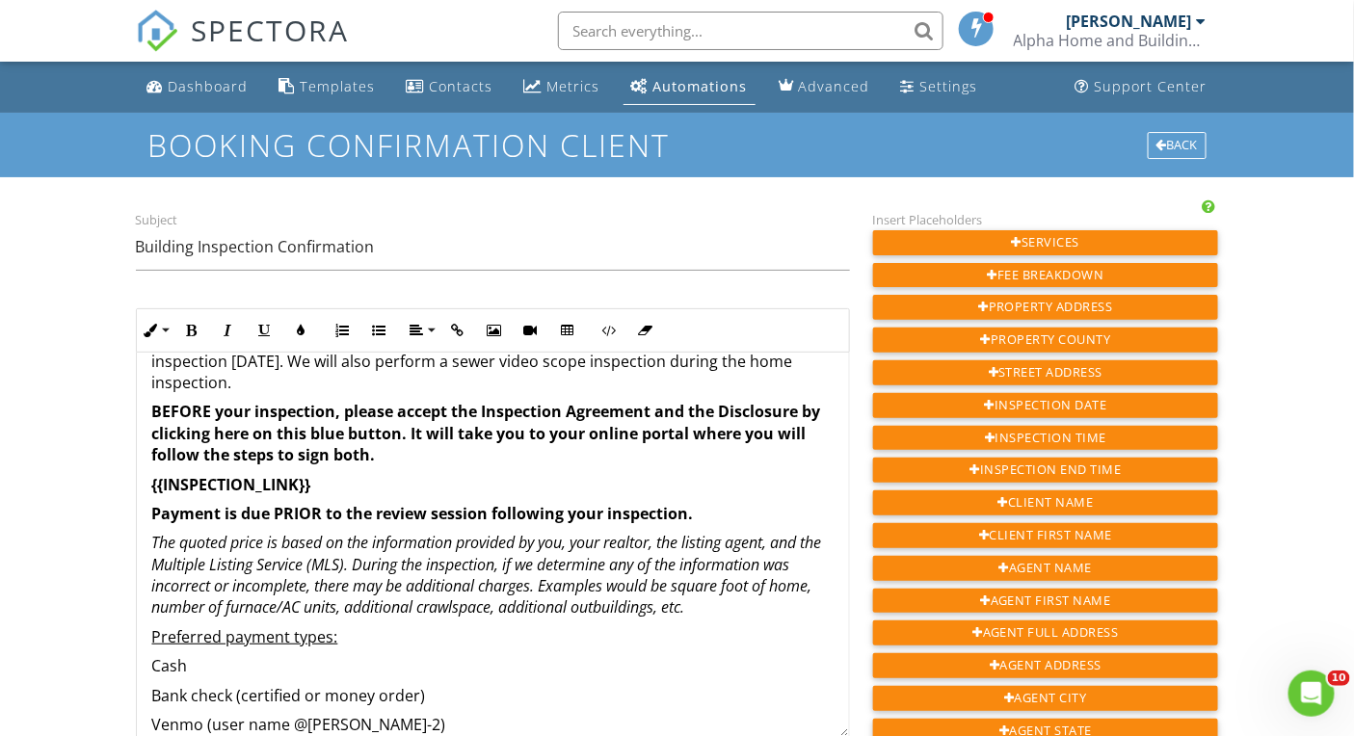
click at [658, 401] on strong "BEFORE your inspection, please accept the Inspection Agreement and the Disclosu…" at bounding box center [486, 433] width 669 height 65
click at [241, 428] on strong "BEFORE your inspection, please accept the Inspection Agreement by clicking here…" at bounding box center [492, 433] width 680 height 65
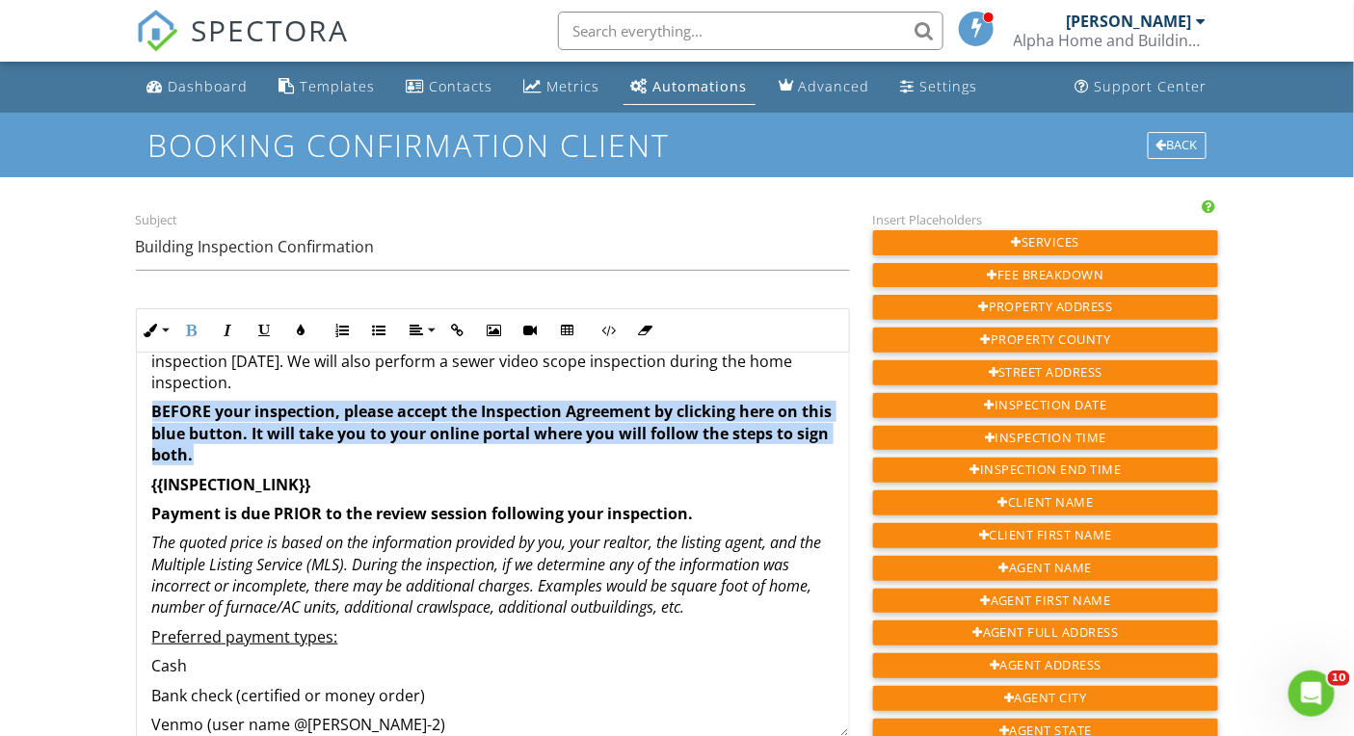
drag, startPoint x: 213, startPoint y: 408, endPoint x: 315, endPoint y: 443, distance: 107.8
click at [317, 444] on div "Hi {{CLIENT_FIRST_NAME}}, This is Brent Mitchell with Alpha Home and Building I…" at bounding box center [493, 394] width 712 height 1121
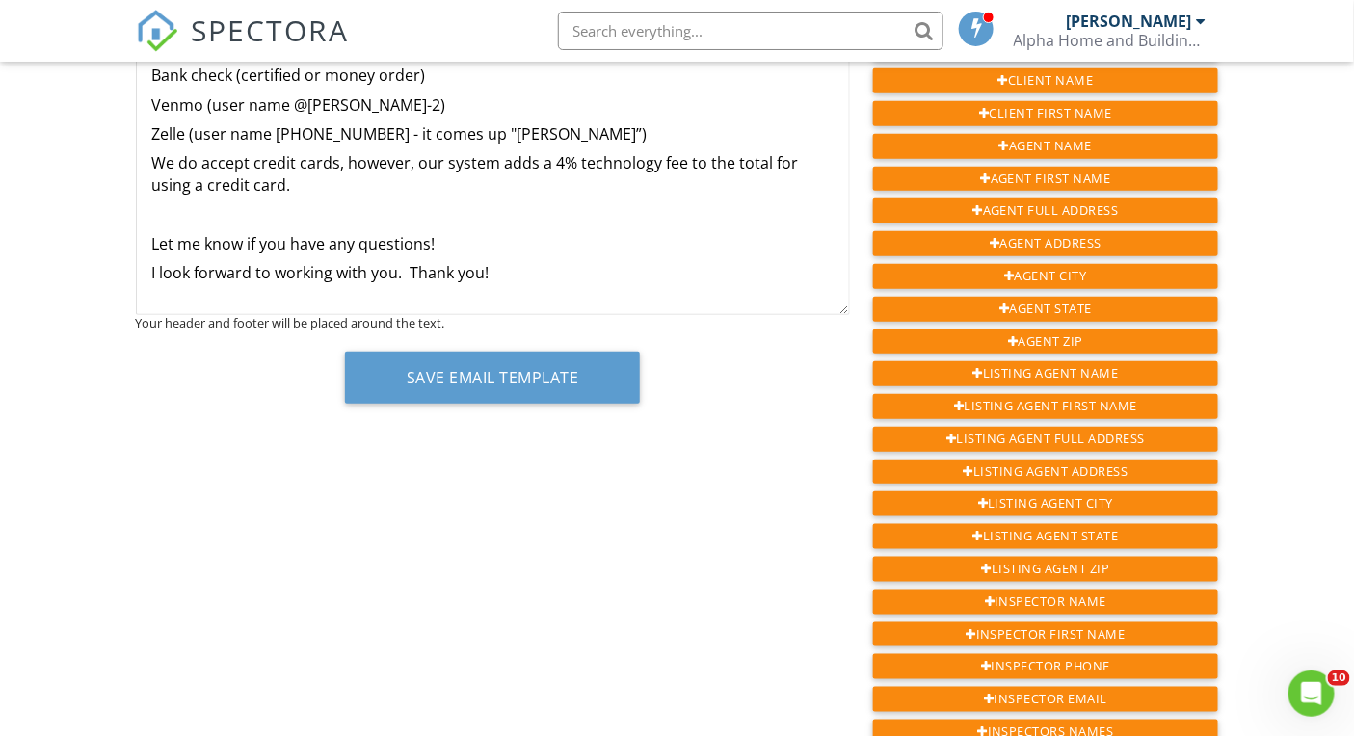
scroll to position [427, 0]
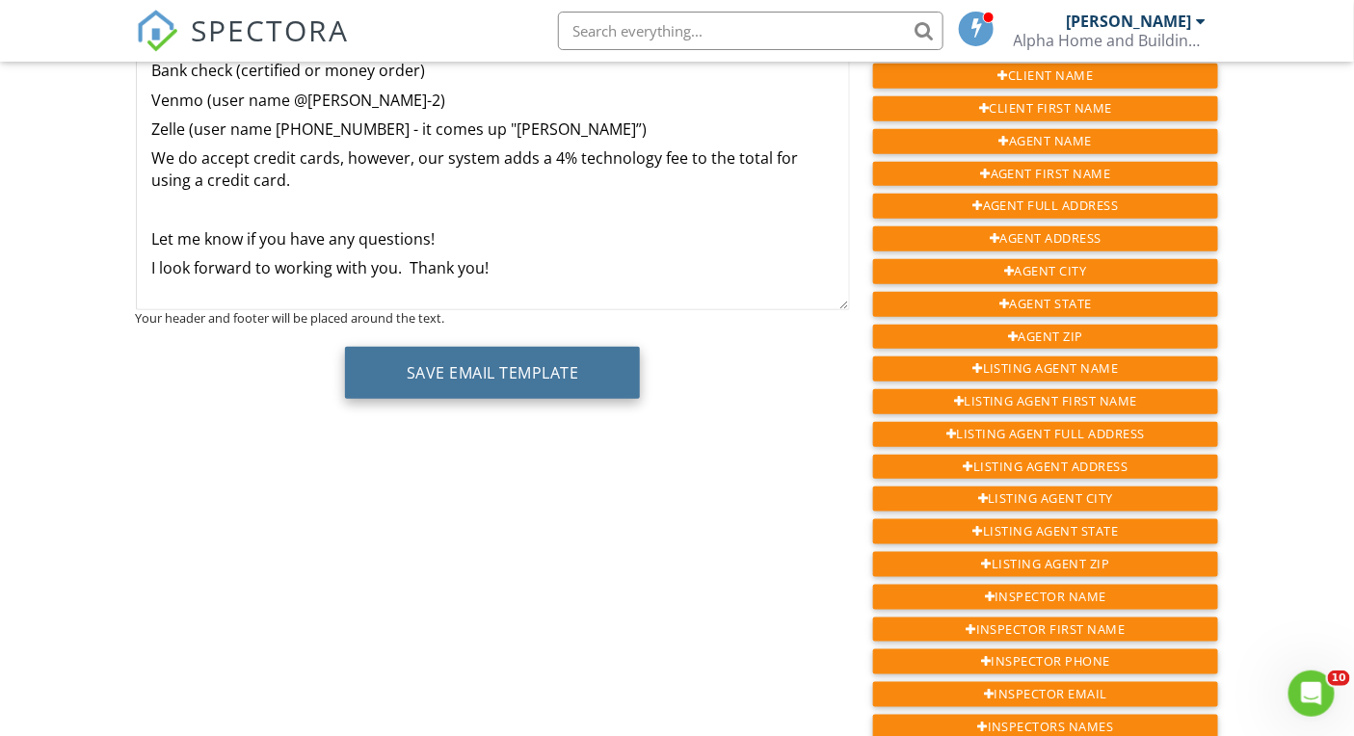
click at [488, 382] on button "Save Email Template" at bounding box center [493, 373] width 296 height 52
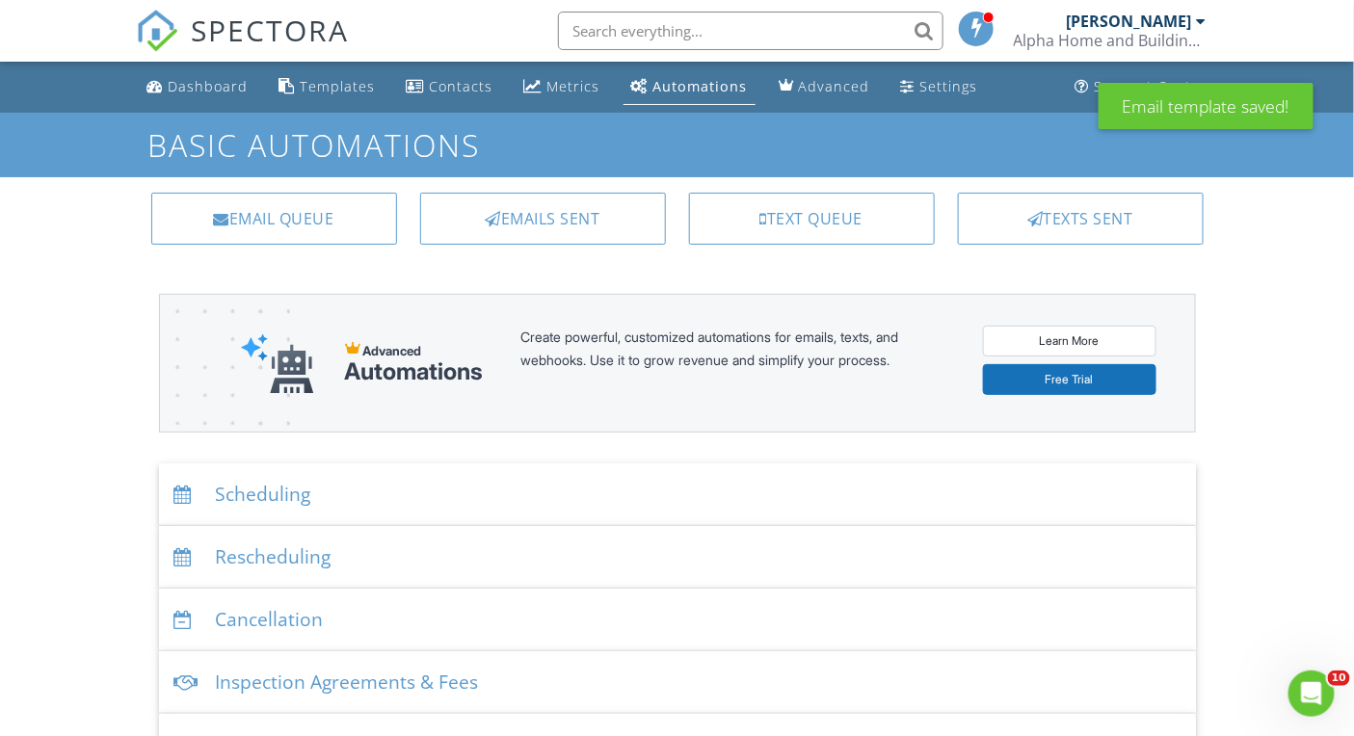
click at [228, 490] on div "Scheduling" at bounding box center [677, 494] width 1037 height 63
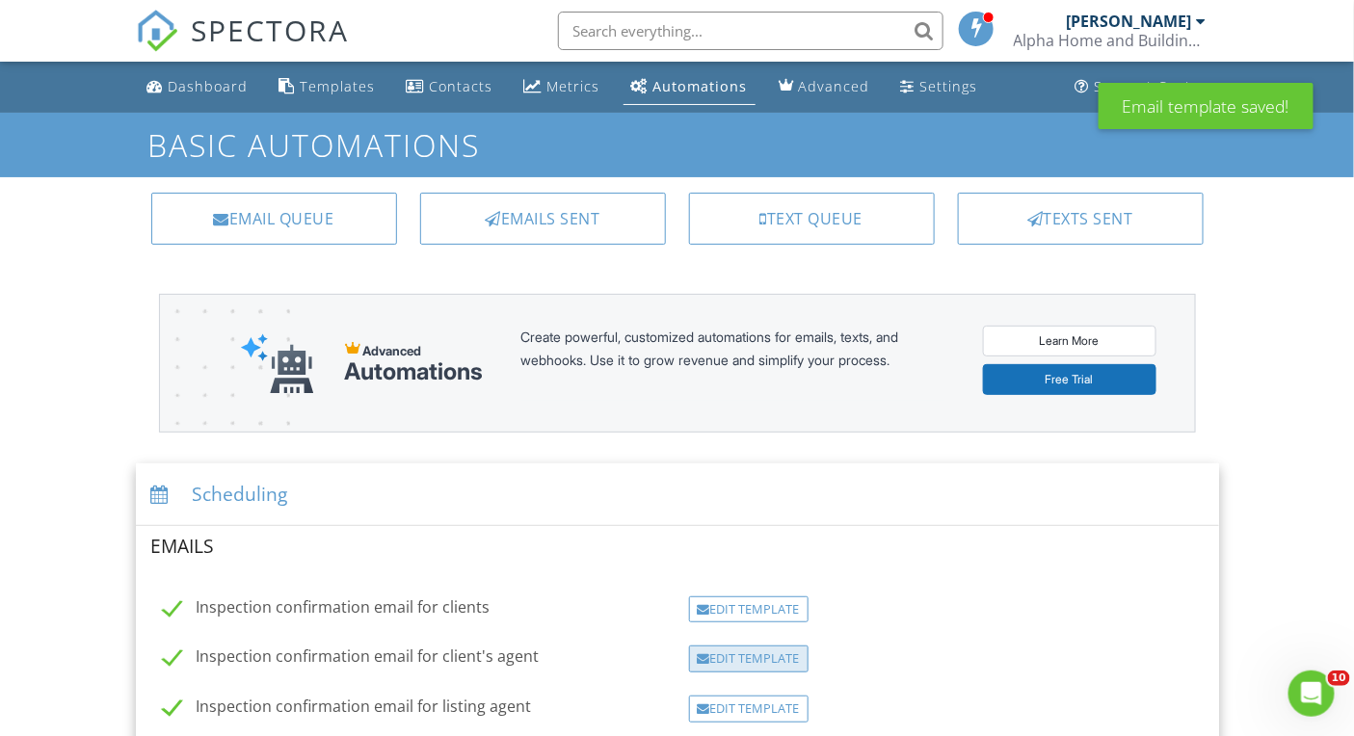
click at [747, 645] on div "Edit Template" at bounding box center [748, 658] width 119 height 27
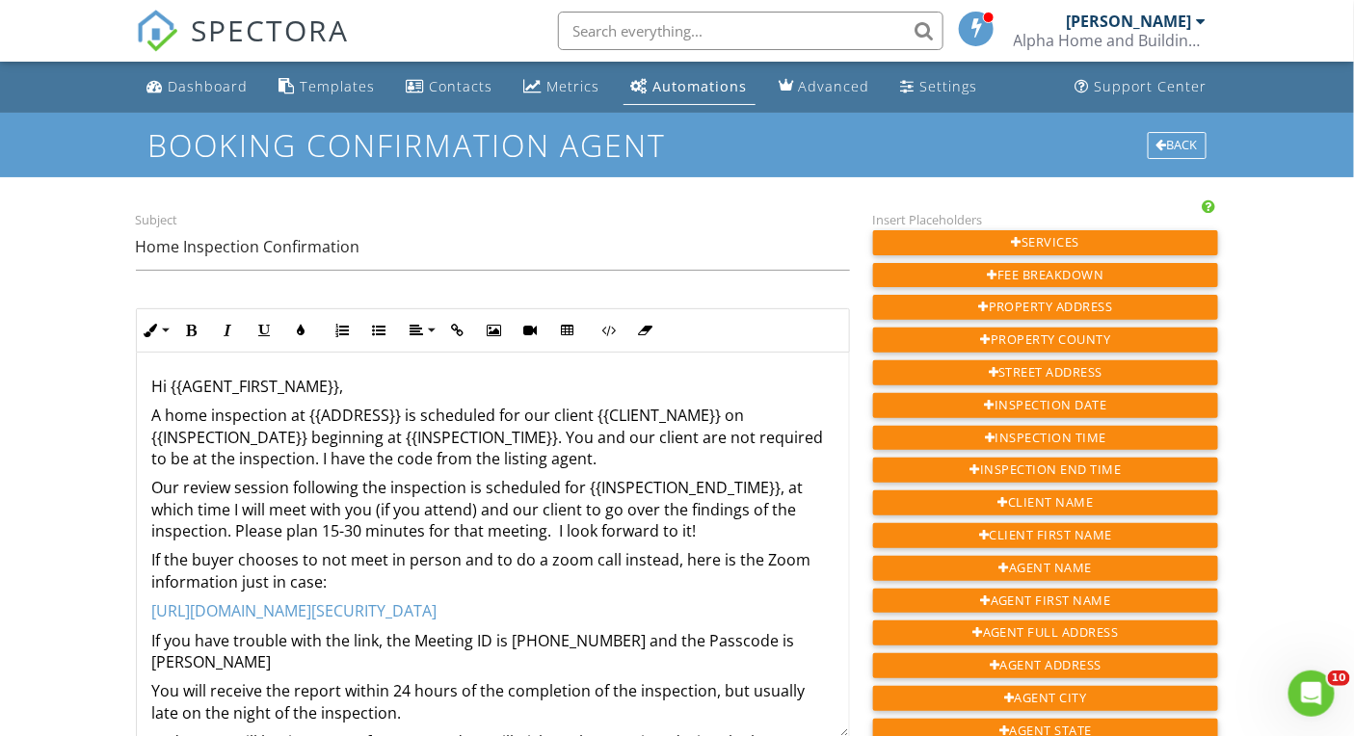
click at [682, 456] on p "A home inspection at {{ADDRESS}} is scheduled for our client {{CLIENT_NAME}} on…" at bounding box center [492, 437] width 681 height 65
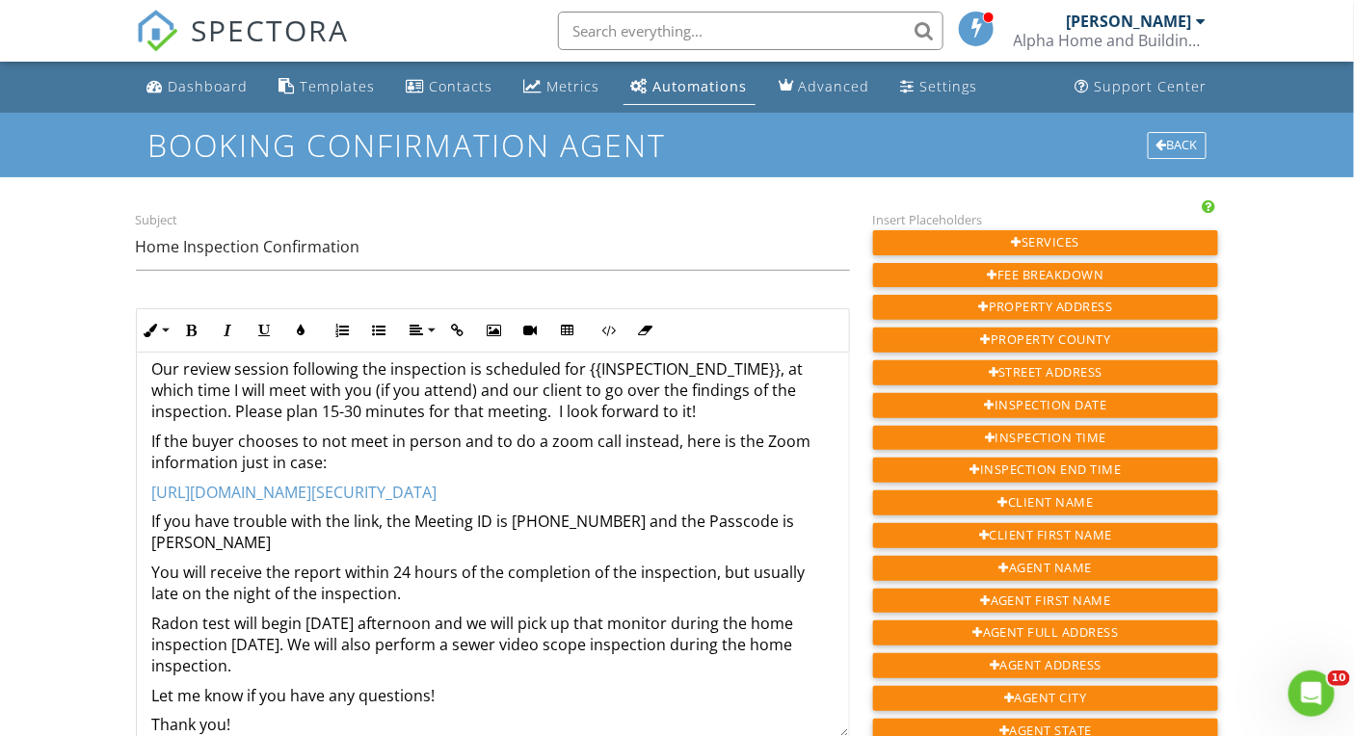
scroll to position [432, 0]
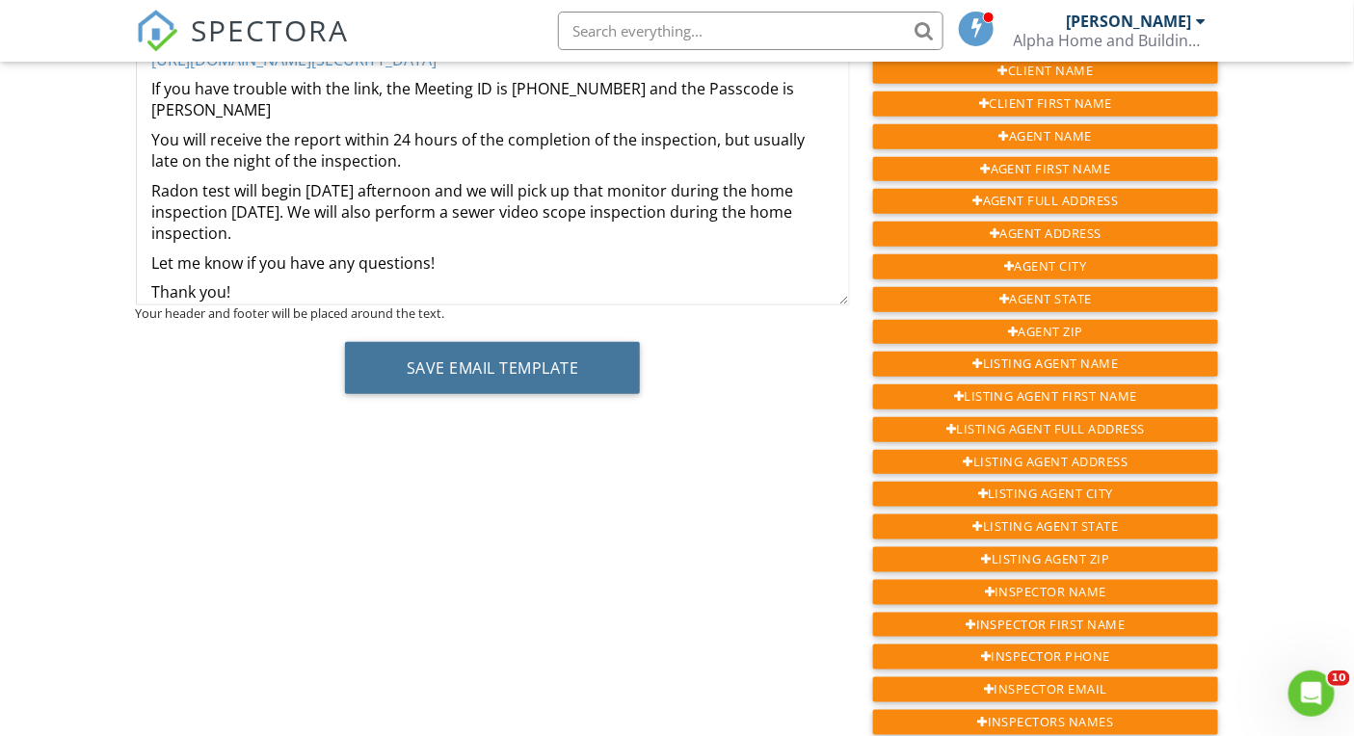
click at [500, 381] on button "Save Email Template" at bounding box center [493, 368] width 296 height 52
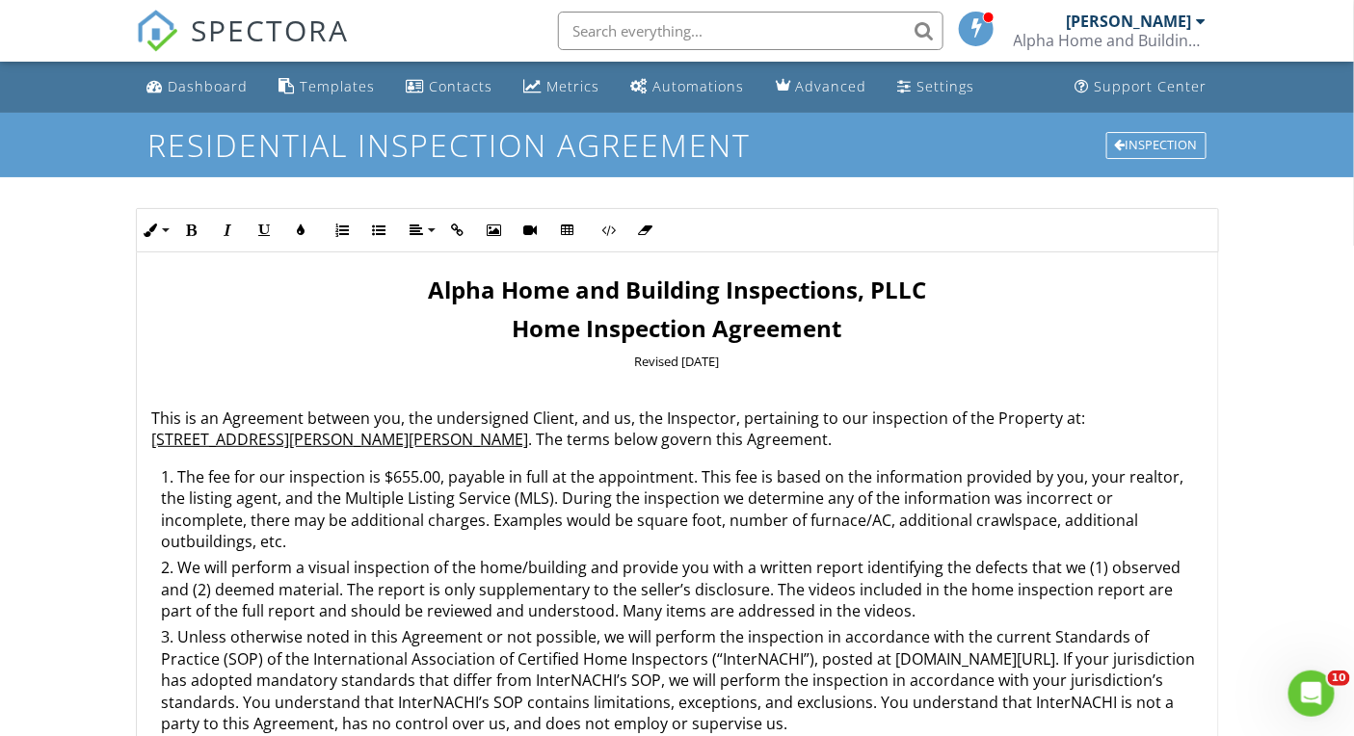
click at [416, 481] on li "The fee for our inspection is $655.00, payable in full at the appointment. This…" at bounding box center [682, 512] width 1040 height 92
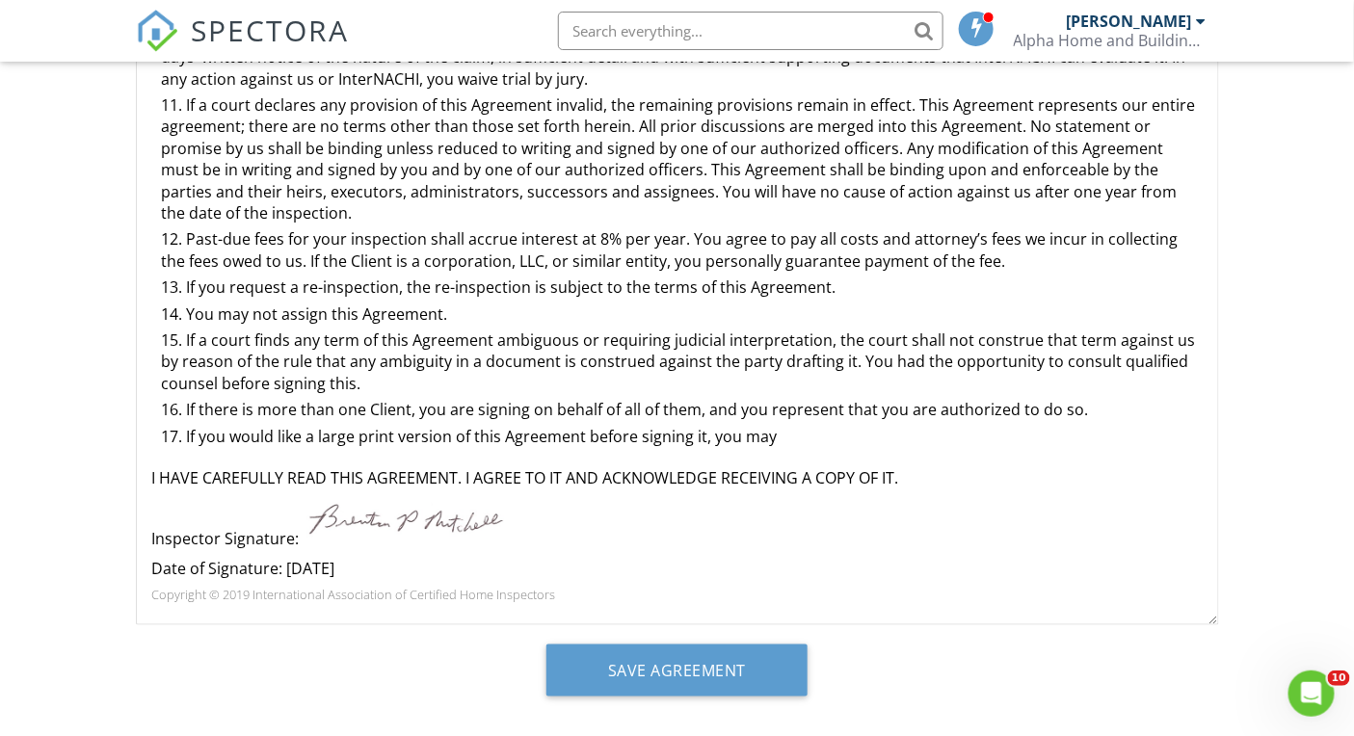
scroll to position [421, 0]
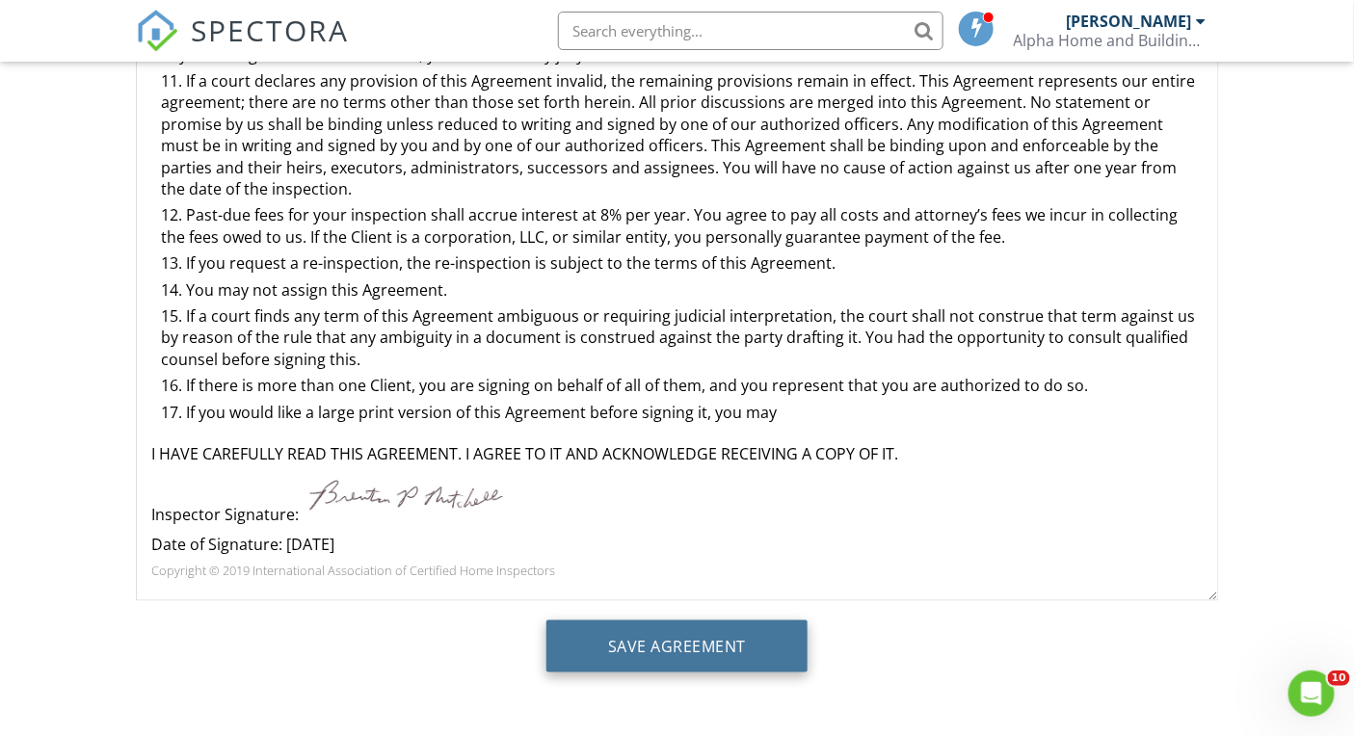
click at [716, 642] on input "Save Agreement" at bounding box center [676, 646] width 261 height 52
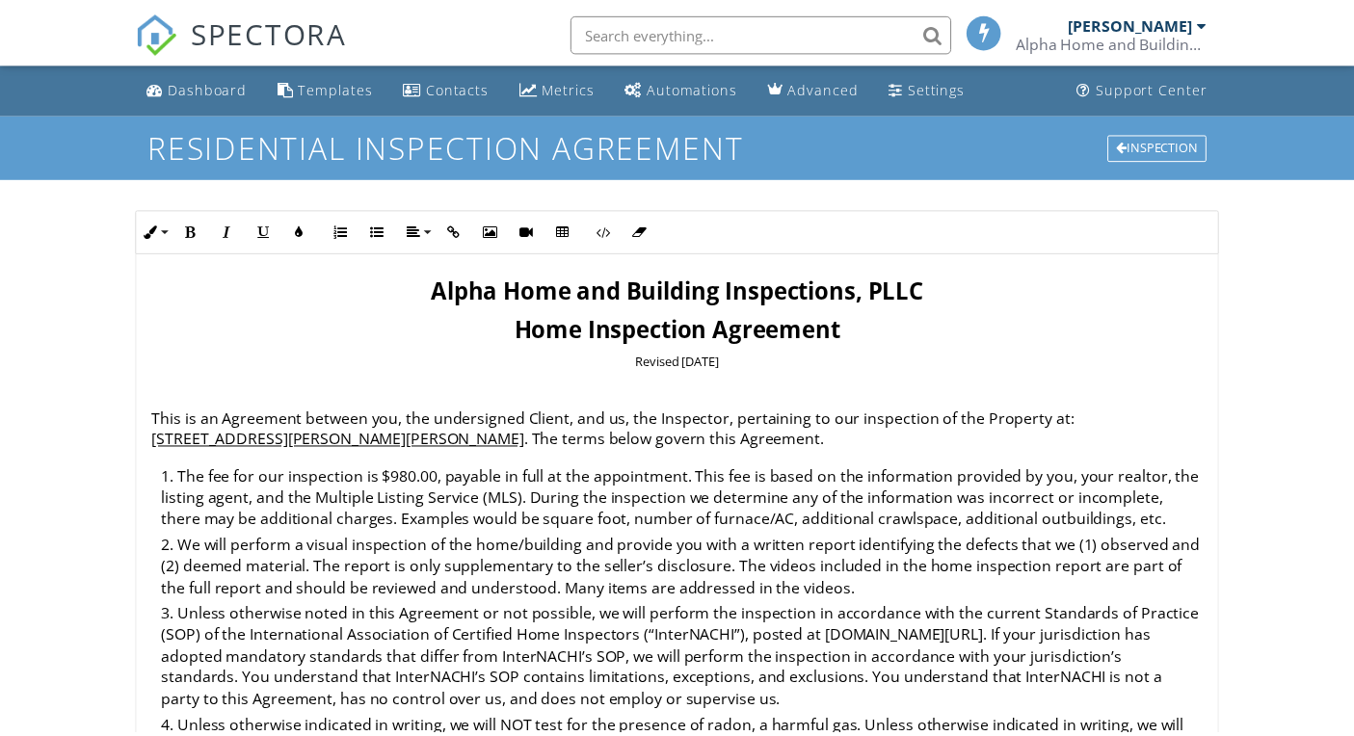
scroll to position [421, 0]
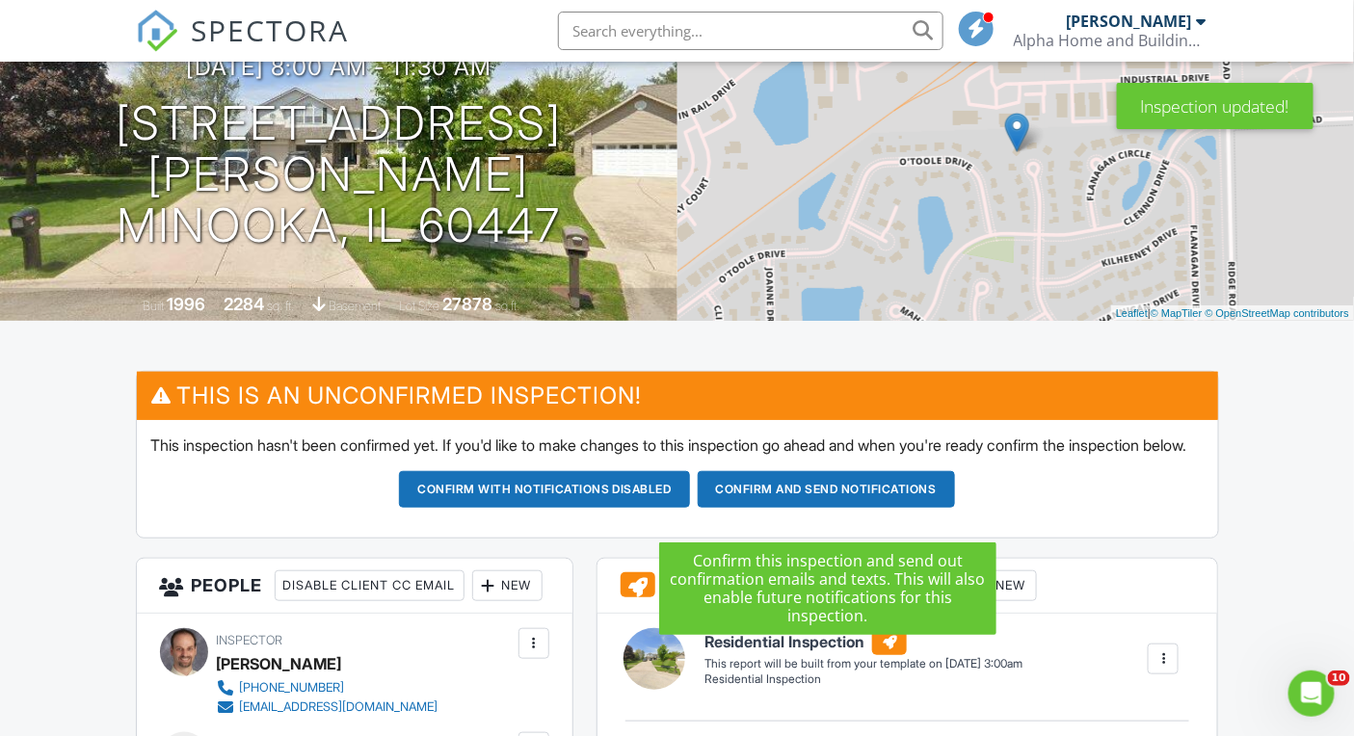
click at [690, 502] on button "Confirm and send notifications" at bounding box center [544, 489] width 291 height 37
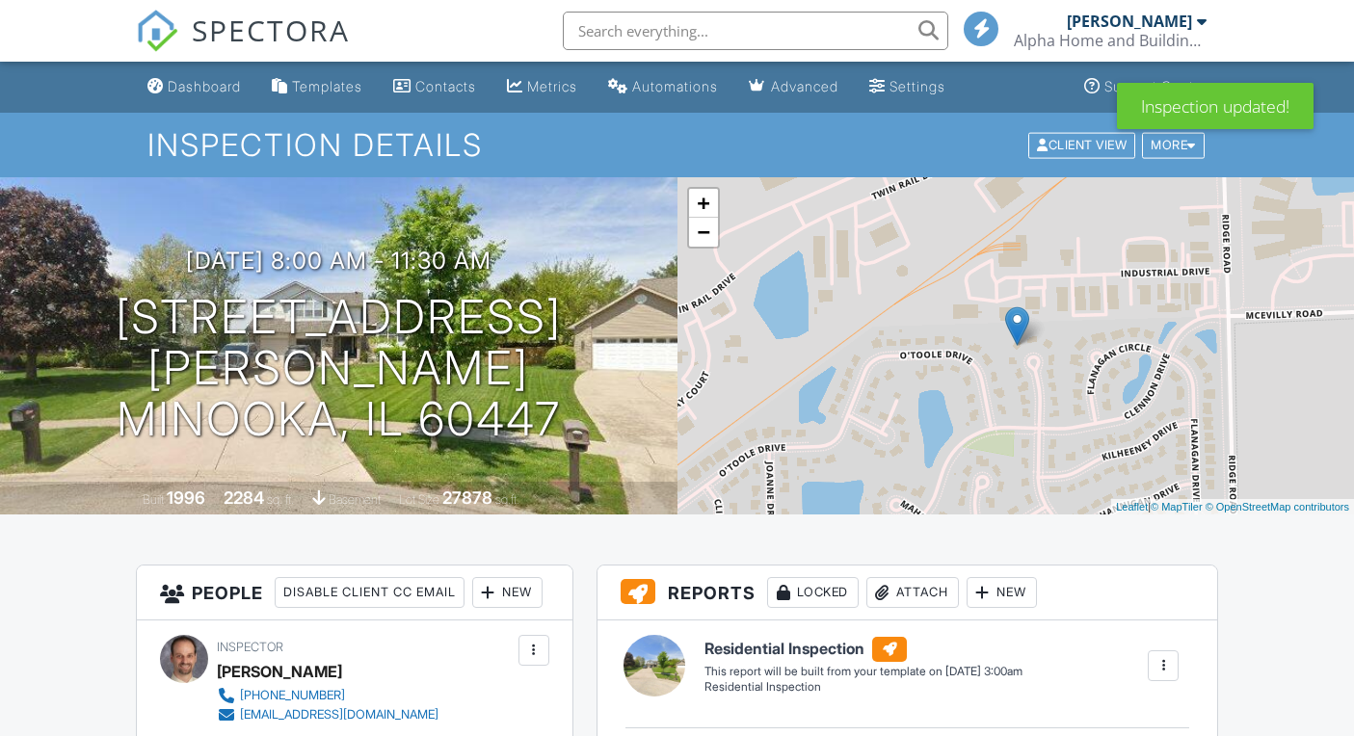
click at [252, 26] on span "SPECTORA" at bounding box center [271, 30] width 158 height 40
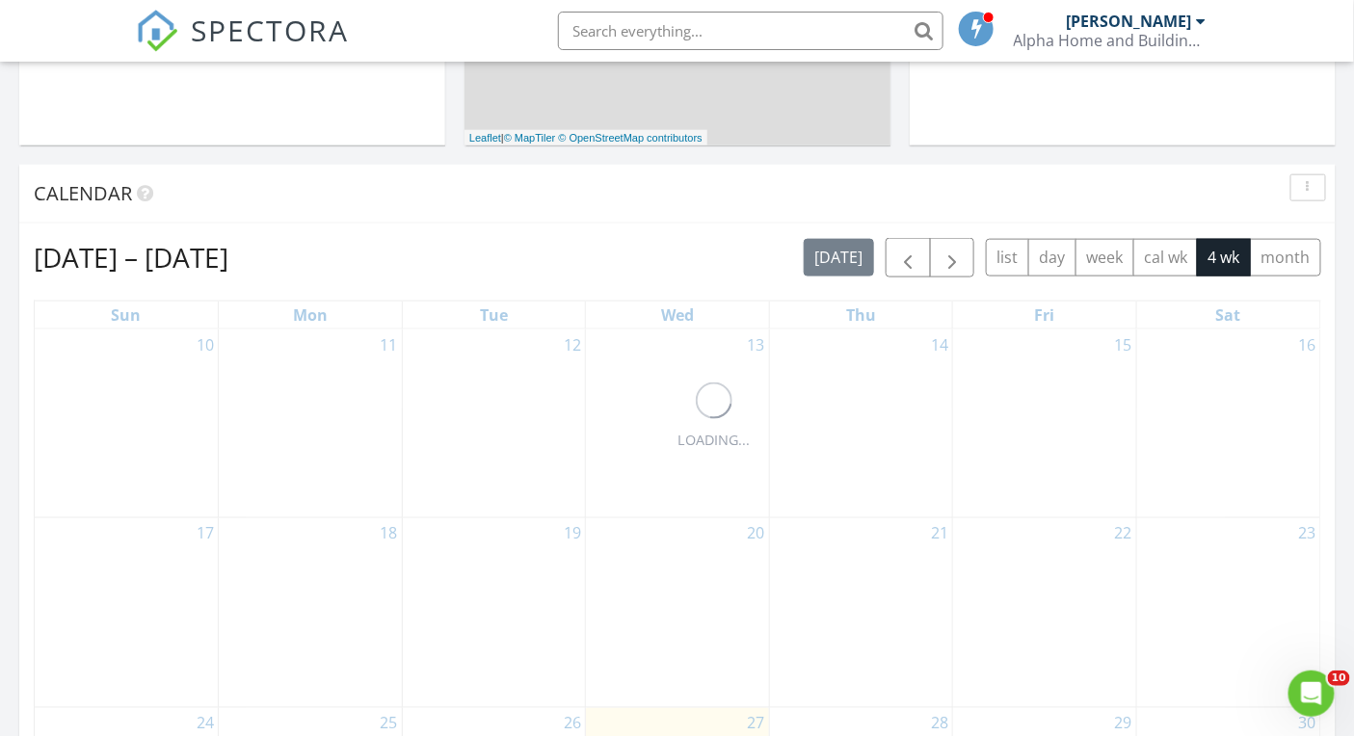
scroll to position [1114, 0]
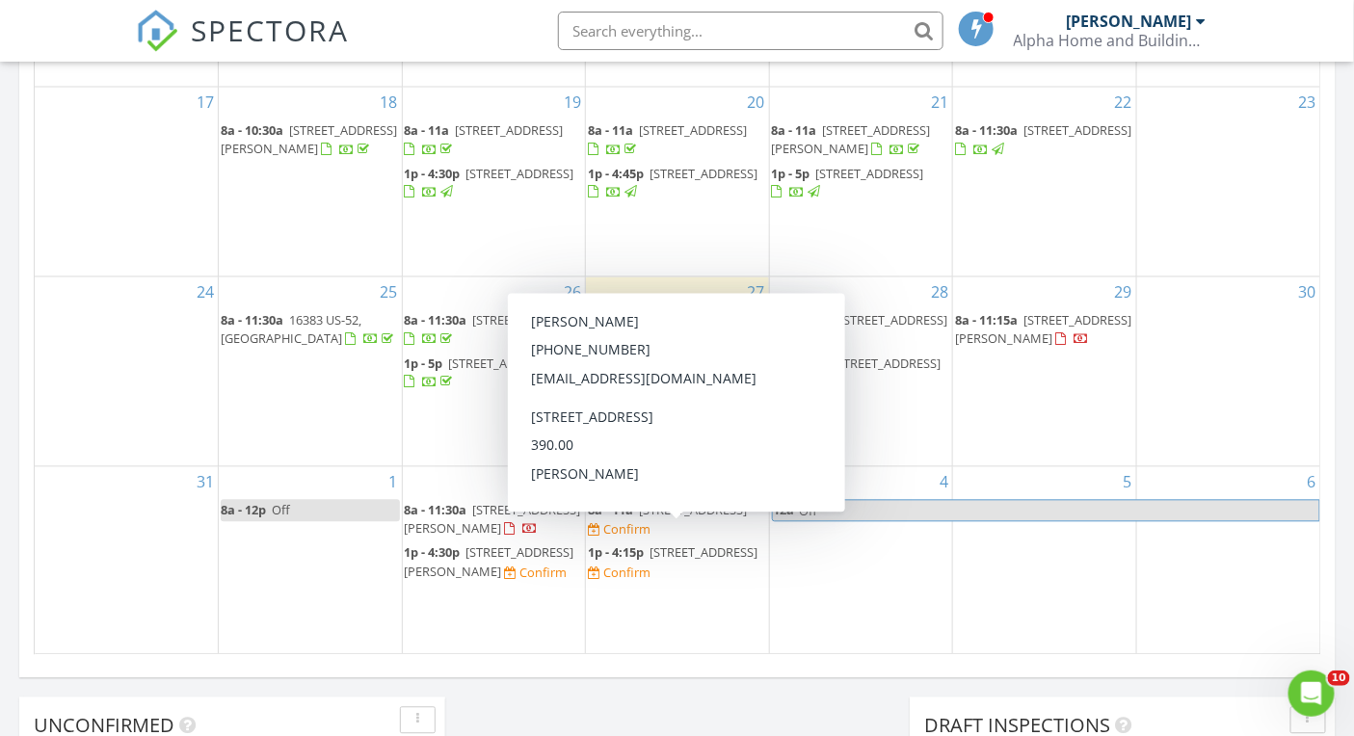
click at [664, 544] on span "1505 S Bloomington St, Streator 61364" at bounding box center [703, 552] width 108 height 17
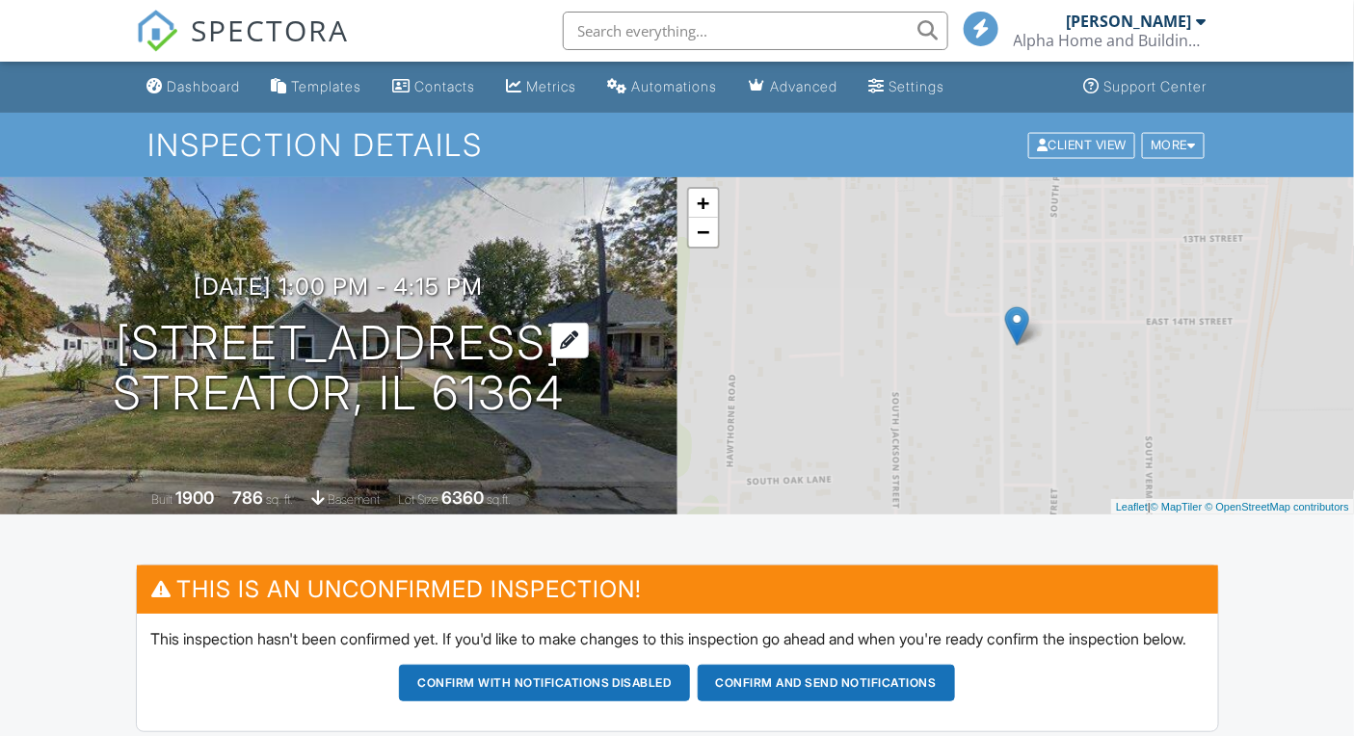
click at [565, 407] on h1 "[STREET_ADDRESS] Streator, IL 61364" at bounding box center [339, 369] width 452 height 102
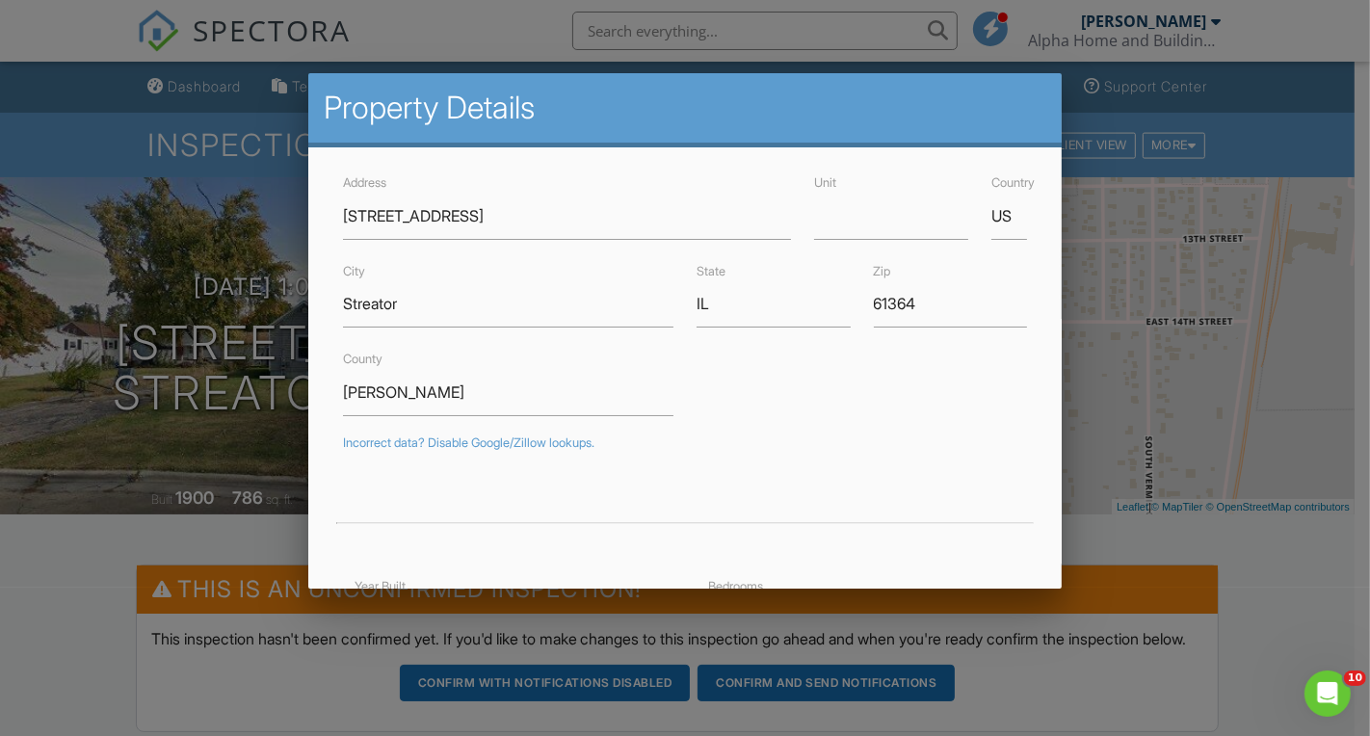
click at [80, 585] on div at bounding box center [685, 364] width 1370 height 920
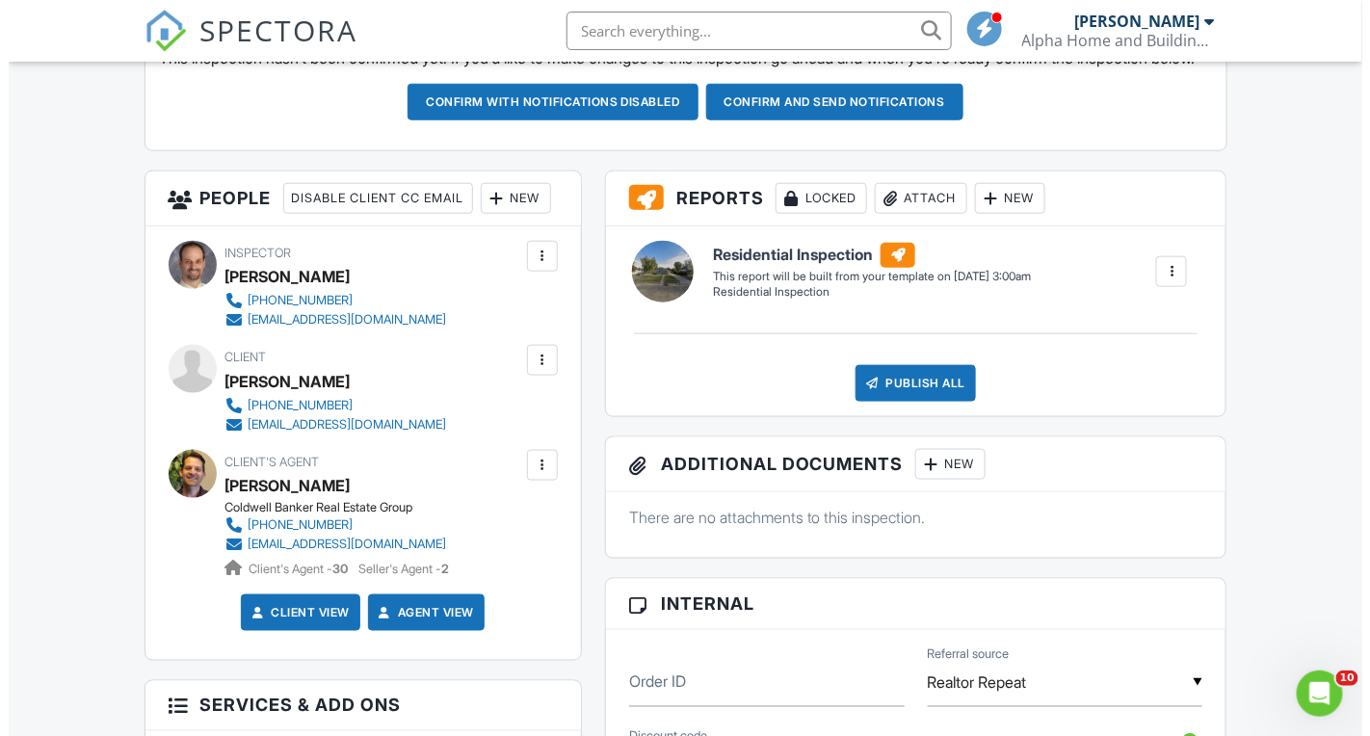
scroll to position [496, 0]
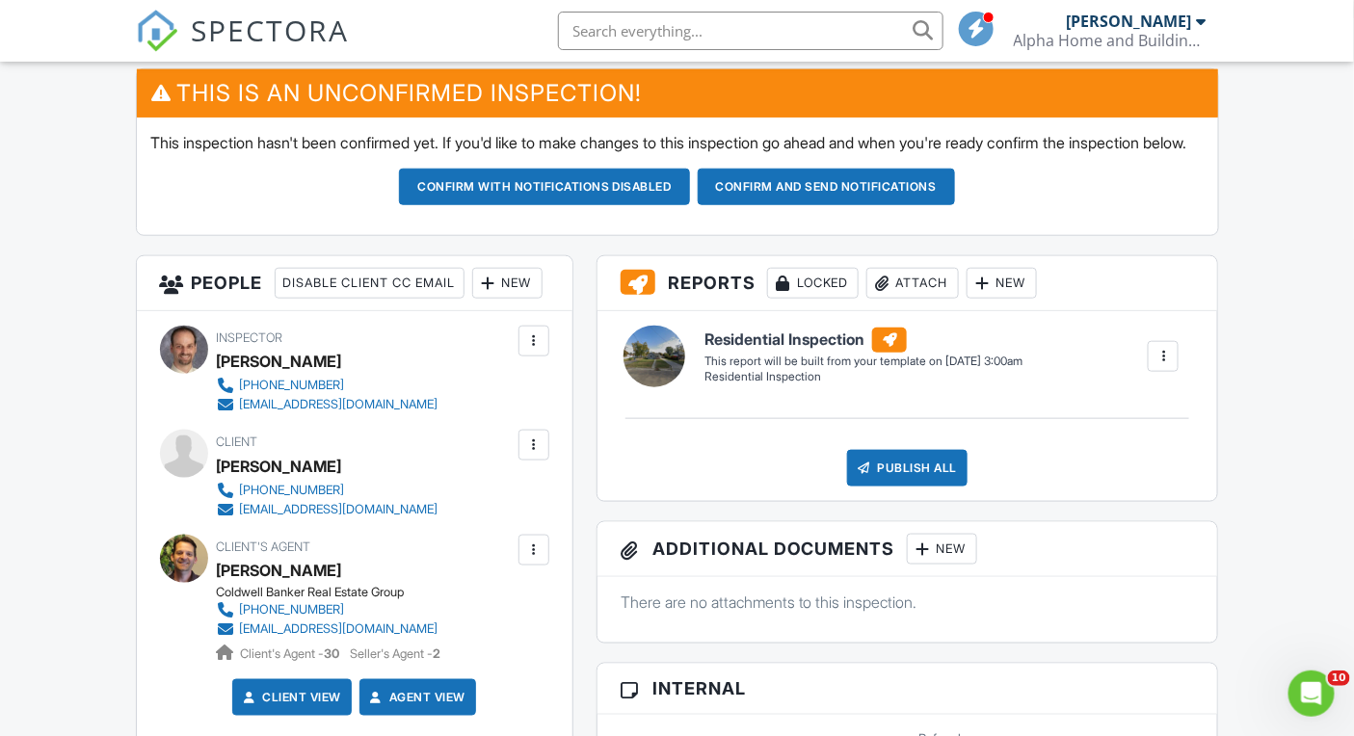
click at [472, 299] on div "New" at bounding box center [507, 283] width 70 height 31
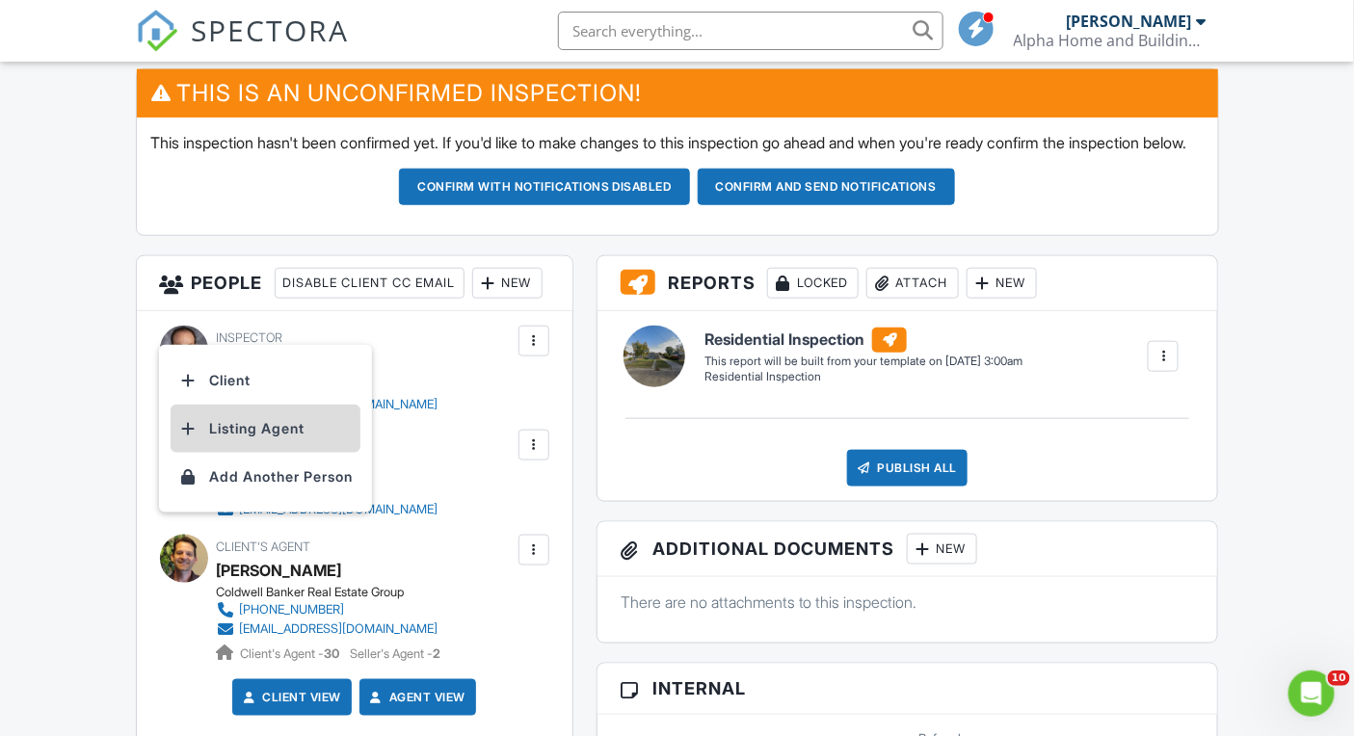
click at [275, 443] on li "Listing Agent" at bounding box center [266, 429] width 190 height 48
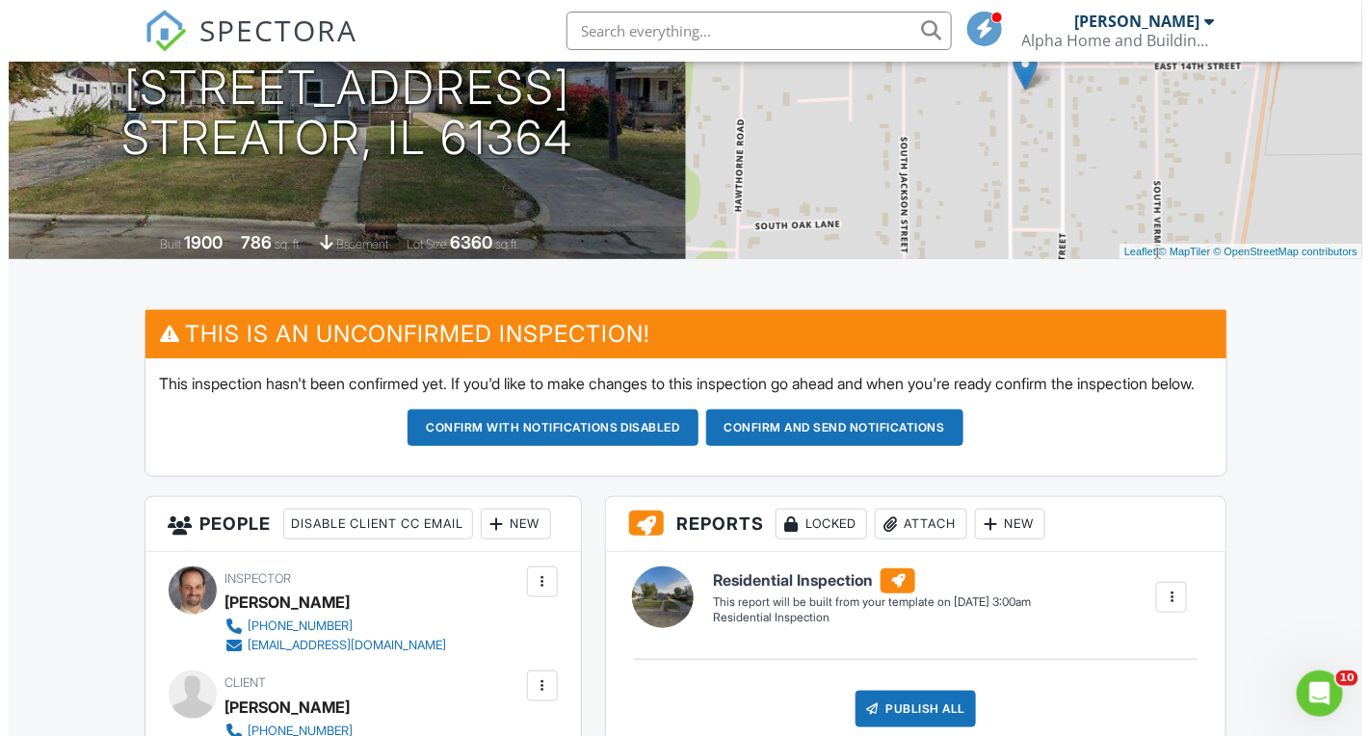
scroll to position [237, 0]
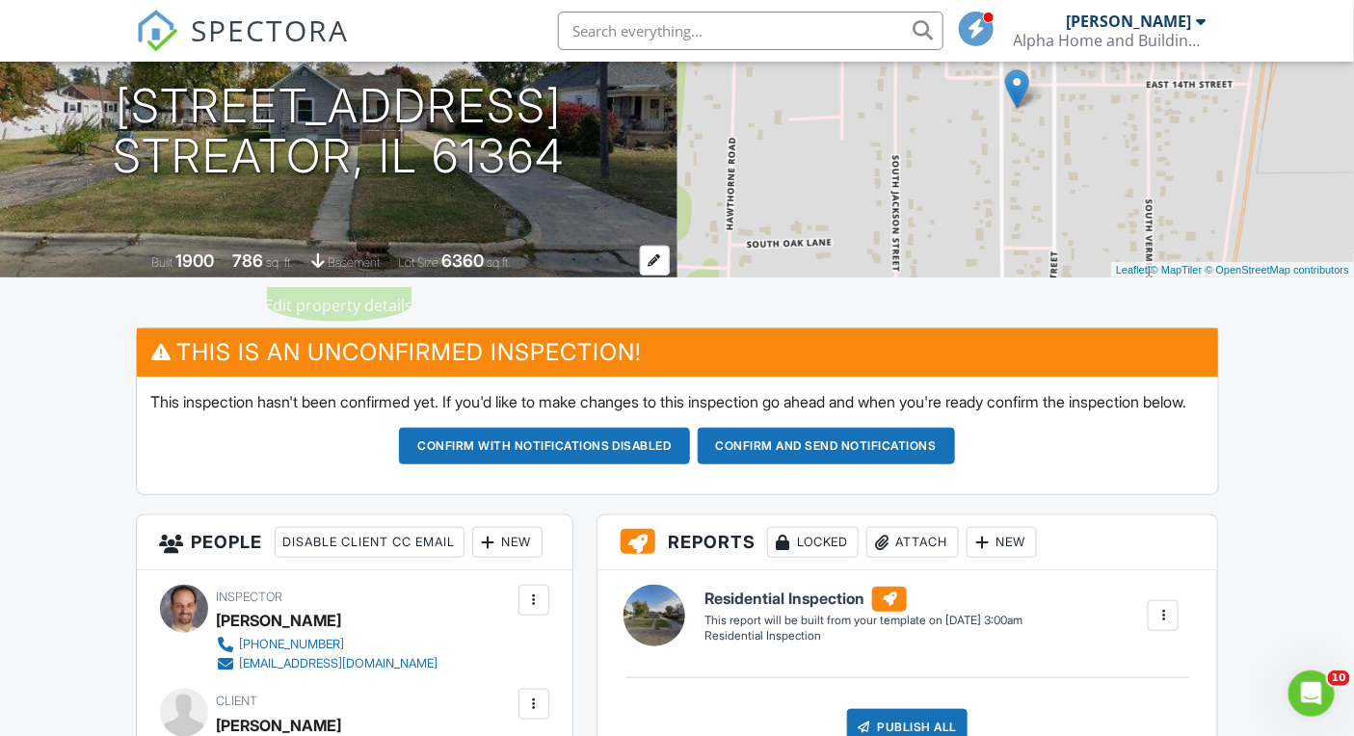
click at [373, 264] on span "basement" at bounding box center [354, 262] width 52 height 14
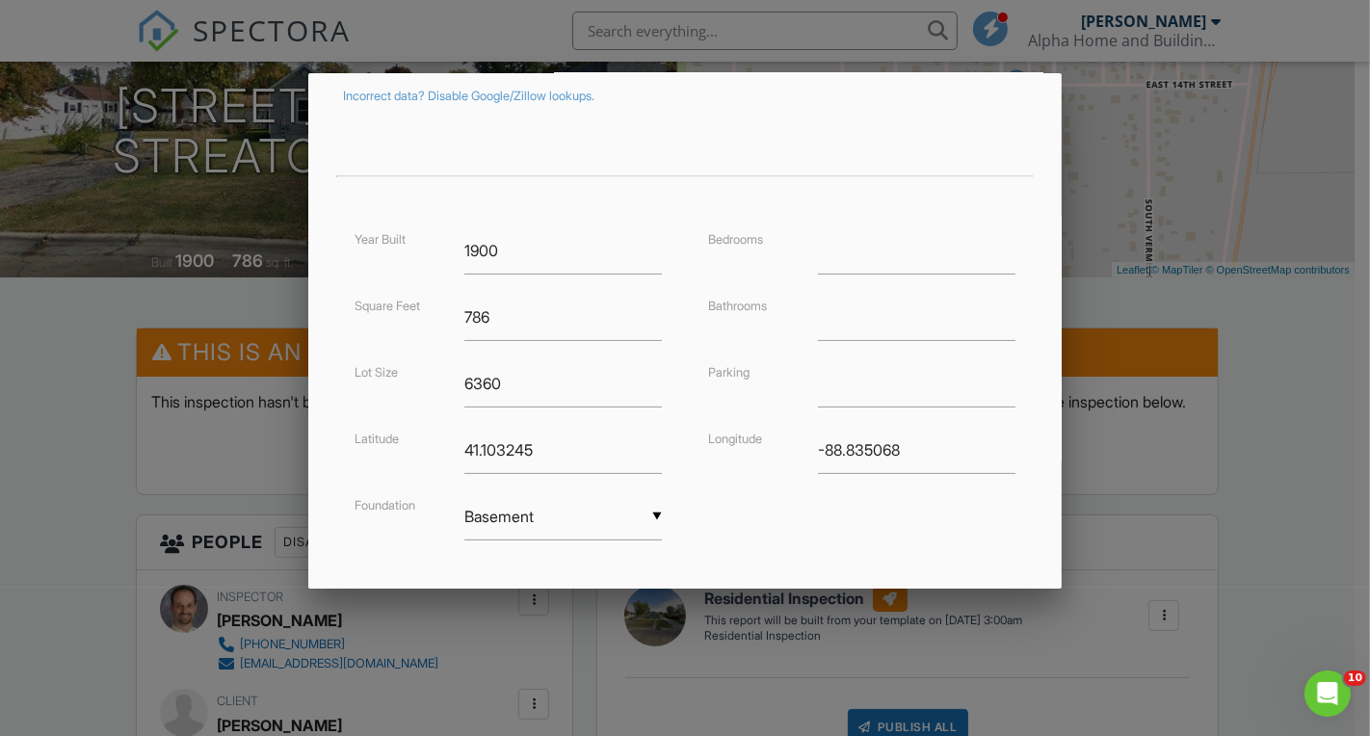
scroll to position [443, 0]
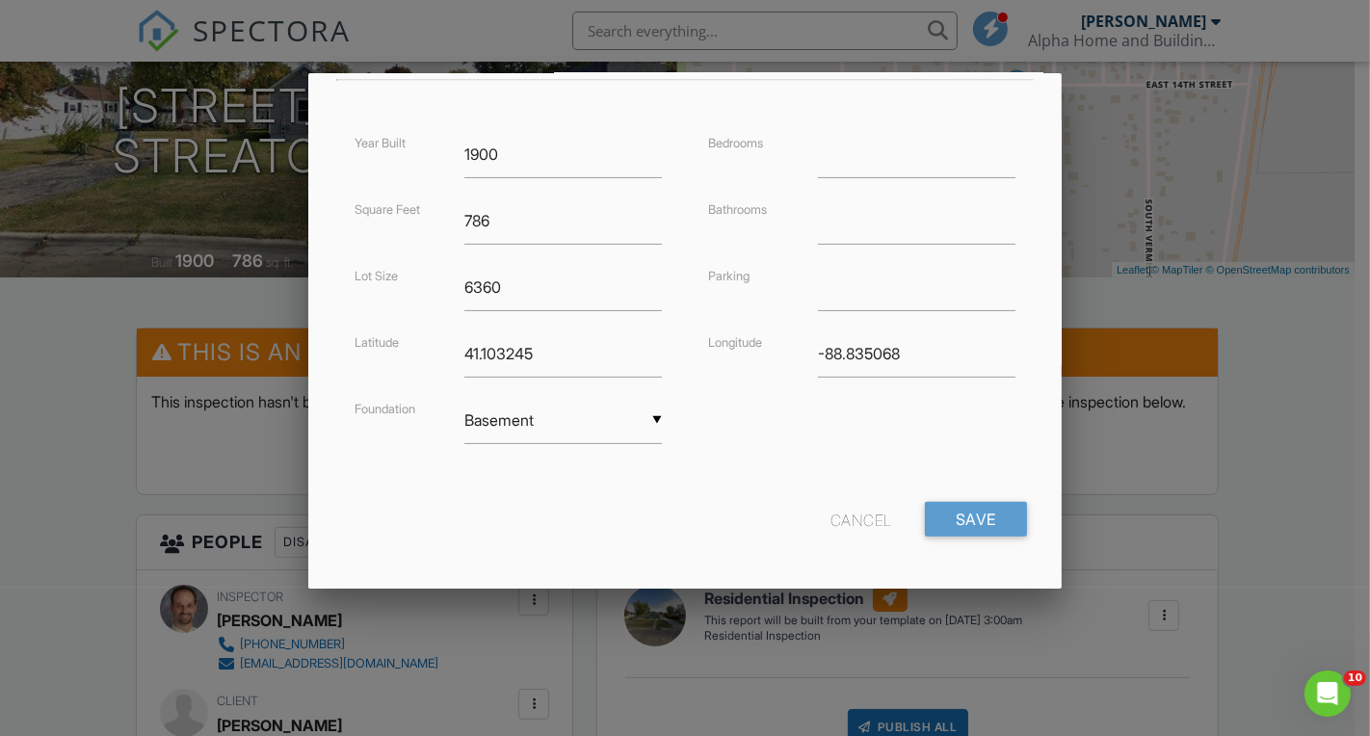
click at [573, 435] on input "Basement" at bounding box center [562, 420] width 197 height 47
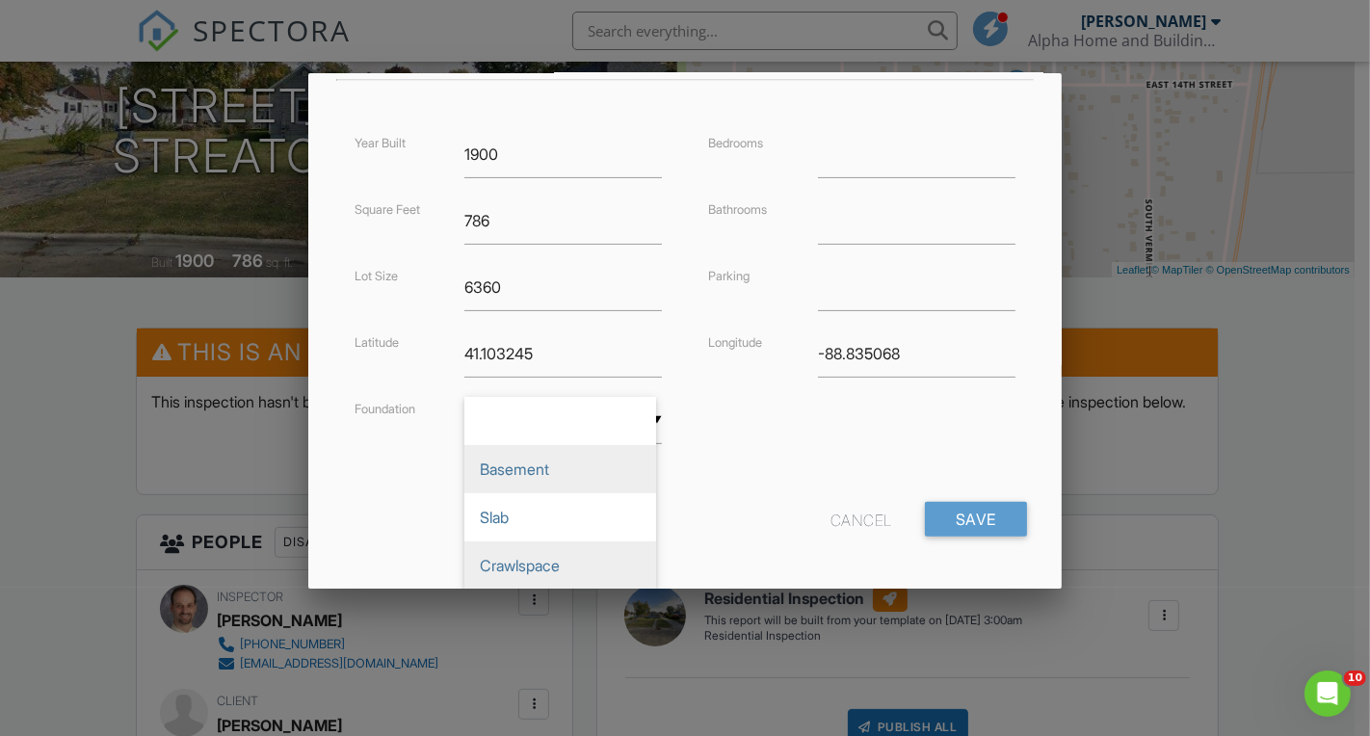
click at [527, 550] on span "Crawlspace" at bounding box center [560, 565] width 192 height 48
type input "Crawlspace"
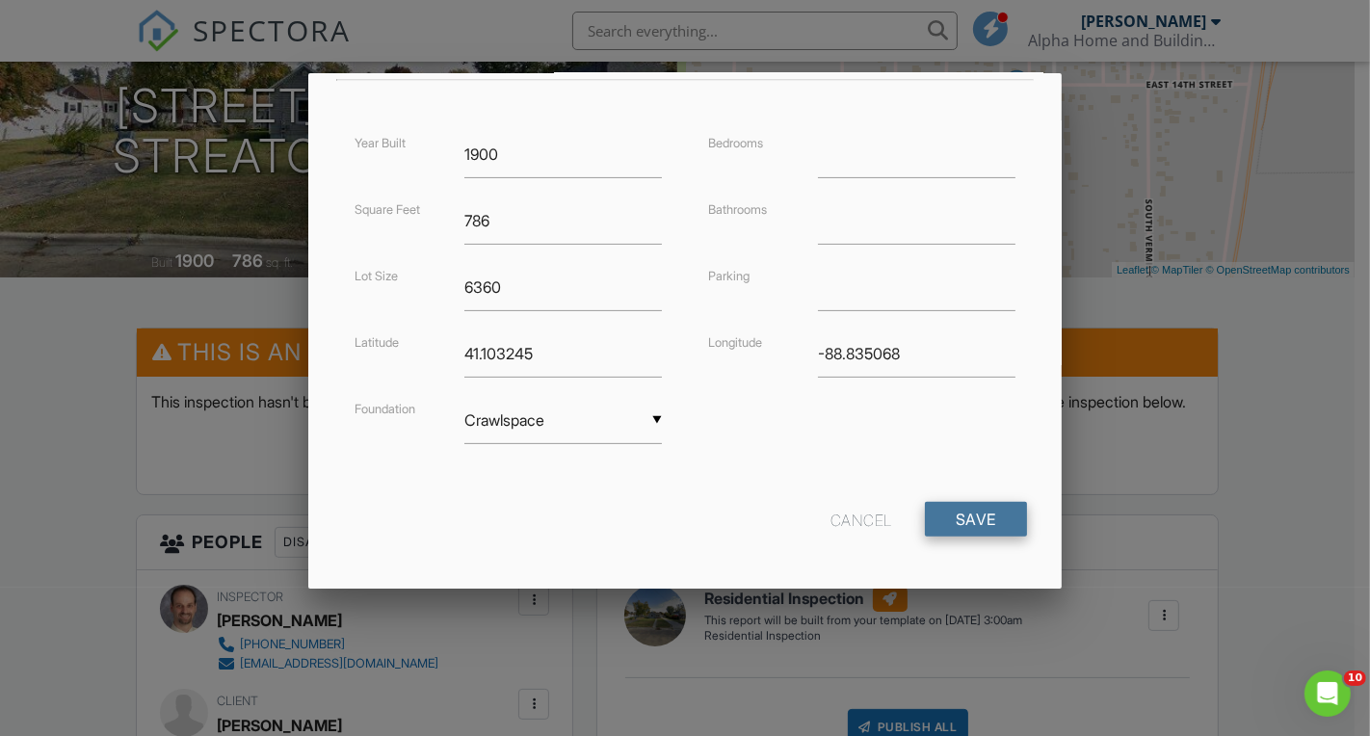
click at [943, 527] on input "Save" at bounding box center [976, 519] width 102 height 35
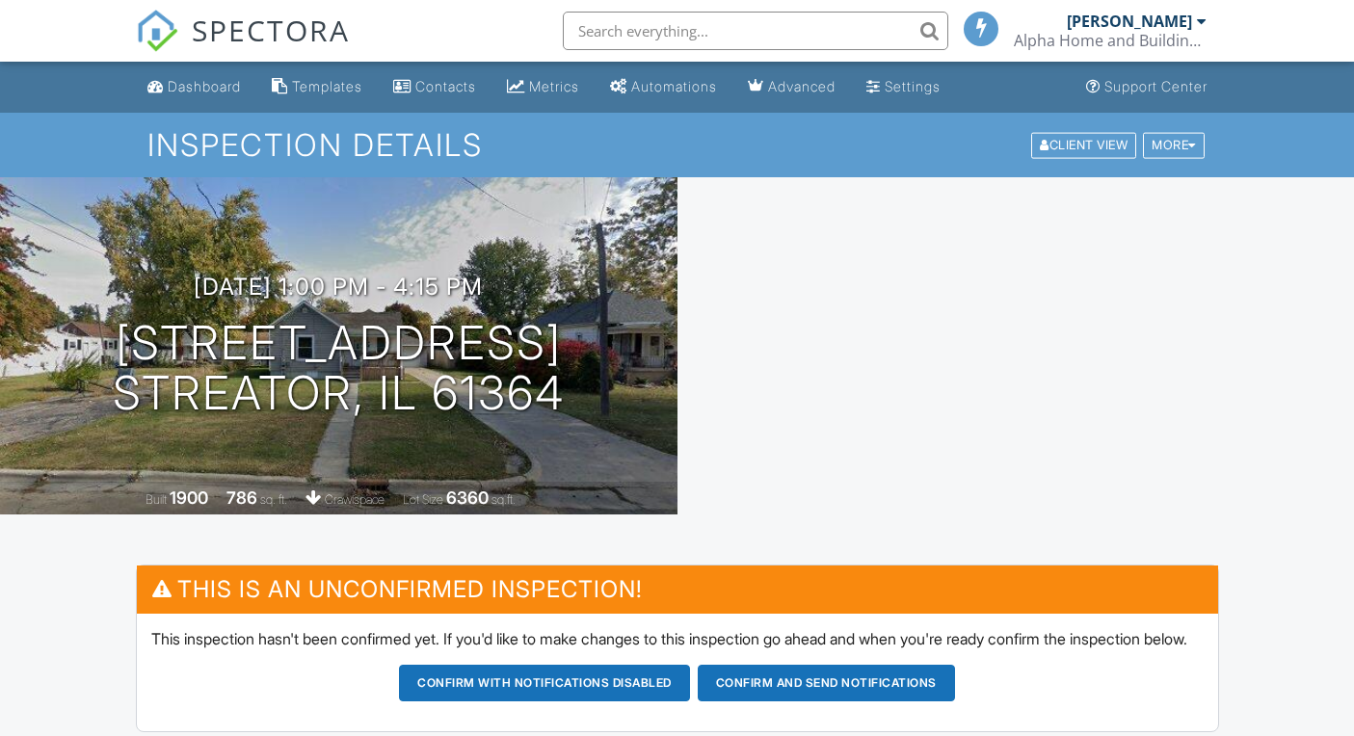
click at [43, 508] on div "Built 1900 786 sq. ft. crawlspace Lot Size 6360 sq.ft." at bounding box center [338, 499] width 677 height 34
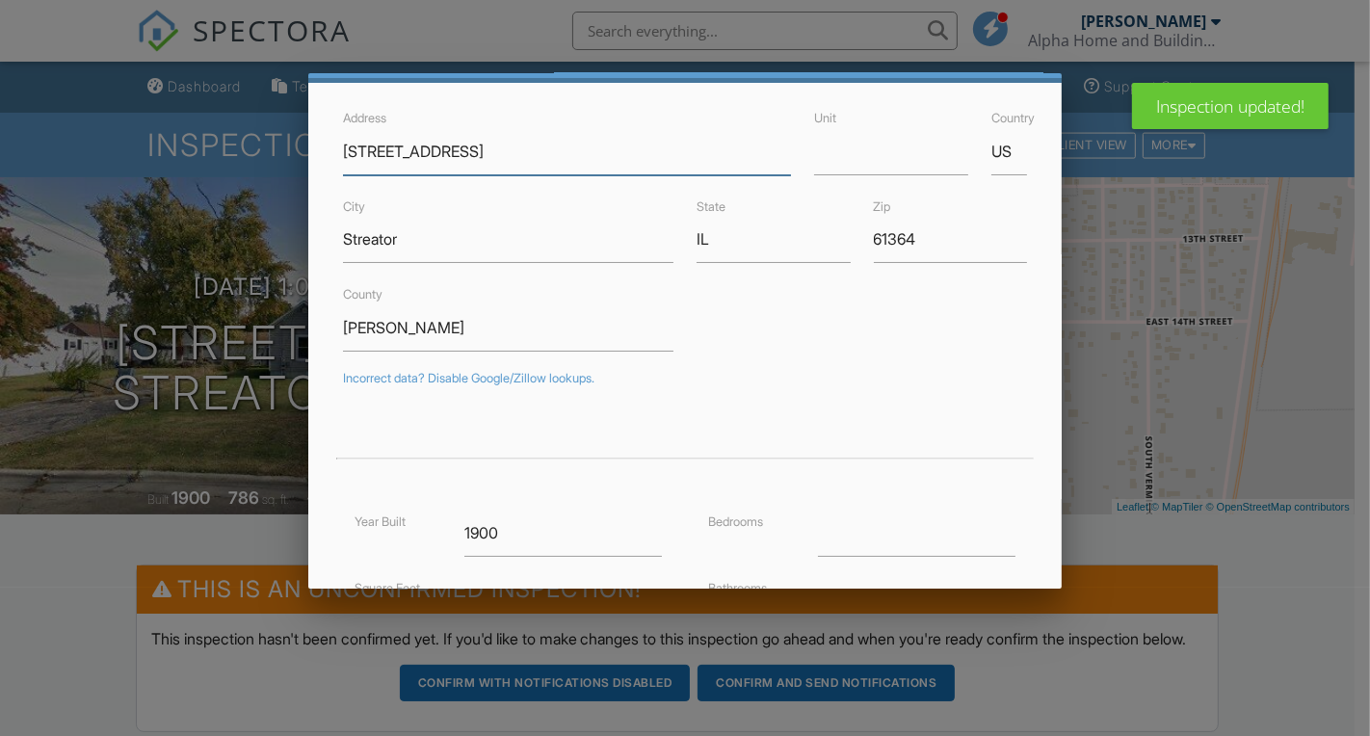
scroll to position [443, 0]
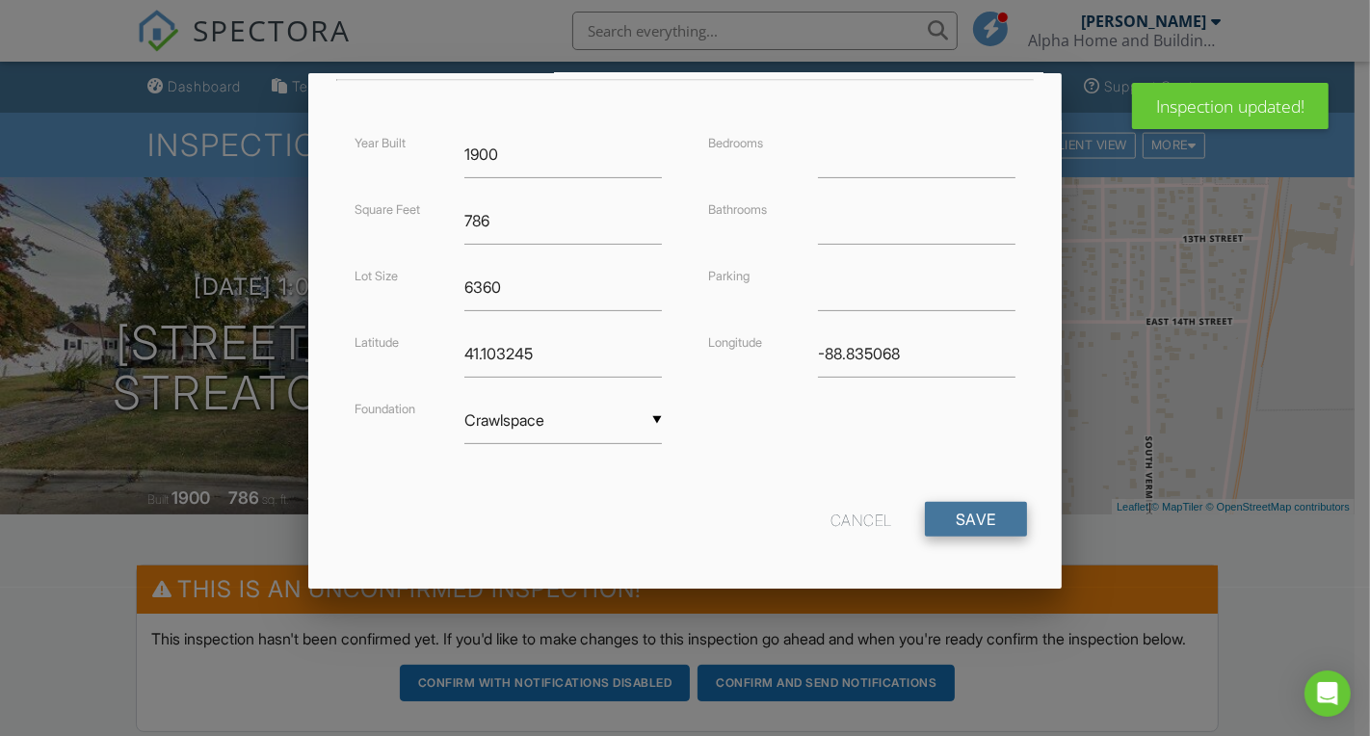
click at [932, 507] on input "Save" at bounding box center [976, 519] width 102 height 35
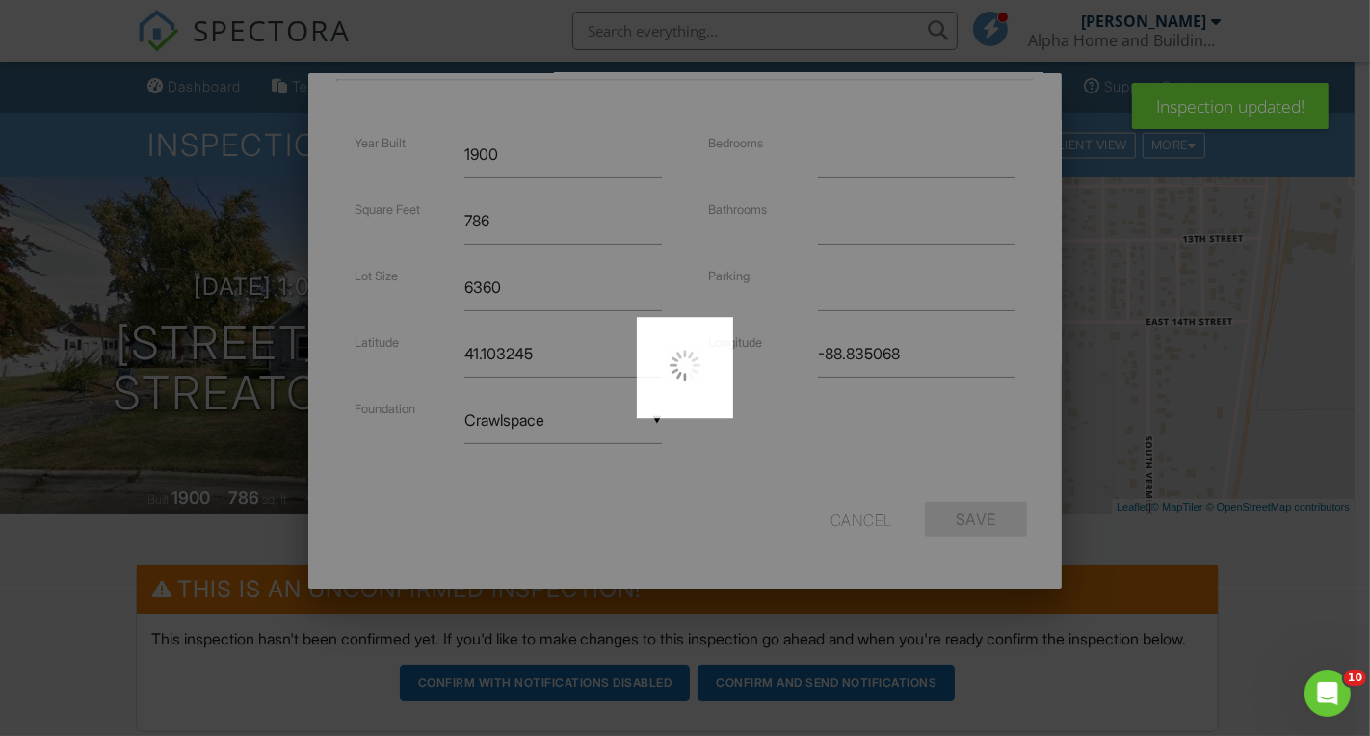
scroll to position [0, 0]
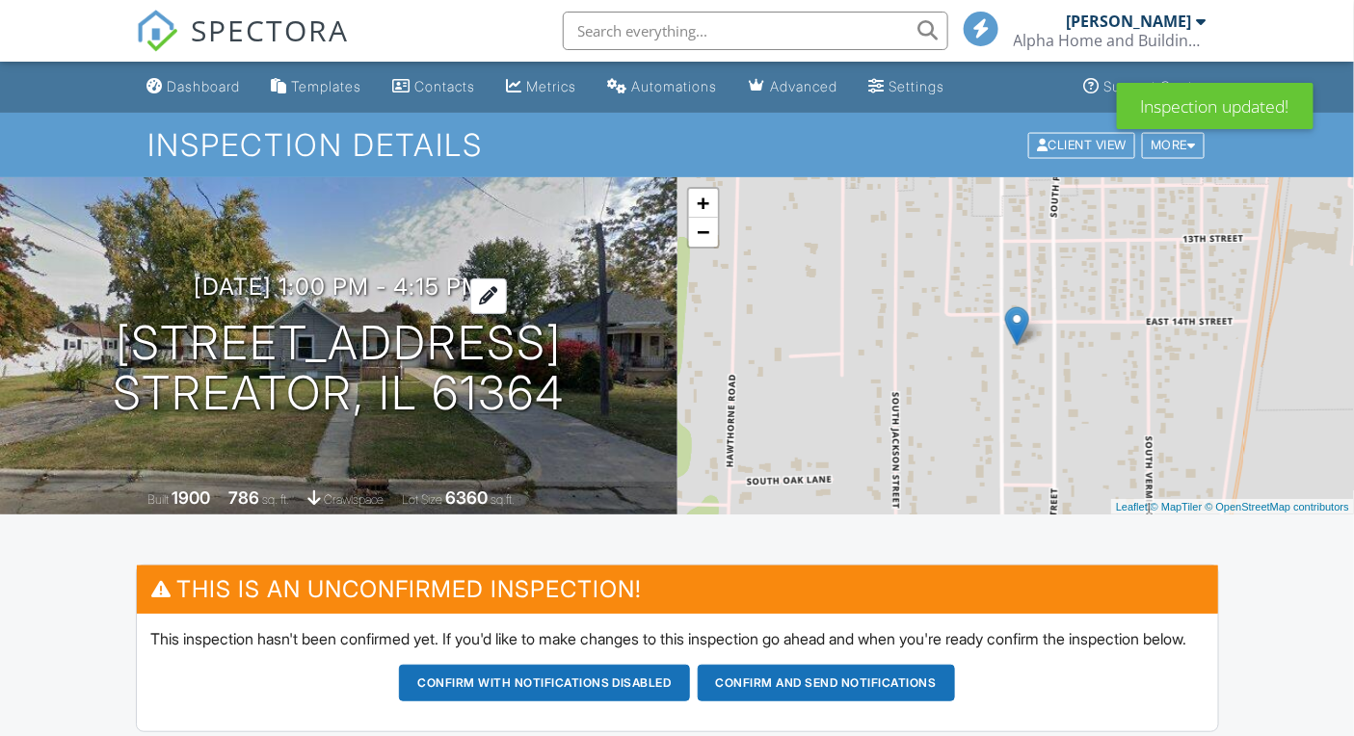
click at [371, 288] on h3 "09/03/2025 1:00 pm - 4:15 pm" at bounding box center [338, 287] width 289 height 26
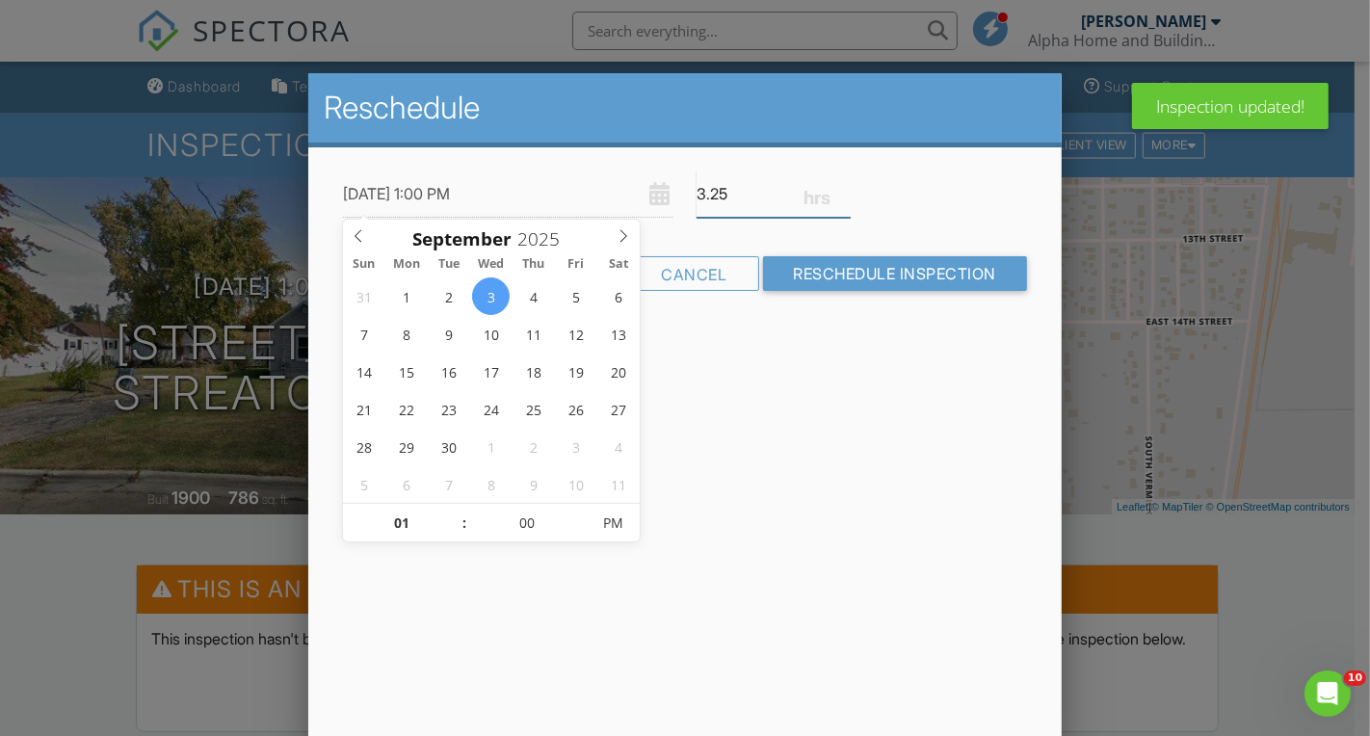
type input "3"
click at [843, 197] on input "3" at bounding box center [774, 194] width 154 height 47
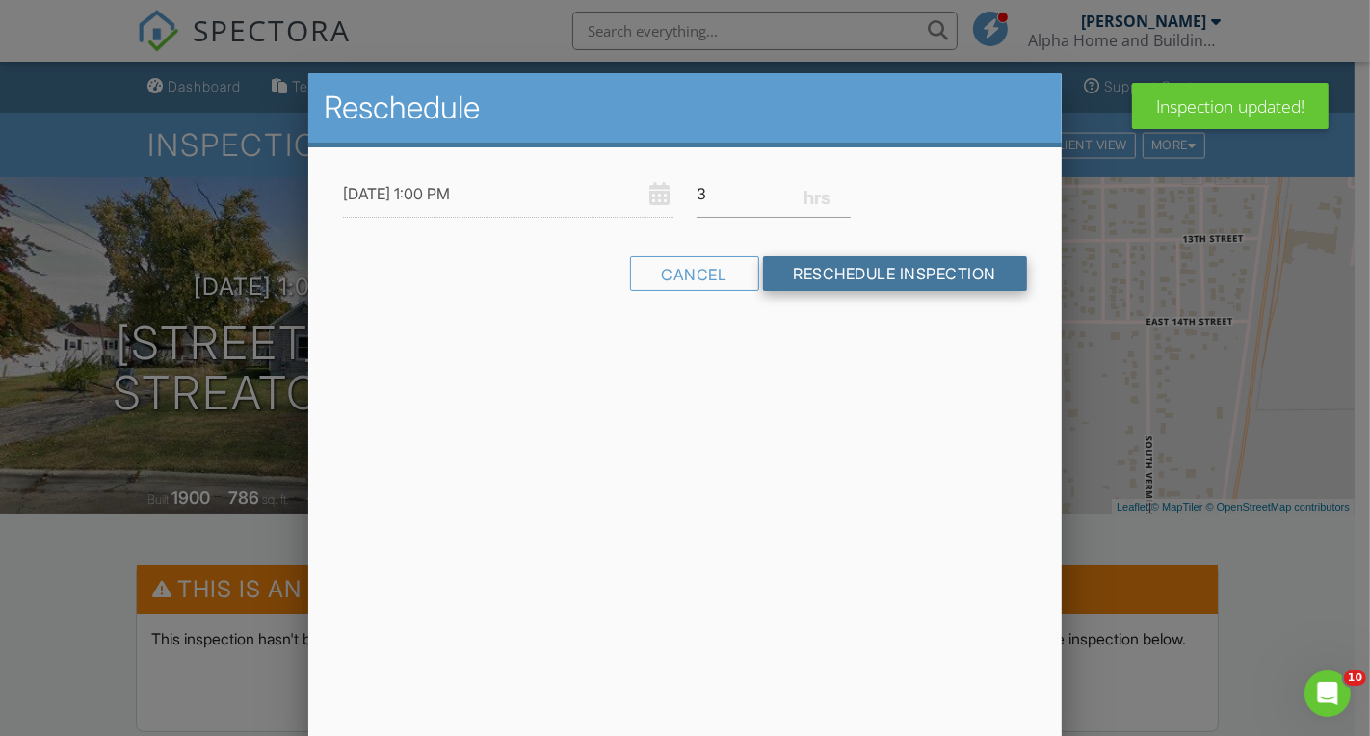
click at [829, 275] on input "Reschedule Inspection" at bounding box center [895, 273] width 265 height 35
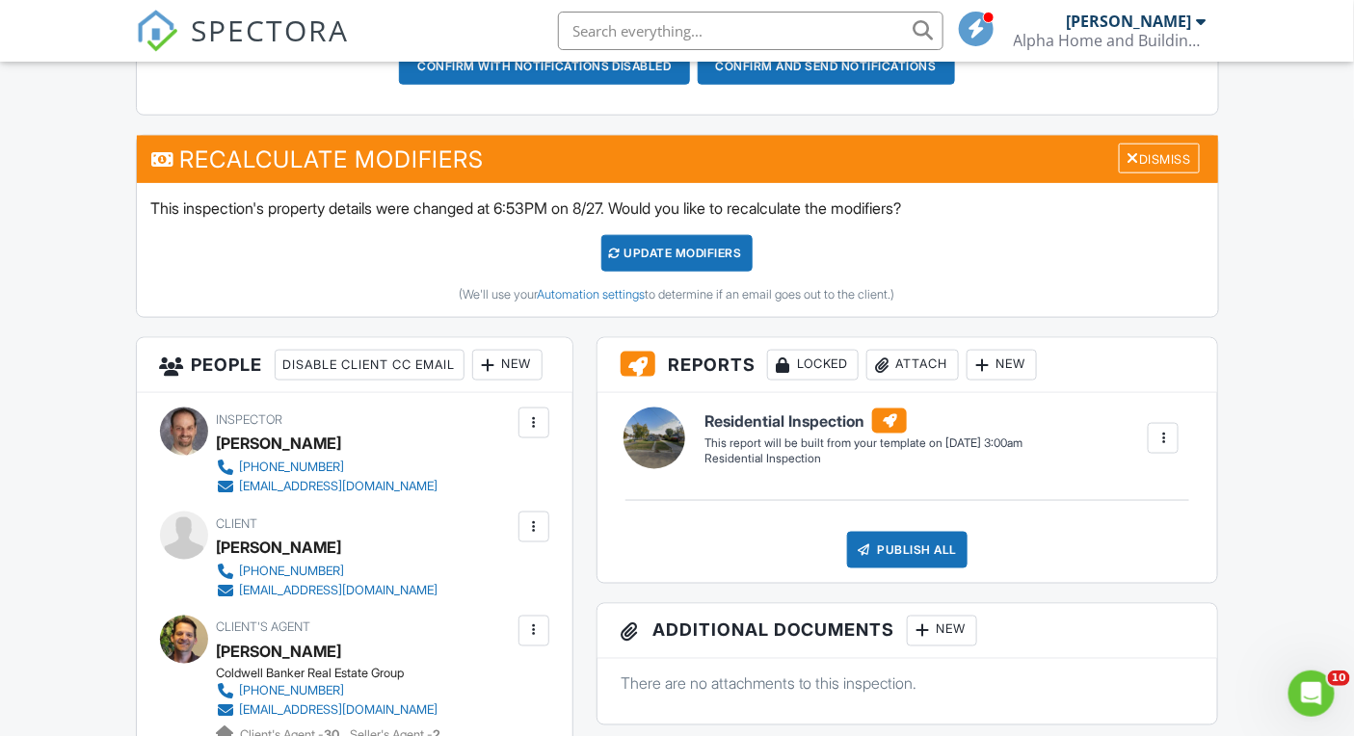
scroll to position [604, 0]
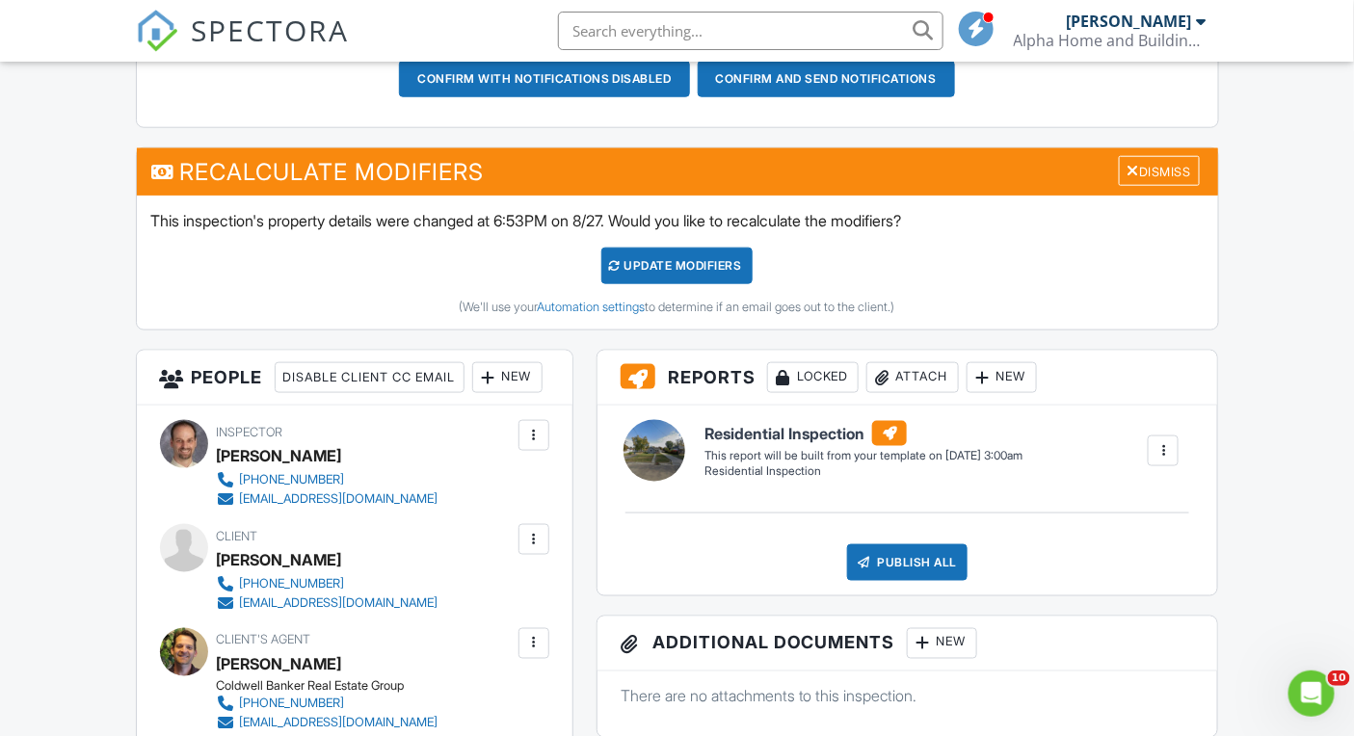
click at [686, 264] on div "UPDATE Modifiers" at bounding box center [676, 266] width 151 height 37
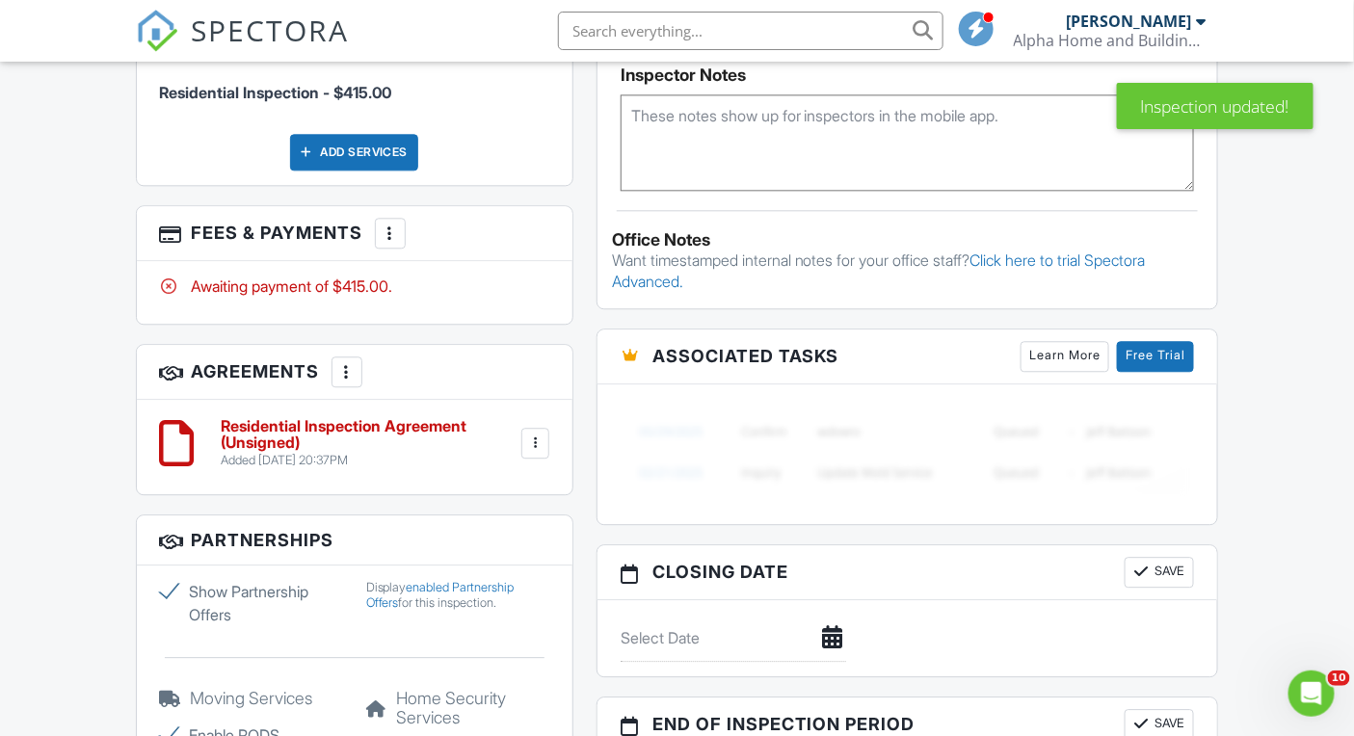
scroll to position [1467, 0]
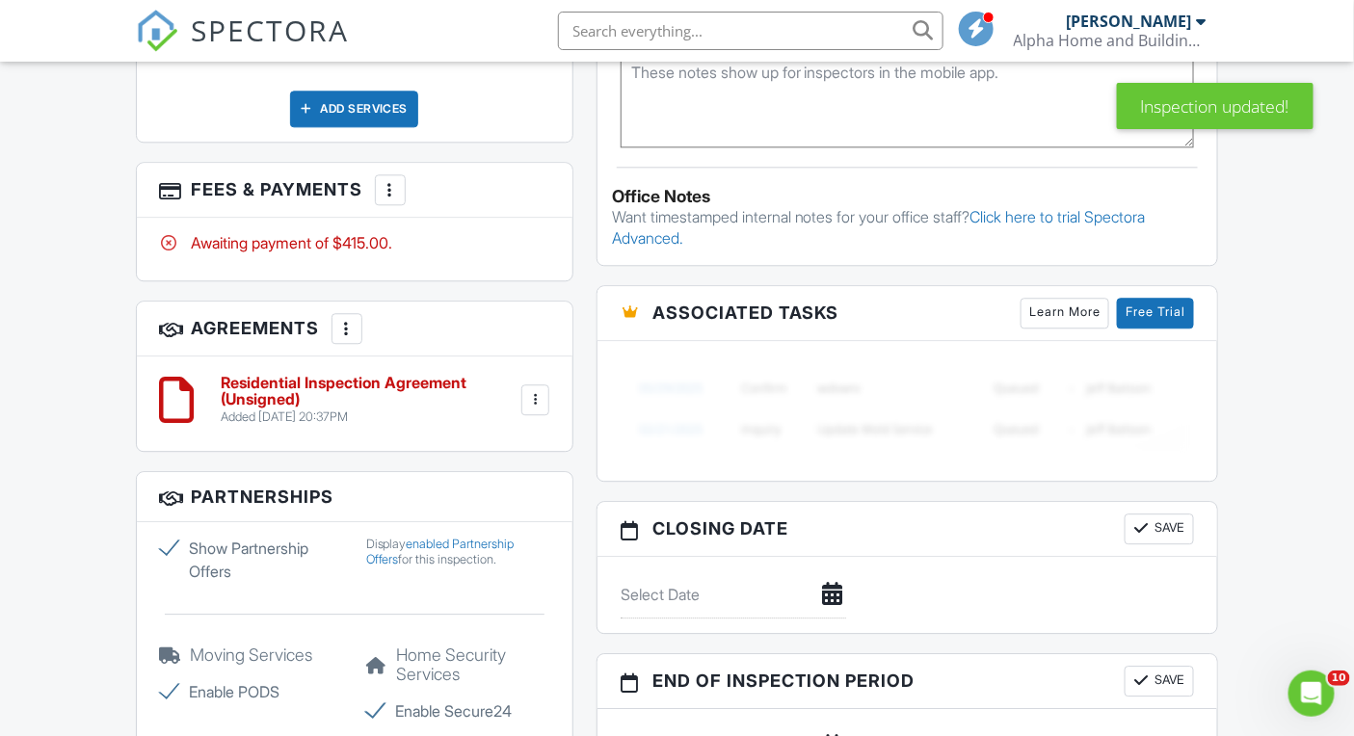
click at [544, 409] on div at bounding box center [534, 399] width 19 height 19
click at [487, 477] on li "Edit" at bounding box center [483, 453] width 110 height 48
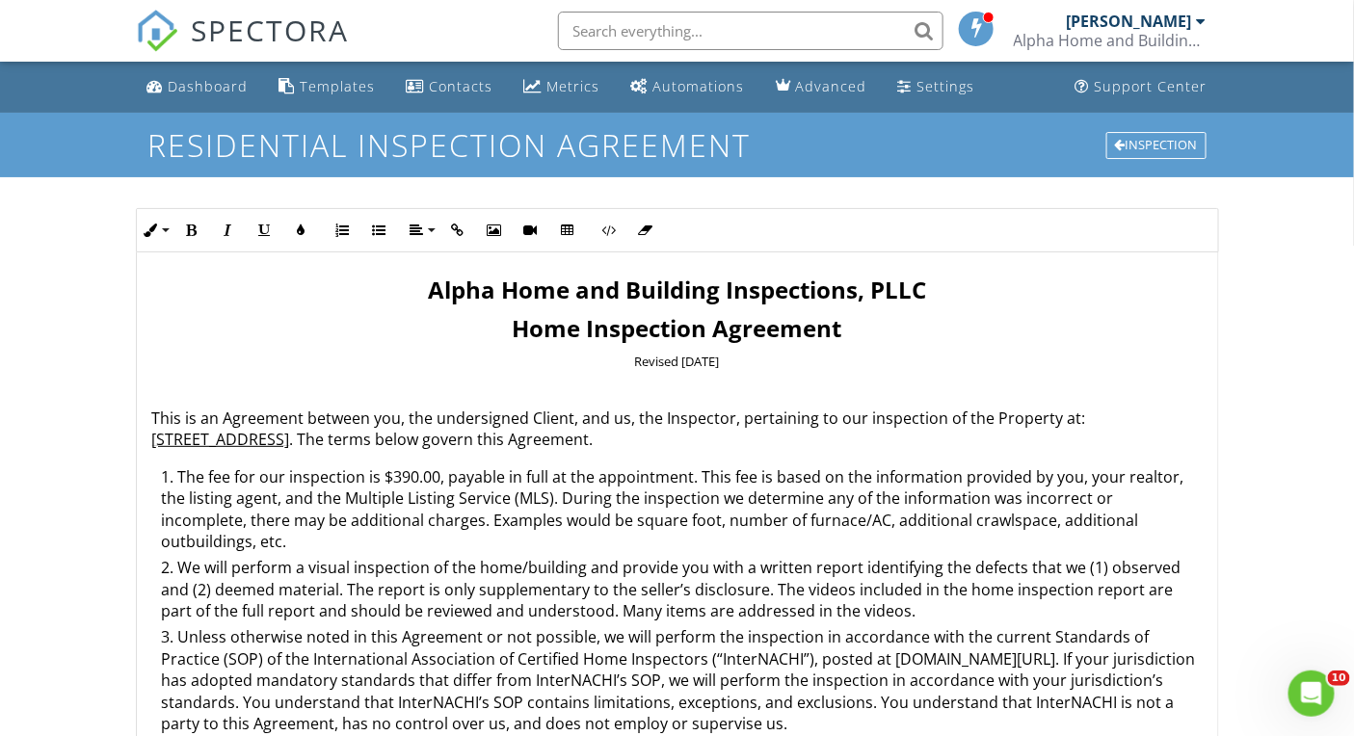
click at [411, 475] on li "The fee for our inspection is $390.00, payable in full at the appointment. This…" at bounding box center [682, 512] width 1040 height 92
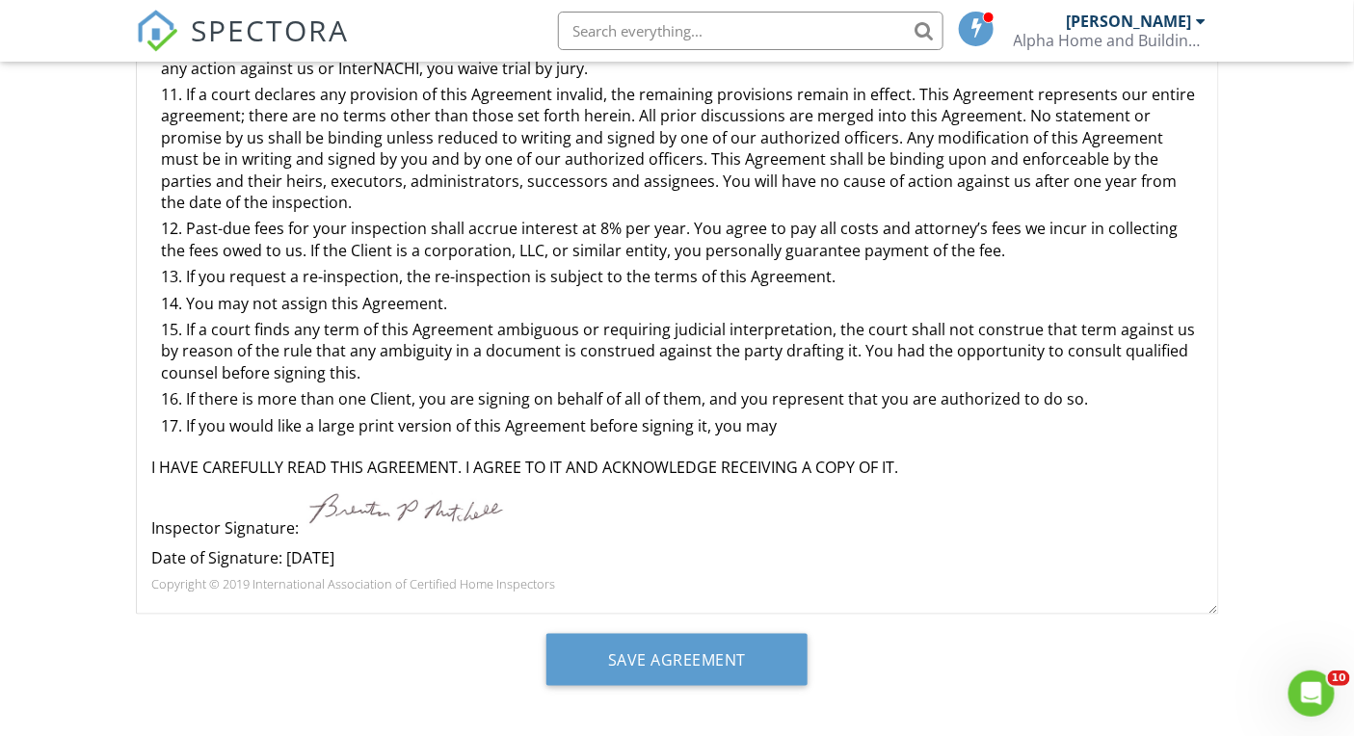
scroll to position [421, 0]
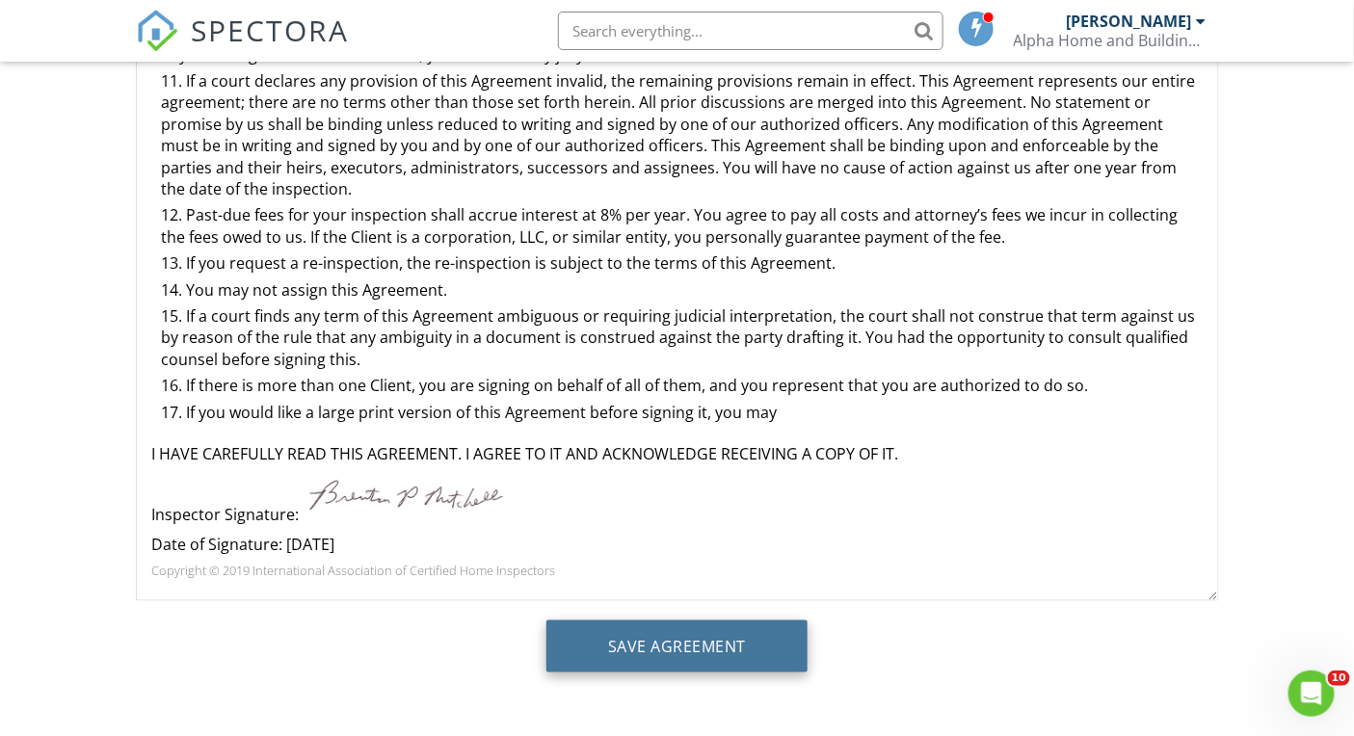
click at [635, 642] on input "Save Agreement" at bounding box center [676, 646] width 261 height 52
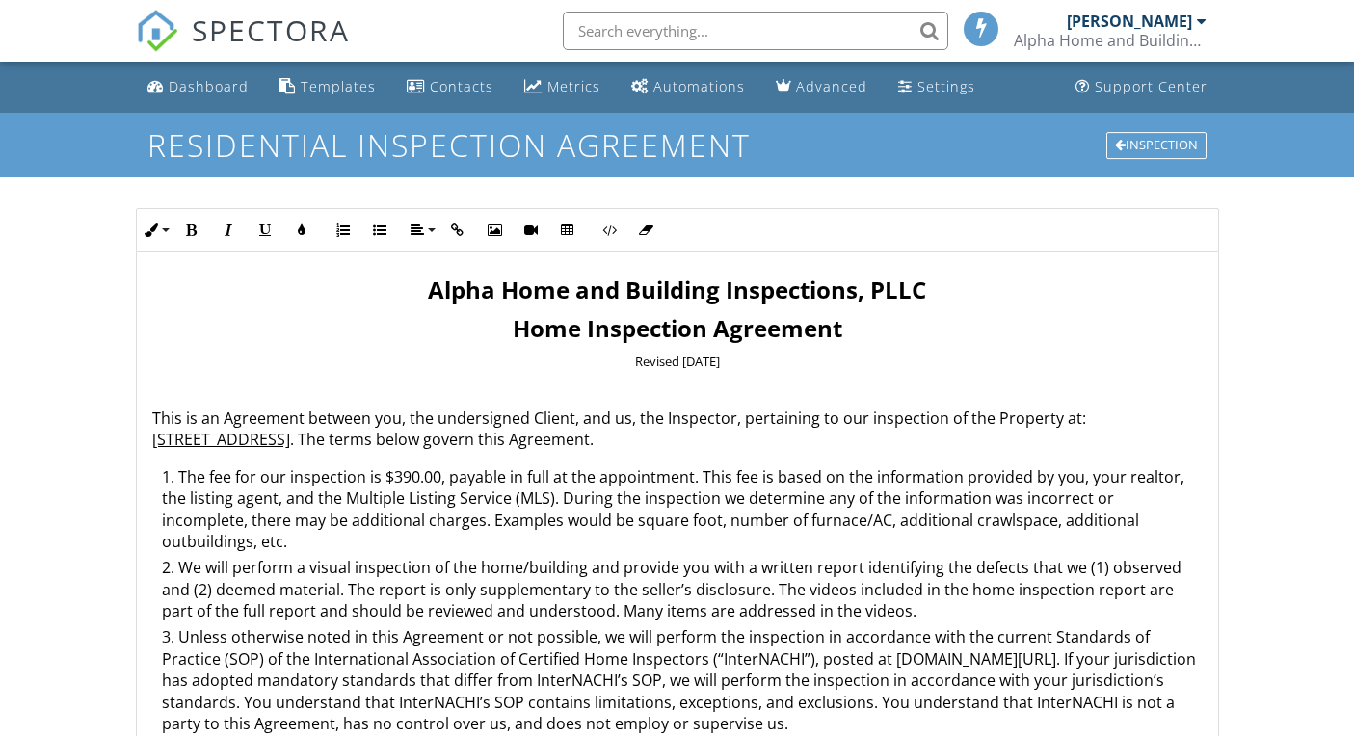
scroll to position [421, 0]
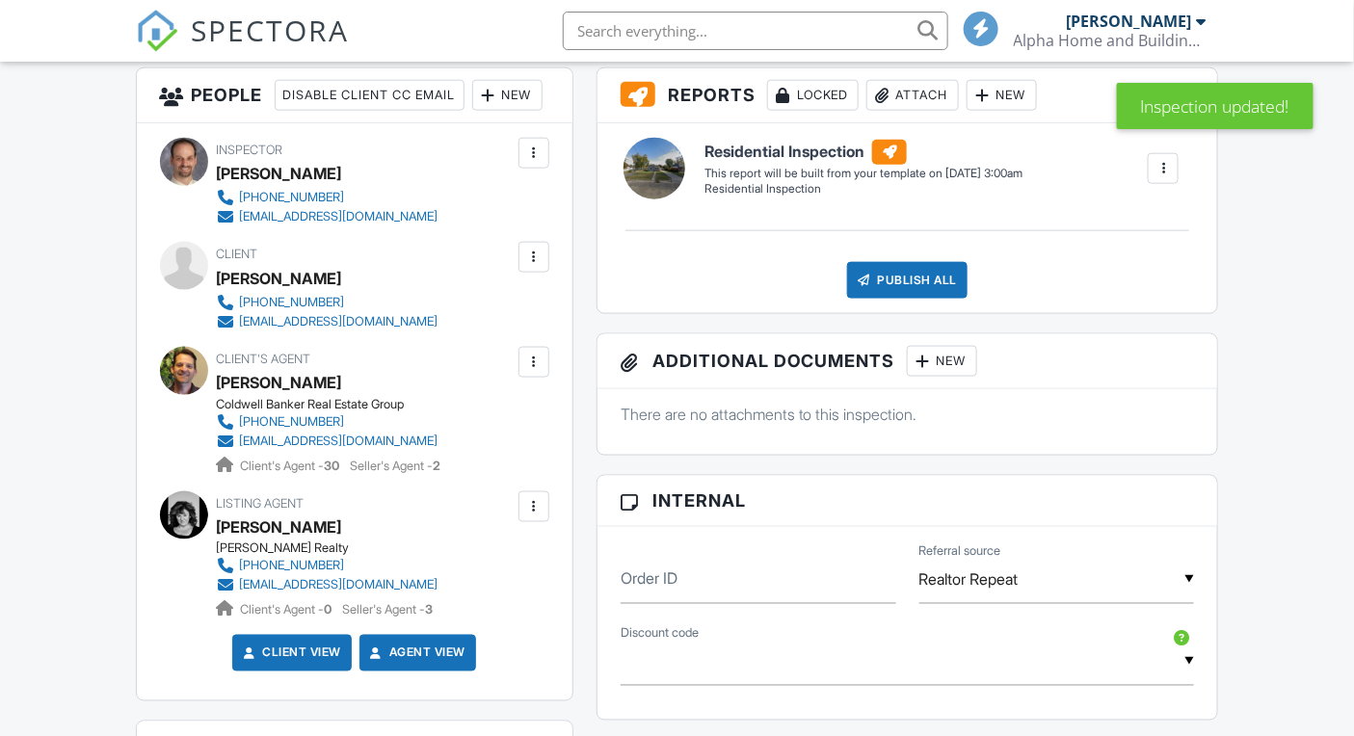
drag, startPoint x: 434, startPoint y: 332, endPoint x: 409, endPoint y: 346, distance: 27.6
click at [409, 293] on div "[PERSON_NAME]" at bounding box center [335, 278] width 237 height 29
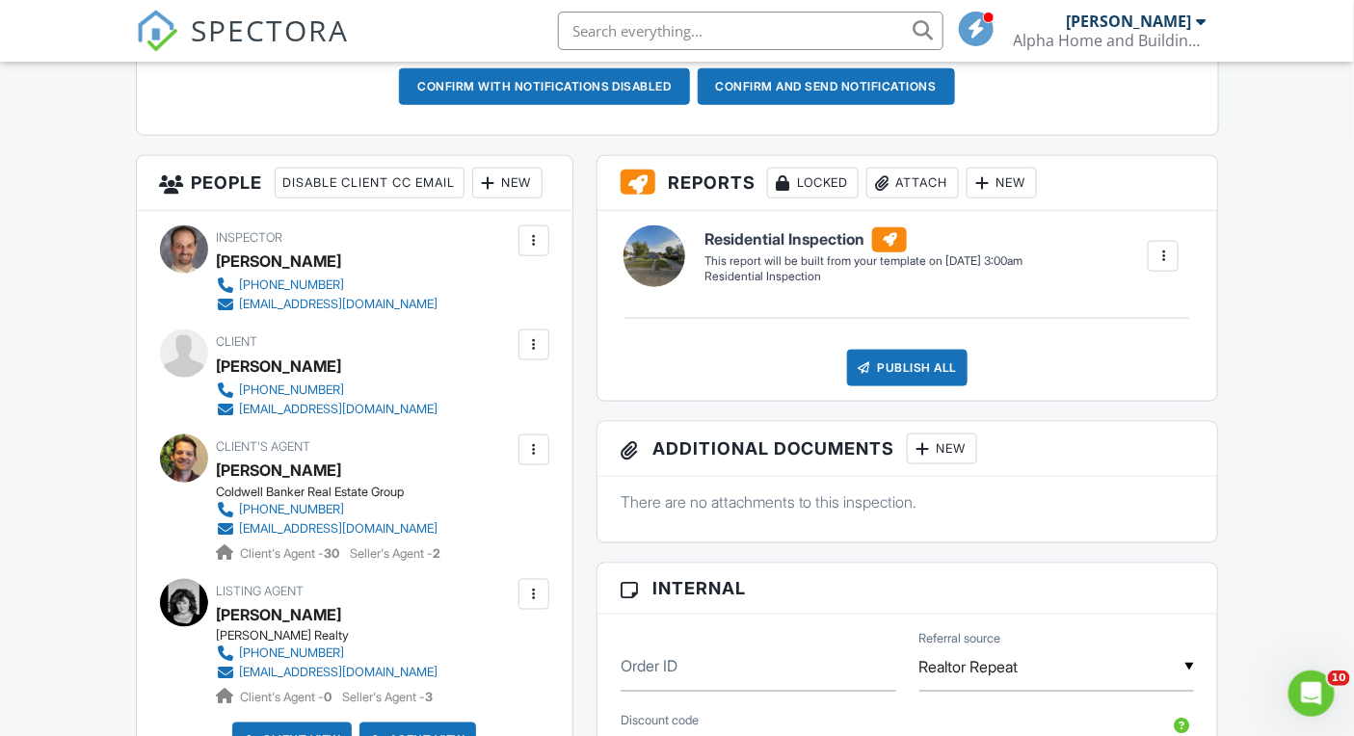
scroll to position [624, 0]
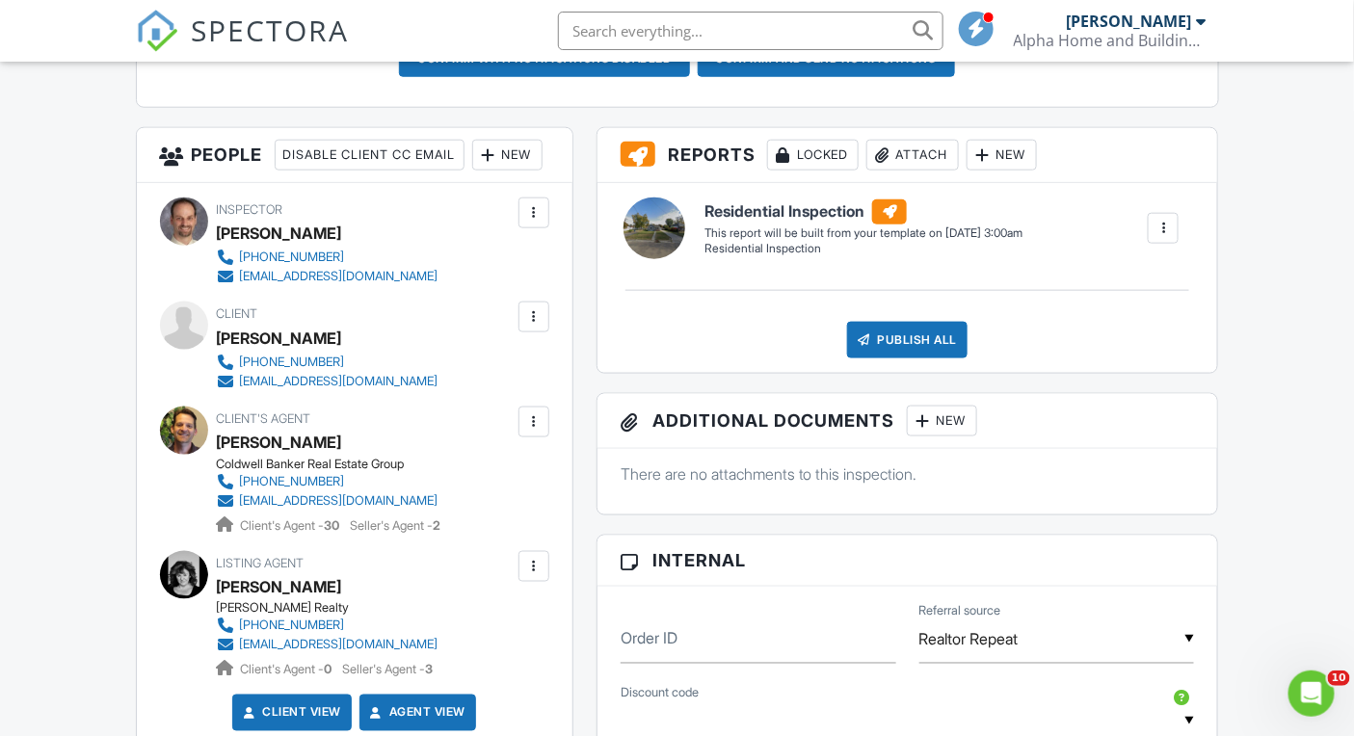
click at [706, 25] on input "text" at bounding box center [750, 31] width 385 height 39
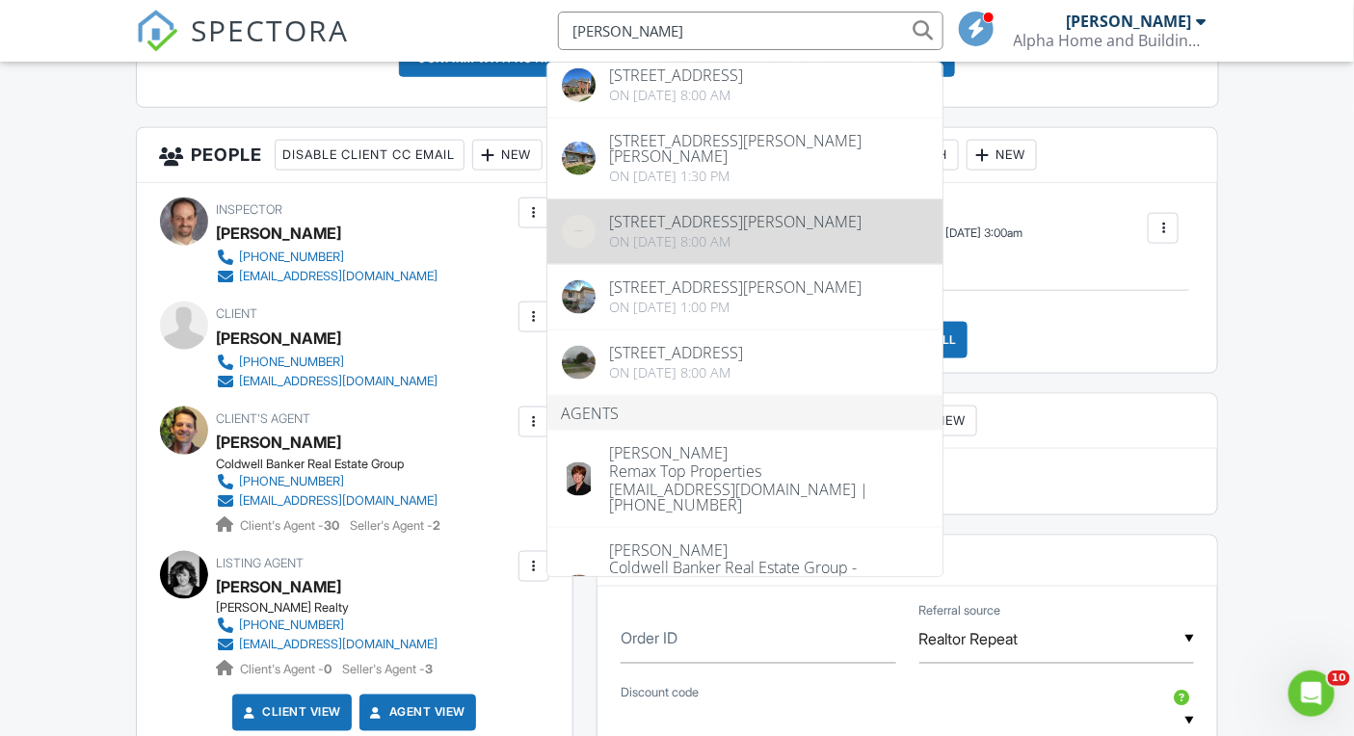
scroll to position [0, 0]
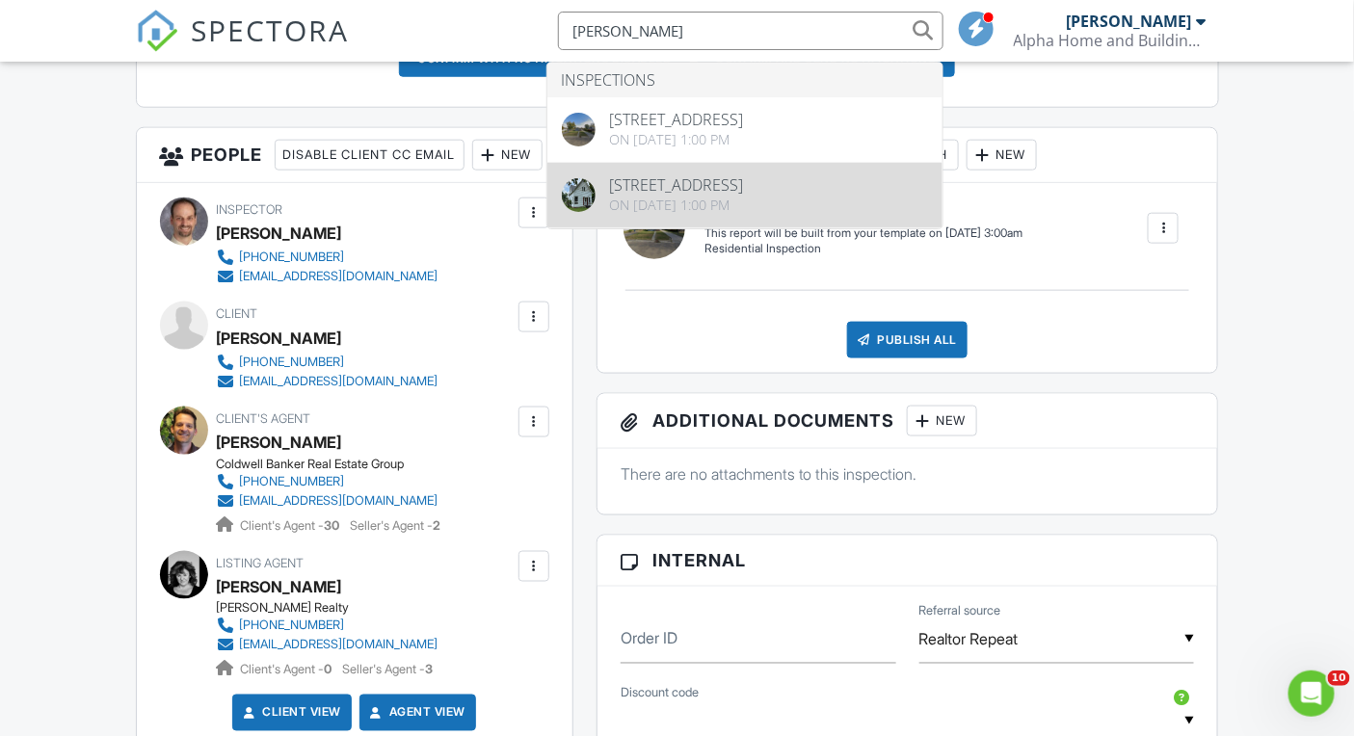
type input "vicky kancherlapalli"
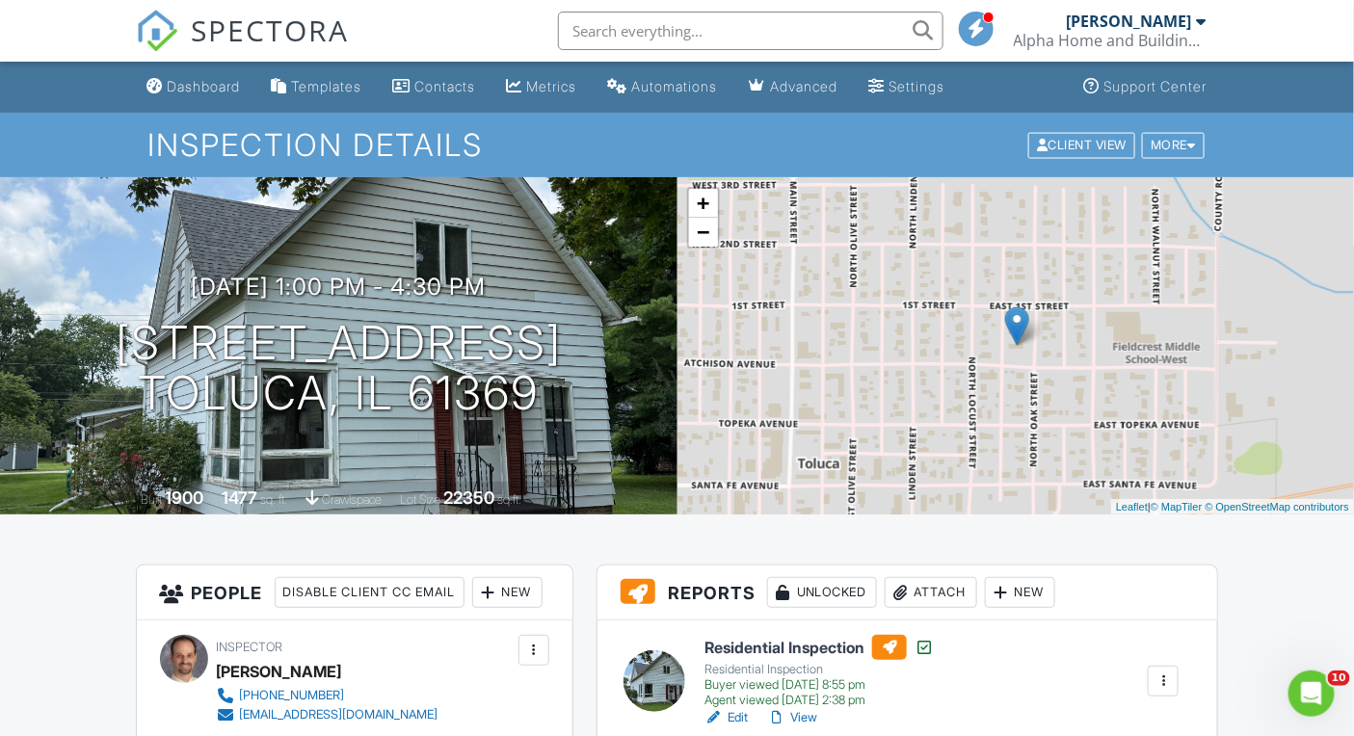
click at [287, 23] on span "SPECTORA" at bounding box center [271, 30] width 158 height 40
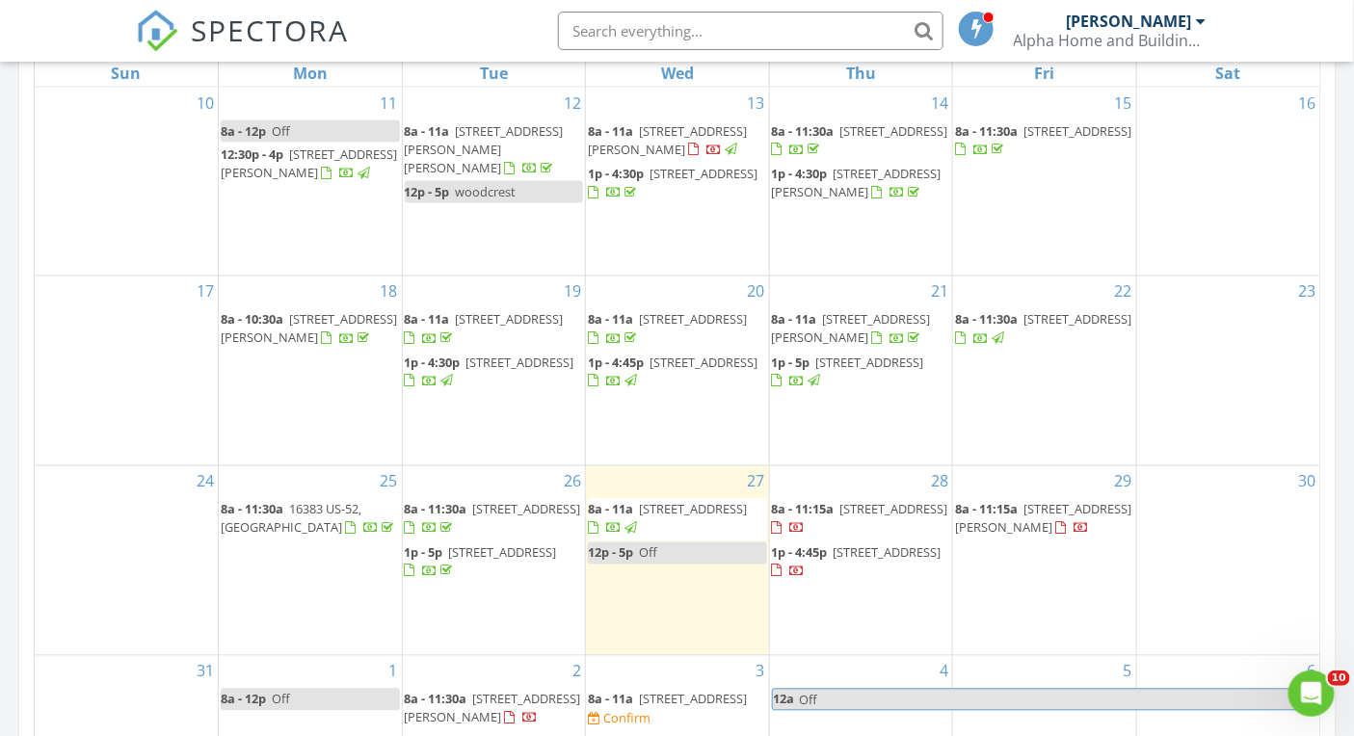
scroll to position [1354, 0]
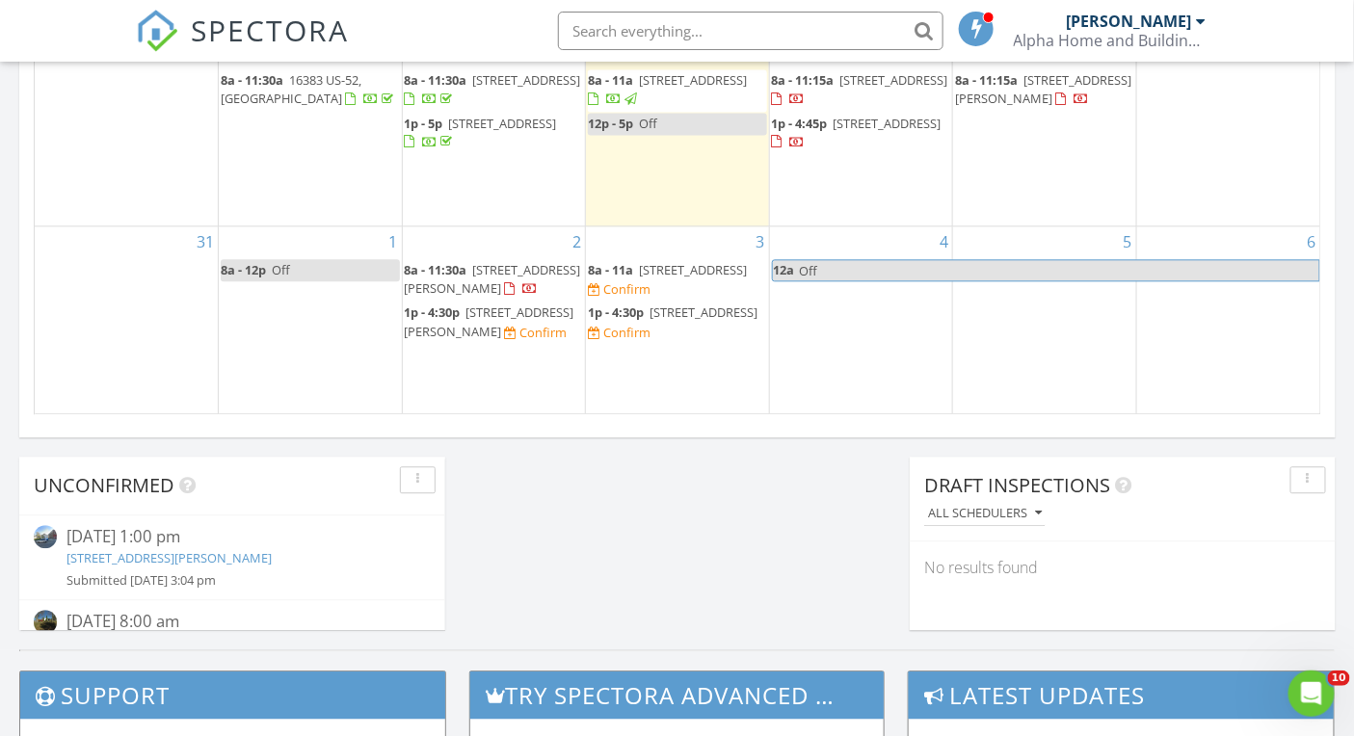
click at [630, 303] on span "1p - 4:30p" at bounding box center [616, 311] width 56 height 17
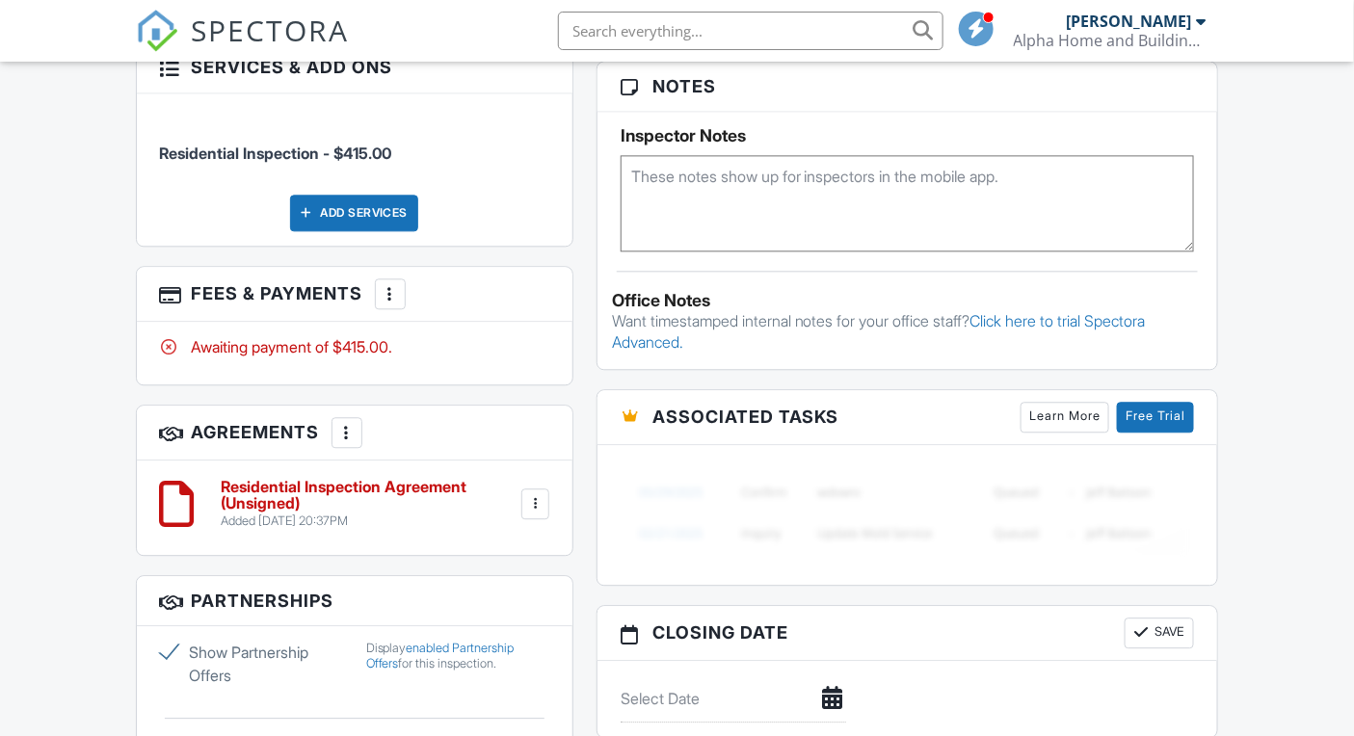
click at [393, 309] on div "More" at bounding box center [390, 293] width 31 height 31
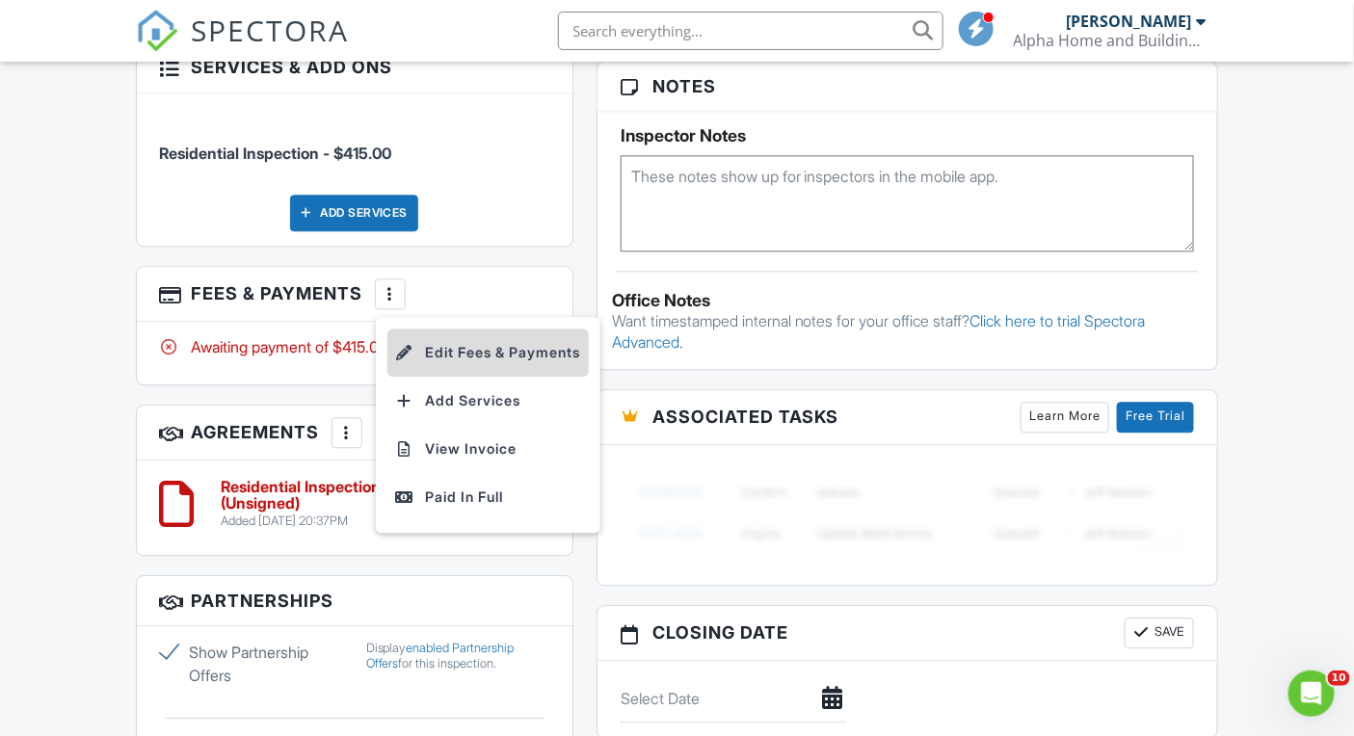
click at [461, 377] on li "Edit Fees & Payments" at bounding box center [487, 353] width 201 height 48
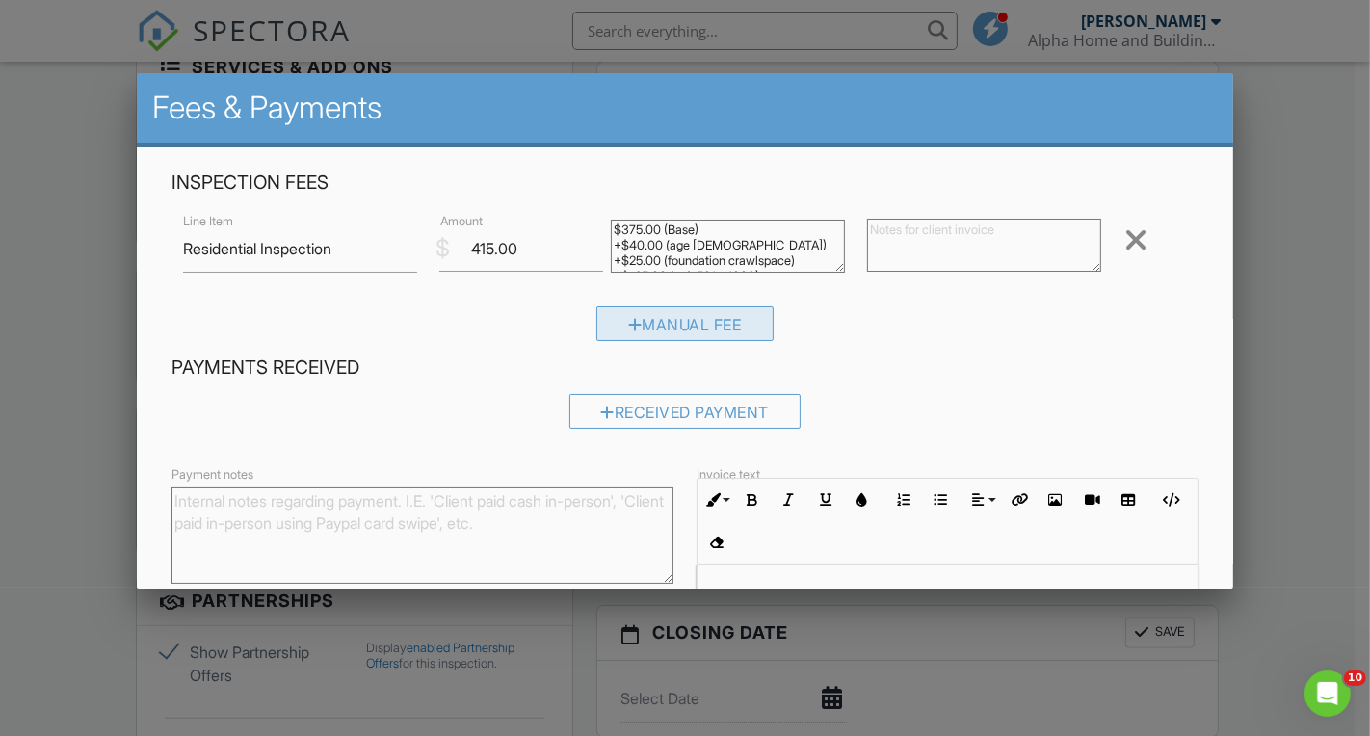
click at [675, 318] on div "Manual Fee" at bounding box center [684, 323] width 177 height 35
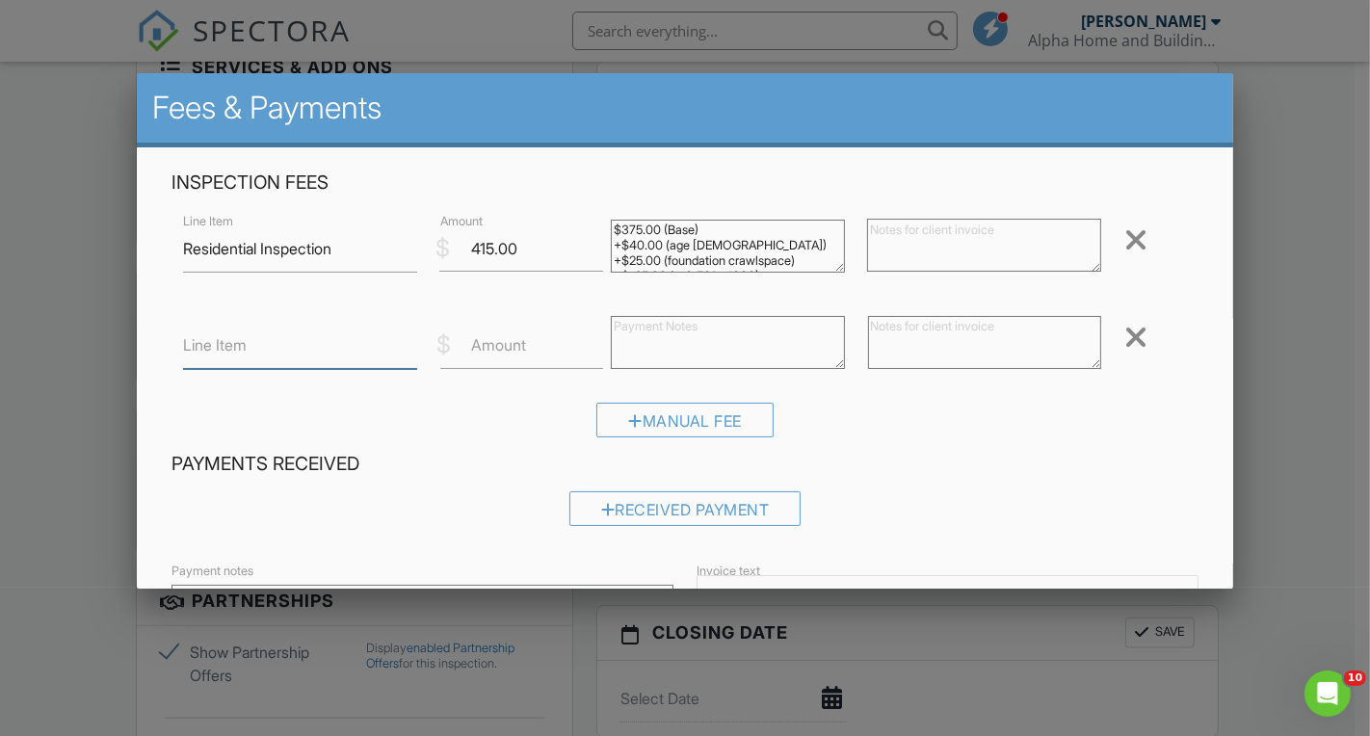
click at [367, 342] on input "Line Item" at bounding box center [299, 345] width 233 height 47
type input "Repeat Client"
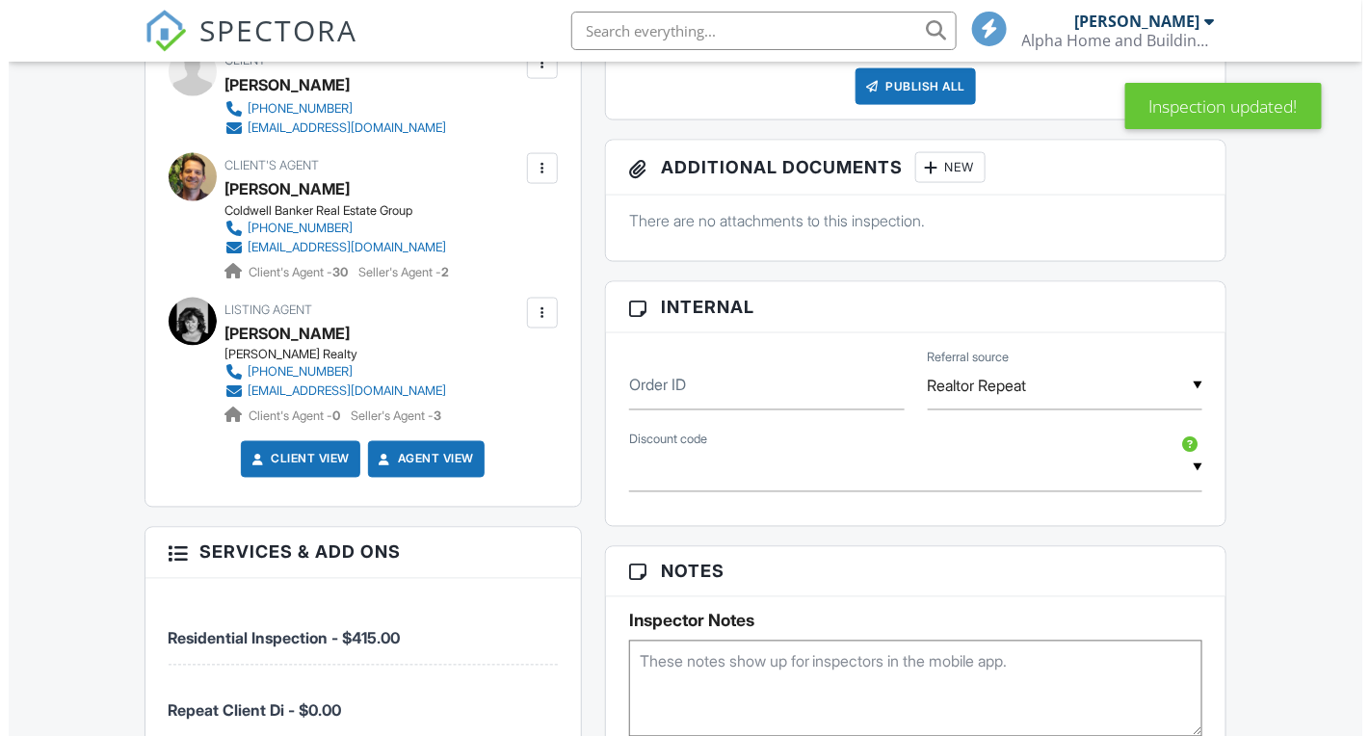
scroll to position [1609, 0]
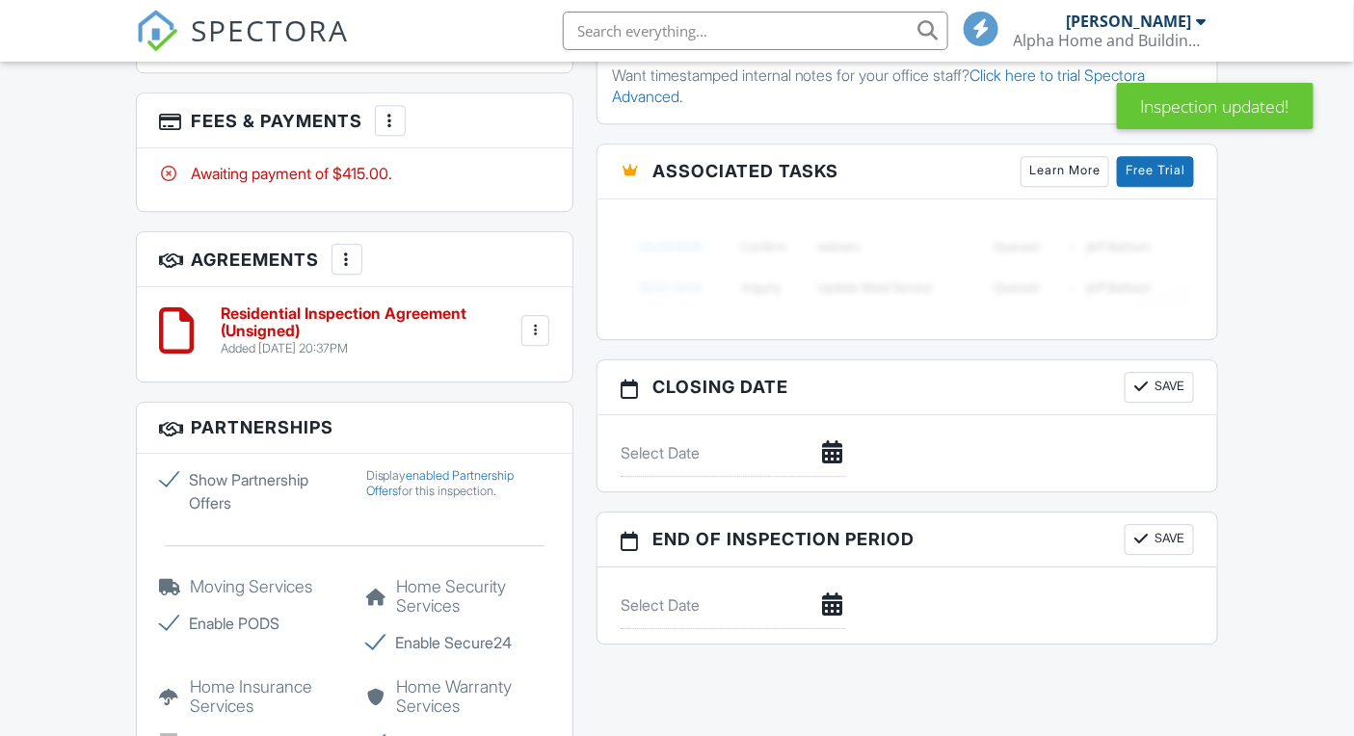
click at [384, 130] on div at bounding box center [390, 120] width 19 height 19
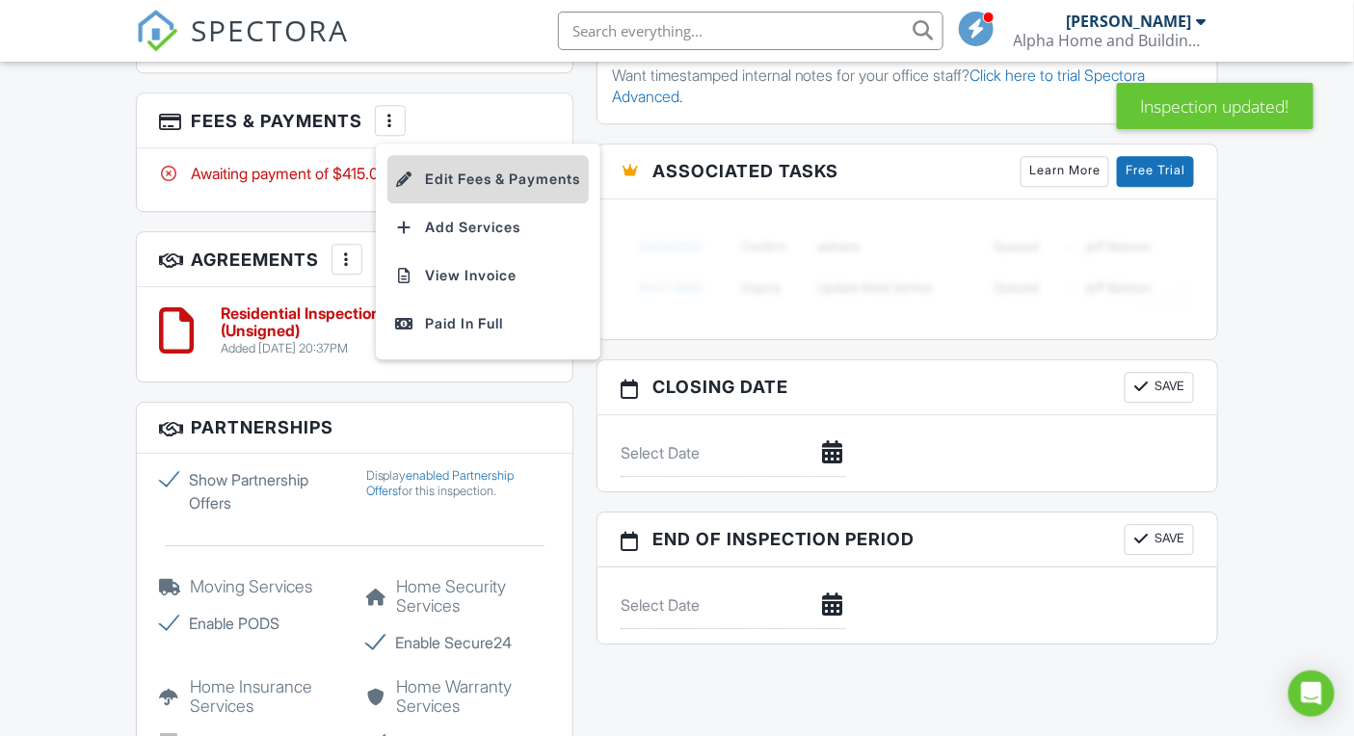
click at [454, 203] on li "Edit Fees & Payments" at bounding box center [487, 179] width 201 height 48
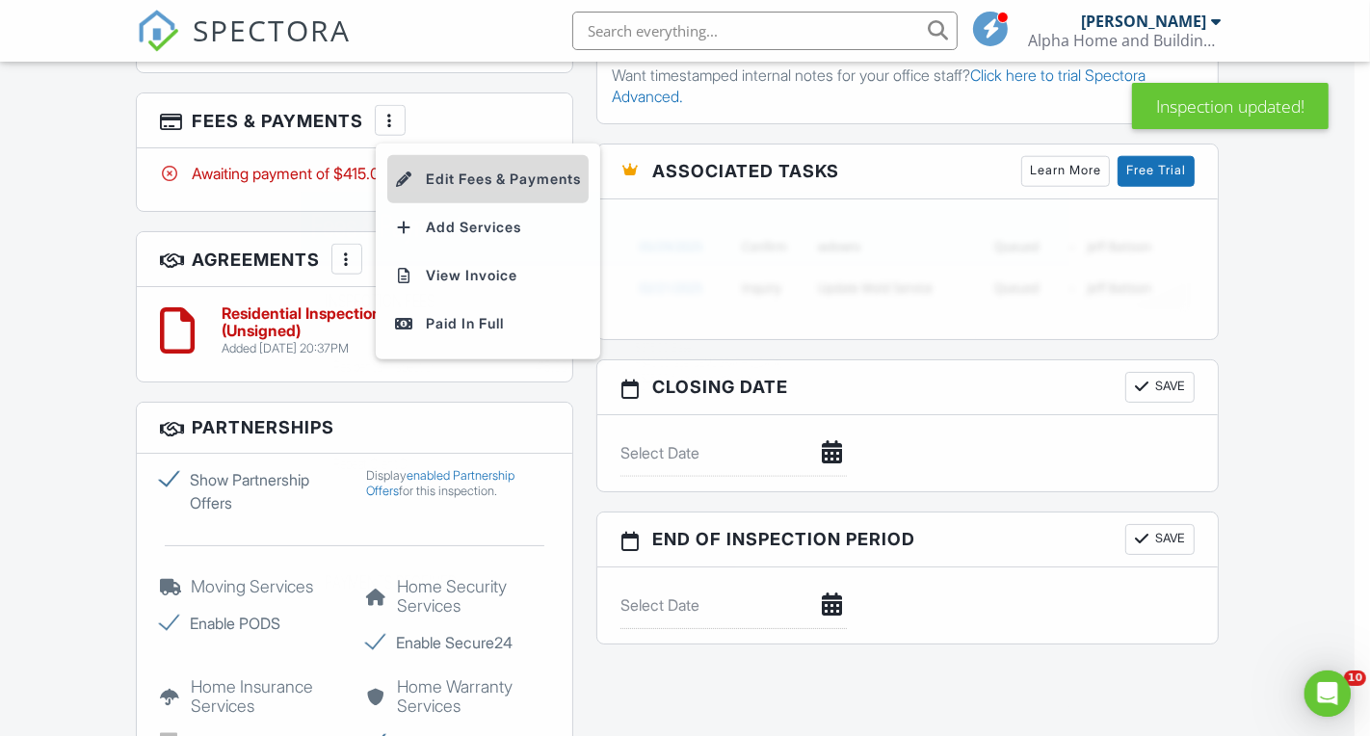
scroll to position [0, 0]
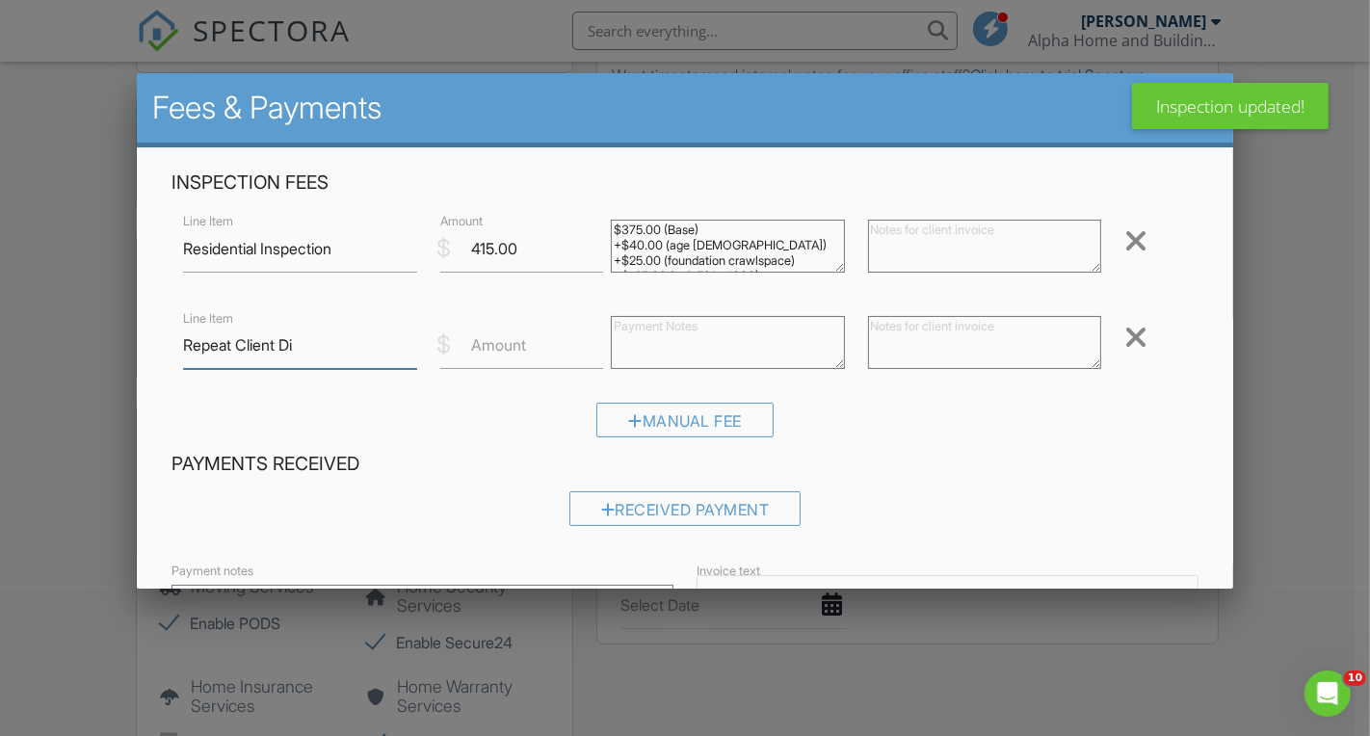
click at [357, 343] on input "Repeat Client Di" at bounding box center [299, 345] width 233 height 47
type input "Repeat Client Discount"
type input "-25"
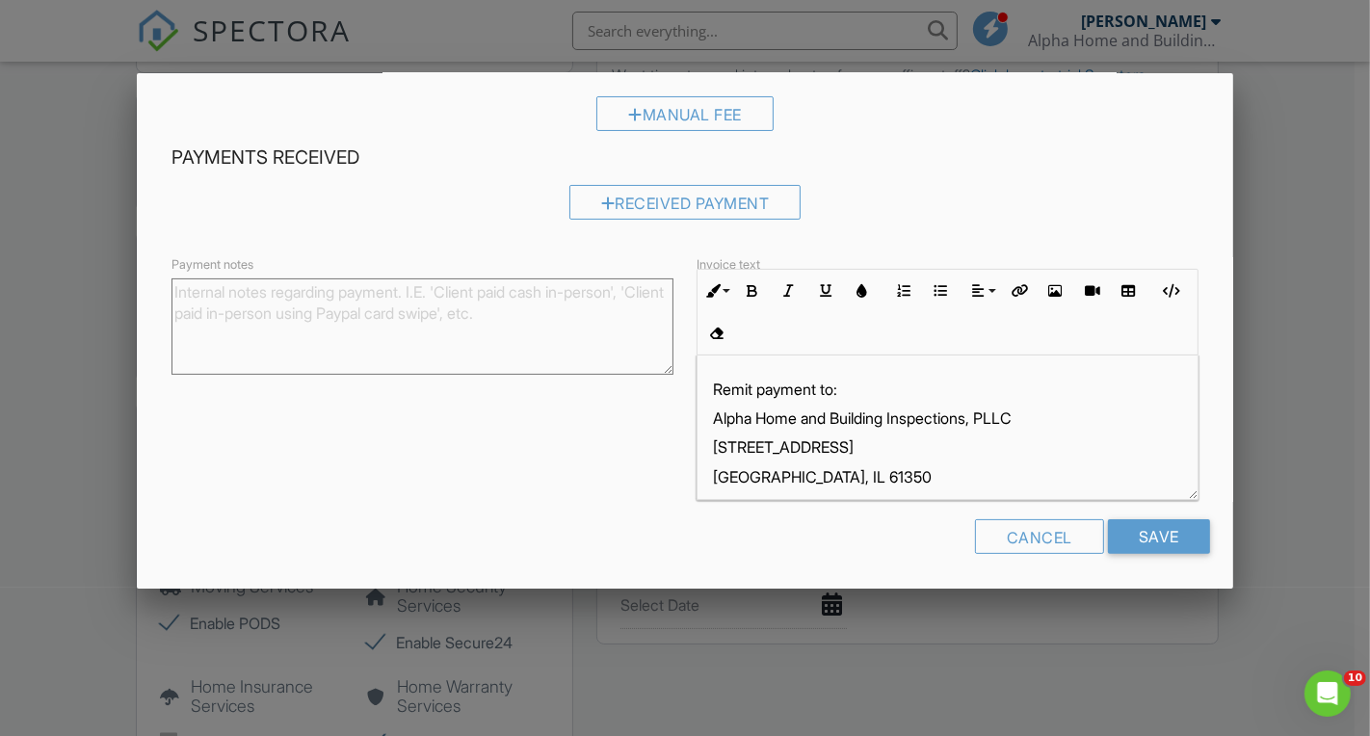
scroll to position [307, 0]
type textarea "Thank you."
click at [1147, 539] on input "Save" at bounding box center [1159, 535] width 102 height 35
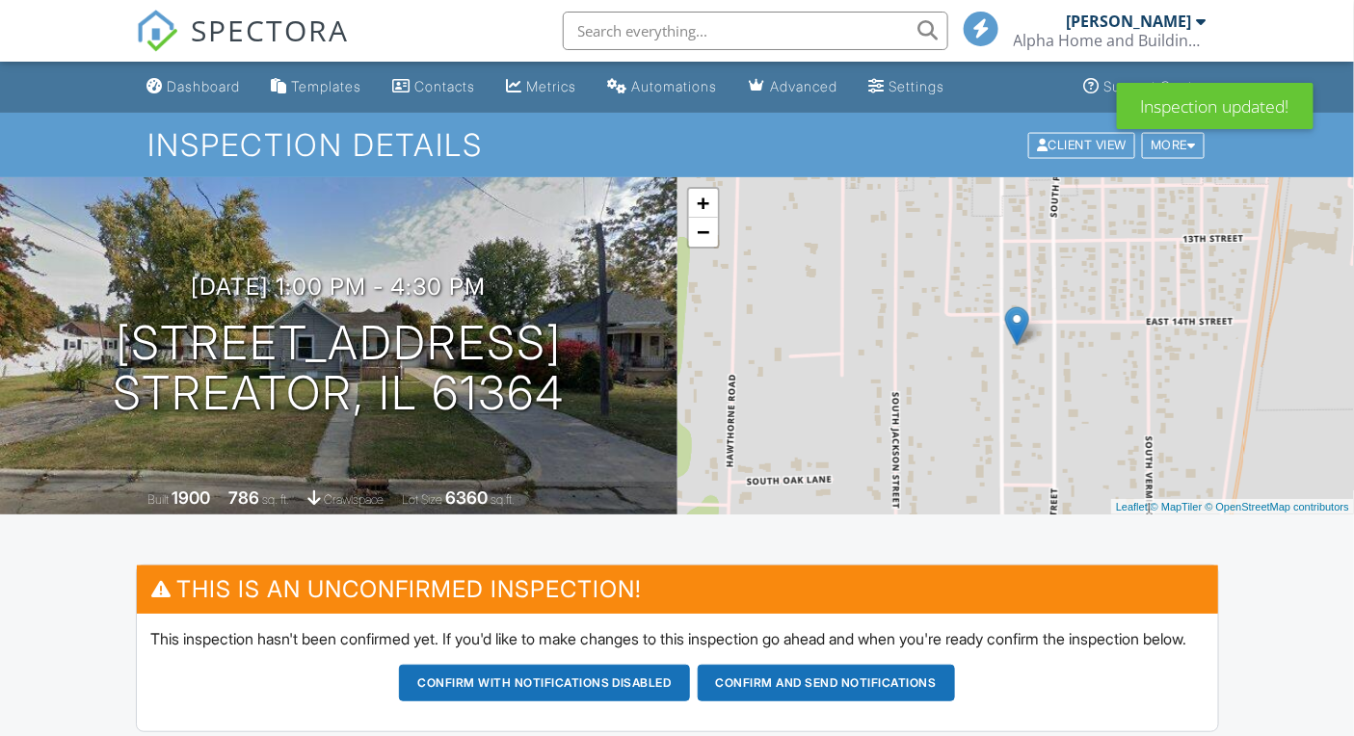
click at [134, 568] on div "This is an Unconfirmed Inspection! This inspection hasn't been confirmed yet. I…" at bounding box center [677, 658] width 1106 height 187
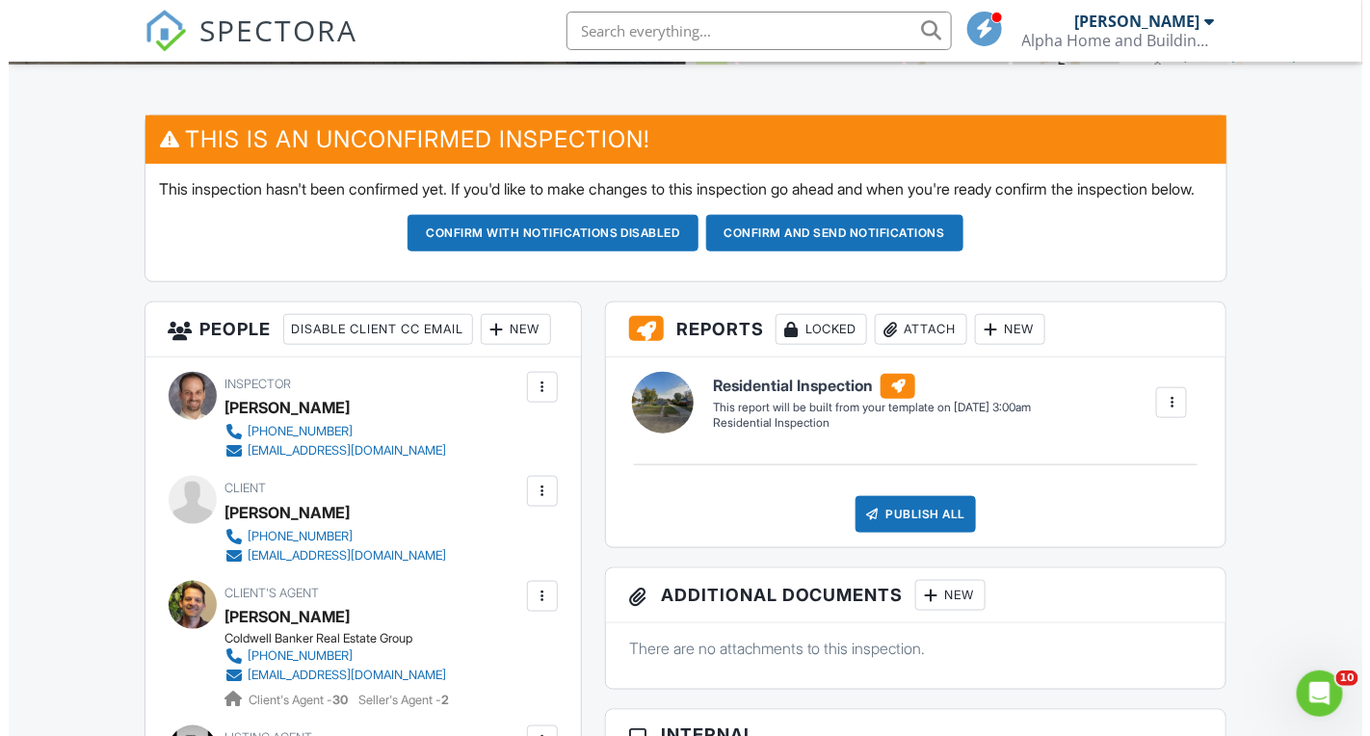
scroll to position [96, 0]
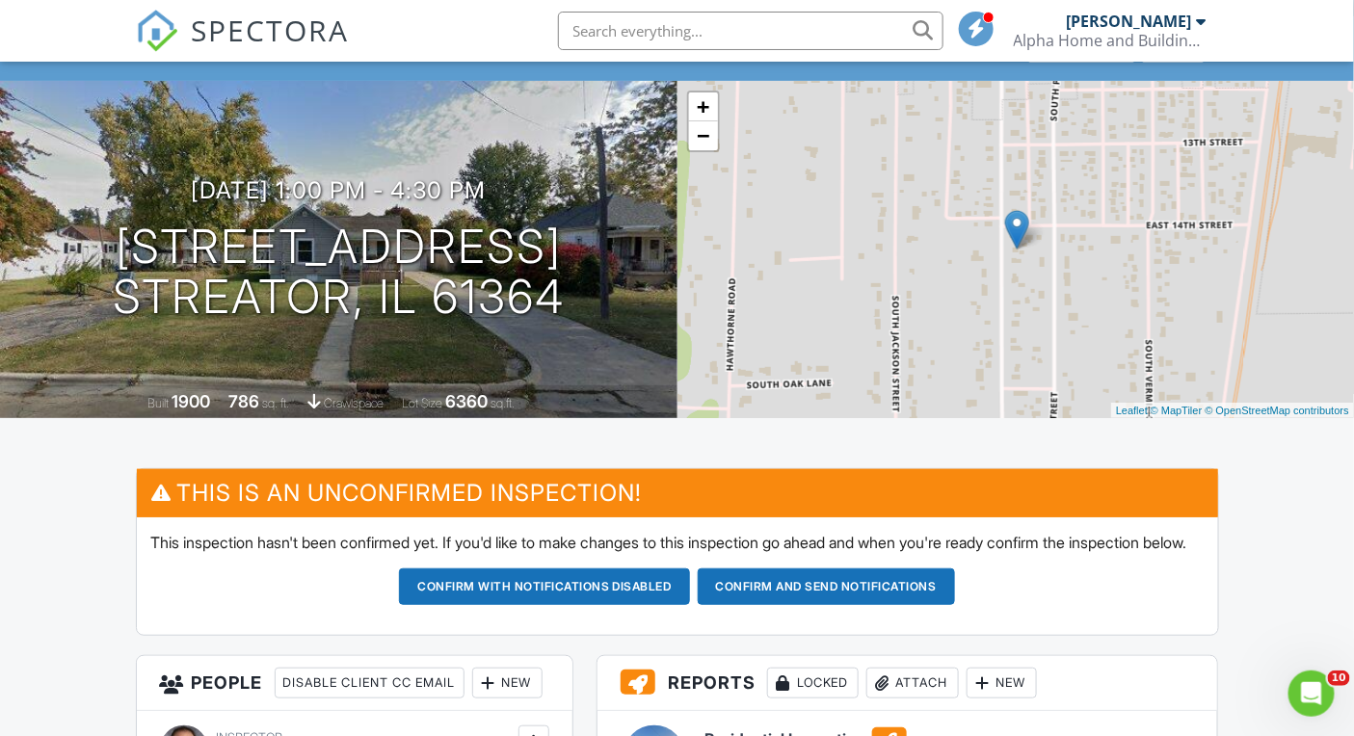
click at [486, 180] on h3 "09/03/2025 1:00 pm - 4:30 pm" at bounding box center [338, 190] width 295 height 26
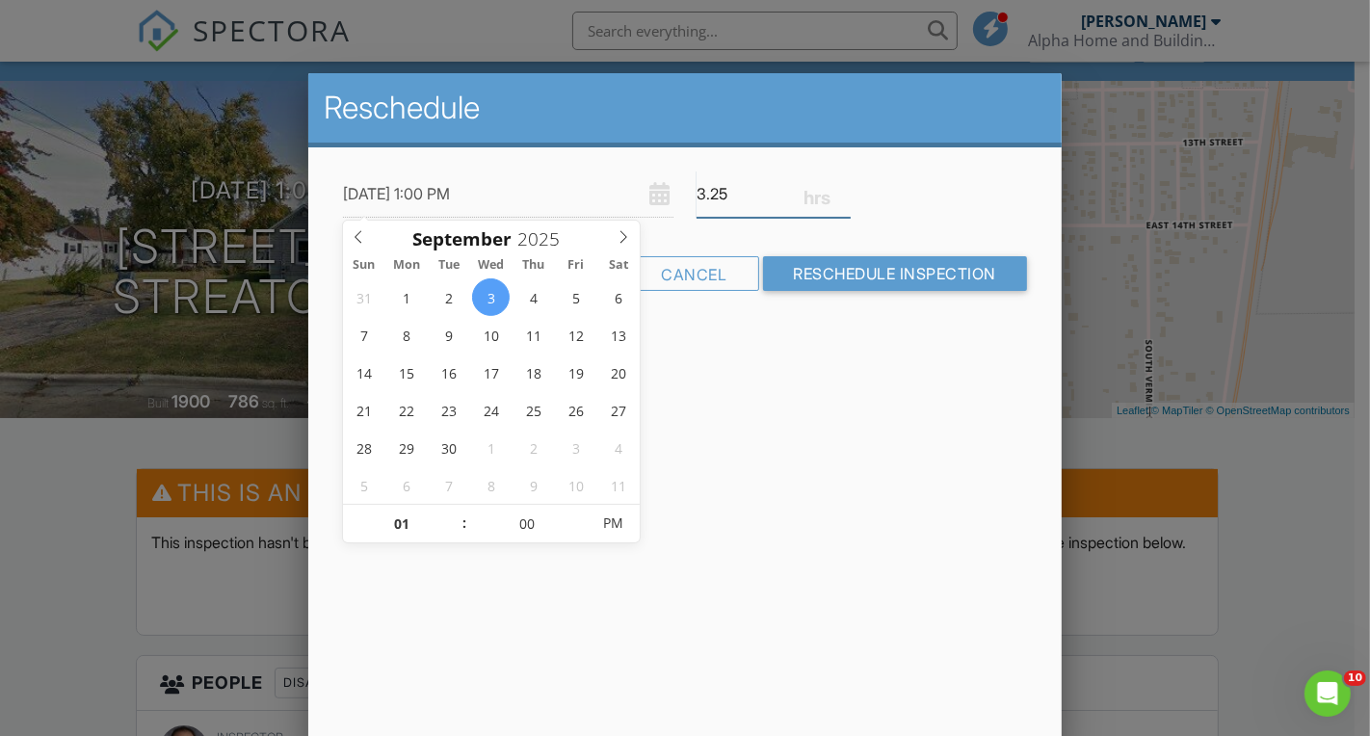
click at [844, 200] on input "3.25" at bounding box center [774, 194] width 154 height 47
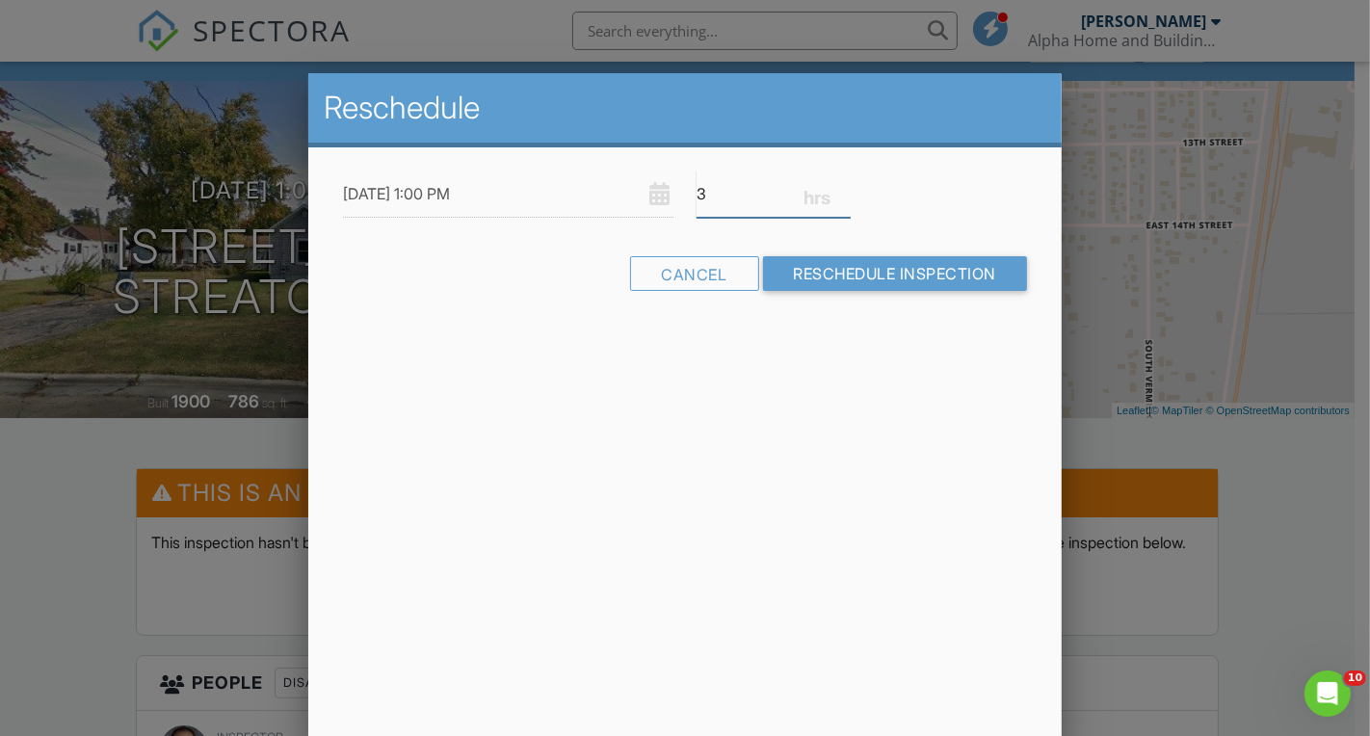
type input "3"
click at [844, 200] on input "3" at bounding box center [774, 194] width 154 height 47
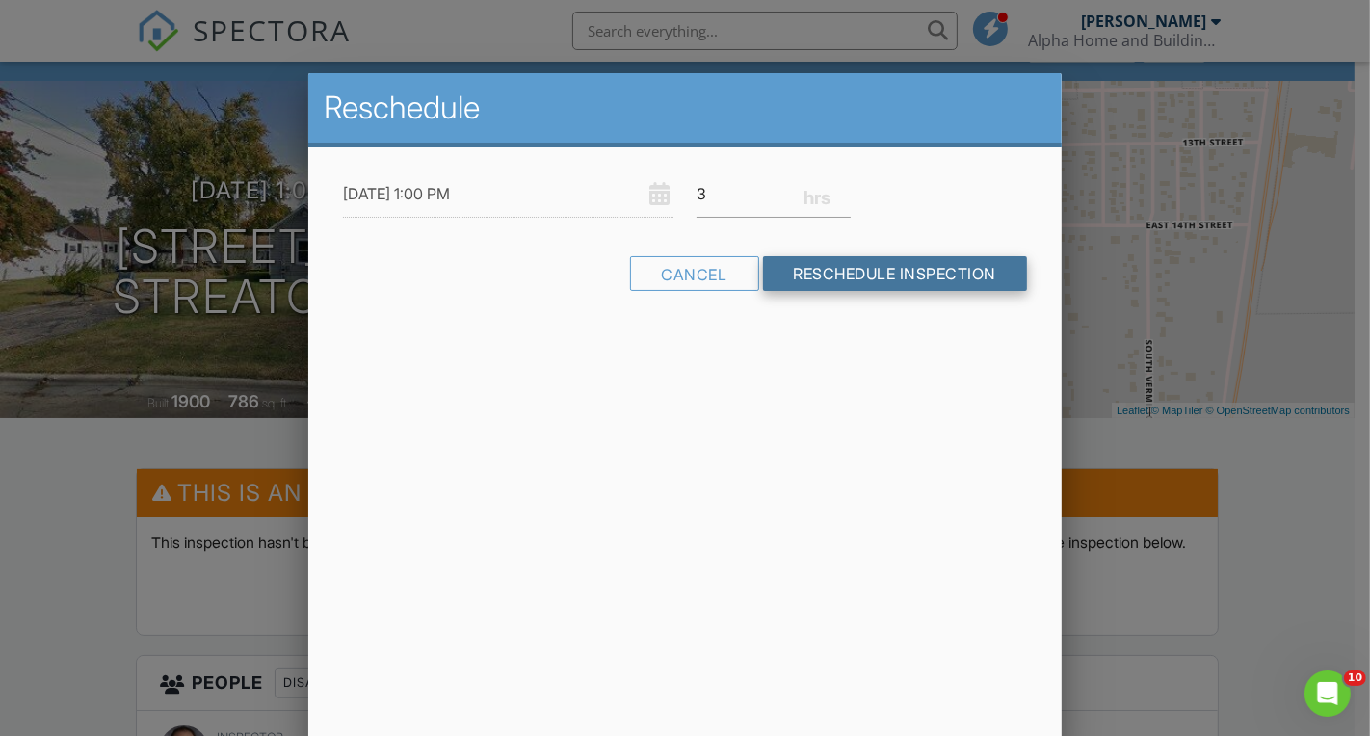
click at [865, 271] on input "Reschedule Inspection" at bounding box center [895, 273] width 265 height 35
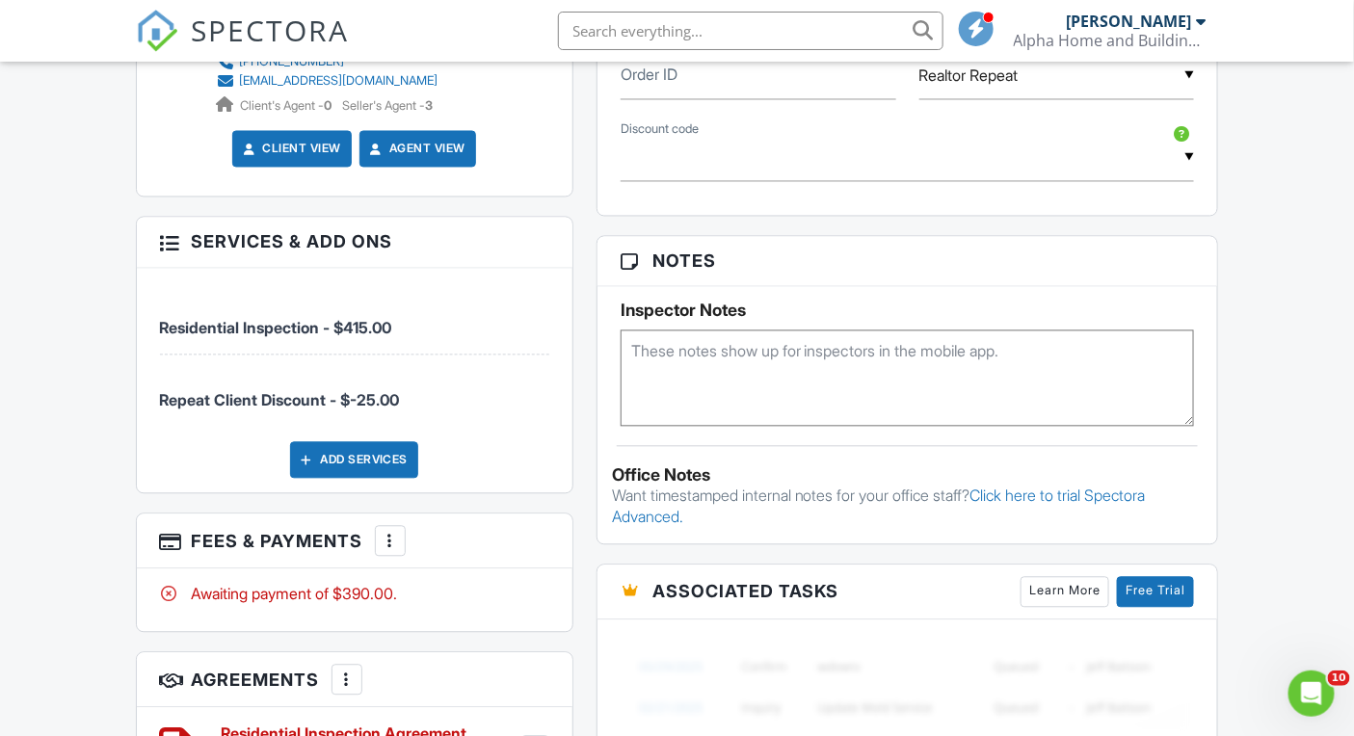
scroll to position [1224, 0]
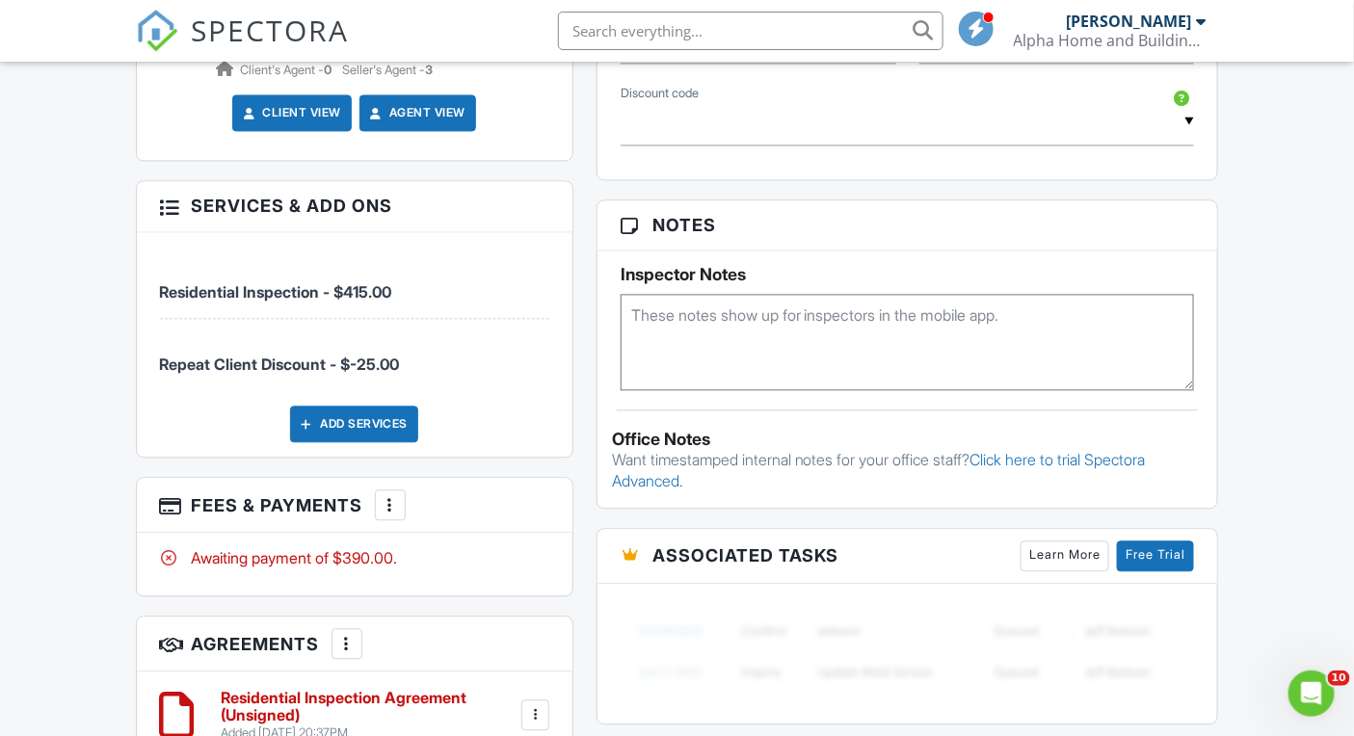
click at [82, 564] on div "Dashboard Templates Contacts Metrics Automations Advanced Settings Support Cent…" at bounding box center [677, 261] width 1354 height 2848
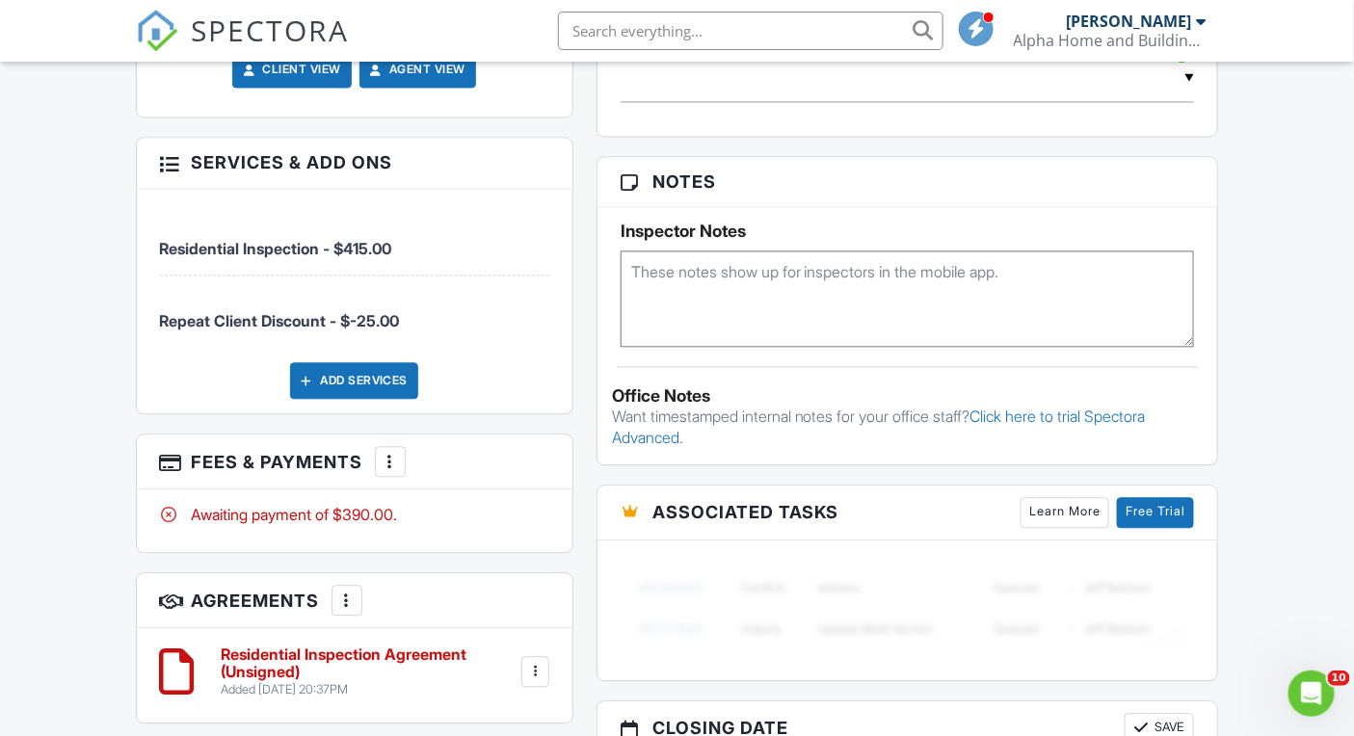
scroll to position [1248, 0]
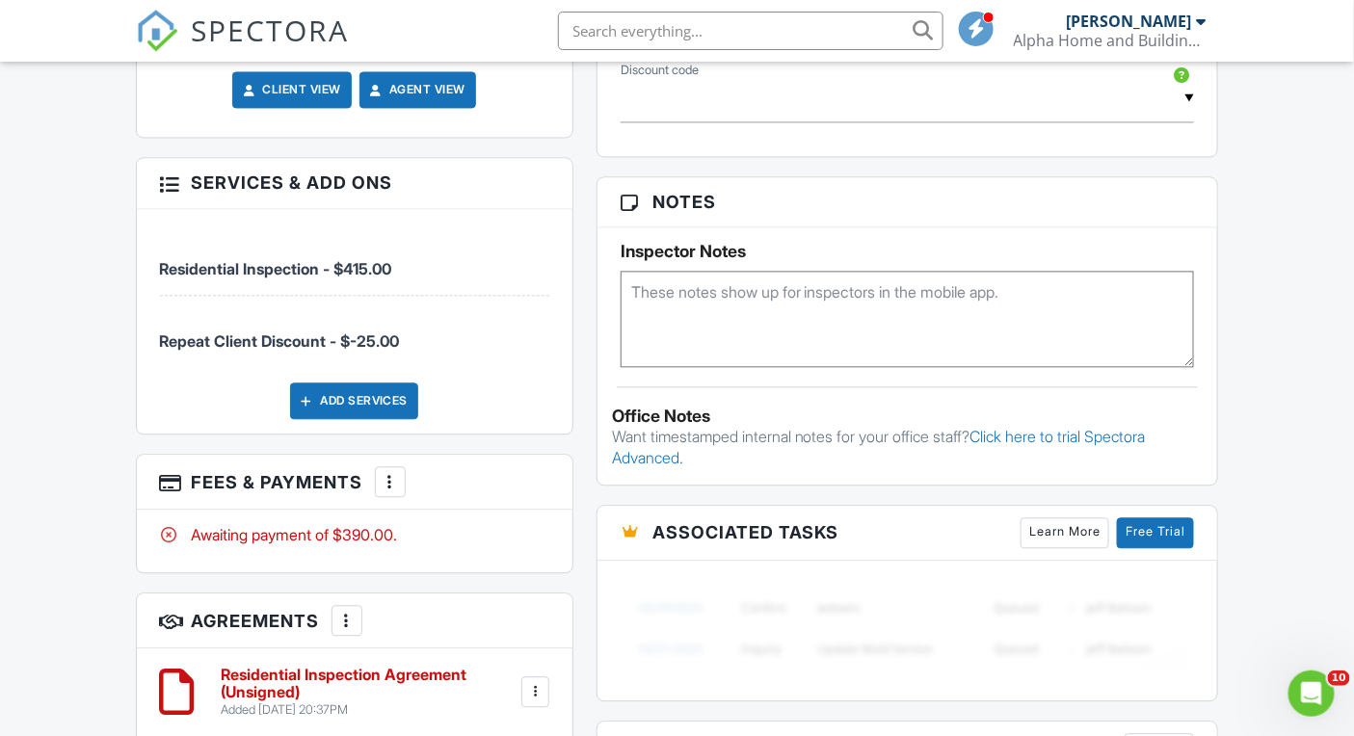
click at [86, 263] on div "Dashboard Templates Contacts Metrics Automations Advanced Settings Support Cent…" at bounding box center [677, 238] width 1354 height 2848
click at [72, 191] on div "Dashboard Templates Contacts Metrics Automations Advanced Settings Support Cent…" at bounding box center [677, 238] width 1354 height 2848
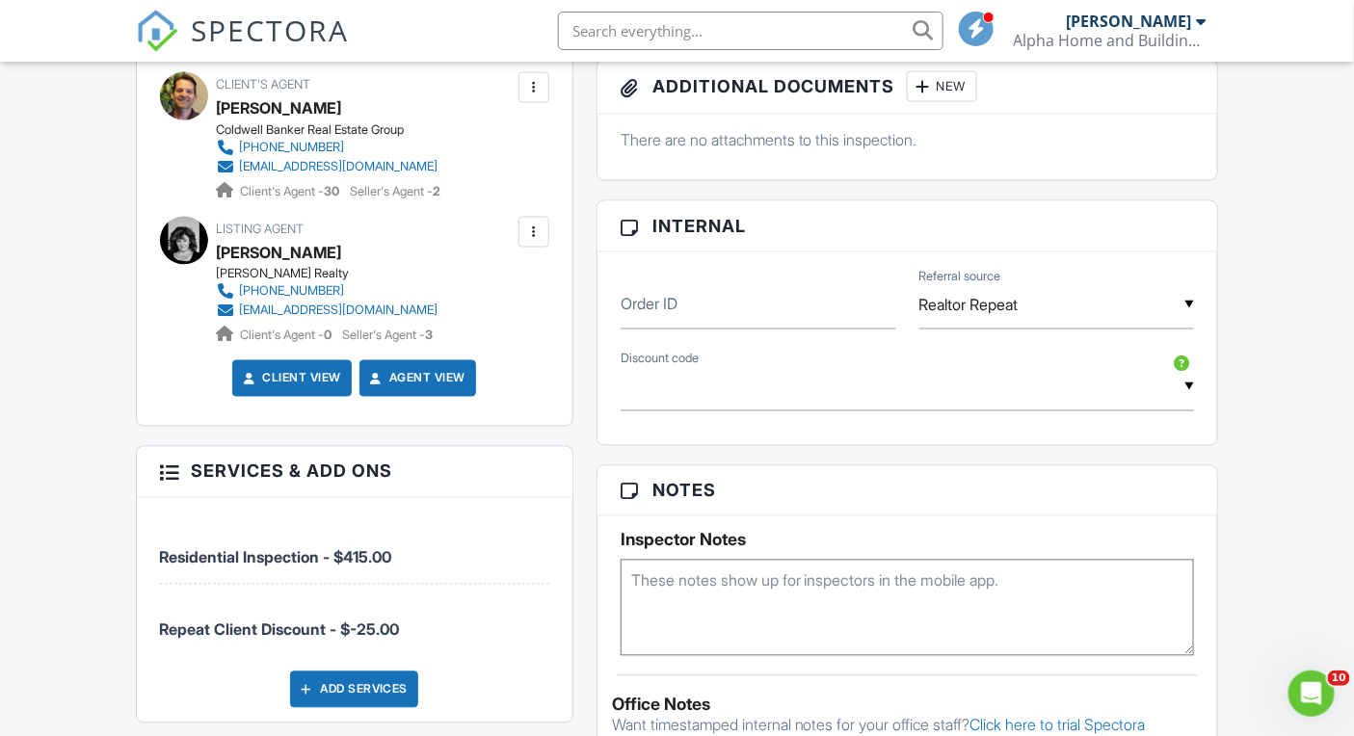
scroll to position [0, 0]
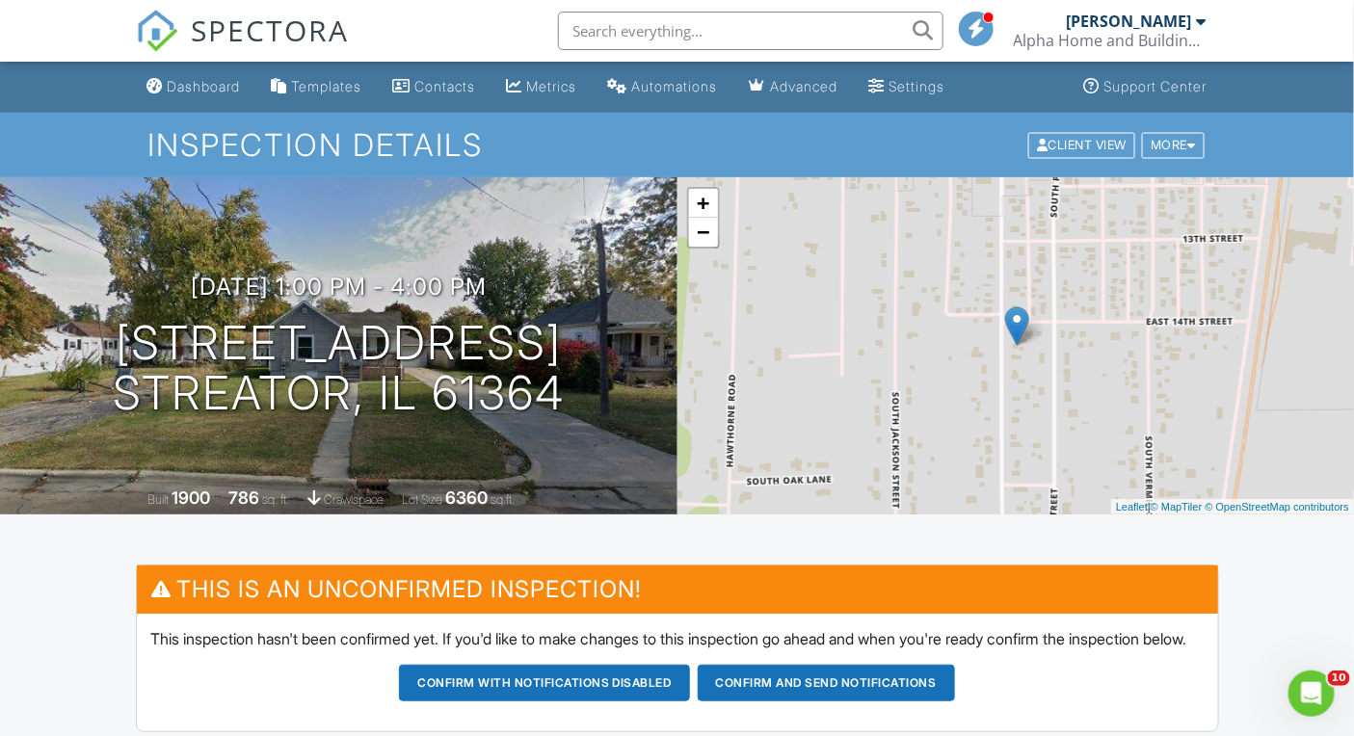
click at [284, 21] on span "SPECTORA" at bounding box center [271, 30] width 158 height 40
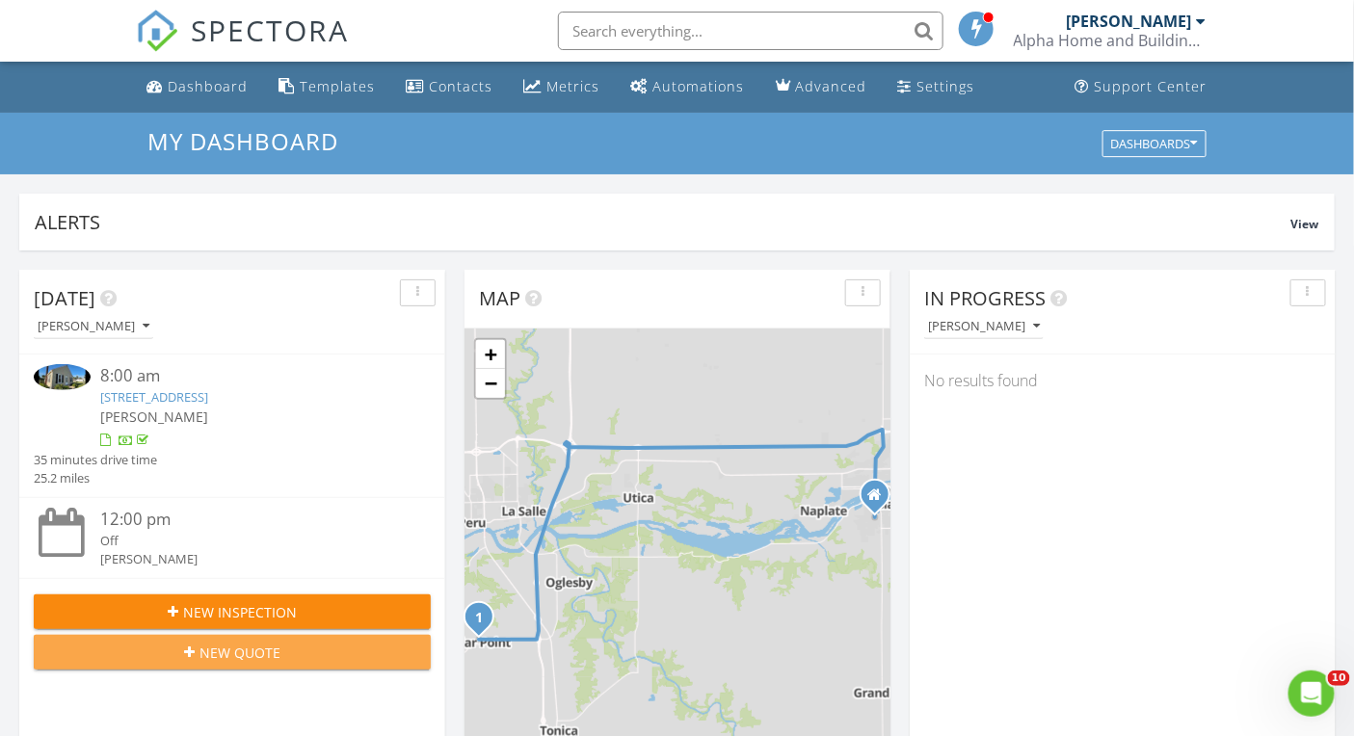
click at [275, 658] on span "New Quote" at bounding box center [239, 653] width 81 height 20
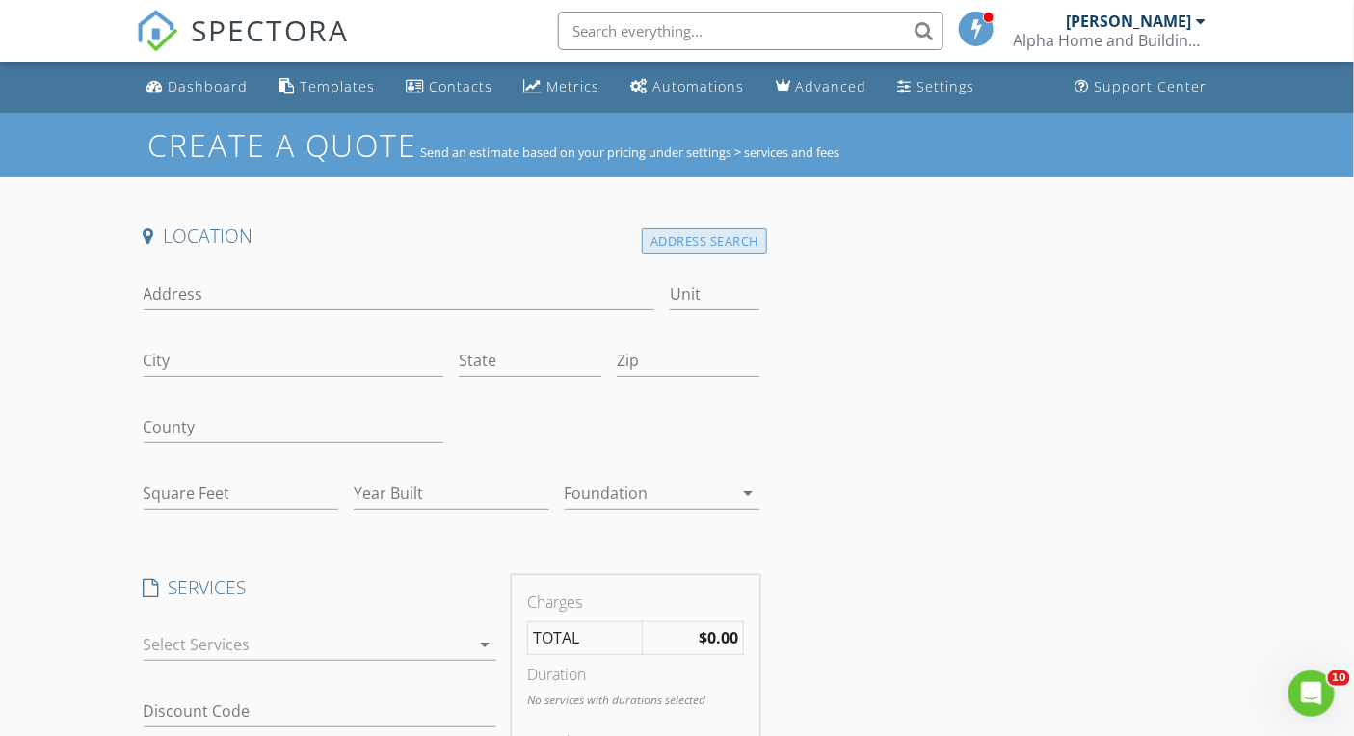
click at [698, 241] on div "Address Search" at bounding box center [704, 241] width 125 height 26
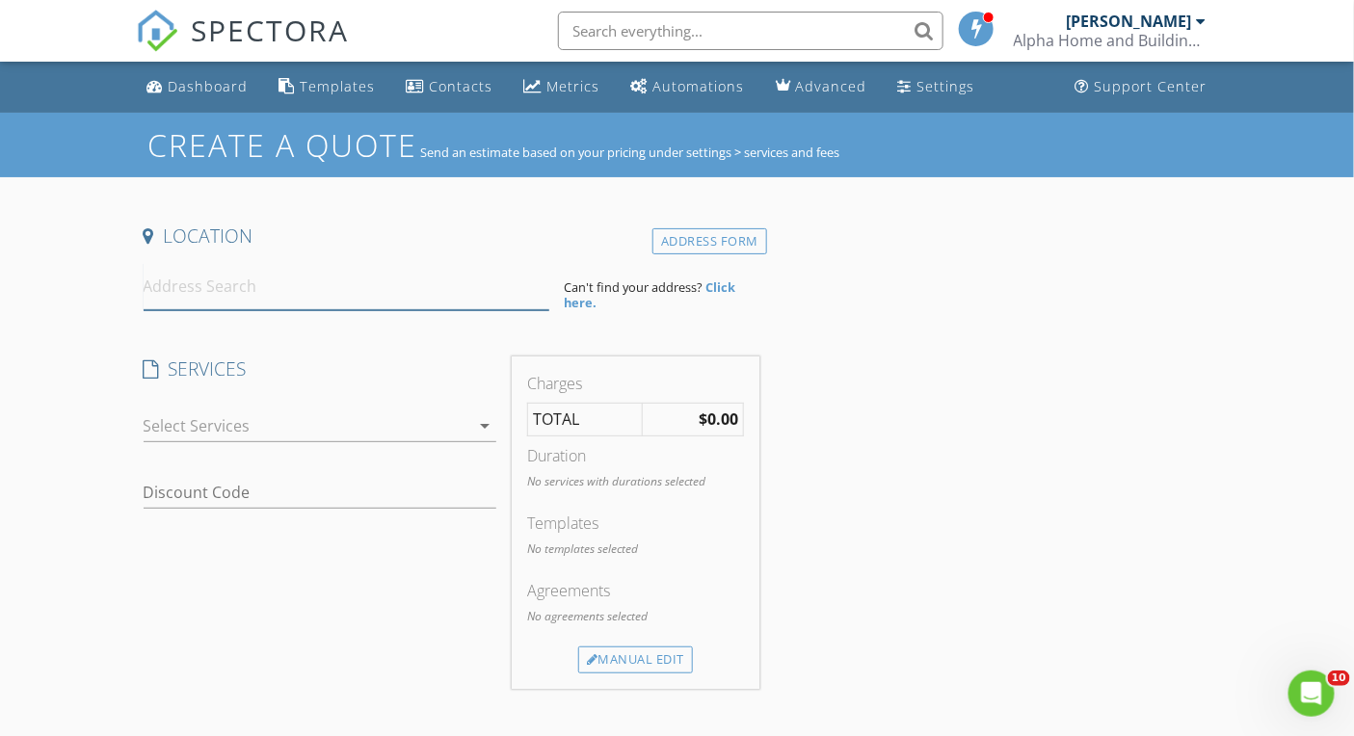
click at [358, 287] on input at bounding box center [347, 286] width 406 height 47
paste input "1314 Argo Ln Lockport, IL 60441"
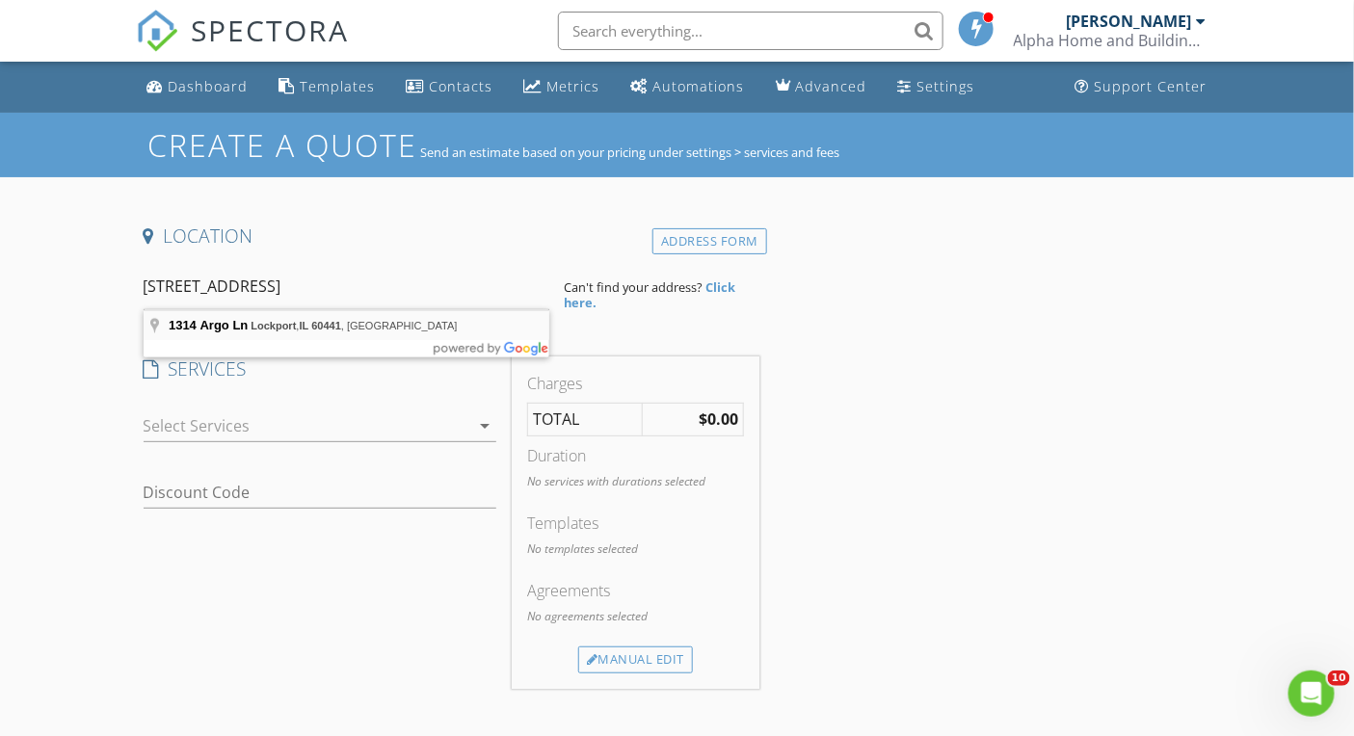
type input "1314 Argo Ln, Lockport, IL 60441, USA"
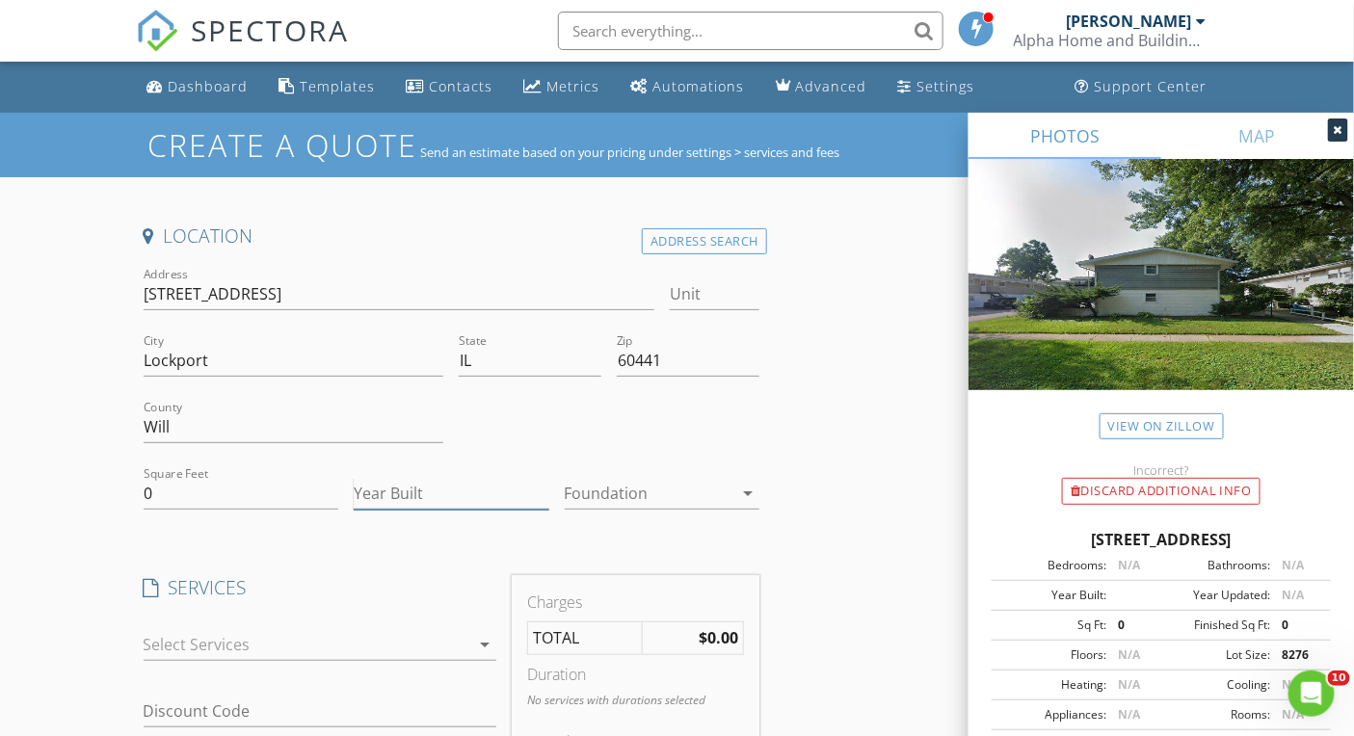
click at [434, 490] on input "Year Built" at bounding box center [452, 494] width 196 height 32
type input "1963"
click at [643, 492] on div at bounding box center [649, 493] width 169 height 31
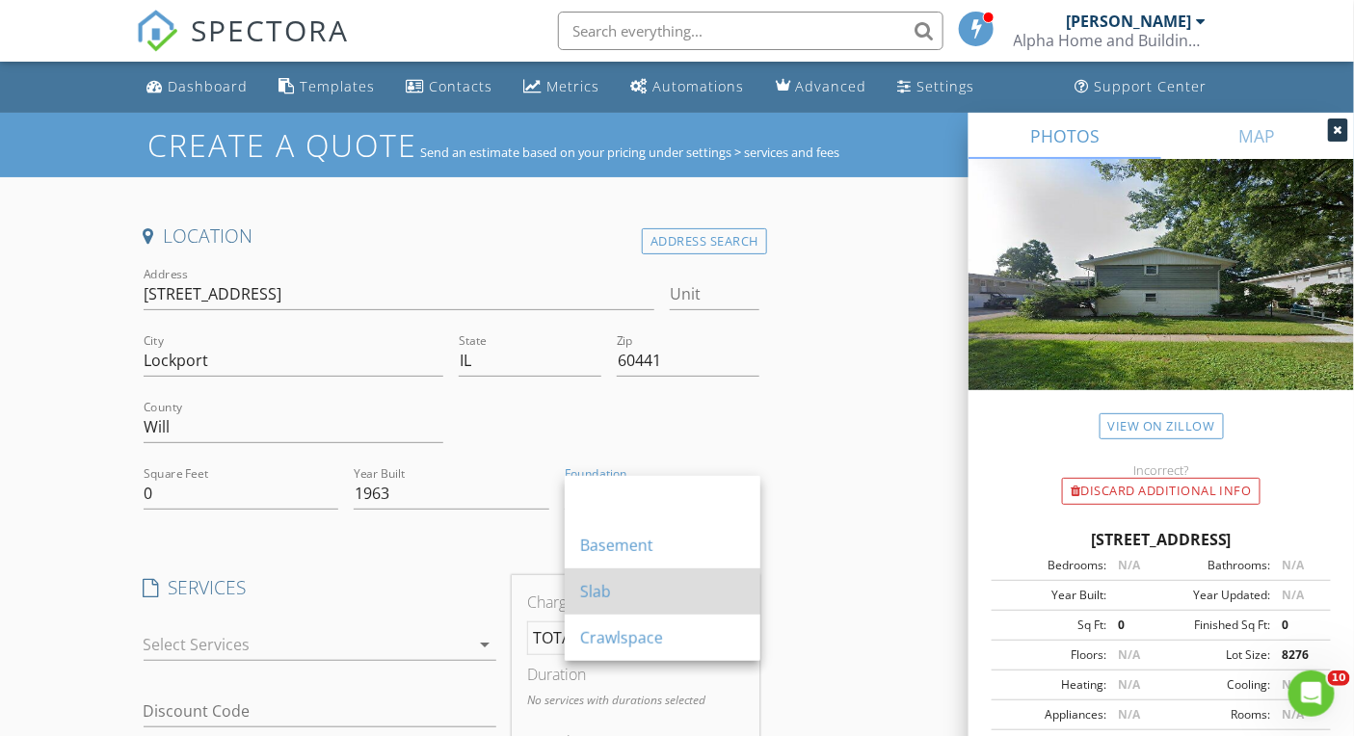
click at [628, 595] on div "Slab" at bounding box center [662, 591] width 165 height 23
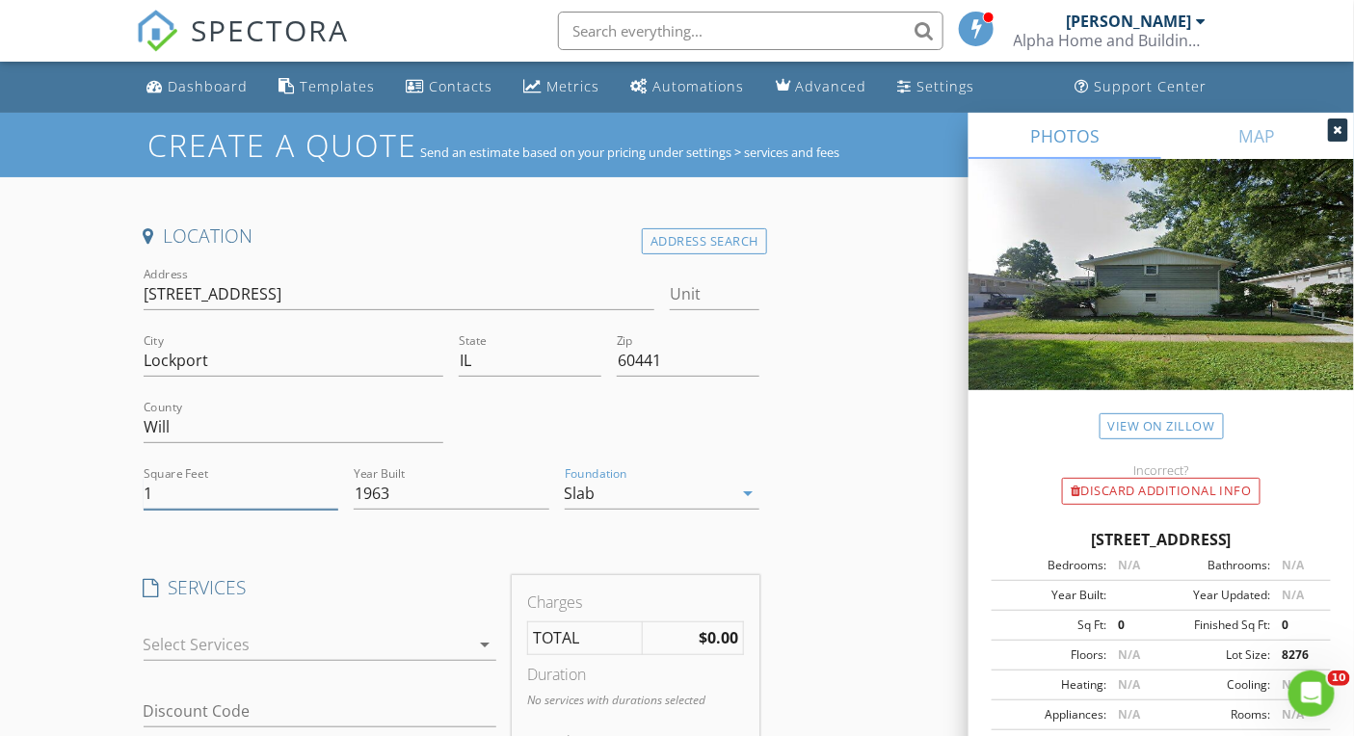
type input "1"
click at [326, 485] on input "1" at bounding box center [242, 494] width 196 height 32
type input "4000"
click at [289, 646] on div at bounding box center [307, 644] width 326 height 31
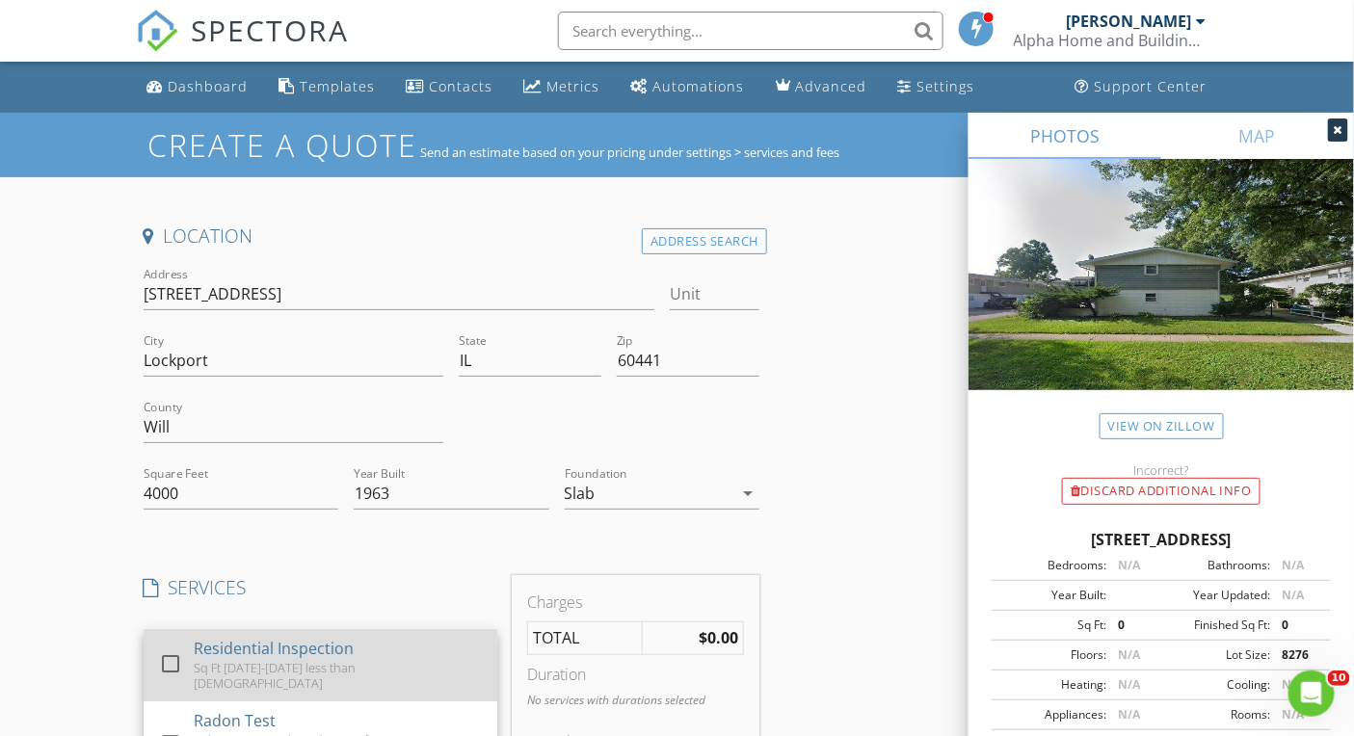
click at [258, 645] on div "Residential Inspection" at bounding box center [273, 648] width 160 height 23
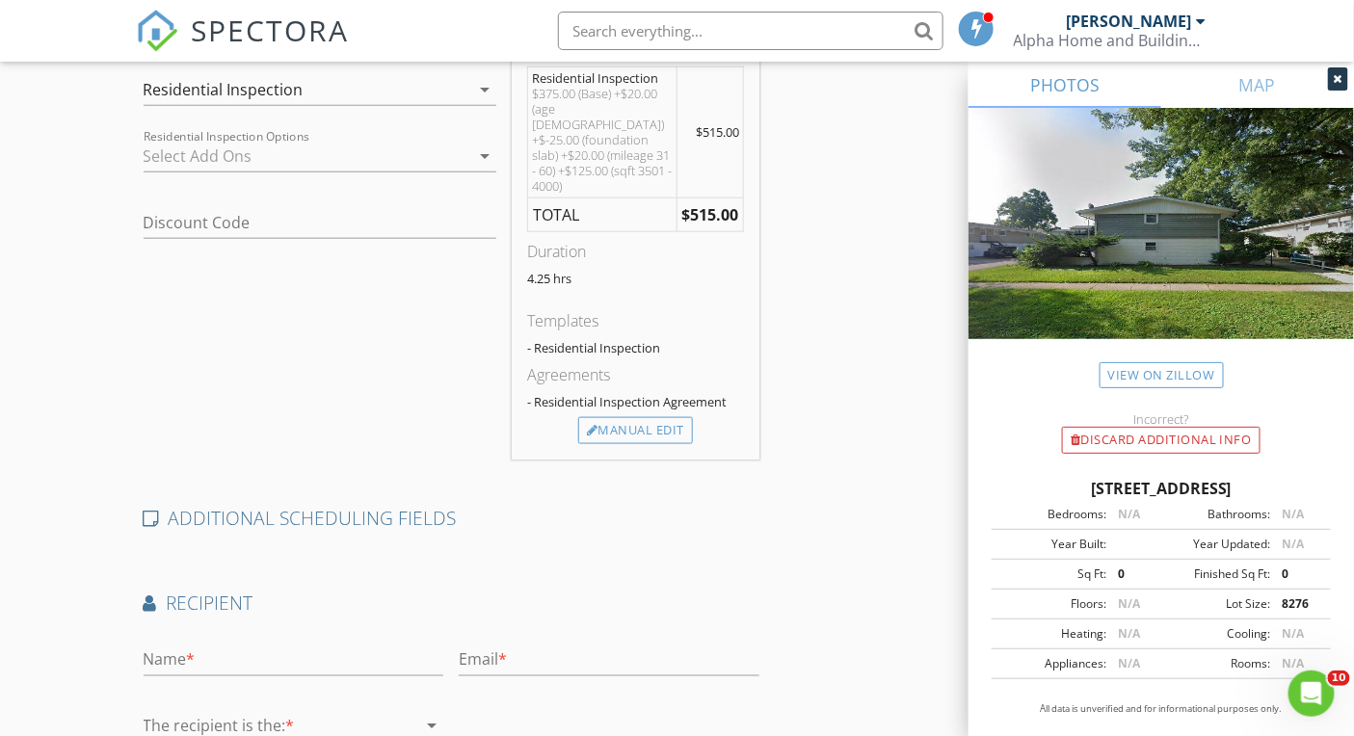
scroll to position [554, 0]
click at [633, 418] on div "Manual Edit" at bounding box center [635, 431] width 115 height 27
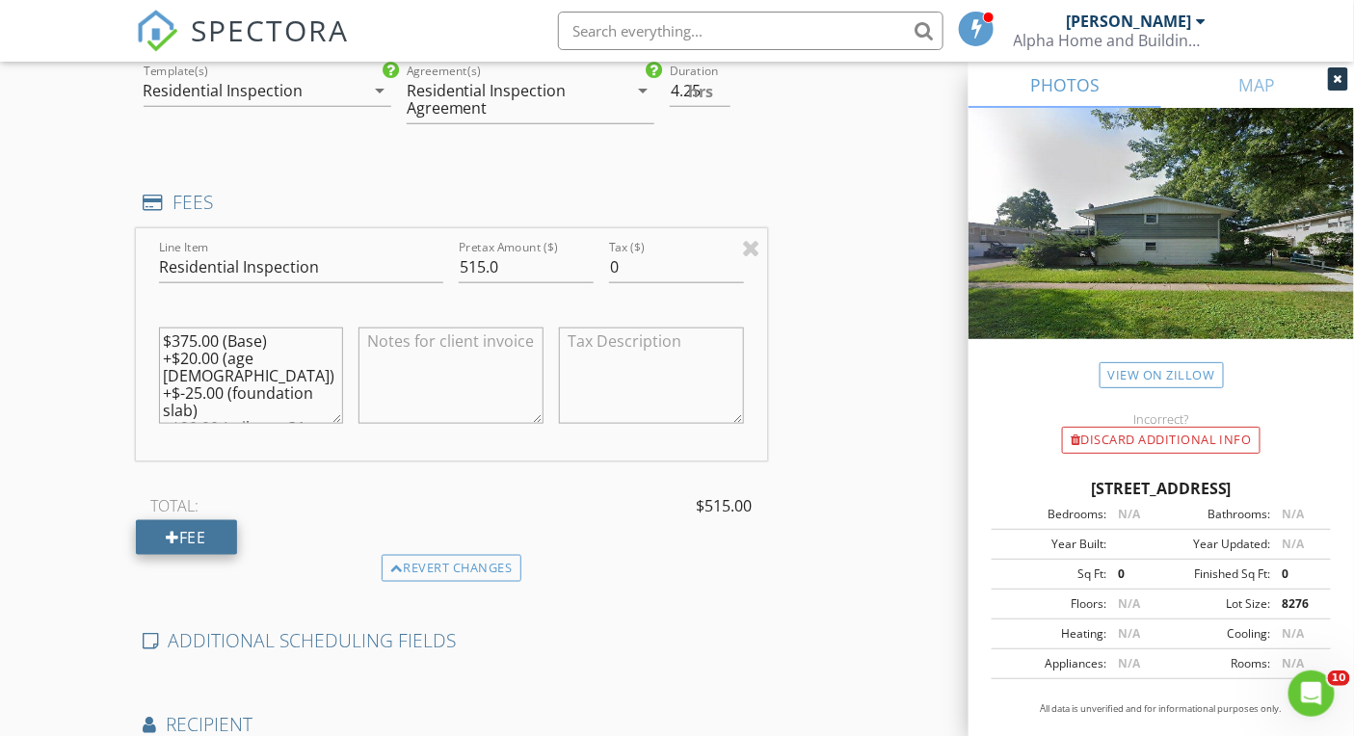
click at [210, 526] on div "Fee" at bounding box center [186, 537] width 101 height 35
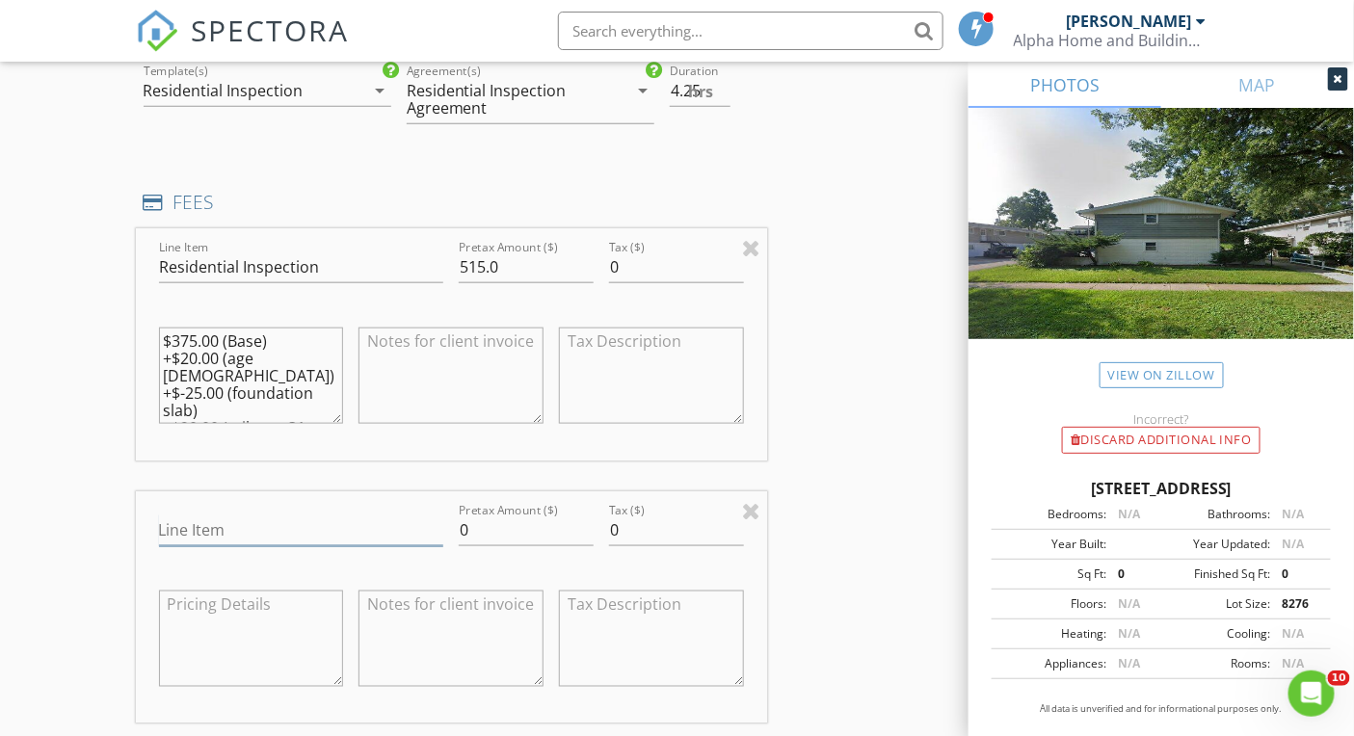
click at [228, 522] on input "Line Item" at bounding box center [301, 530] width 285 height 32
type input "Multi-unit upcharge"
click at [508, 529] on input "0" at bounding box center [526, 530] width 135 height 32
click at [507, 529] on input "0" at bounding box center [526, 530] width 135 height 32
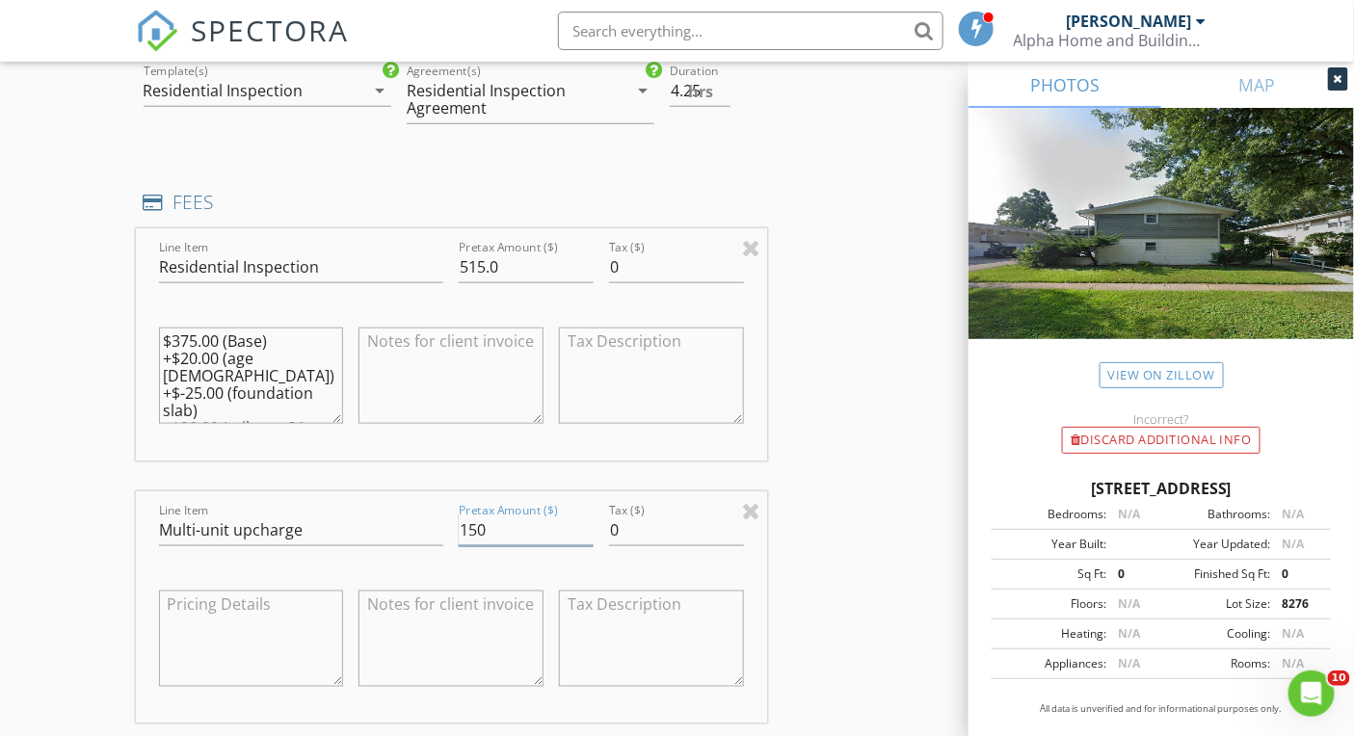
type input "150"
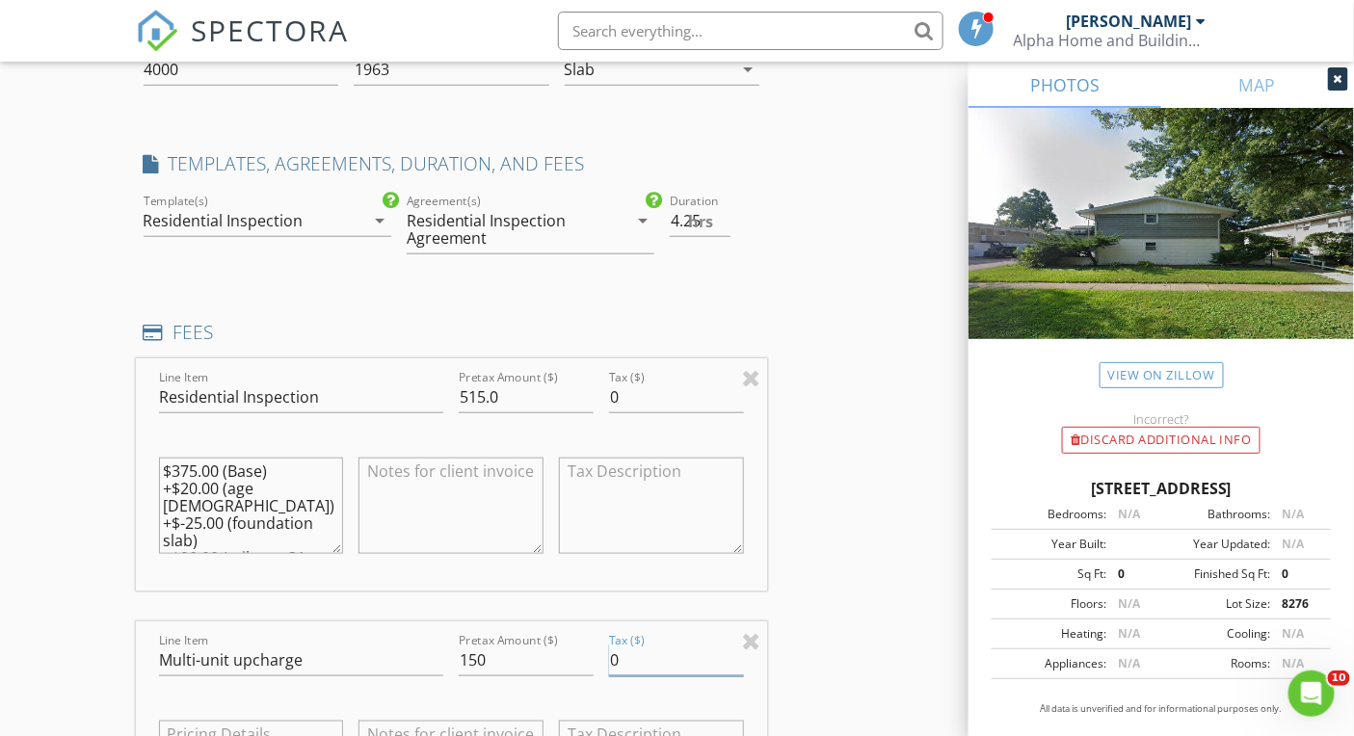
scroll to position [414, 0]
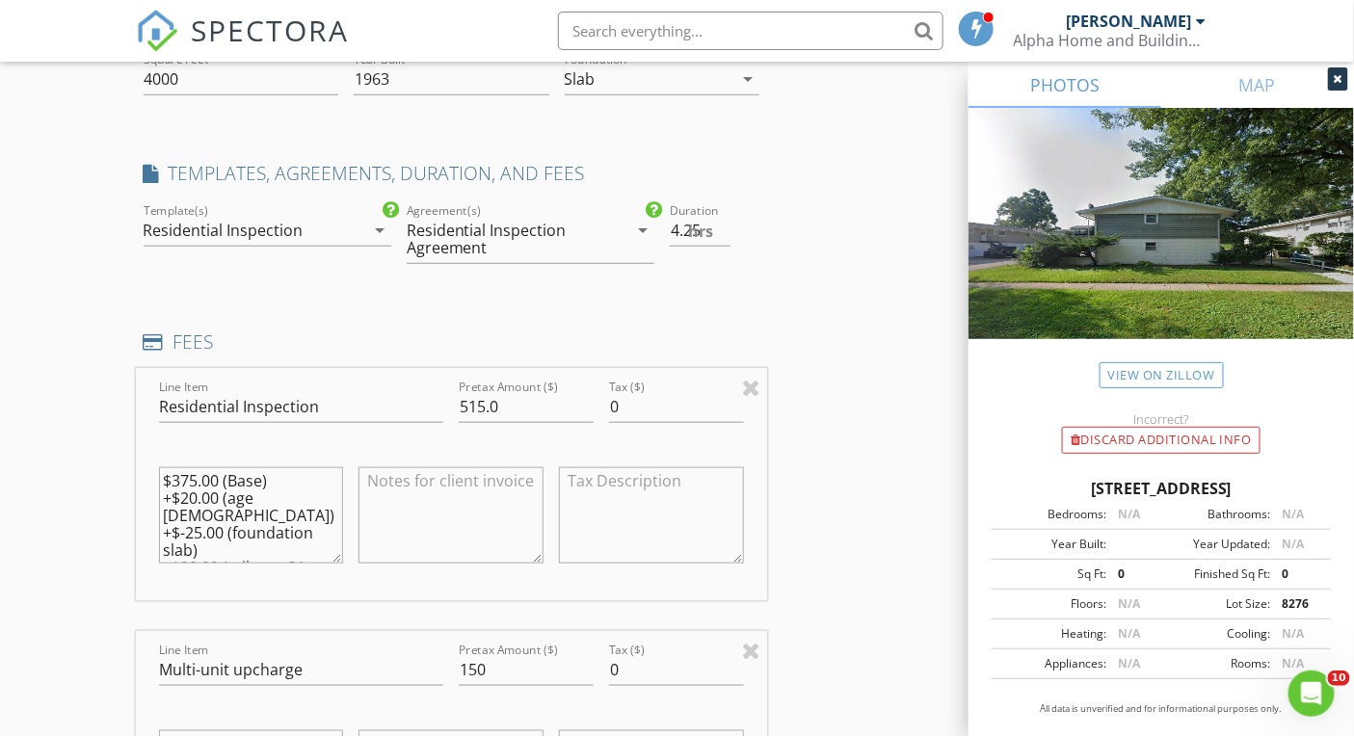
click at [846, 433] on div "Location Address Search Address 1314 Argo Ln Unit City Lockport State IL Zip 60…" at bounding box center [677, 604] width 1083 height 1591
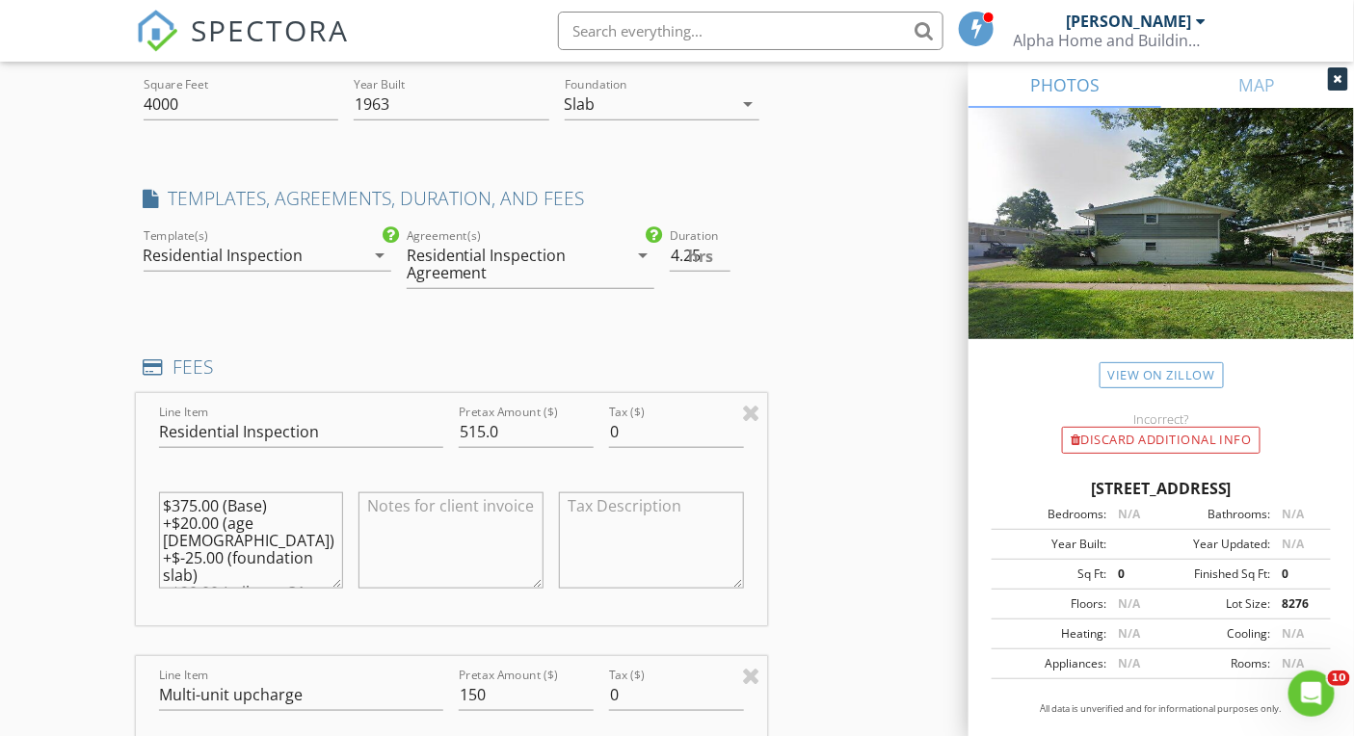
scroll to position [99, 0]
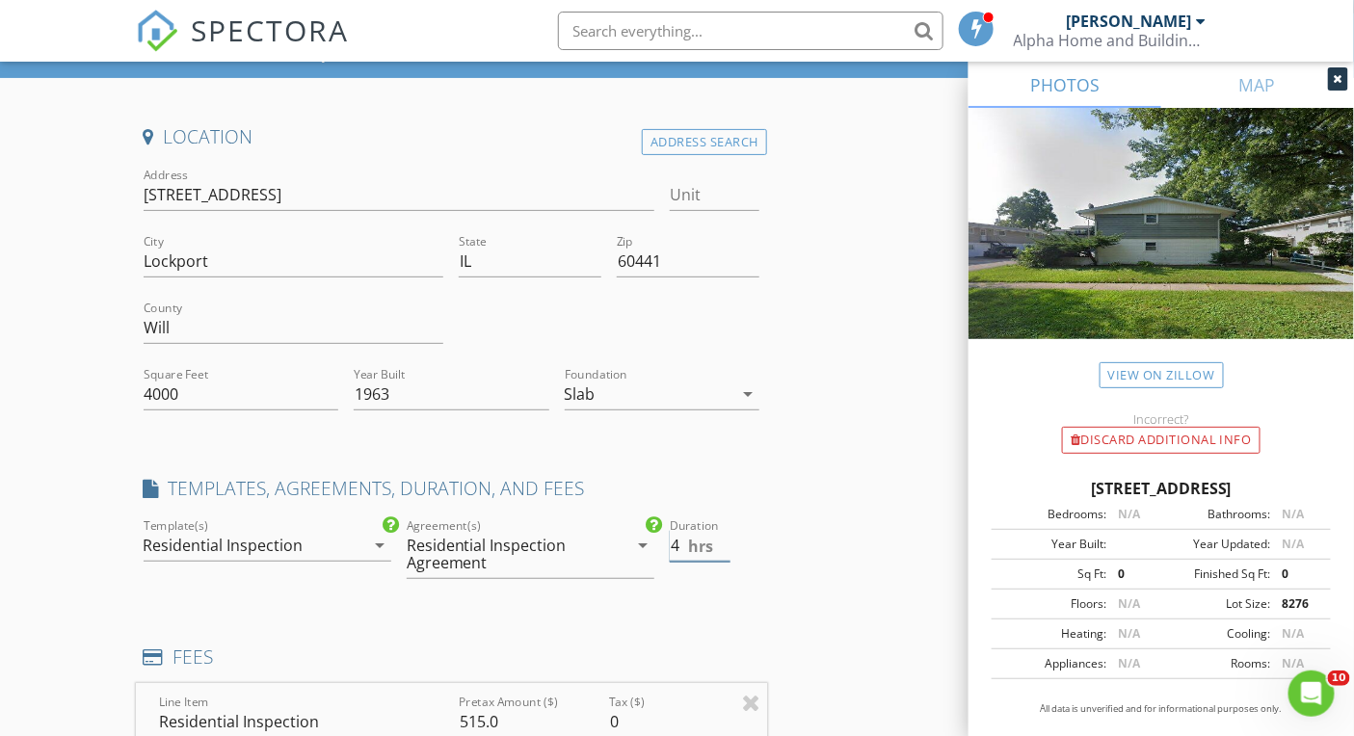
type input "4"
click at [723, 543] on input "4" at bounding box center [700, 546] width 61 height 32
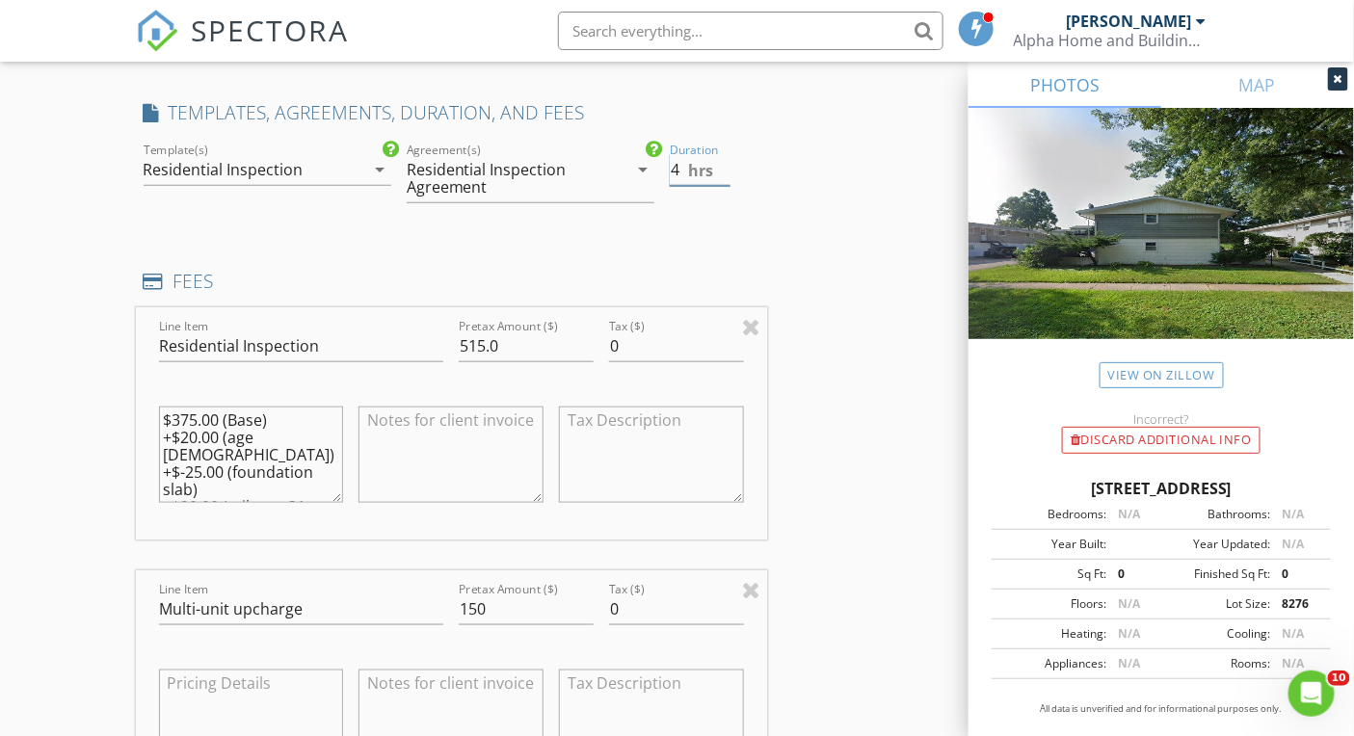
scroll to position [0, 0]
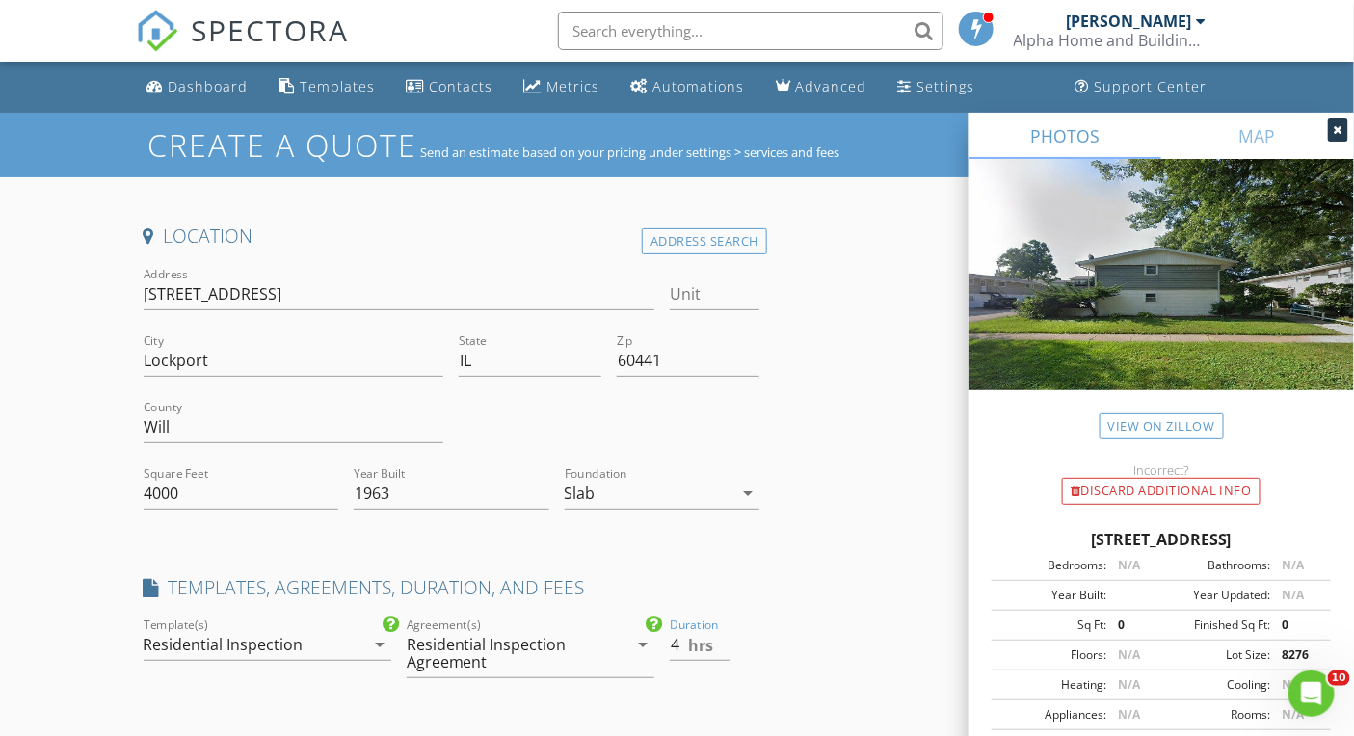
click at [737, 33] on input "text" at bounding box center [750, 31] width 385 height 39
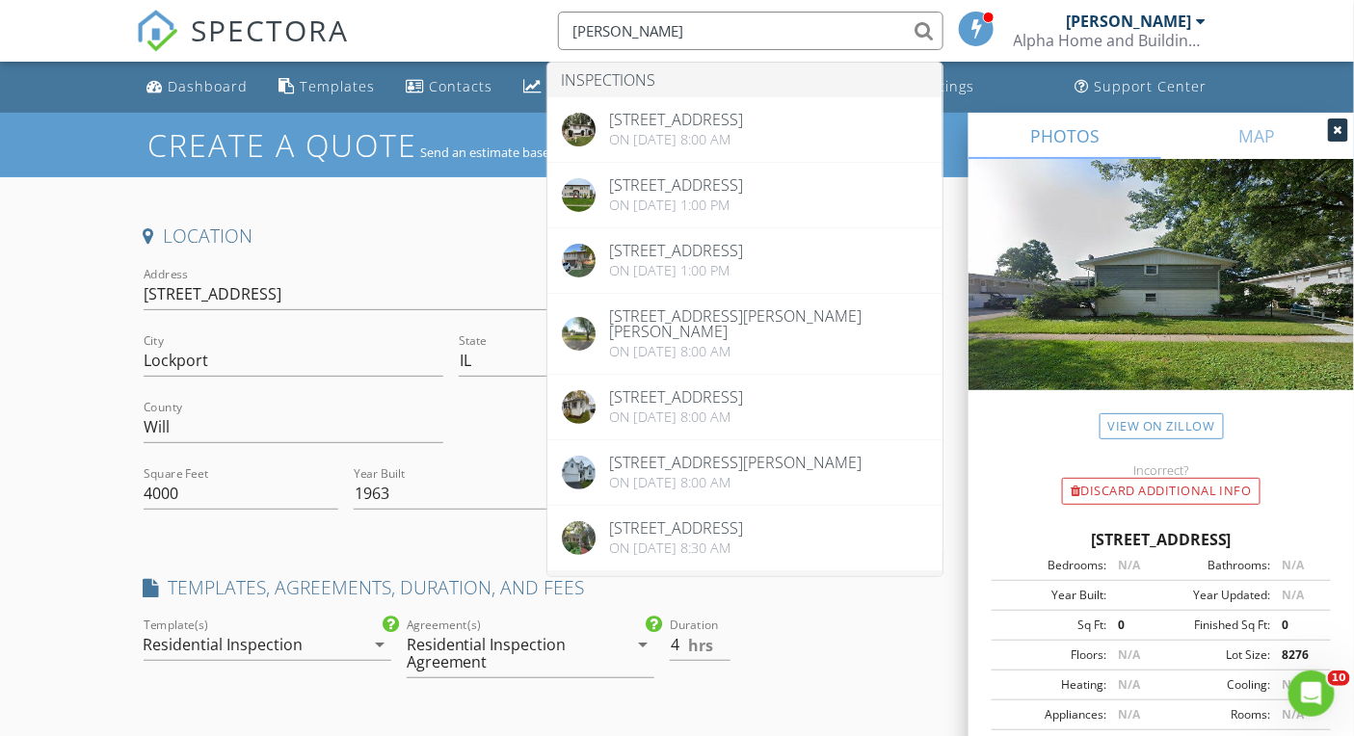
type input "wayne"
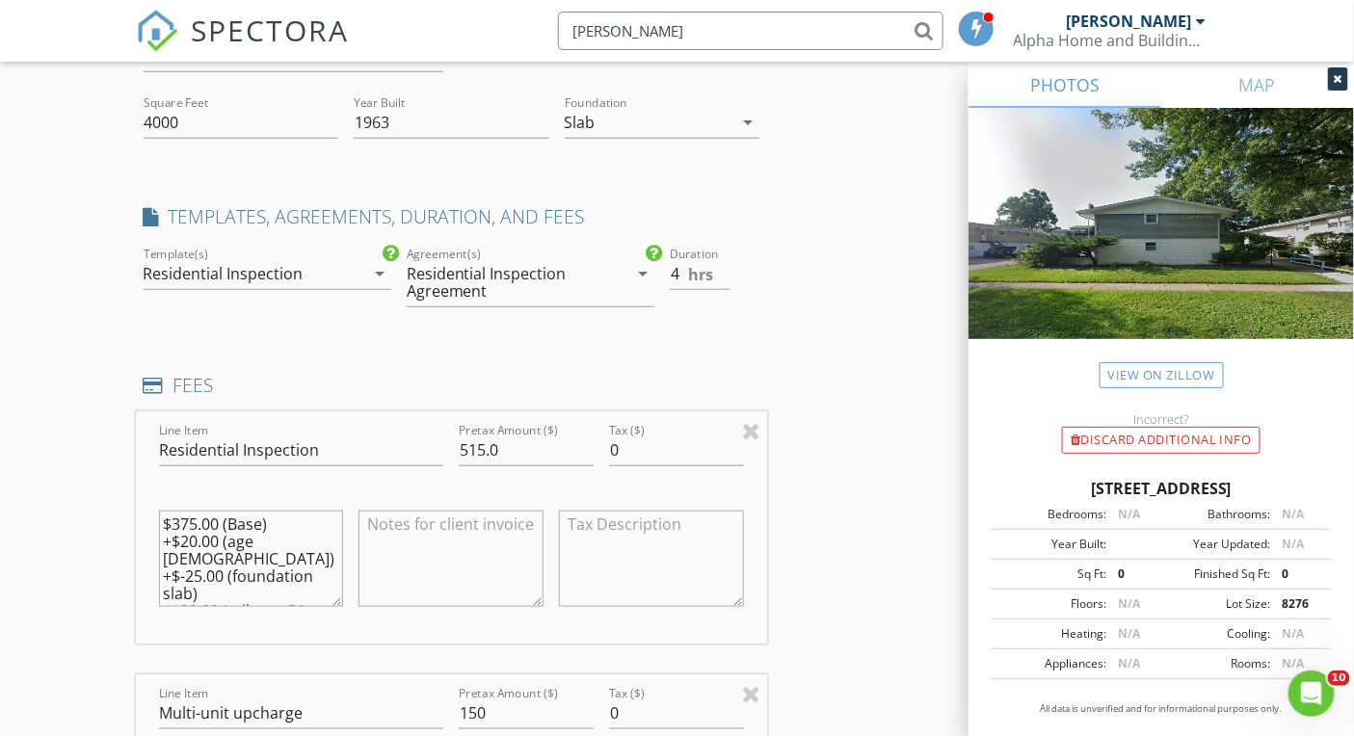
scroll to position [353, 0]
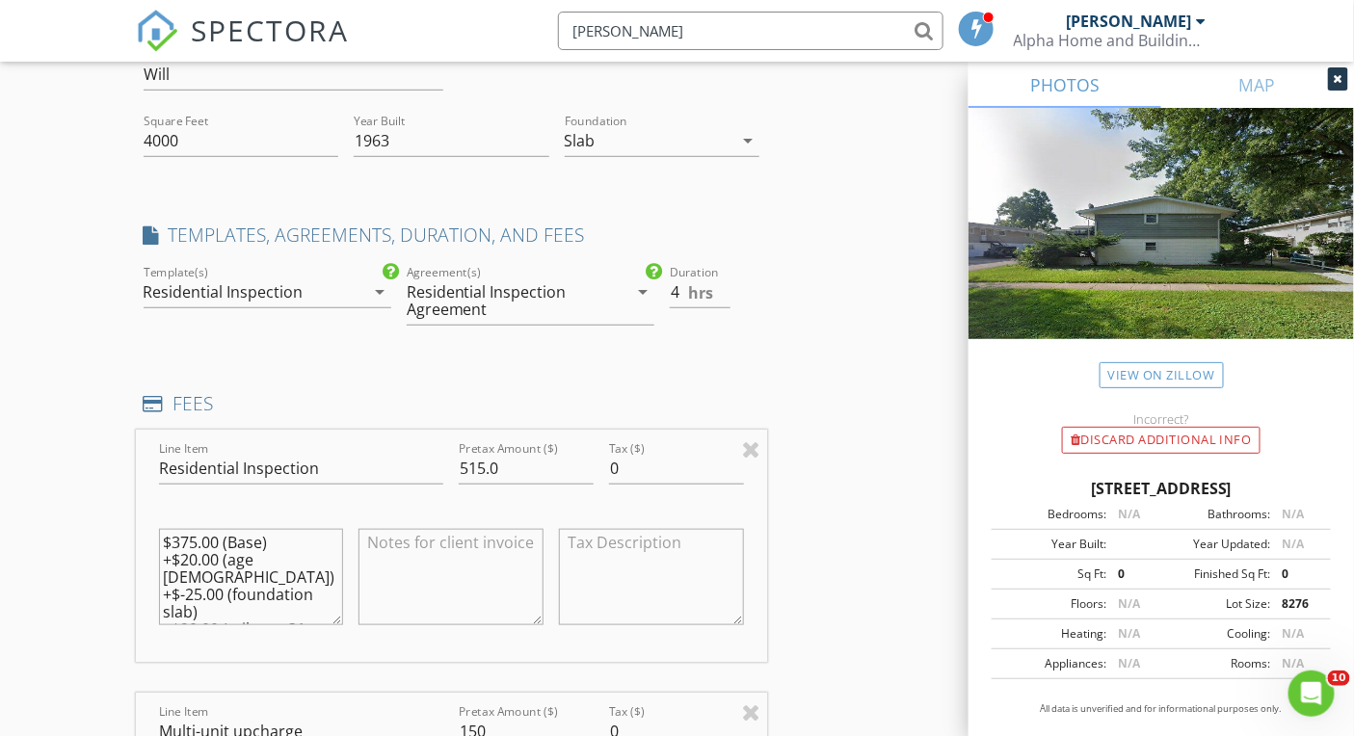
click at [760, 23] on input "wayne" at bounding box center [750, 31] width 385 height 39
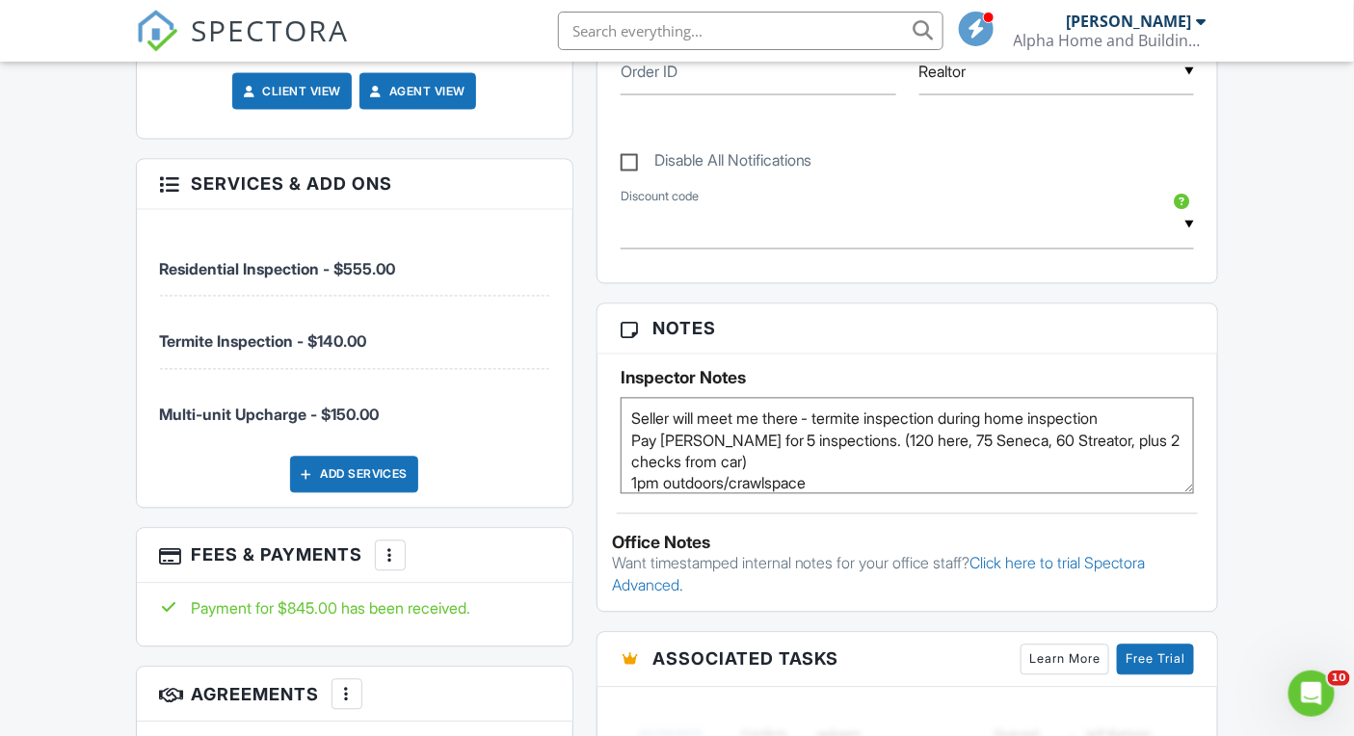
scroll to position [1090, 0]
click at [277, 36] on span "SPECTORA" at bounding box center [271, 30] width 158 height 40
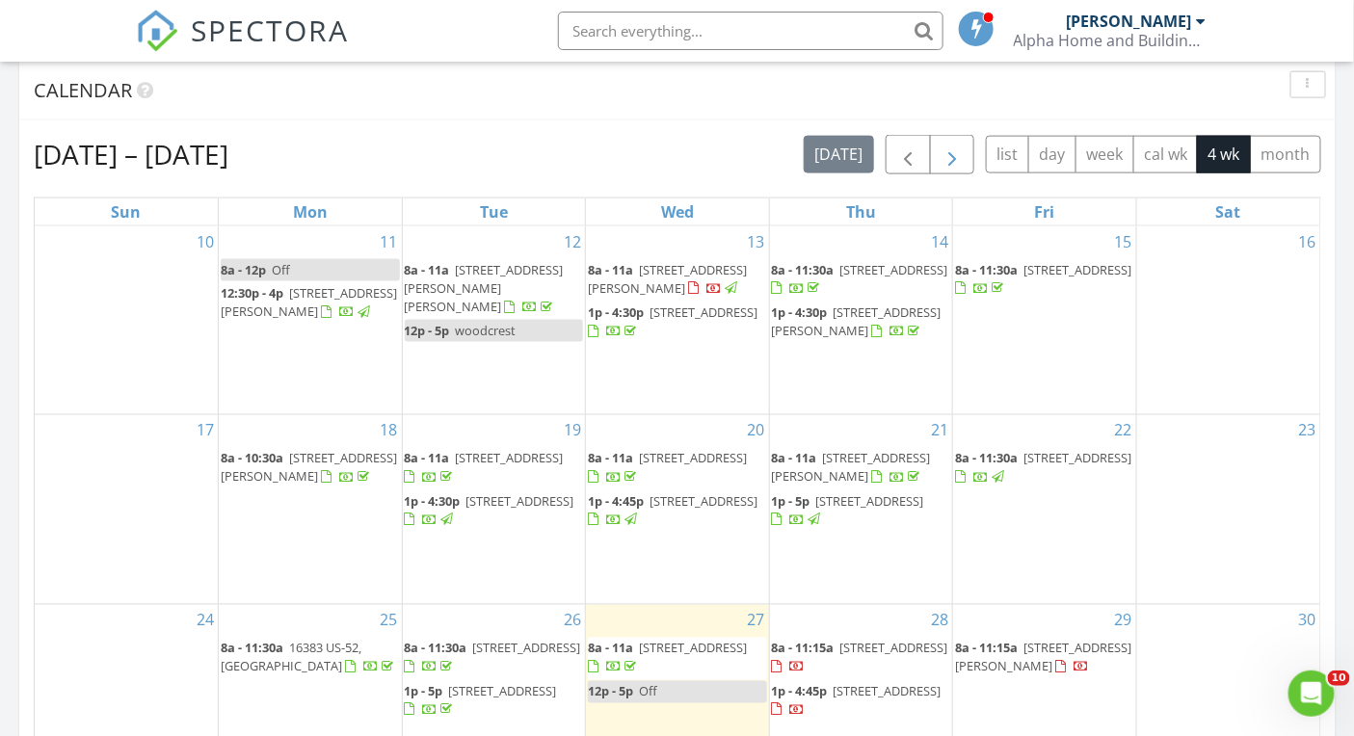
scroll to position [784, 0]
click at [948, 162] on span "button" at bounding box center [951, 156] width 23 height 23
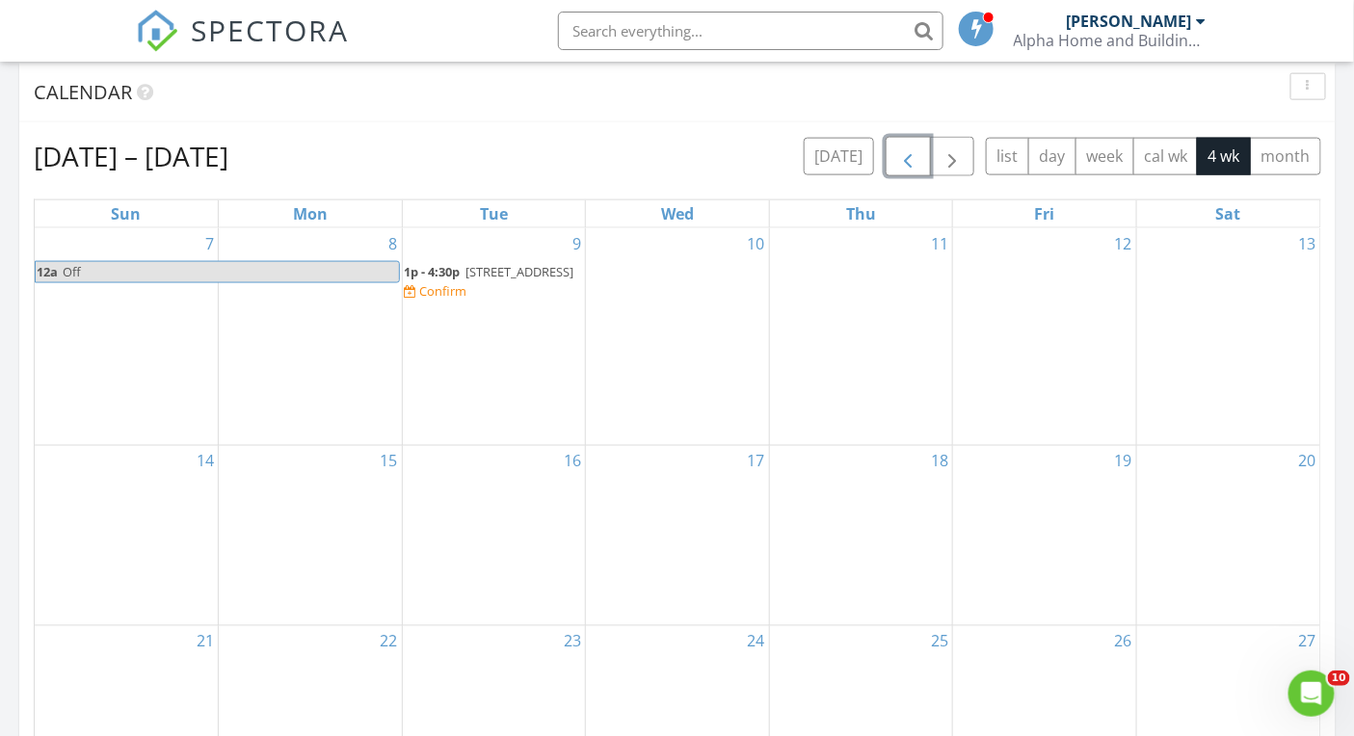
click at [905, 155] on span "button" at bounding box center [907, 156] width 23 height 23
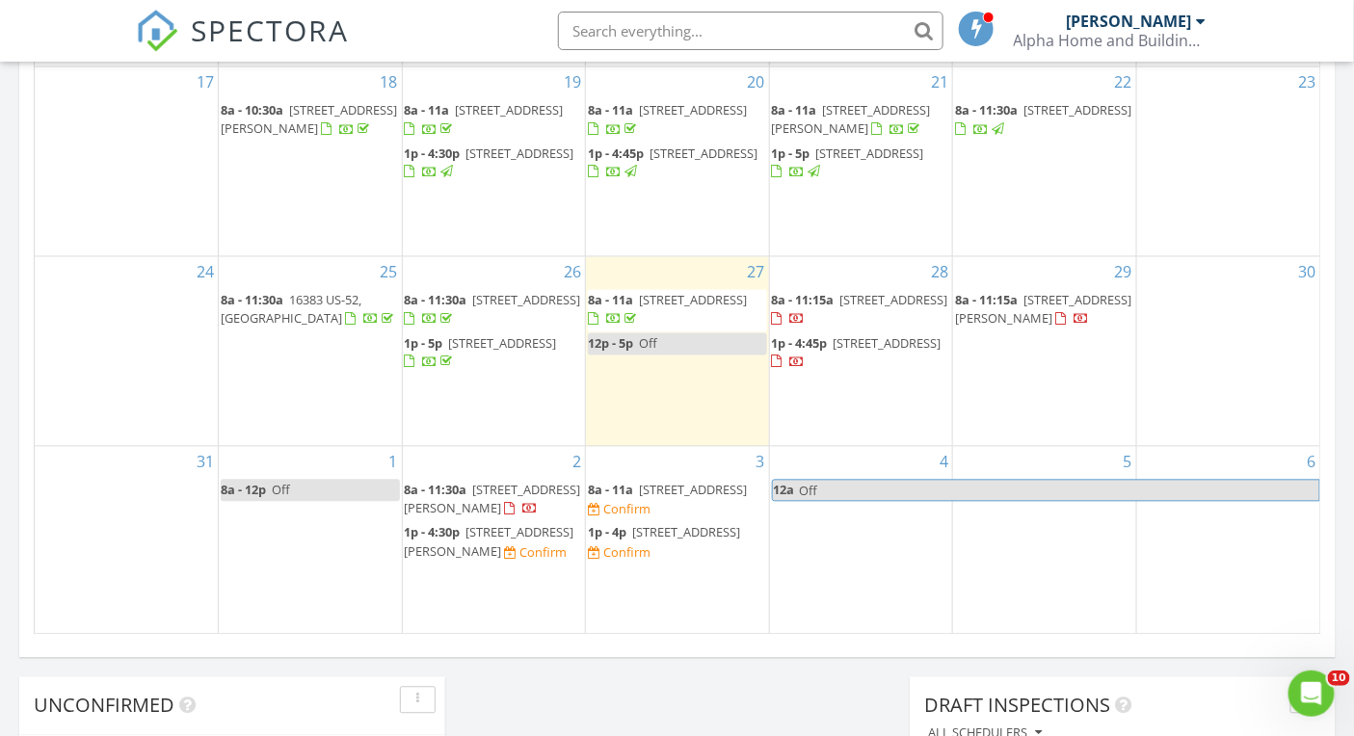
scroll to position [1135, 0]
click at [683, 532] on span "1505 S Bloomington St , Streator 61364" at bounding box center [686, 531] width 108 height 17
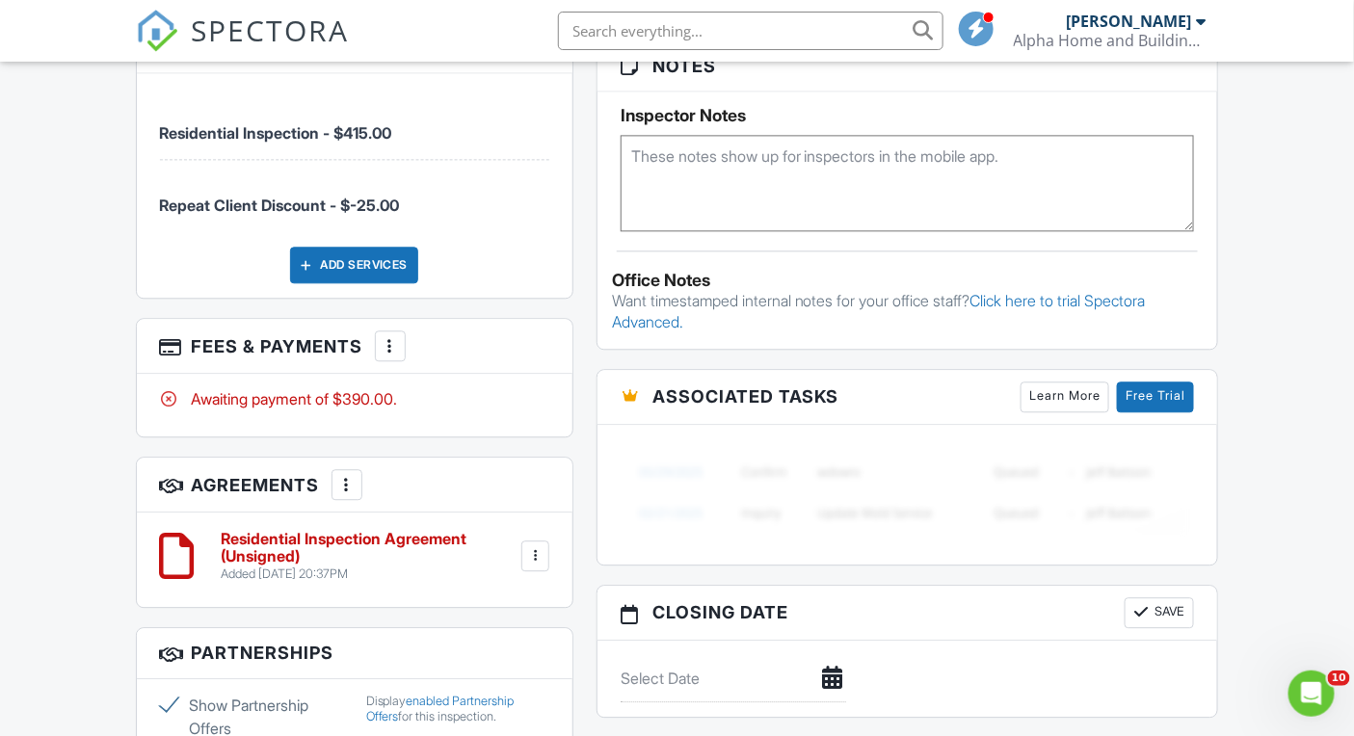
scroll to position [1467, 0]
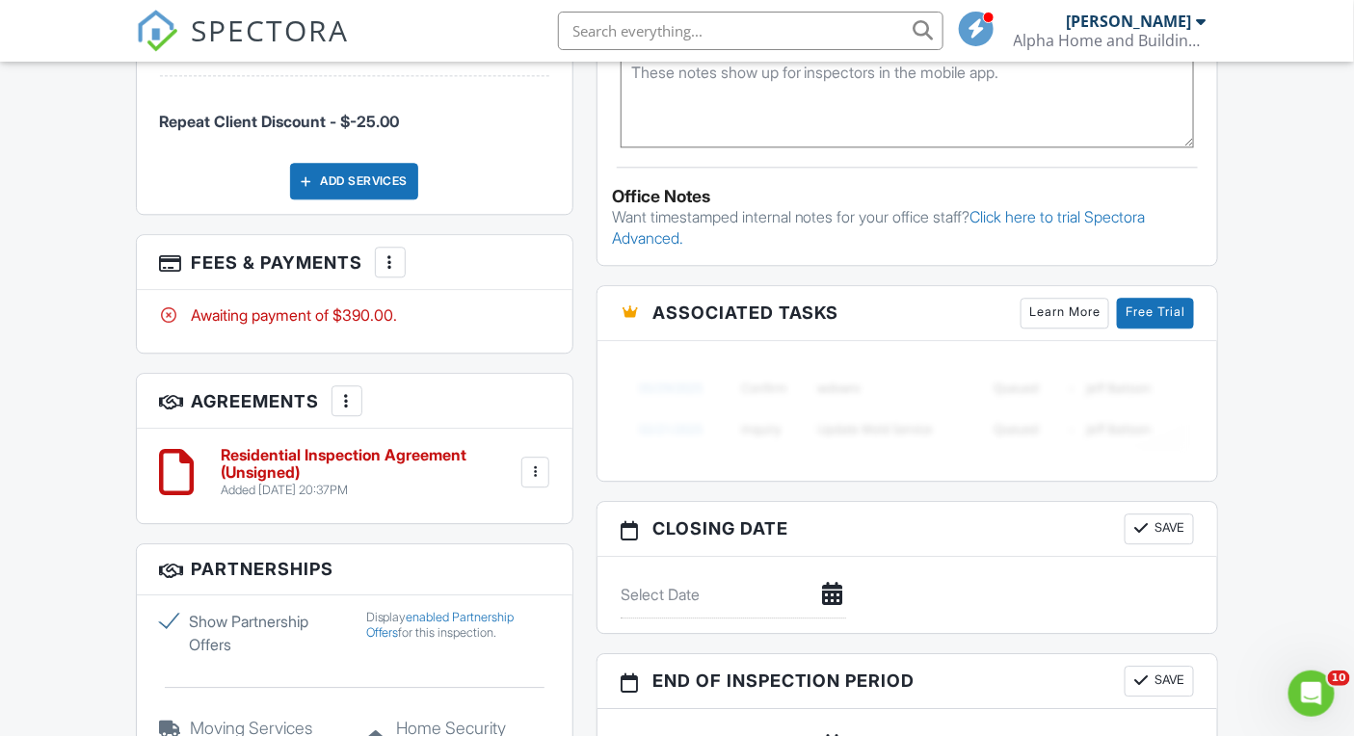
click at [277, 39] on span "SPECTORA" at bounding box center [271, 30] width 158 height 40
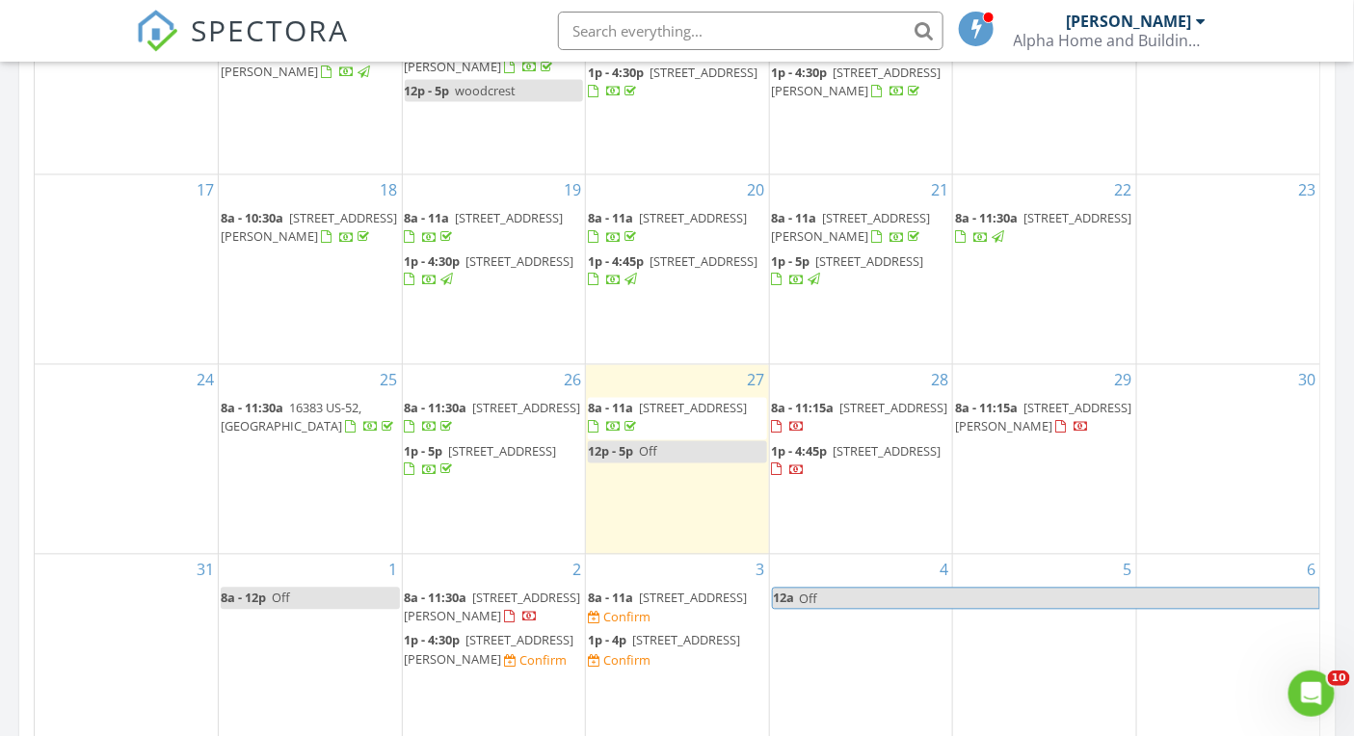
scroll to position [377, 0]
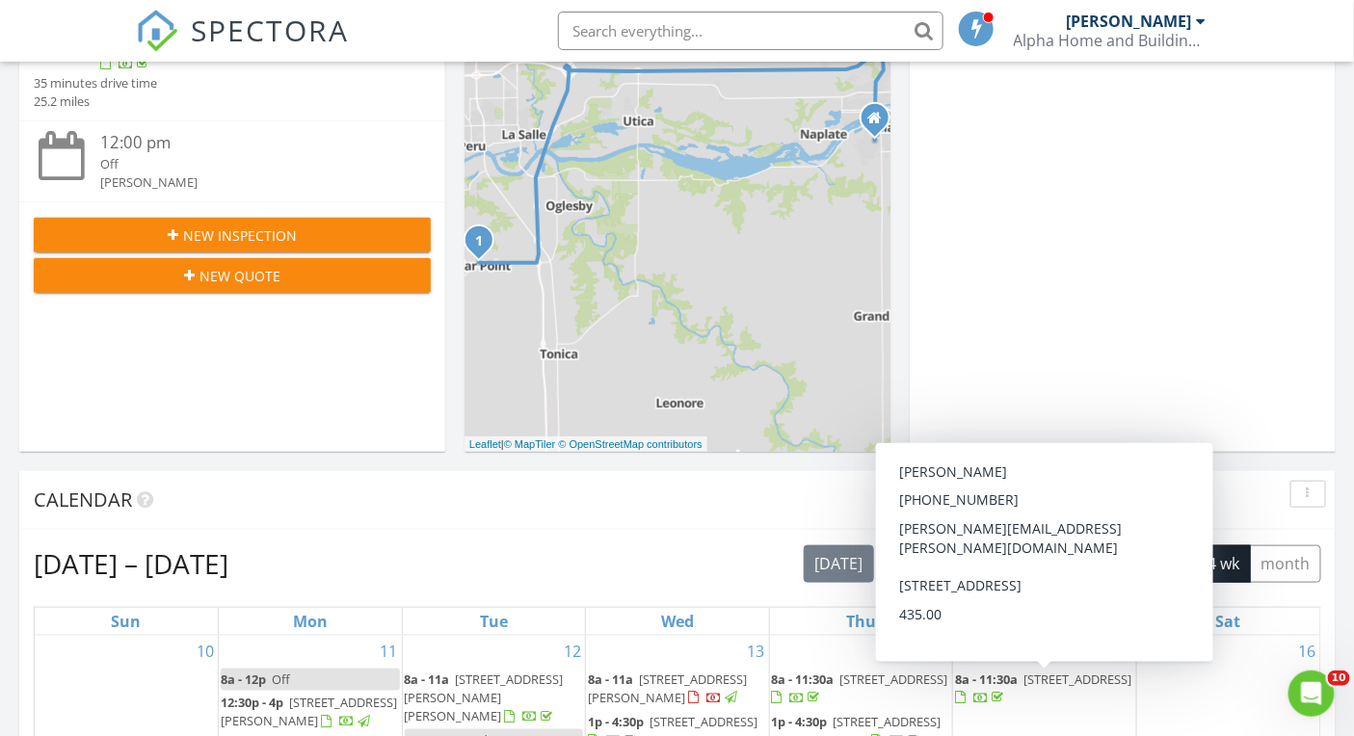
click at [713, 501] on div "Calendar" at bounding box center [663, 500] width 1258 height 29
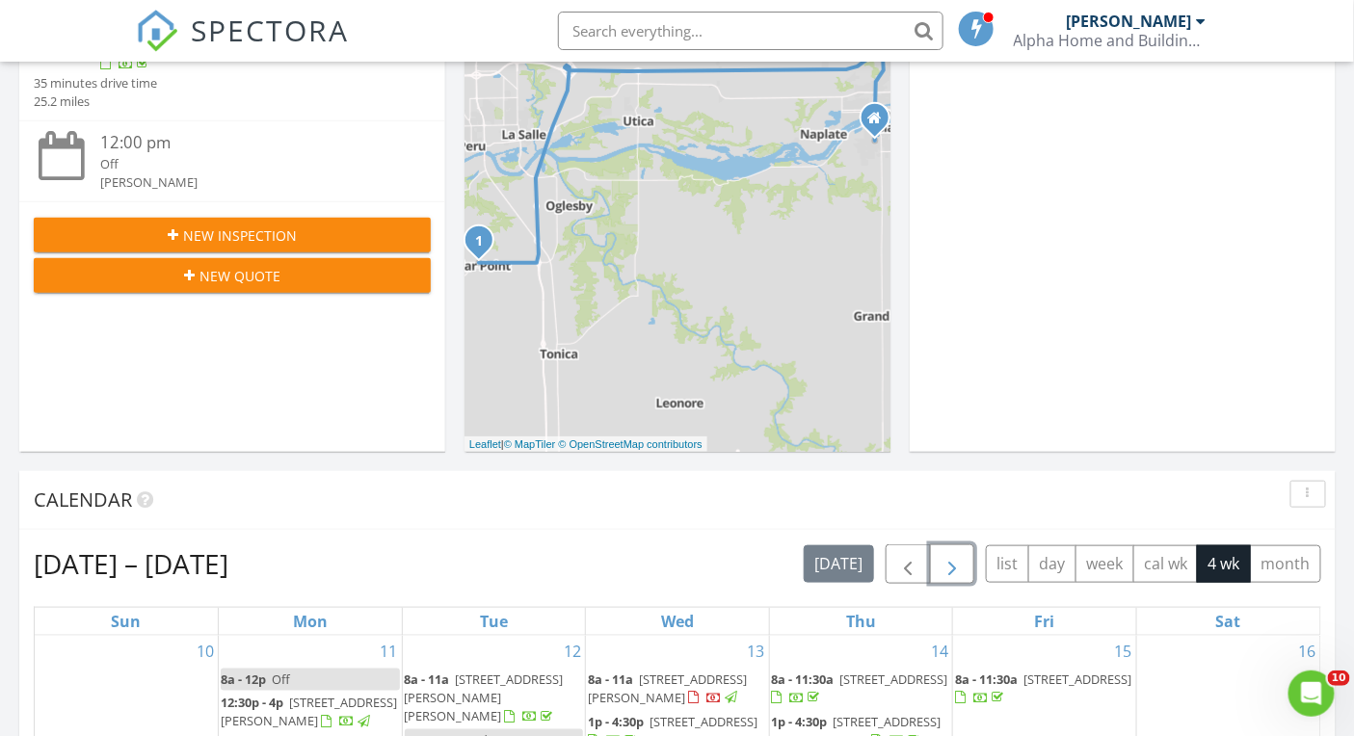
click at [961, 562] on span "button" at bounding box center [951, 564] width 23 height 23
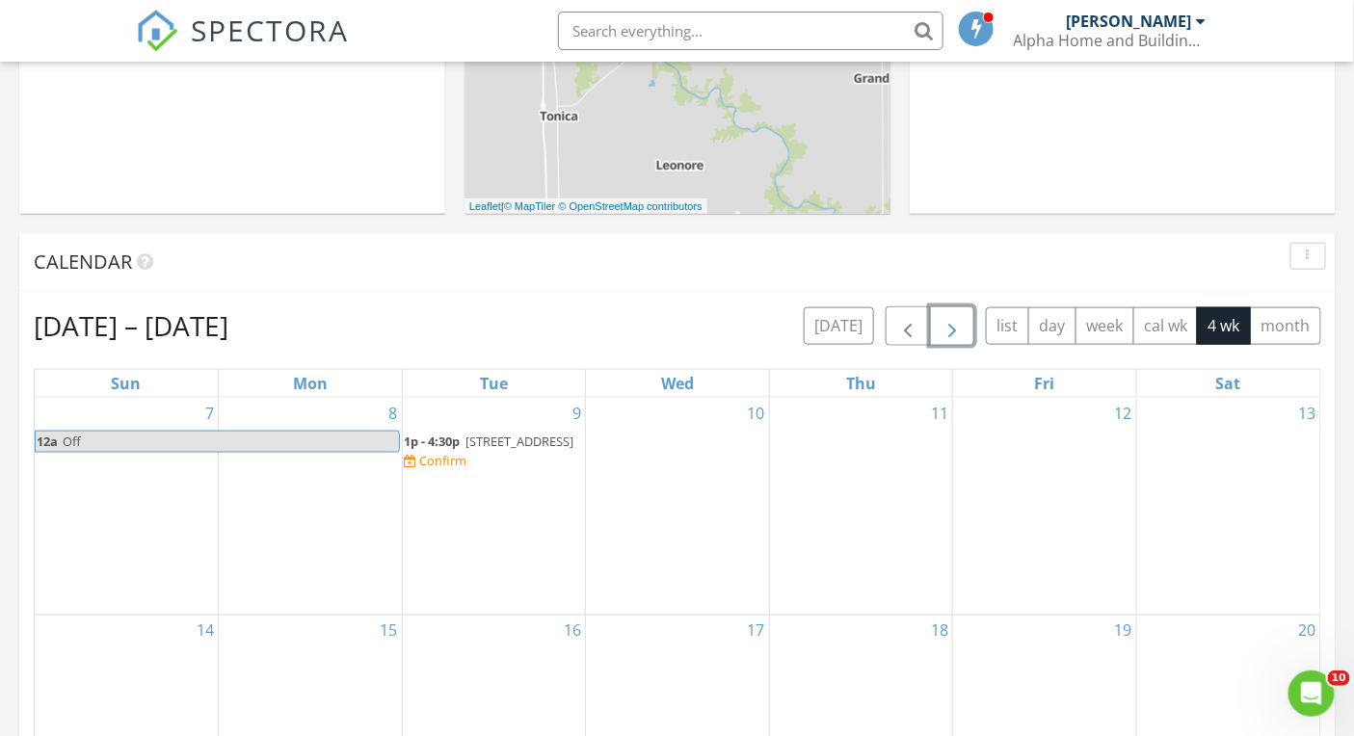
scroll to position [769, 0]
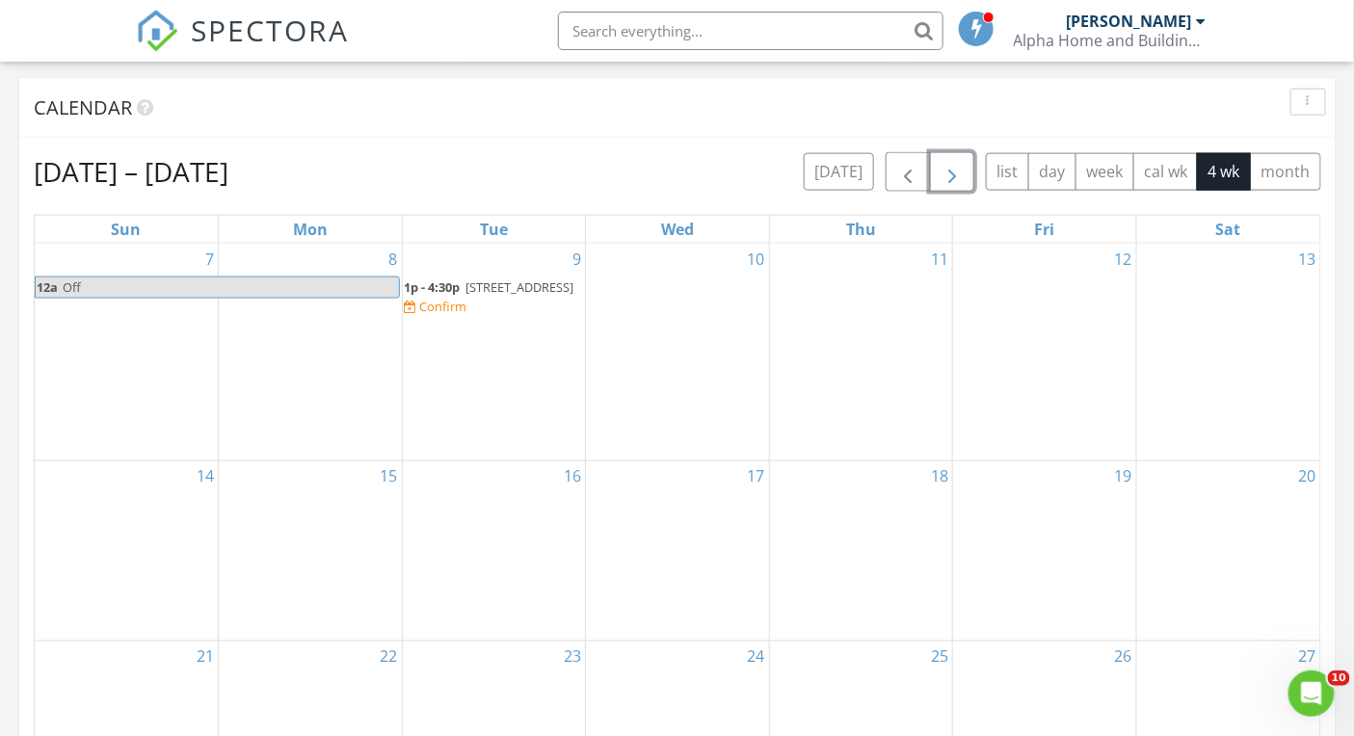
click at [510, 279] on span "306 S 4th St, Cherry 61317" at bounding box center [520, 286] width 108 height 17
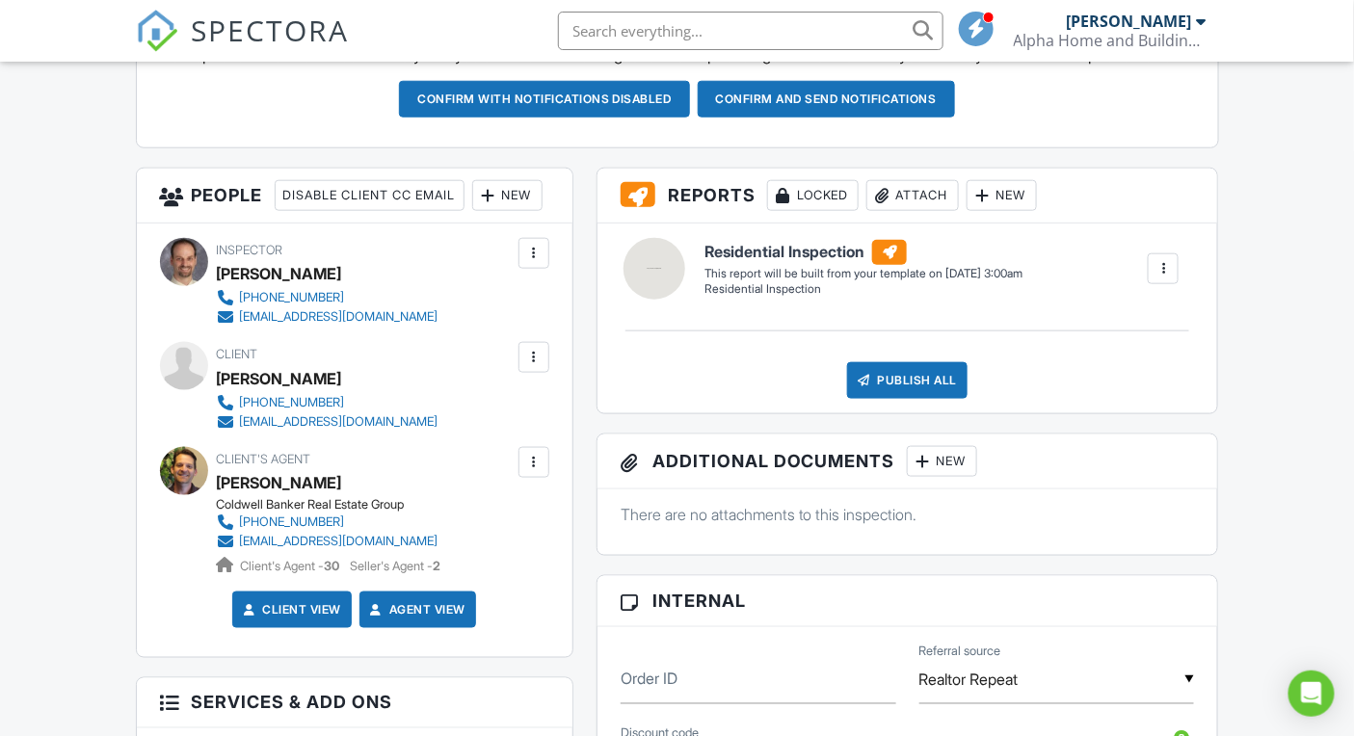
drag, startPoint x: 288, startPoint y: 447, endPoint x: 216, endPoint y: 447, distance: 72.3
click at [217, 393] on div "[PERSON_NAME]" at bounding box center [335, 378] width 237 height 29
click at [395, 432] on div "815-579-5090 juggalette1821@gmail.com" at bounding box center [335, 412] width 237 height 39
drag, startPoint x: 215, startPoint y: 447, endPoint x: 348, endPoint y: 450, distance: 133.0
click at [348, 431] on div "Client Jacqueline DAVIS 815-579-5090 juggalette1821@gmail.com" at bounding box center [354, 386] width 389 height 89
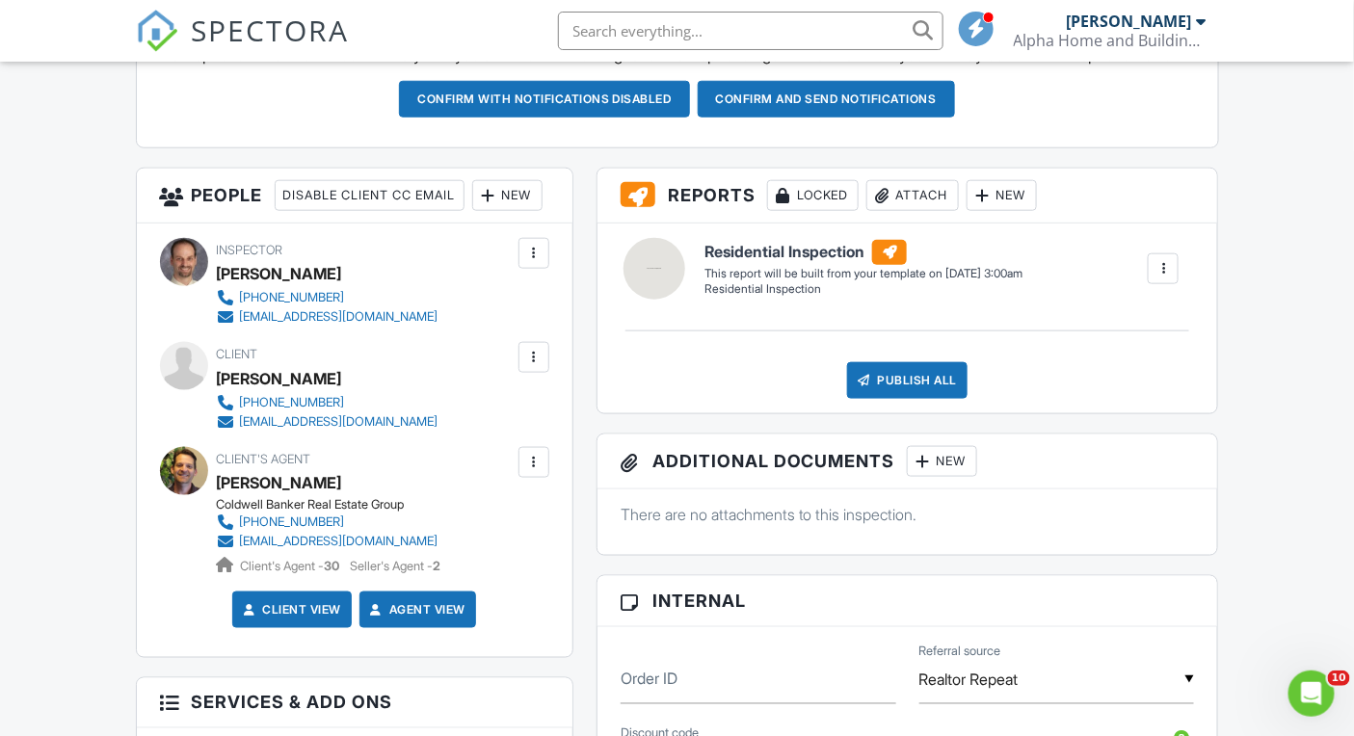
click at [368, 393] on div "Jacqueline DAVIS" at bounding box center [335, 378] width 237 height 29
drag, startPoint x: 402, startPoint y: 445, endPoint x: 218, endPoint y: 449, distance: 184.0
click at [218, 393] on div "Jacqueline DAVIS" at bounding box center [335, 378] width 237 height 29
copy div "Jacqueline DAVIS"
click at [748, 36] on input "text" at bounding box center [750, 31] width 385 height 39
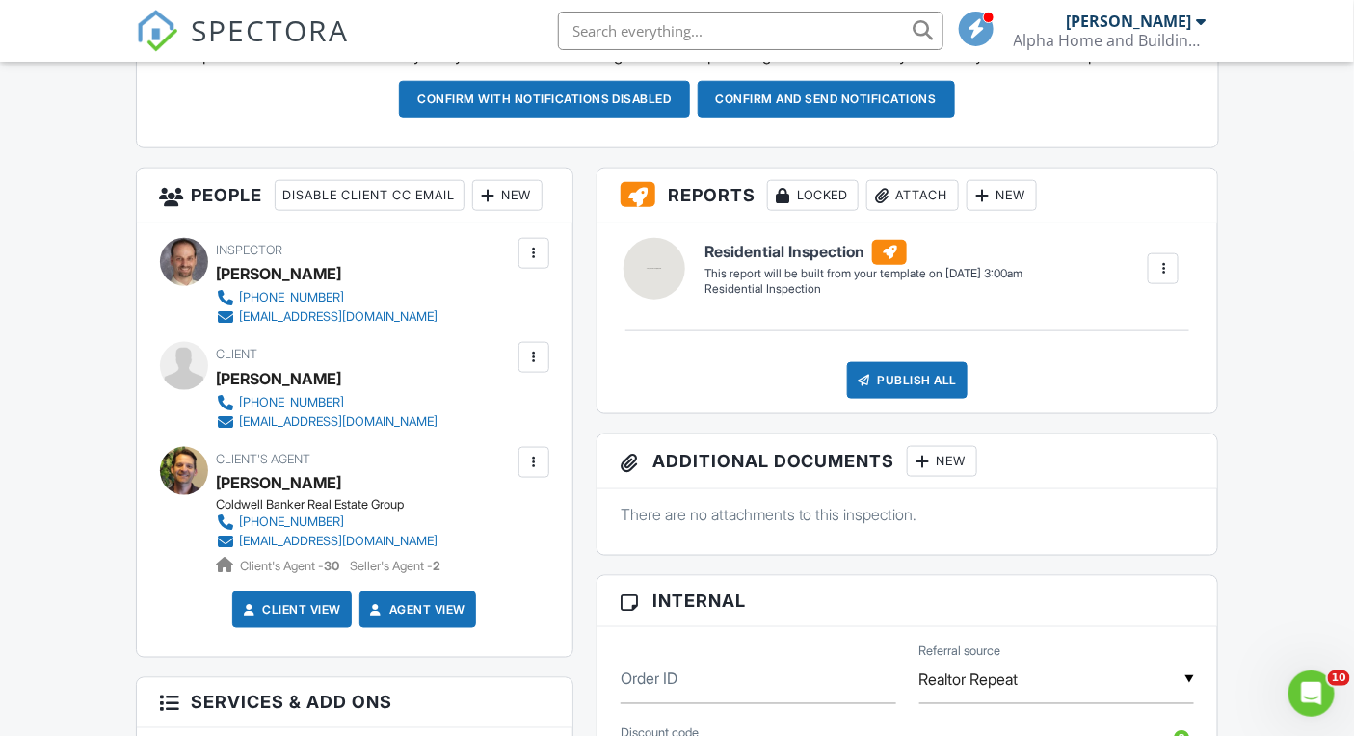
paste input "Jacqueline DAVIS"
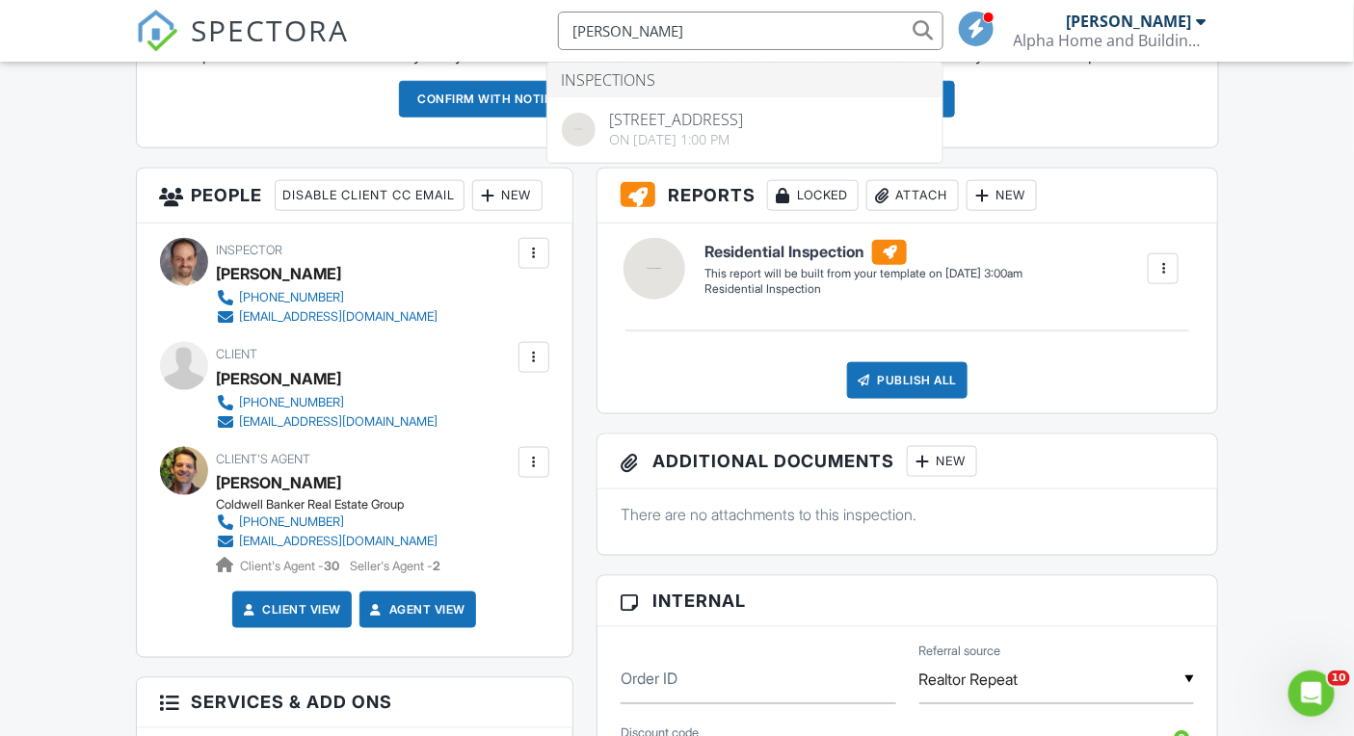
type input "Jacqueline"
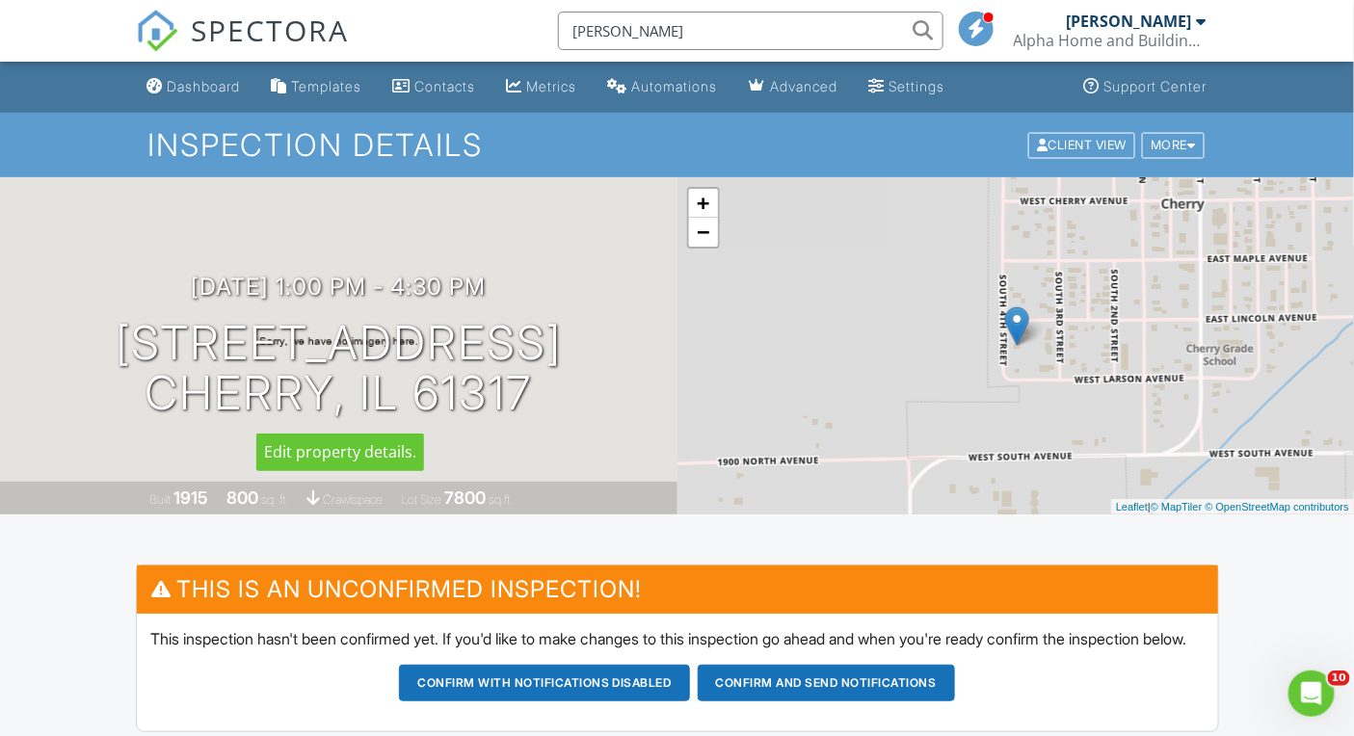
drag, startPoint x: 206, startPoint y: 352, endPoint x: 561, endPoint y: 408, distance: 358.9
click at [561, 408] on div "09/09/2025 1:00 pm - 4:30 pm 306 S 4th St Cherry, IL 61317" at bounding box center [338, 346] width 677 height 145
copy h1 "306 S 4th St Cherry, IL 61317"
drag, startPoint x: 107, startPoint y: 518, endPoint x: 330, endPoint y: 343, distance: 284.1
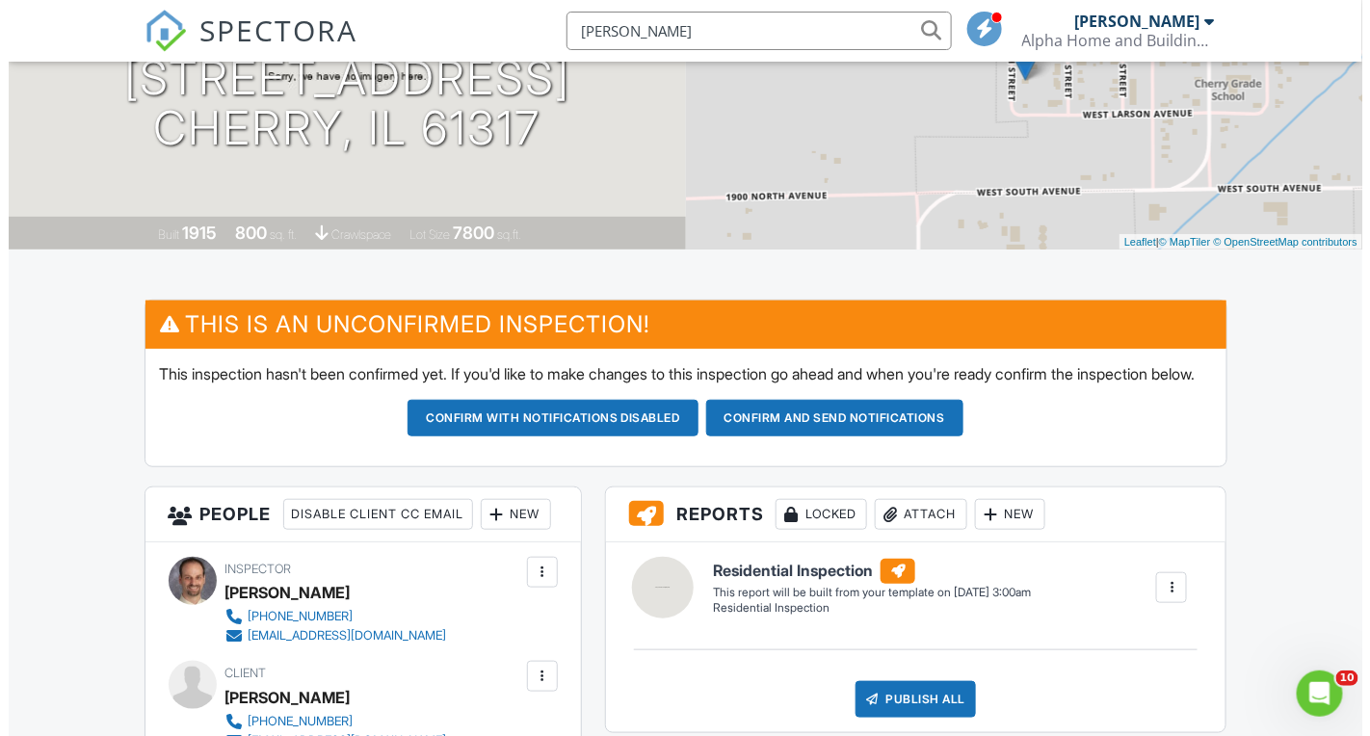
scroll to position [548, 0]
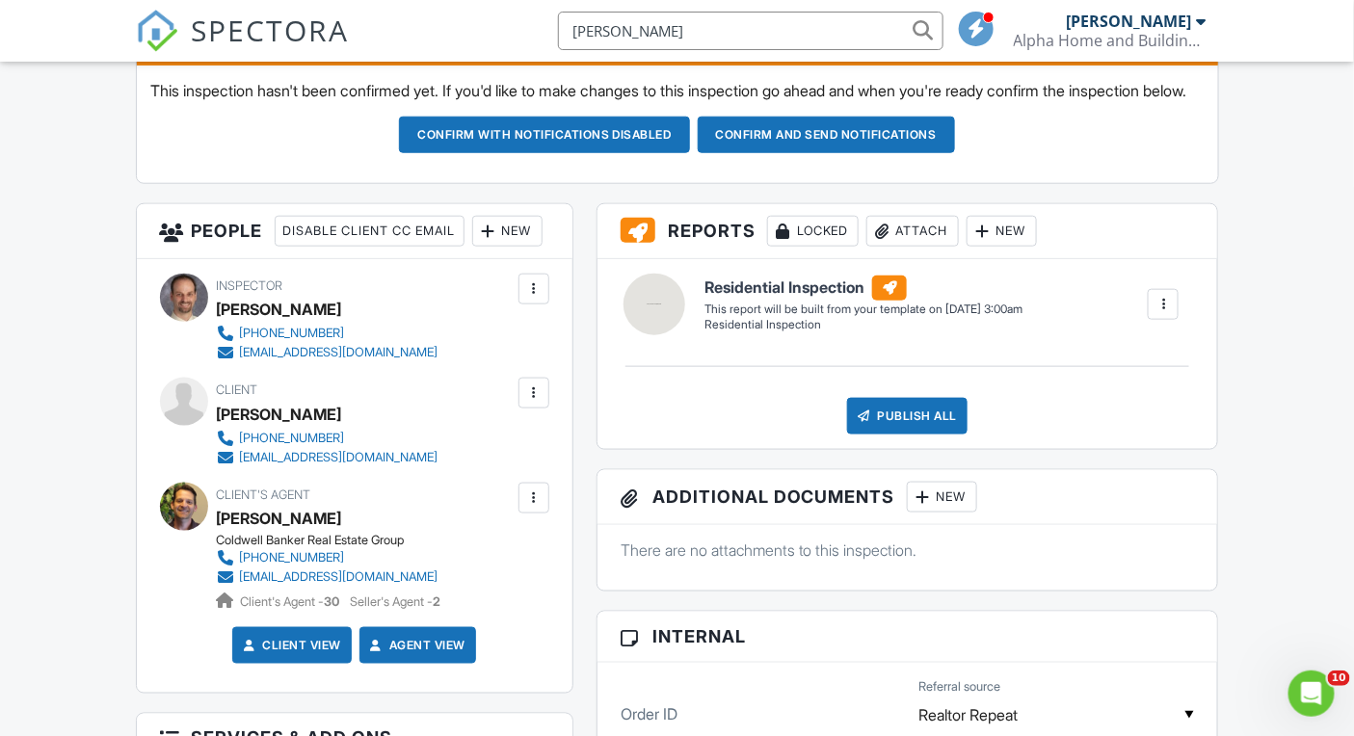
click at [472, 247] on div "New" at bounding box center [507, 231] width 70 height 31
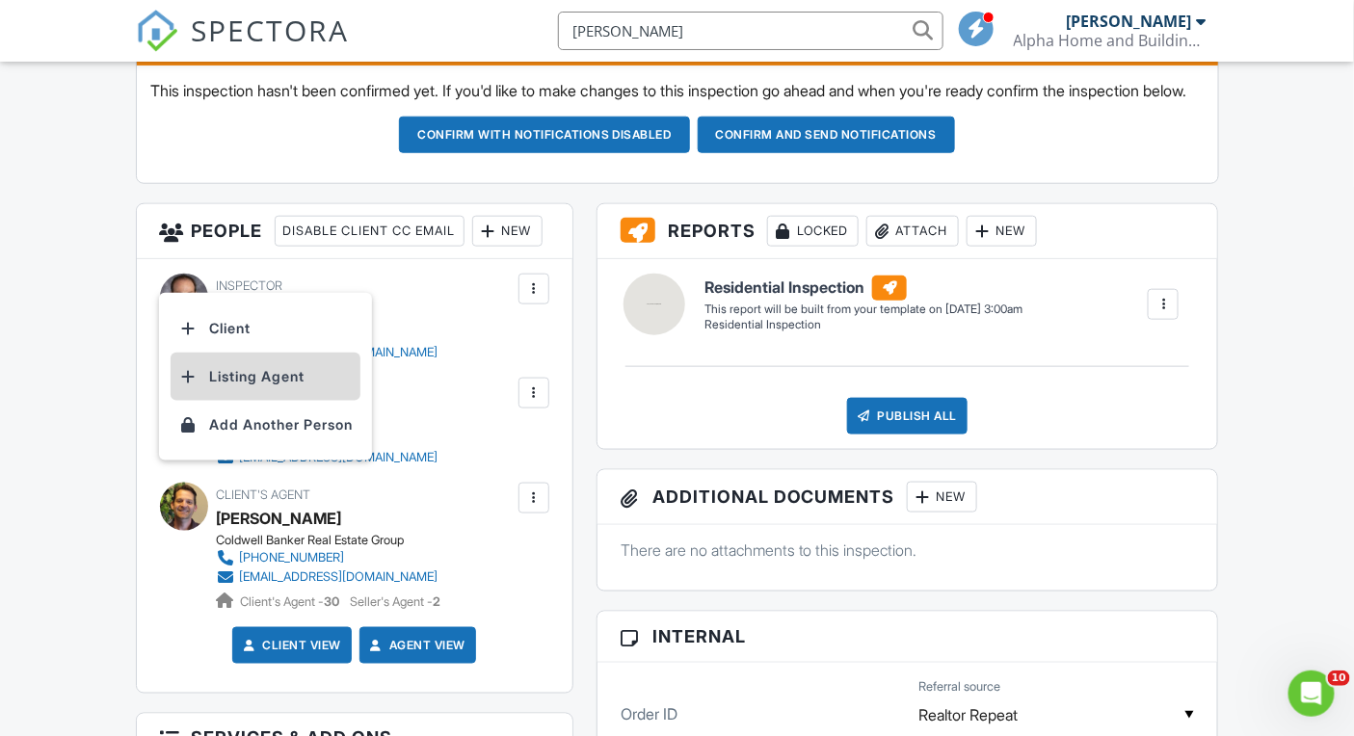
click at [260, 398] on li "Listing Agent" at bounding box center [266, 377] width 190 height 48
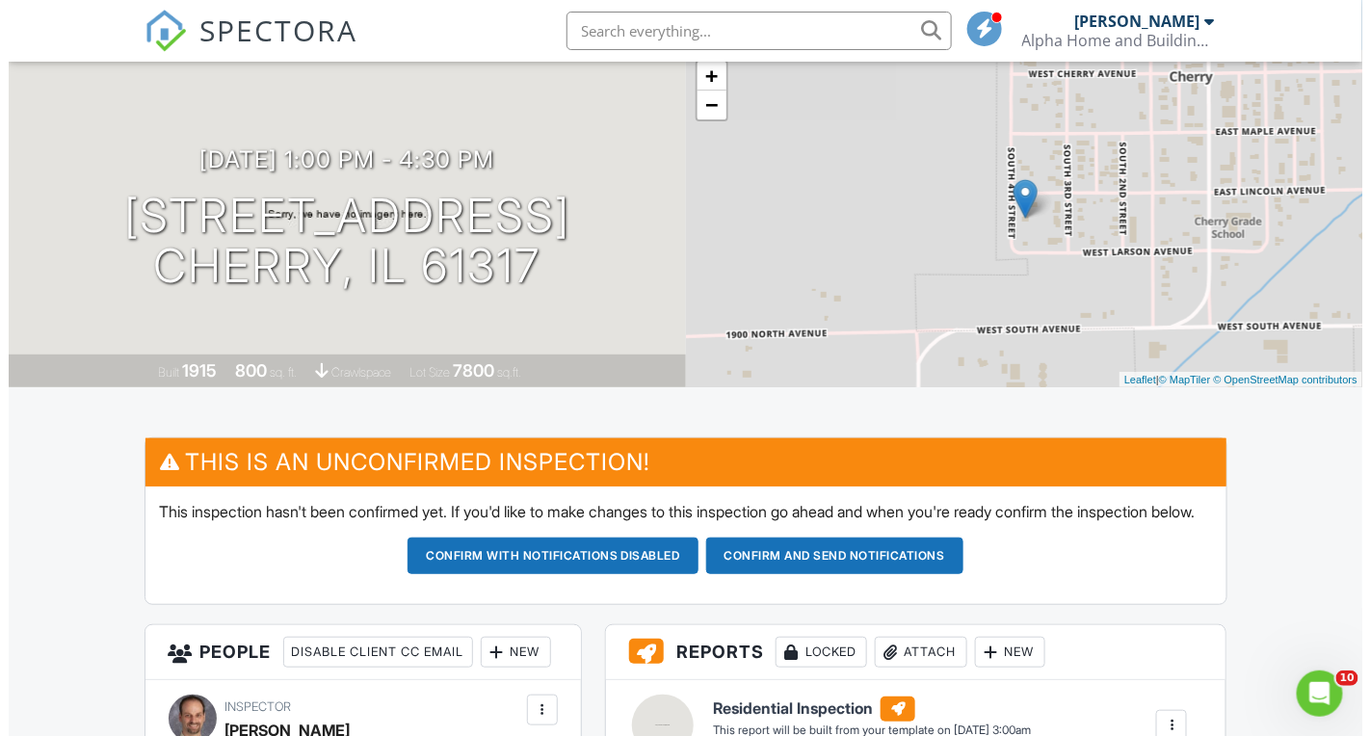
scroll to position [139, 0]
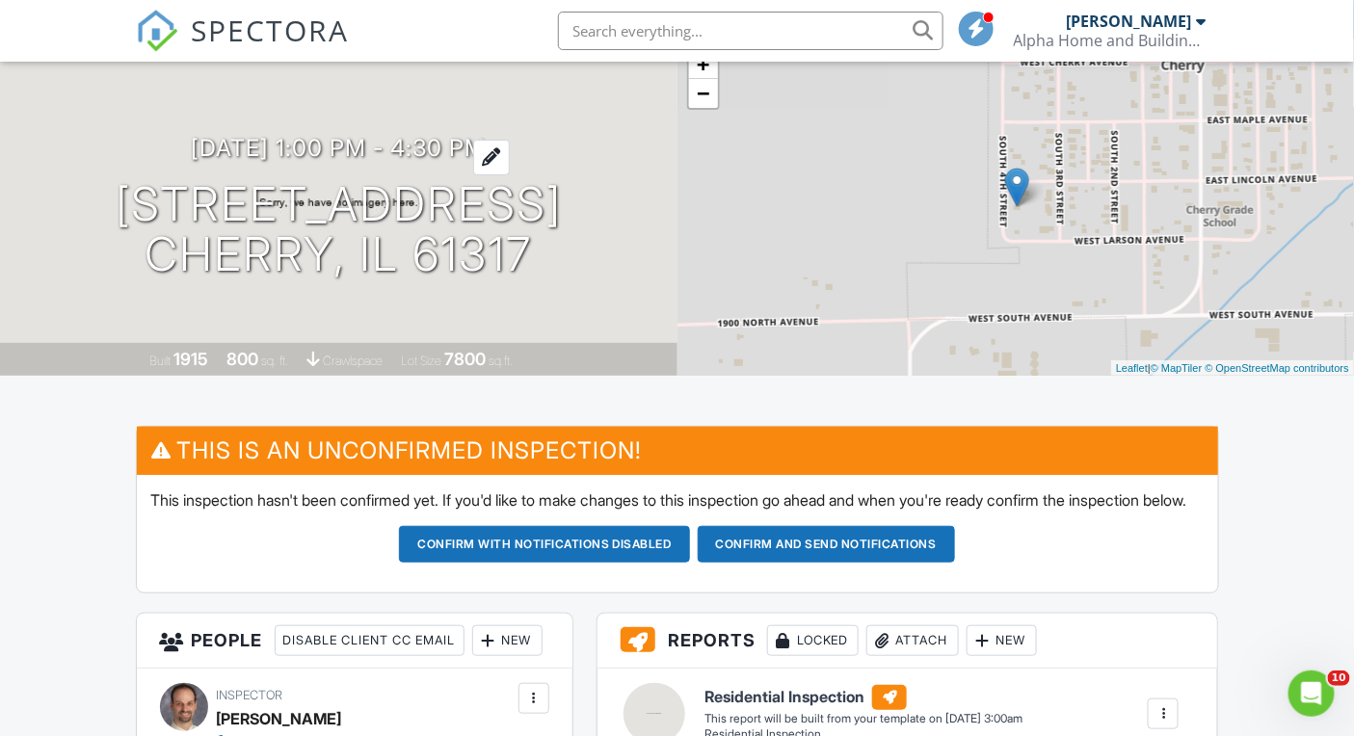
click at [477, 141] on h3 "09/09/2025 1:00 pm - 4:30 pm" at bounding box center [338, 148] width 295 height 26
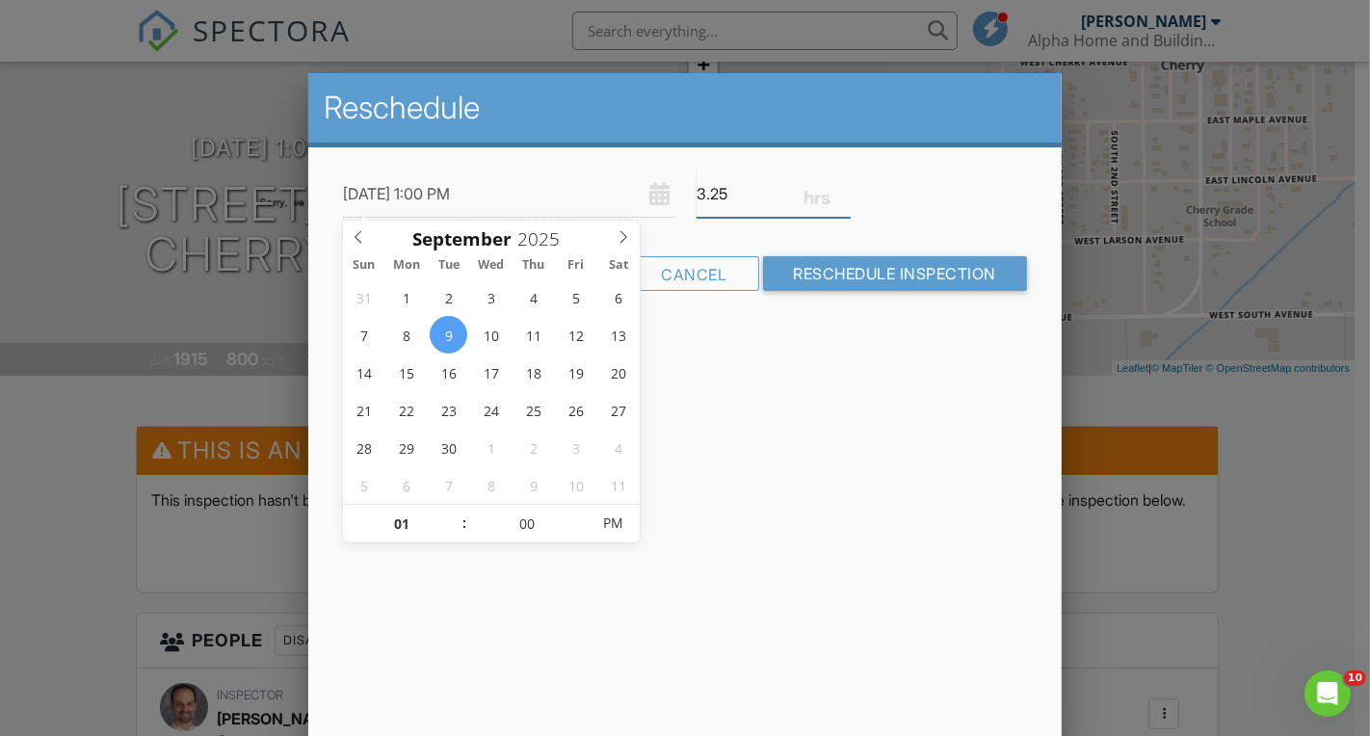
click at [845, 196] on input "3.25" at bounding box center [774, 194] width 154 height 47
type input "3"
click at [845, 196] on input "3" at bounding box center [774, 194] width 154 height 47
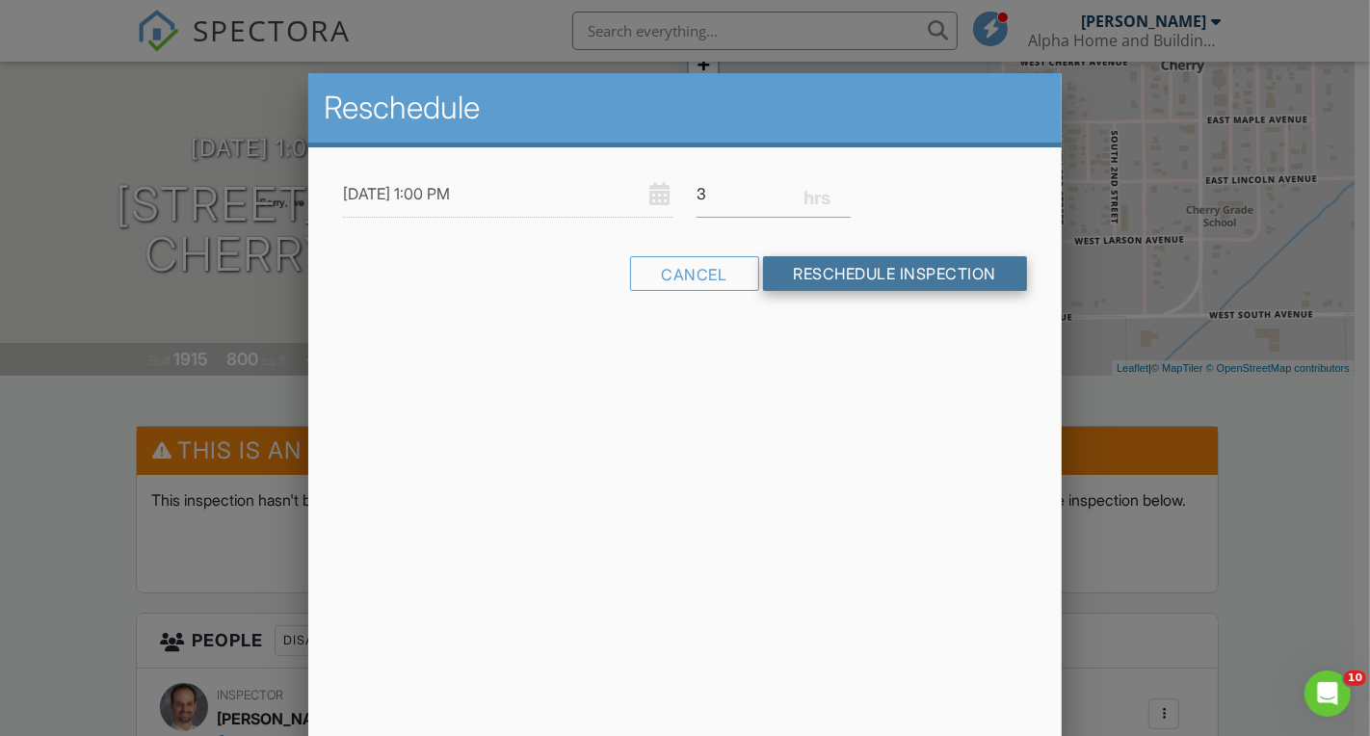
click at [833, 275] on input "Reschedule Inspection" at bounding box center [895, 273] width 265 height 35
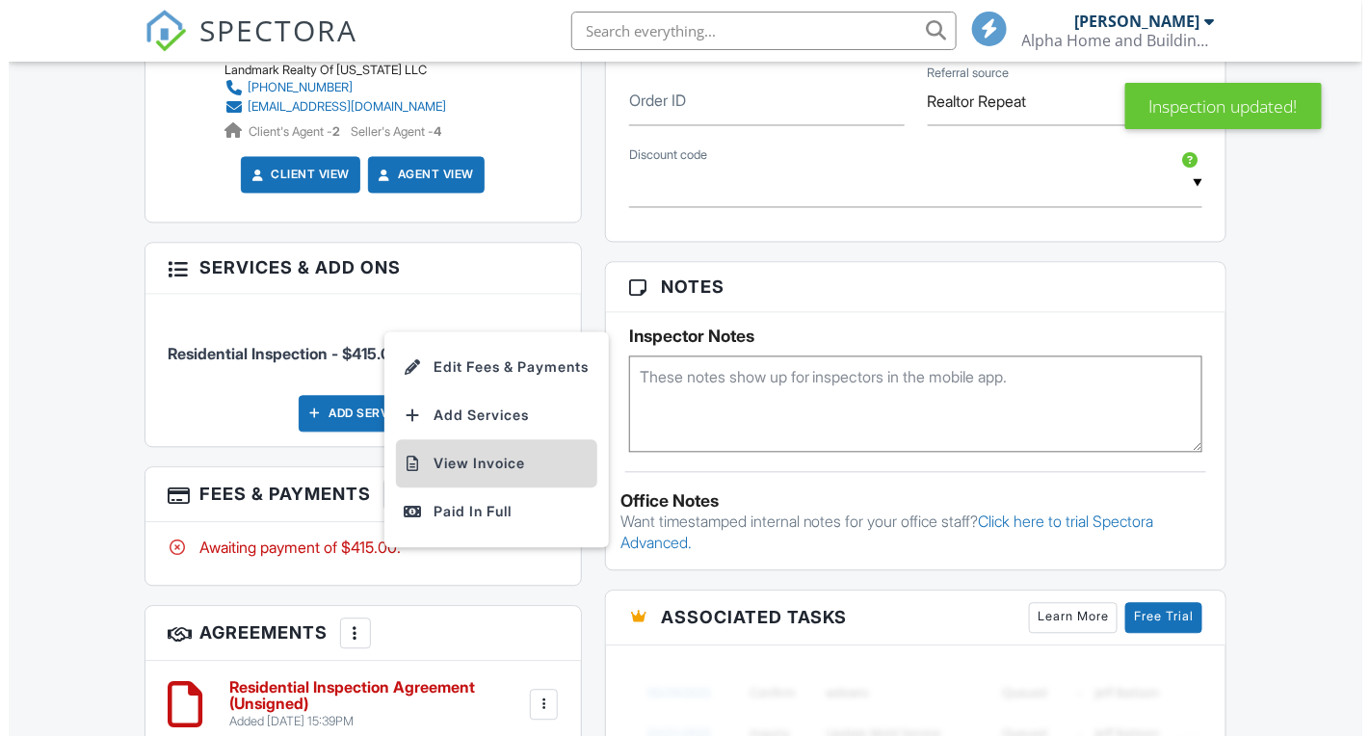
scroll to position [0, 0]
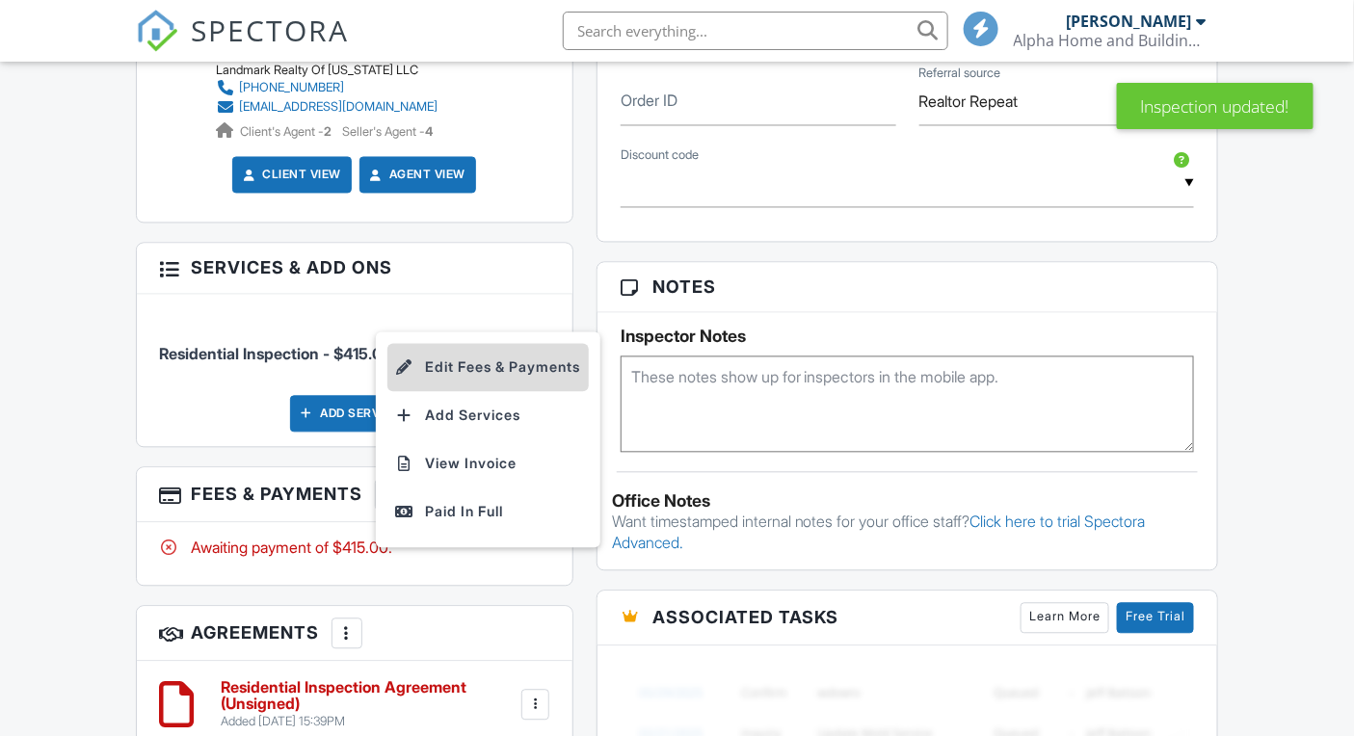
click at [495, 392] on li "Edit Fees & Payments" at bounding box center [487, 368] width 201 height 48
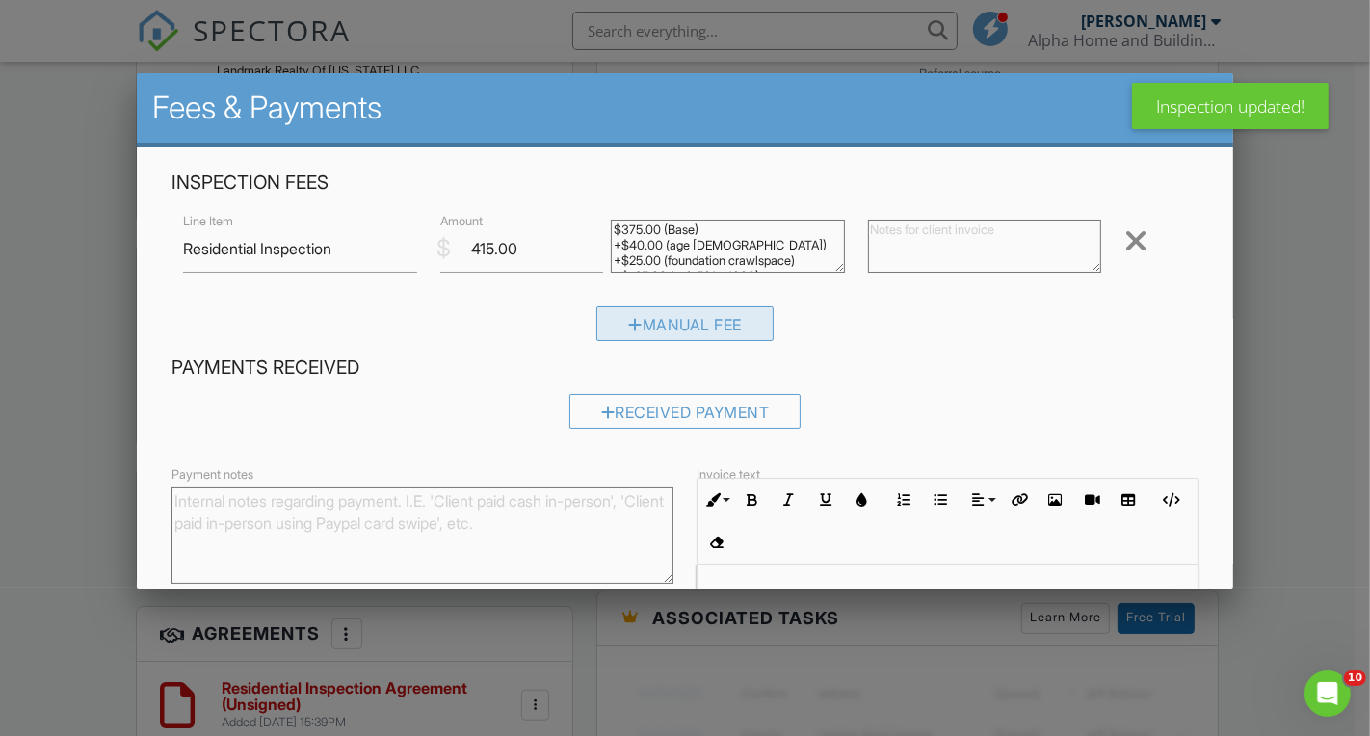
click at [720, 333] on div "Manual Fee" at bounding box center [684, 323] width 177 height 35
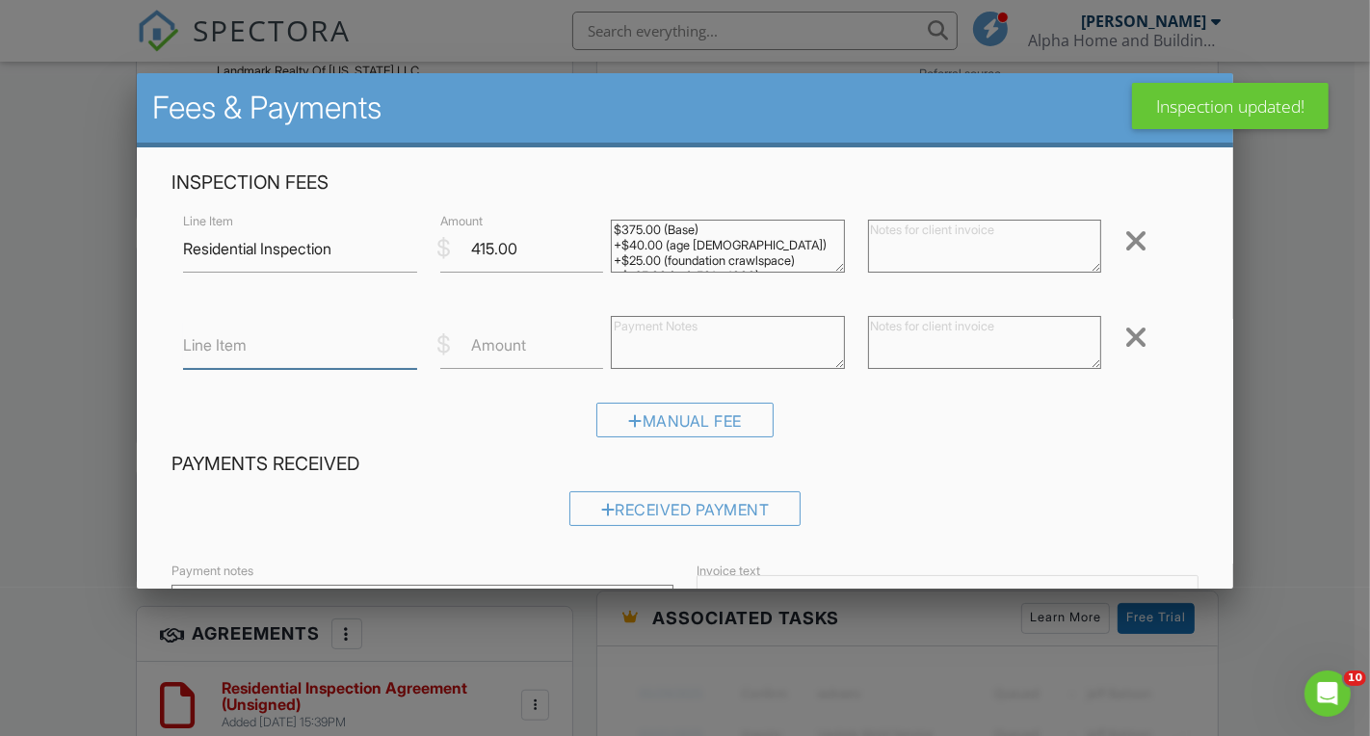
click at [357, 363] on input "Line Item" at bounding box center [299, 345] width 233 height 47
type input "No garage"
type input "-15"
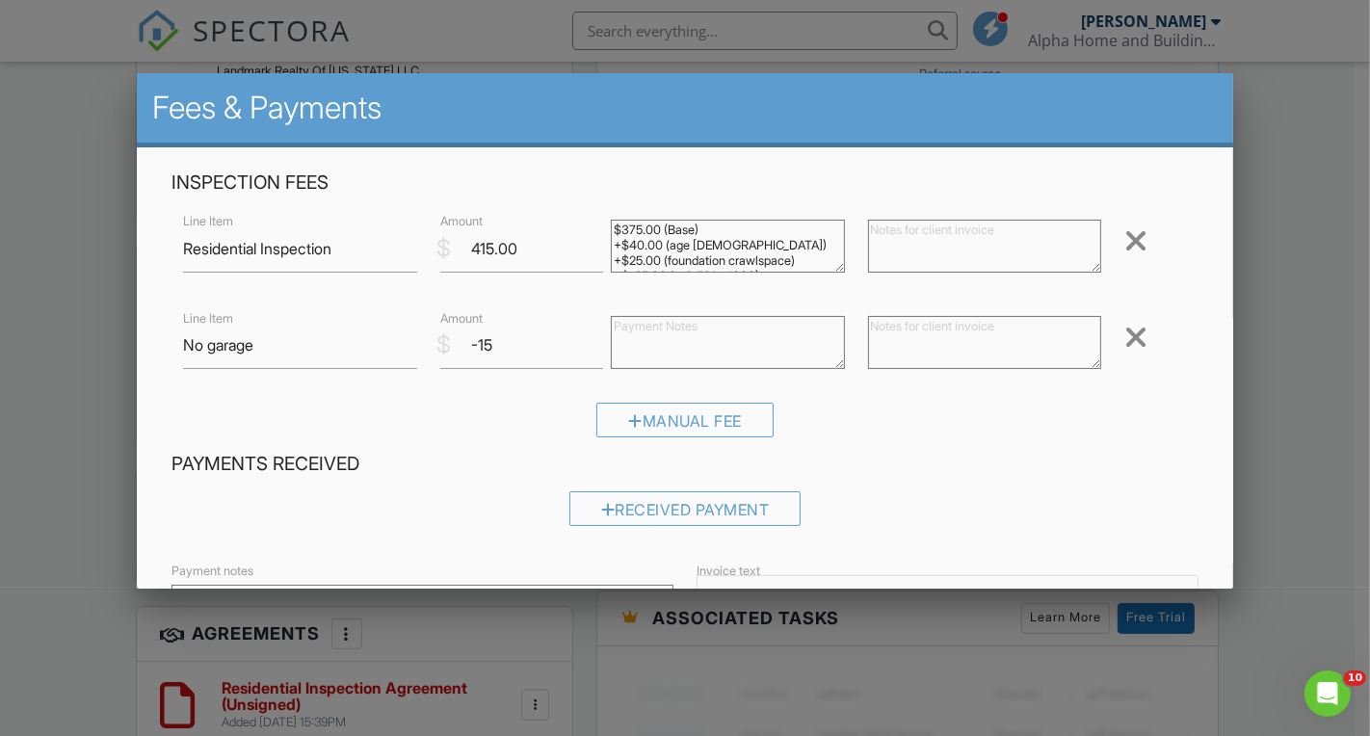
scroll to position [307, 0]
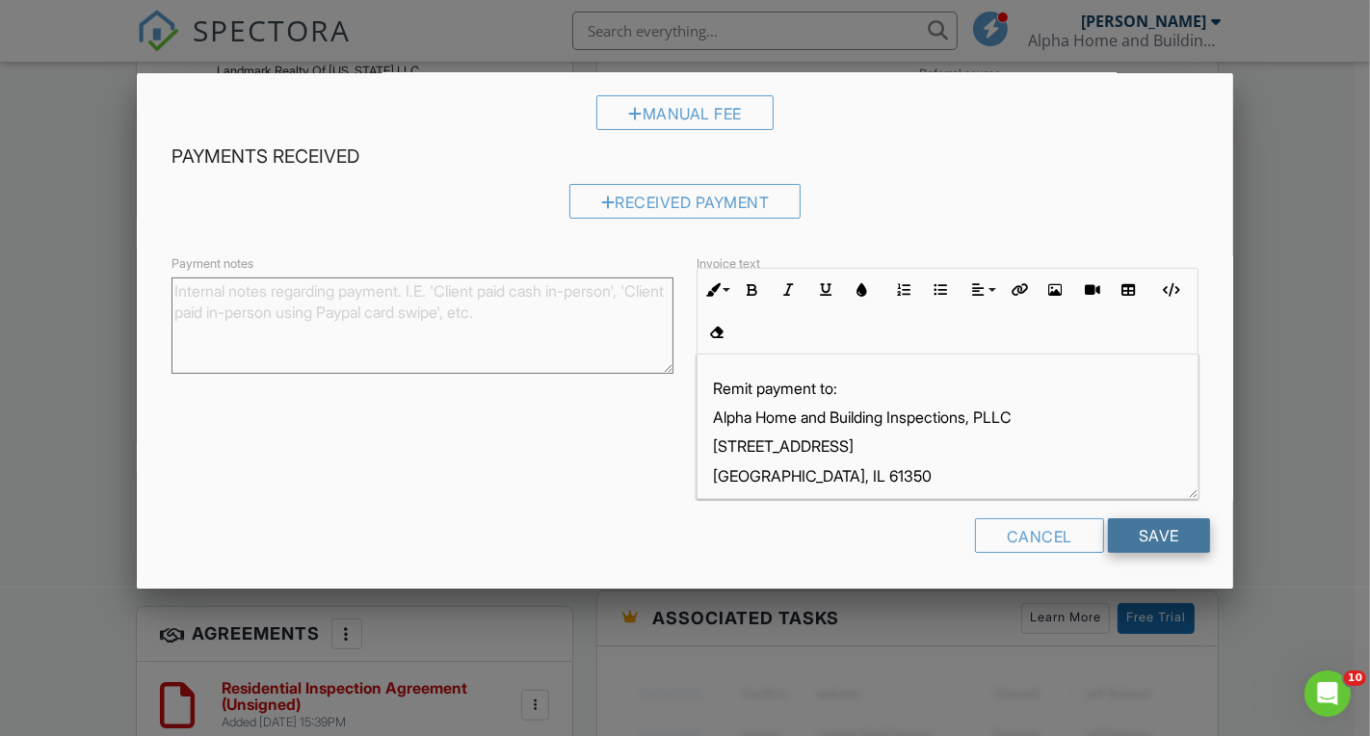
click at [1165, 531] on input "Save" at bounding box center [1159, 535] width 102 height 35
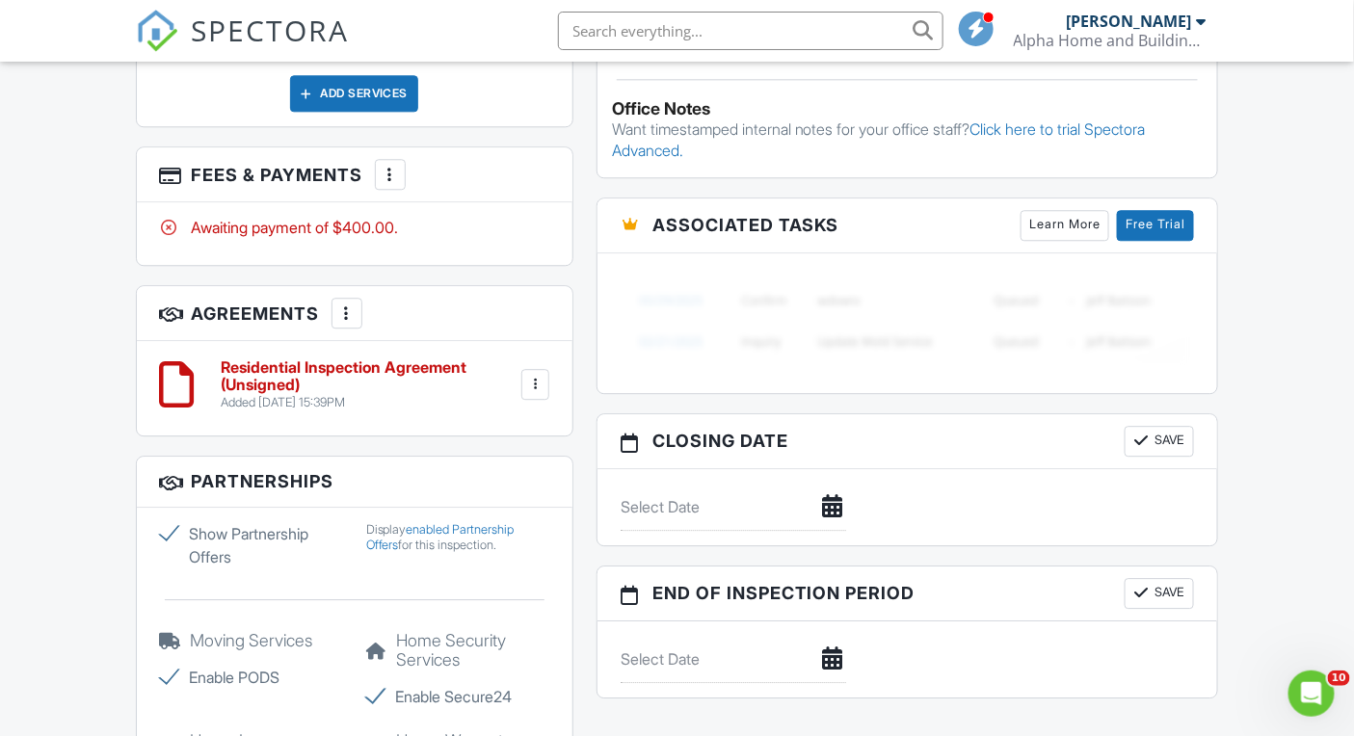
scroll to position [1580, 0]
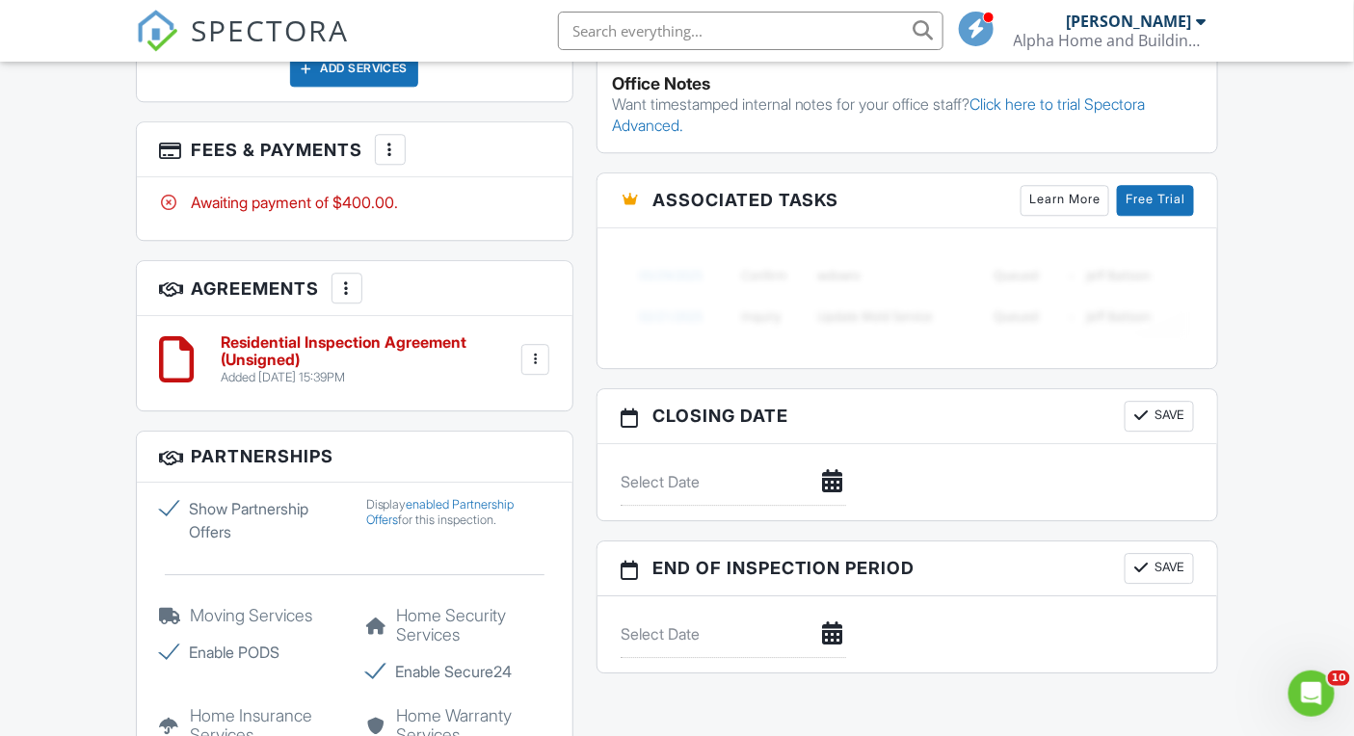
click at [543, 369] on div at bounding box center [534, 359] width 19 height 19
click at [510, 436] on li "Edit" at bounding box center [483, 412] width 110 height 48
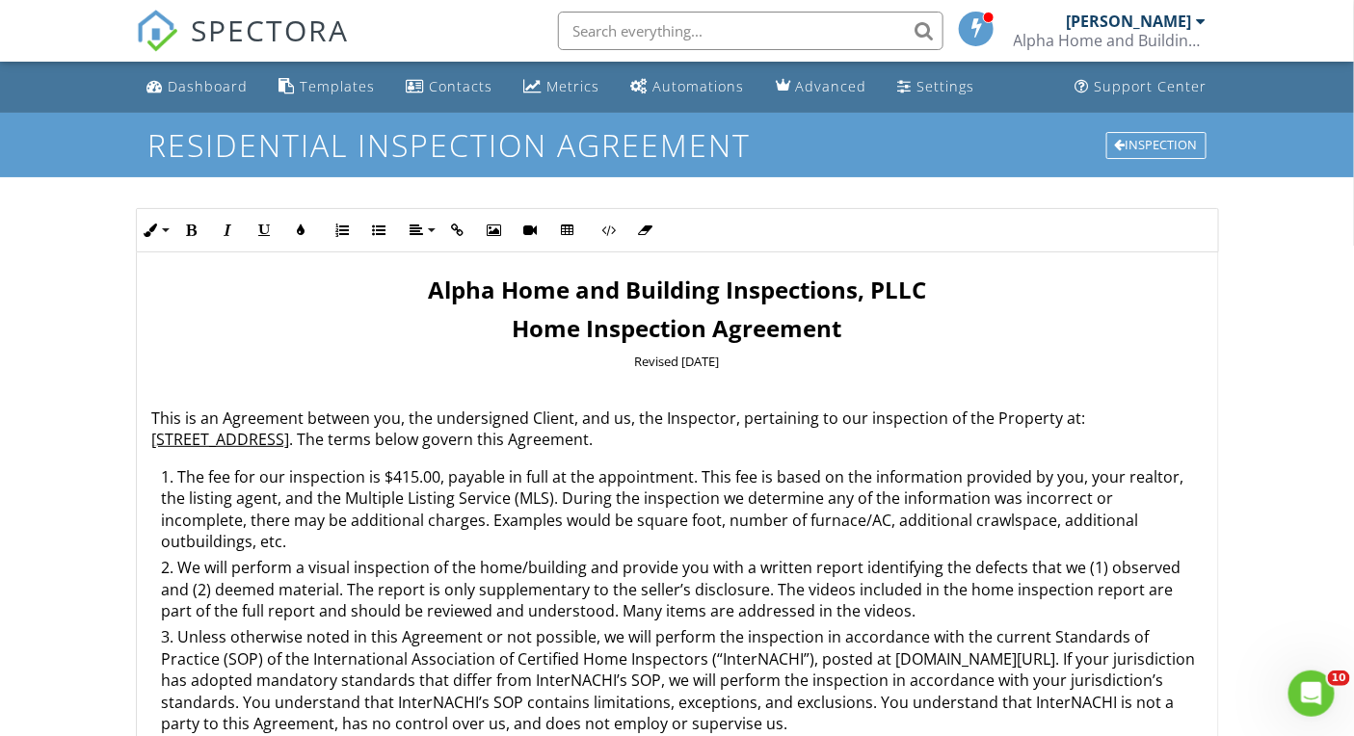
click at [415, 475] on li "The fee for our inspection is $415.00, payable in full at the appointment. This…" at bounding box center [682, 512] width 1040 height 92
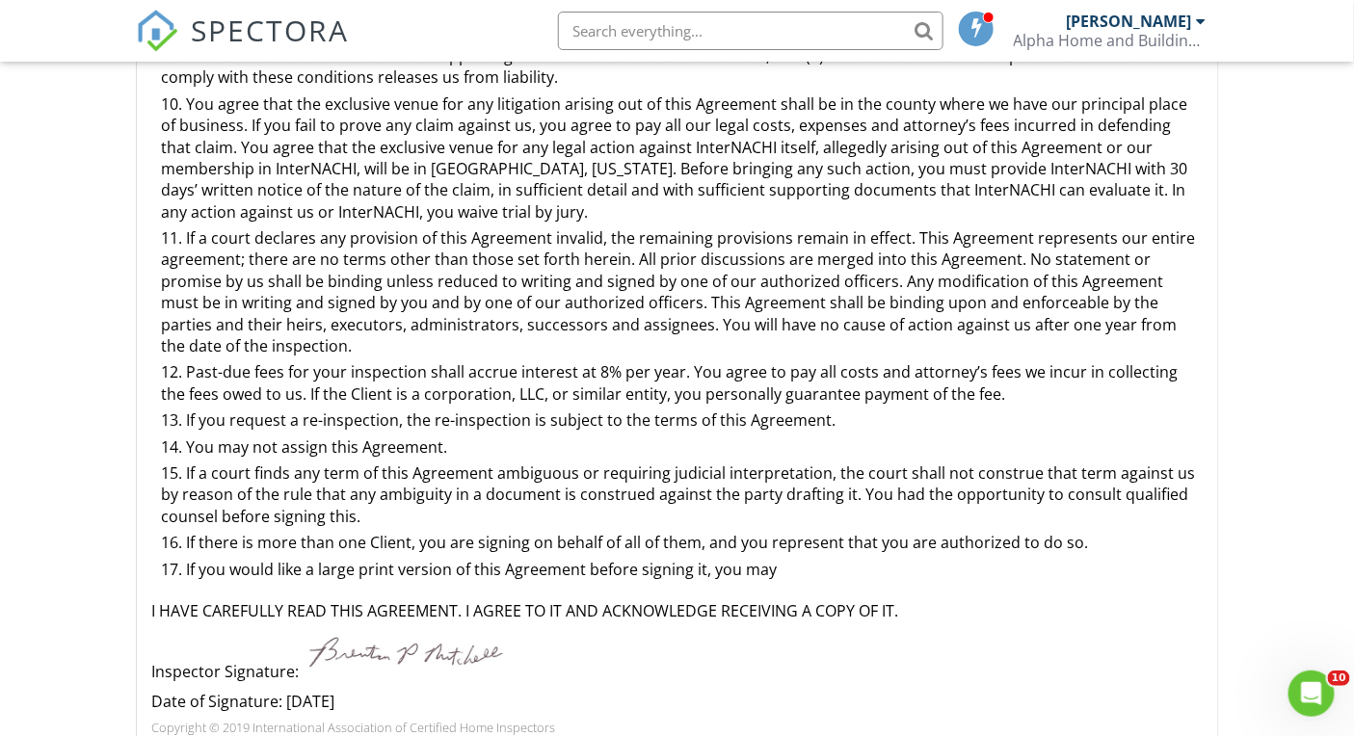
scroll to position [421, 0]
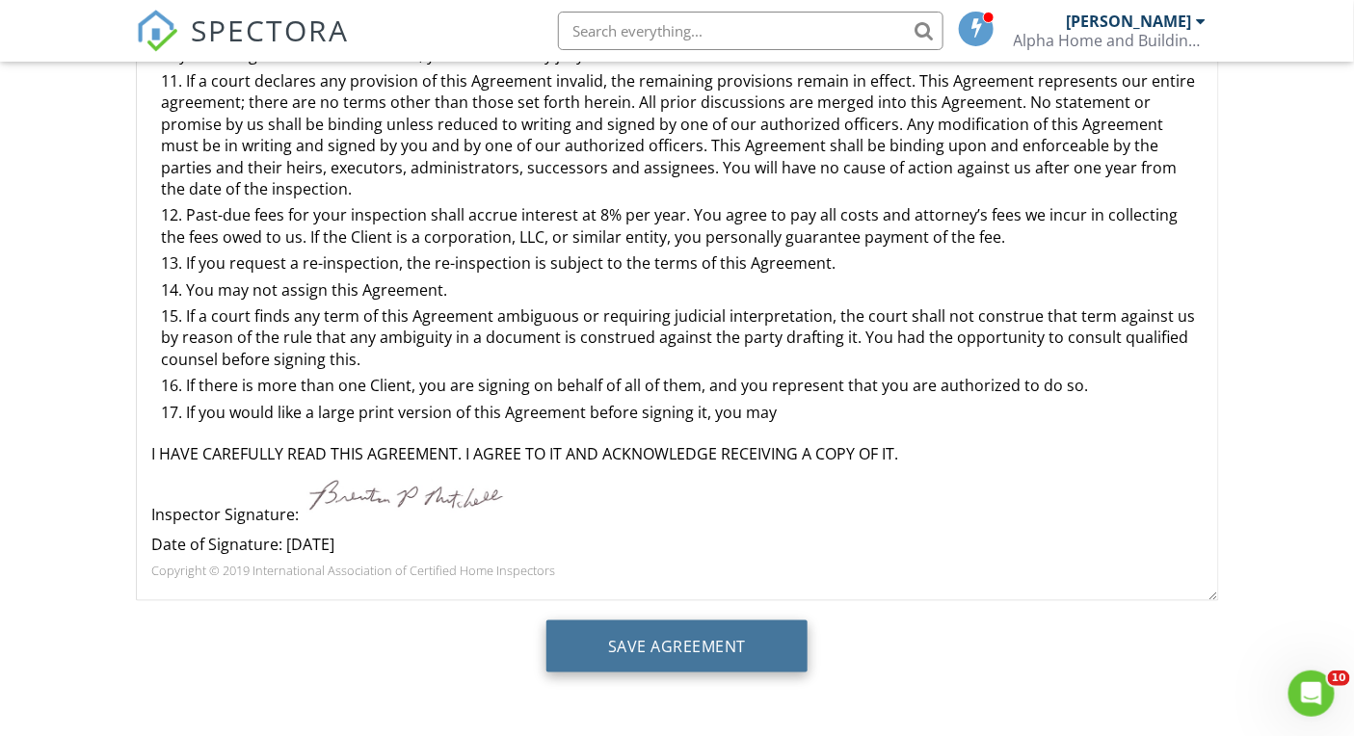
click at [641, 647] on input "Save Agreement" at bounding box center [676, 646] width 261 height 52
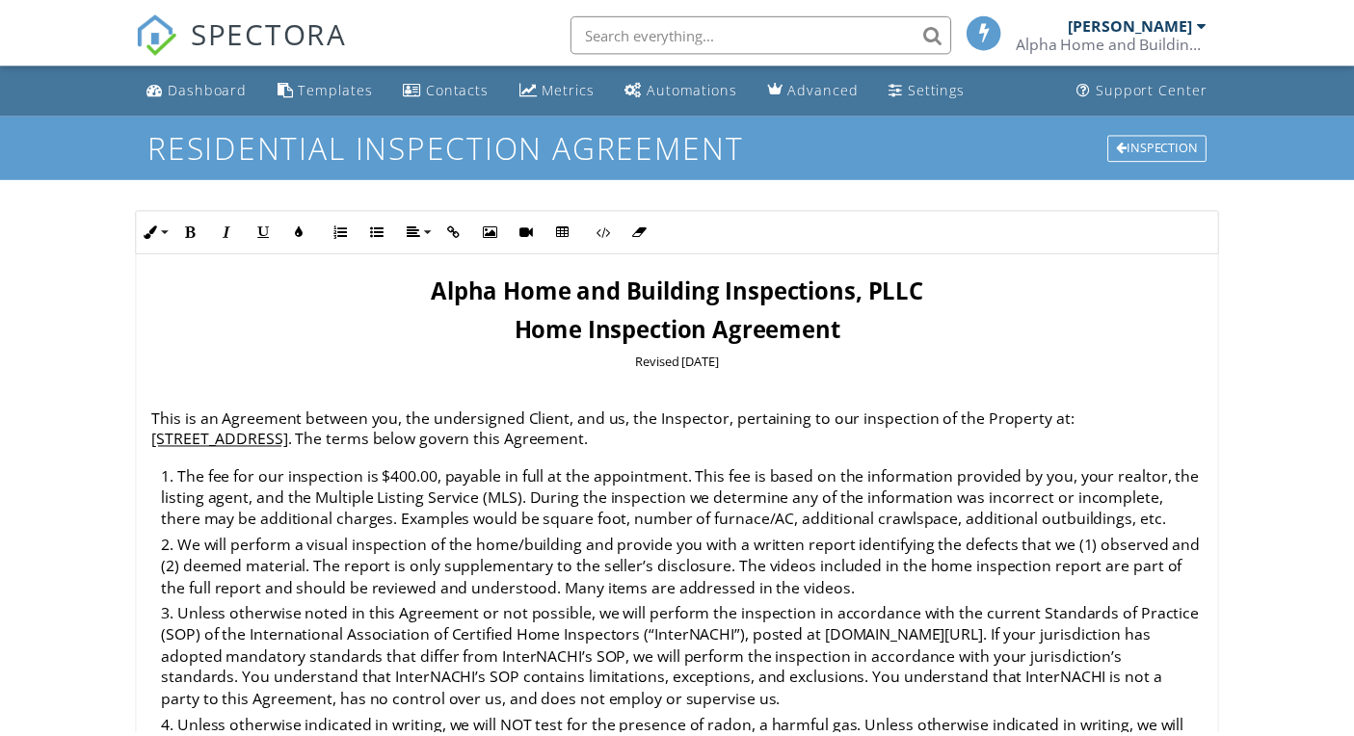
scroll to position [421, 0]
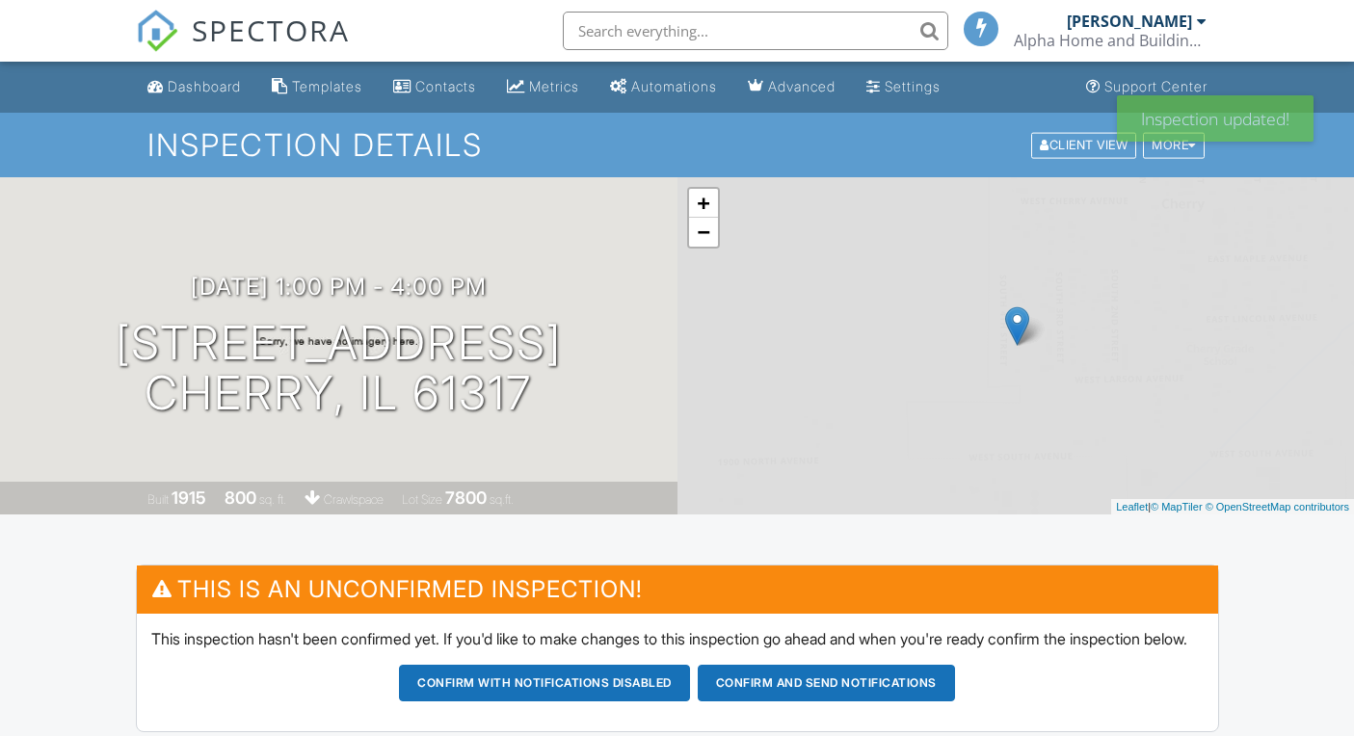
scroll to position [1580, 0]
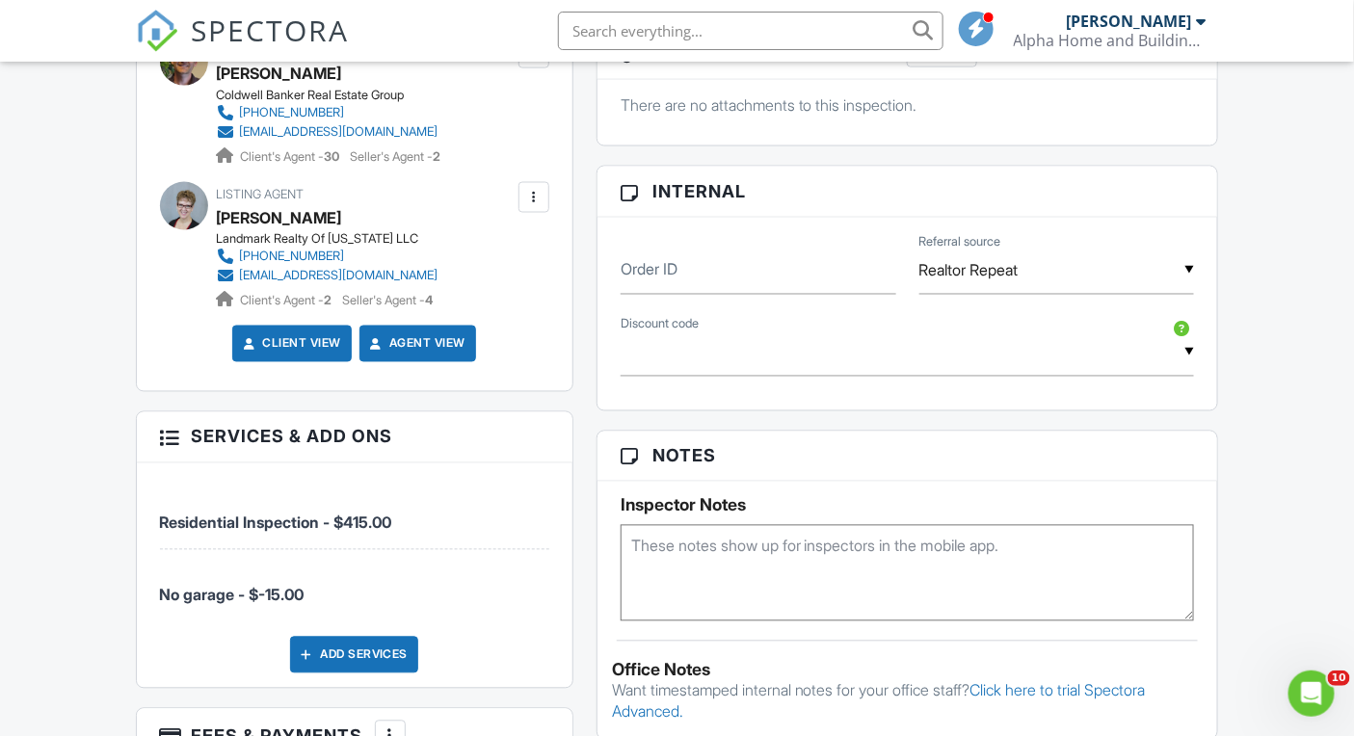
scroll to position [988, 0]
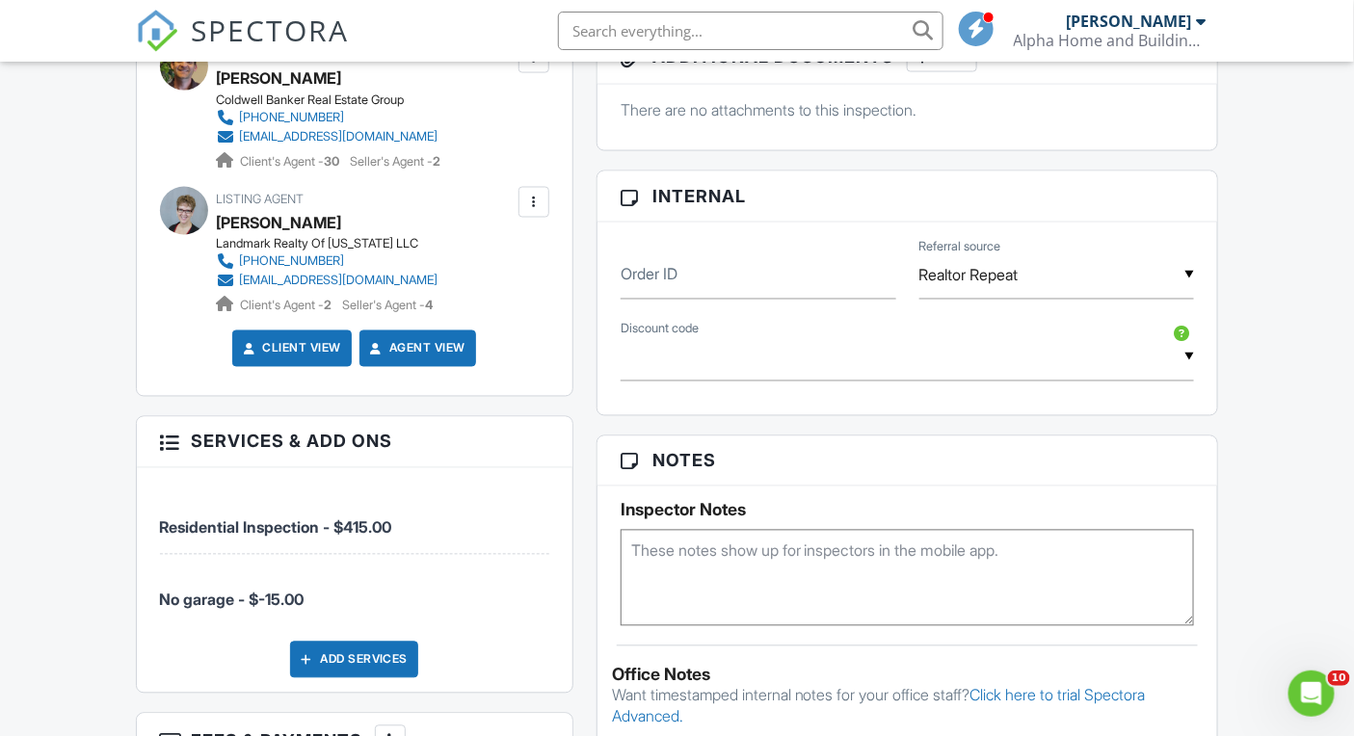
click at [289, 29] on span "SPECTORA" at bounding box center [271, 30] width 158 height 40
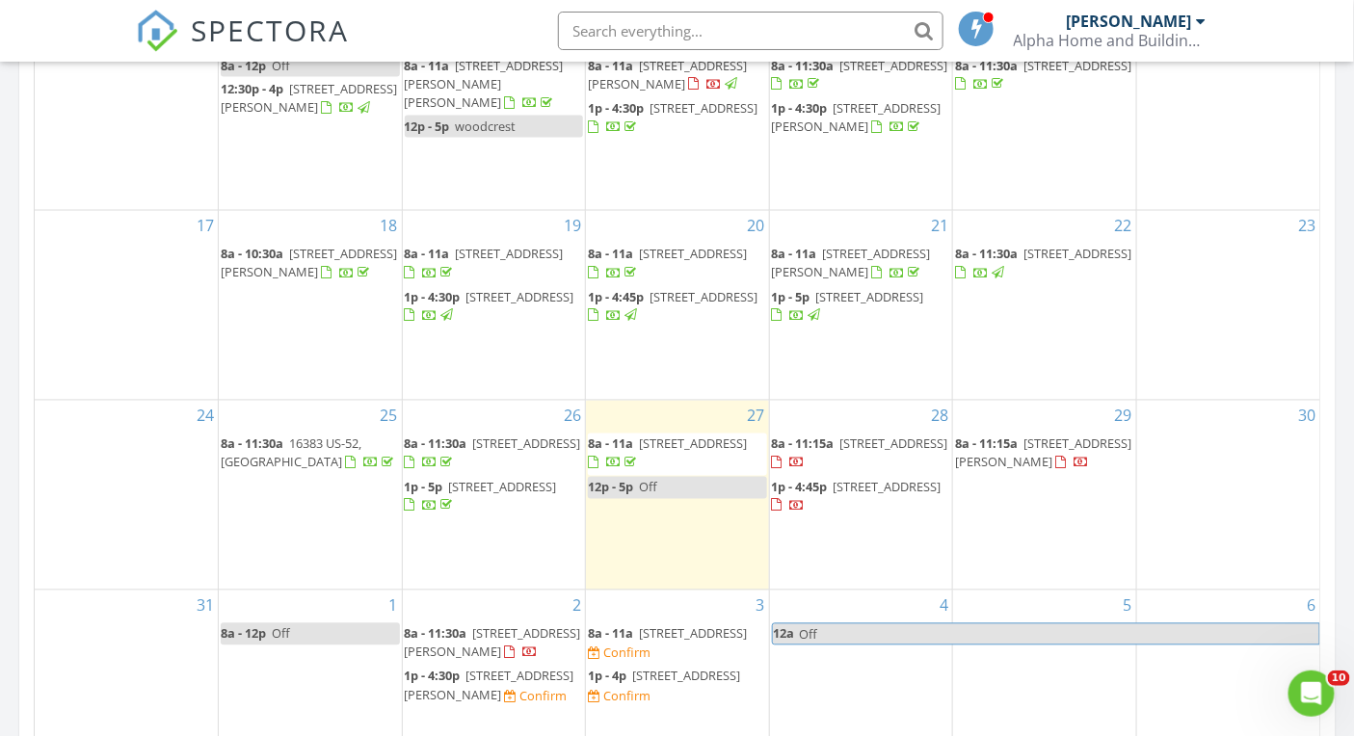
scroll to position [1080, 0]
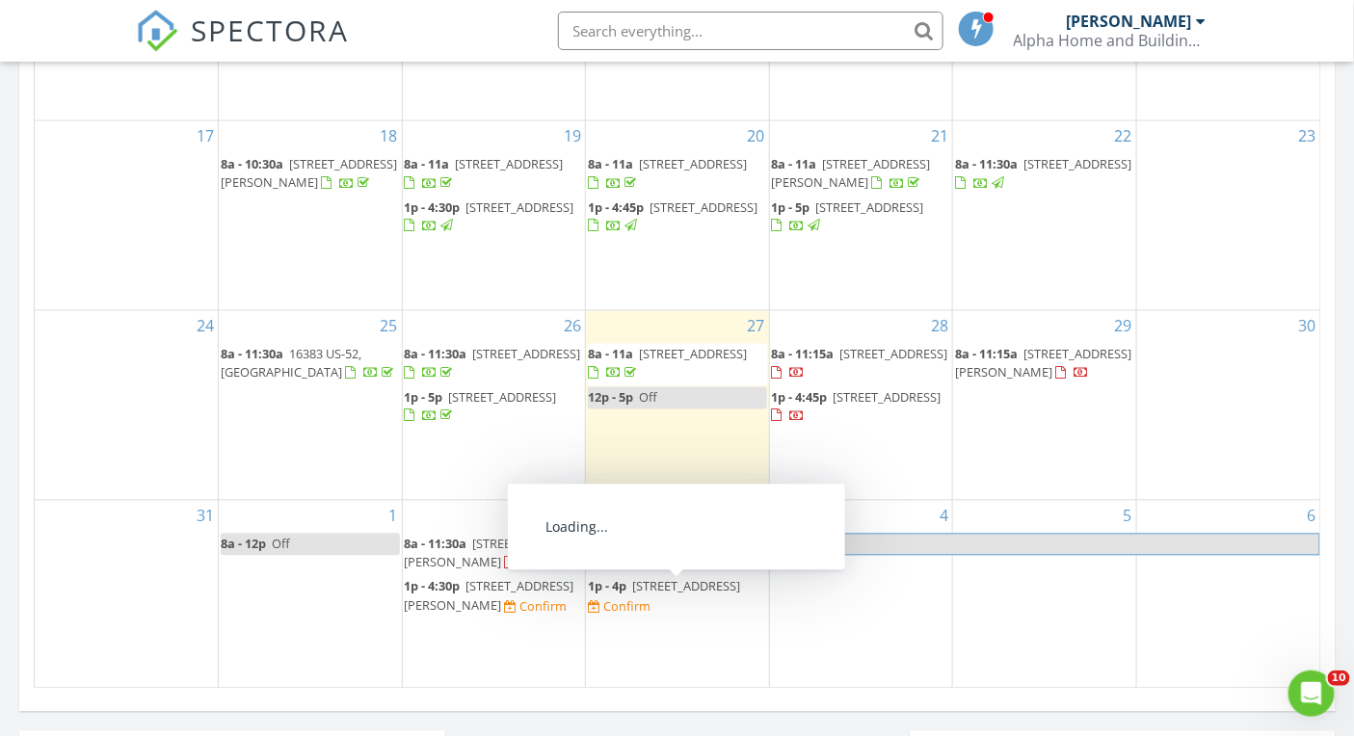
click at [686, 591] on span "[STREET_ADDRESS]" at bounding box center [686, 586] width 108 height 17
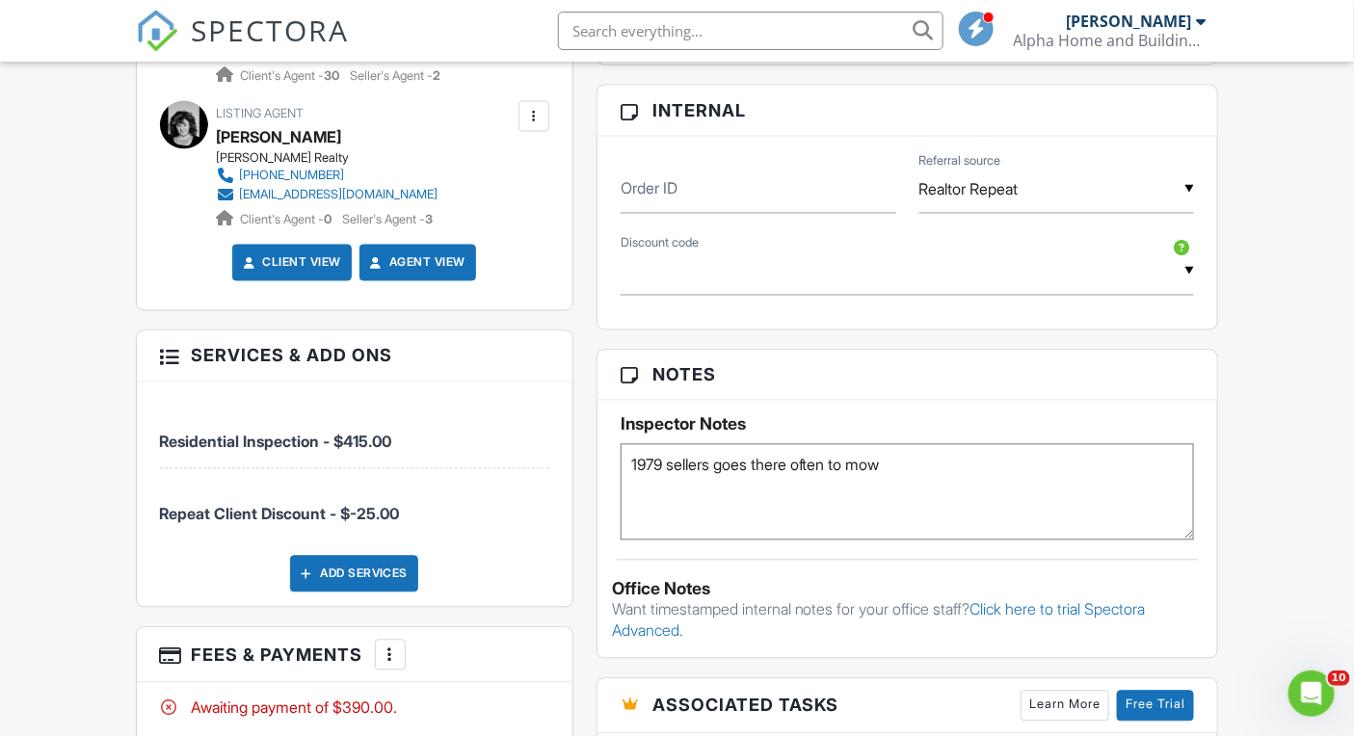
scroll to position [264, 0]
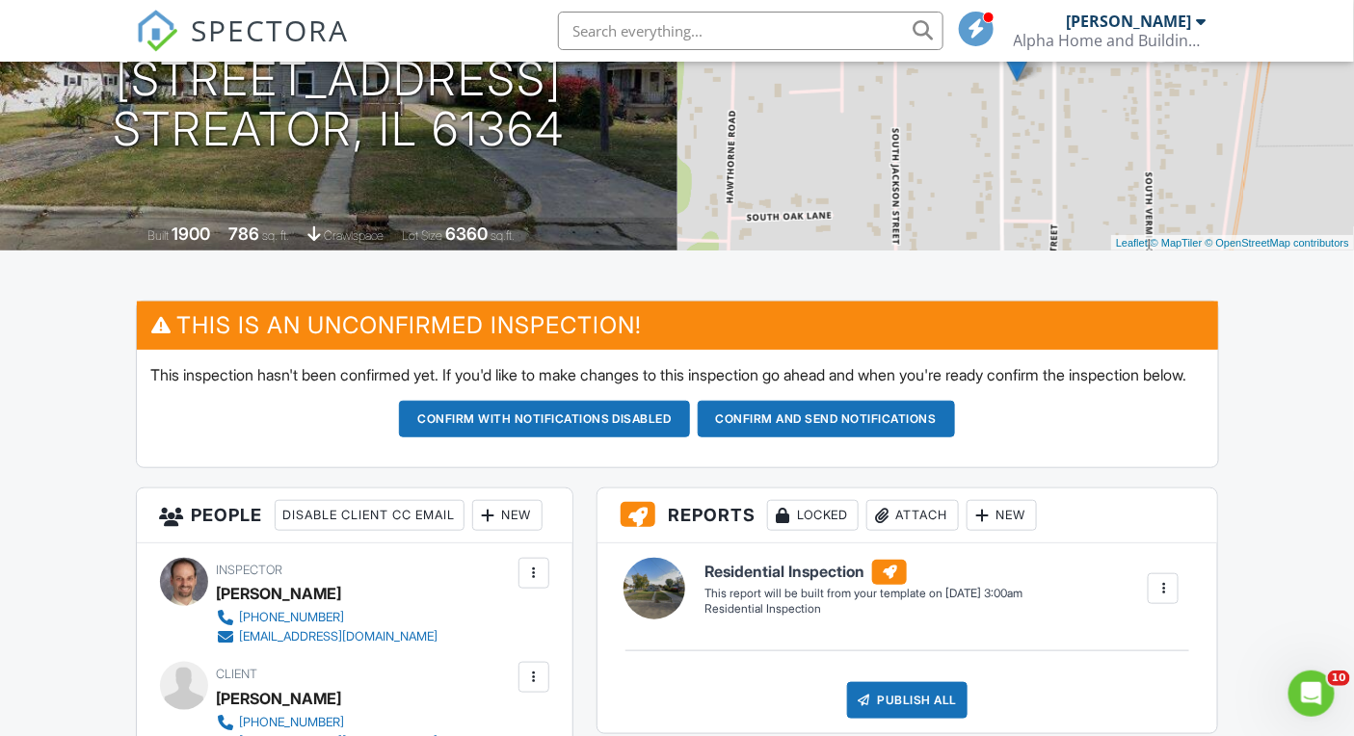
type textarea "1979 sellers goes there often to mow"
click at [305, 29] on span "SPECTORA" at bounding box center [271, 30] width 158 height 40
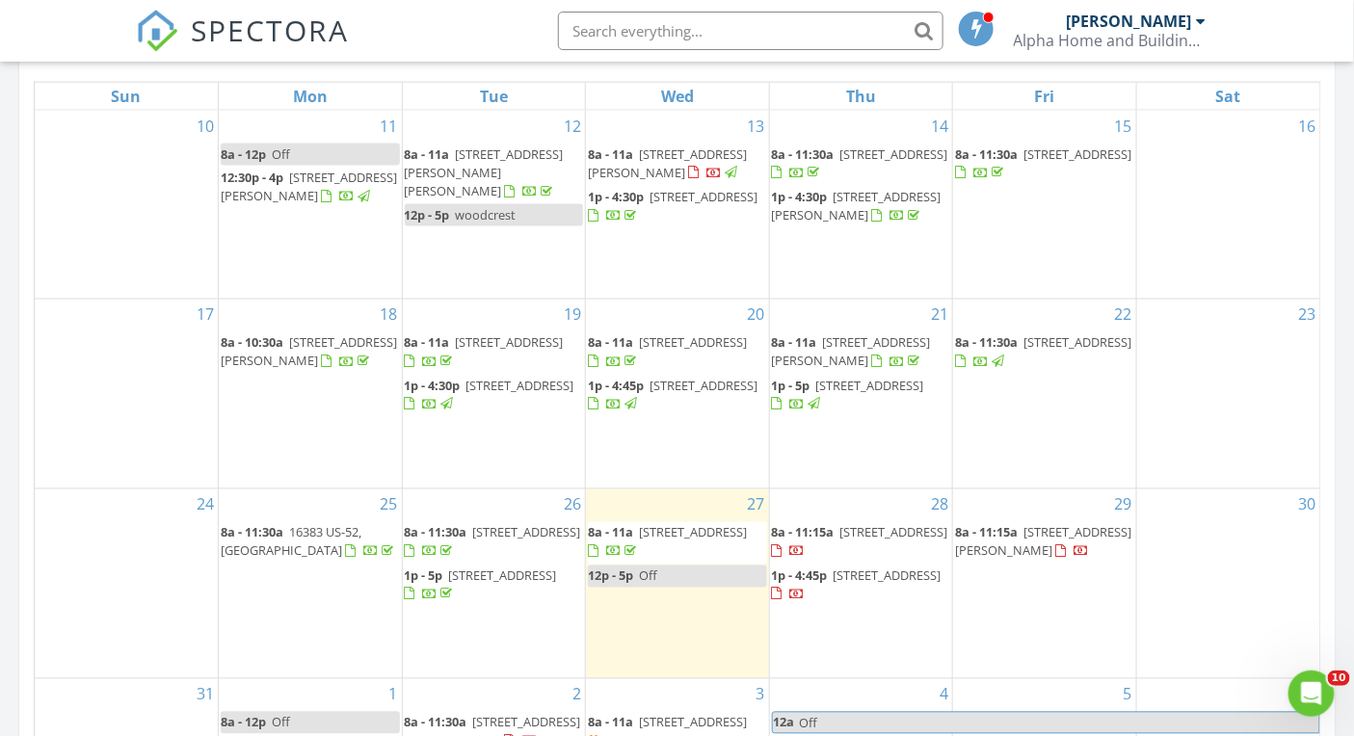
scroll to position [1328, 0]
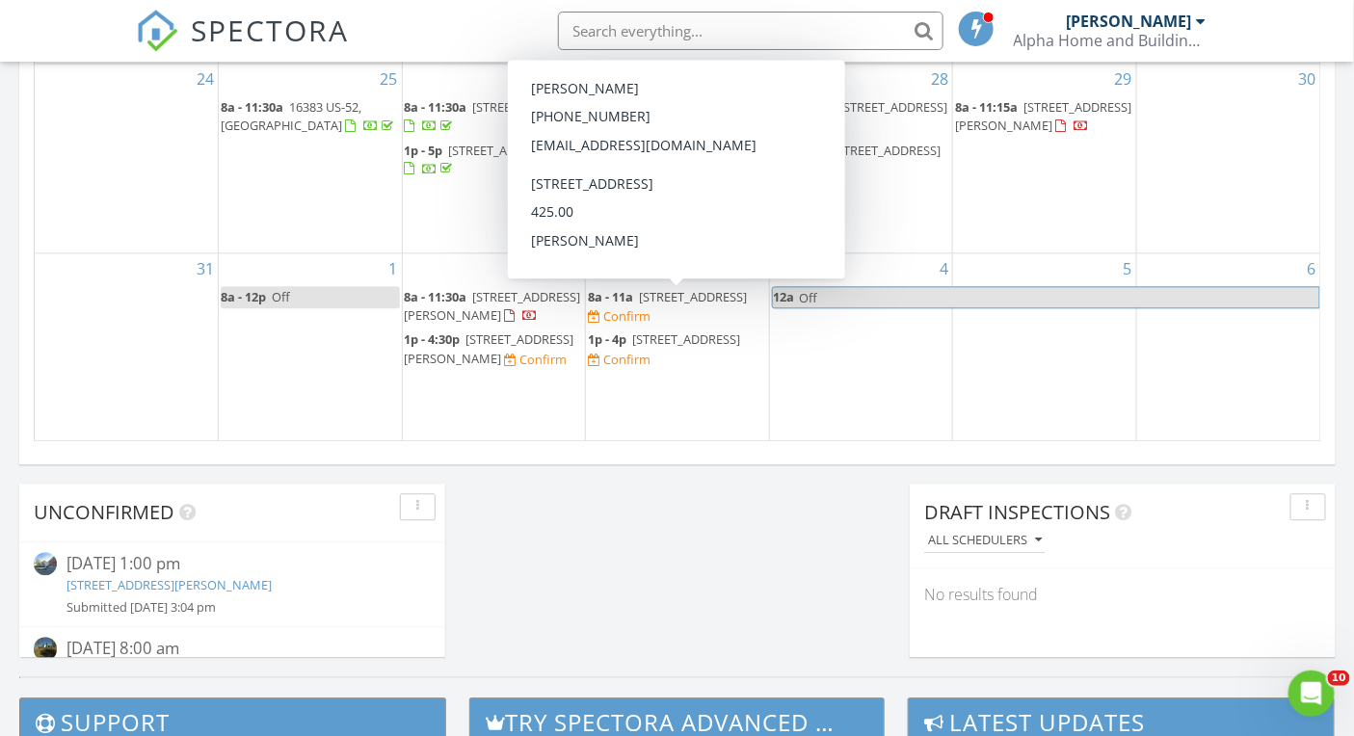
click at [644, 295] on span "[STREET_ADDRESS]" at bounding box center [693, 296] width 108 height 17
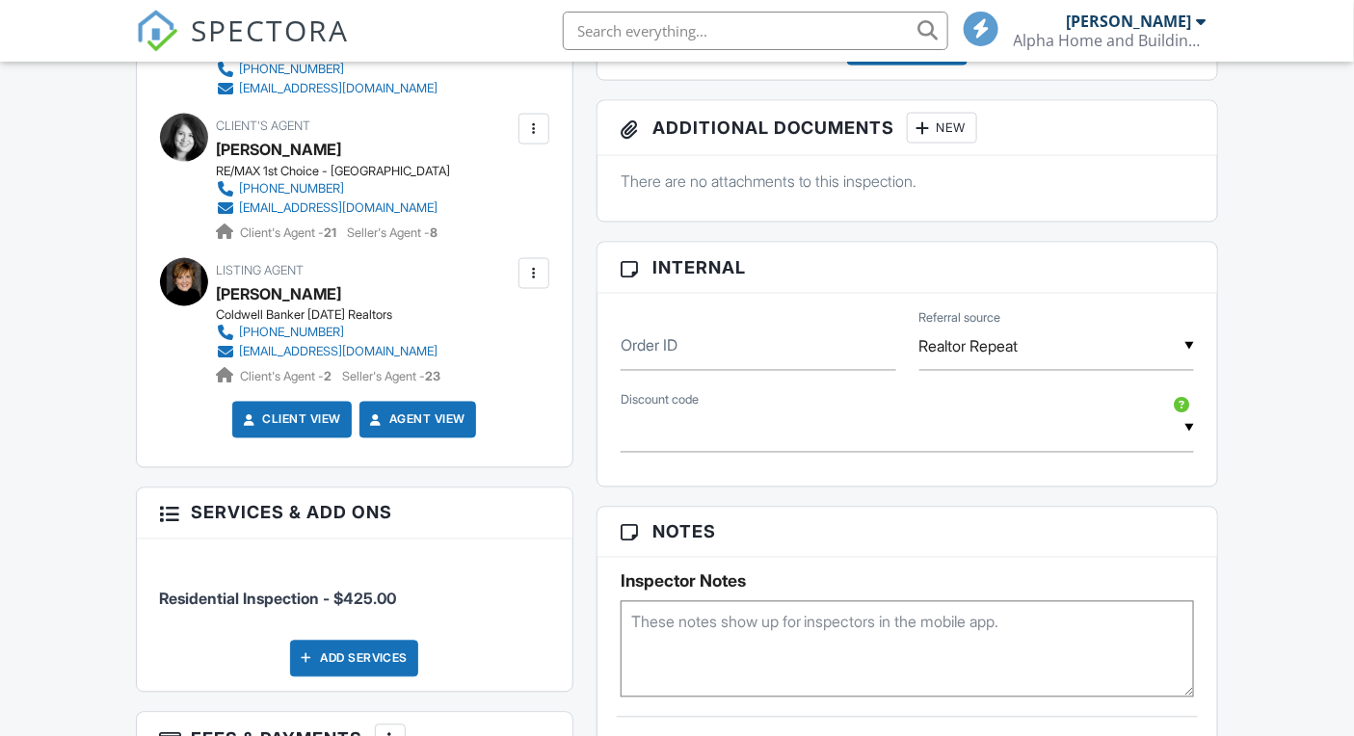
click at [790, 651] on textarea at bounding box center [907, 649] width 574 height 96
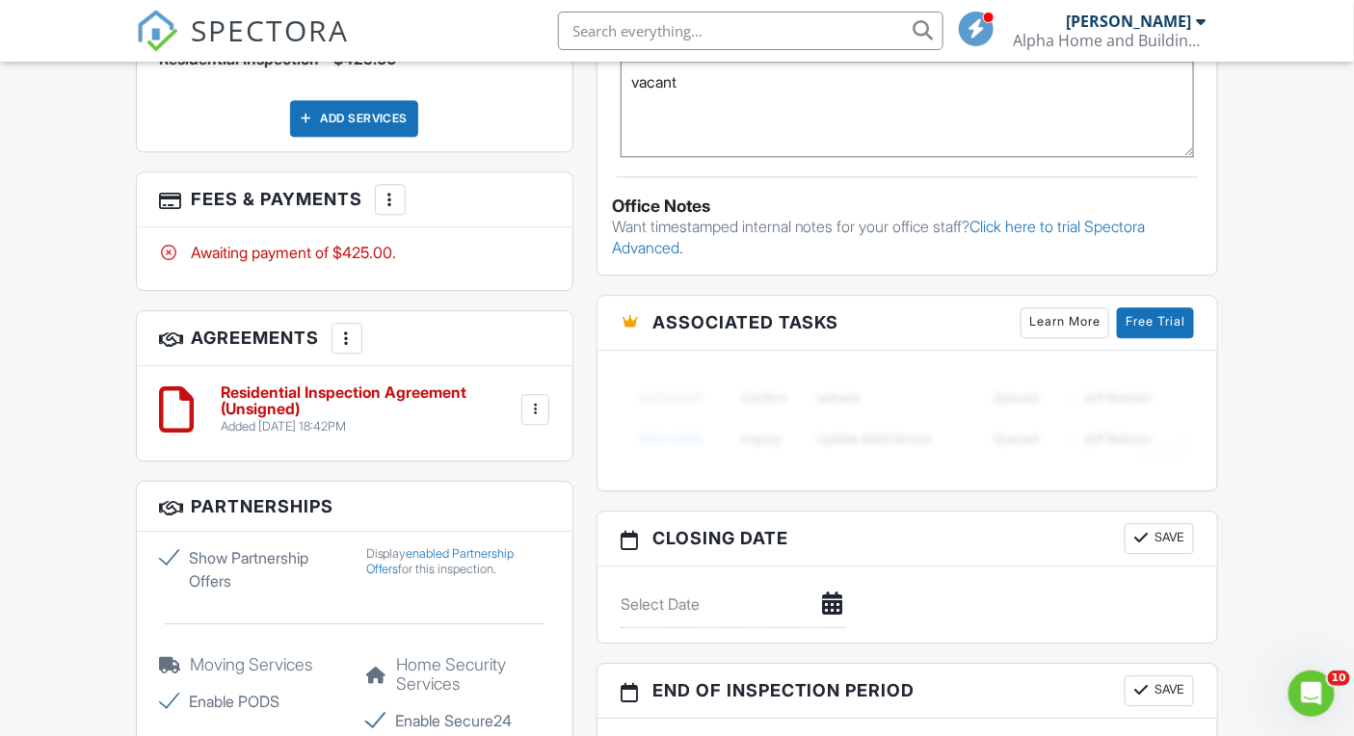
scroll to position [931, 0]
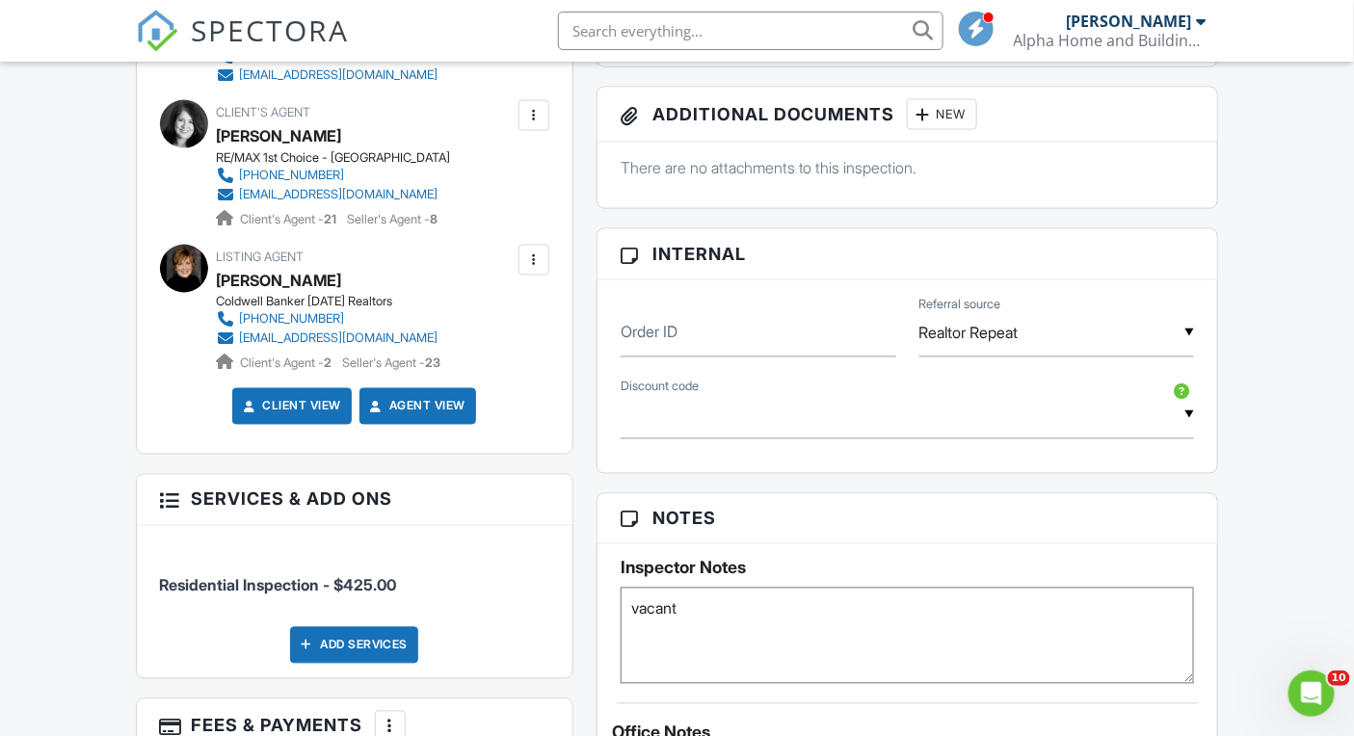
type textarea "vacant"
click at [298, 19] on span "SPECTORA" at bounding box center [271, 30] width 158 height 40
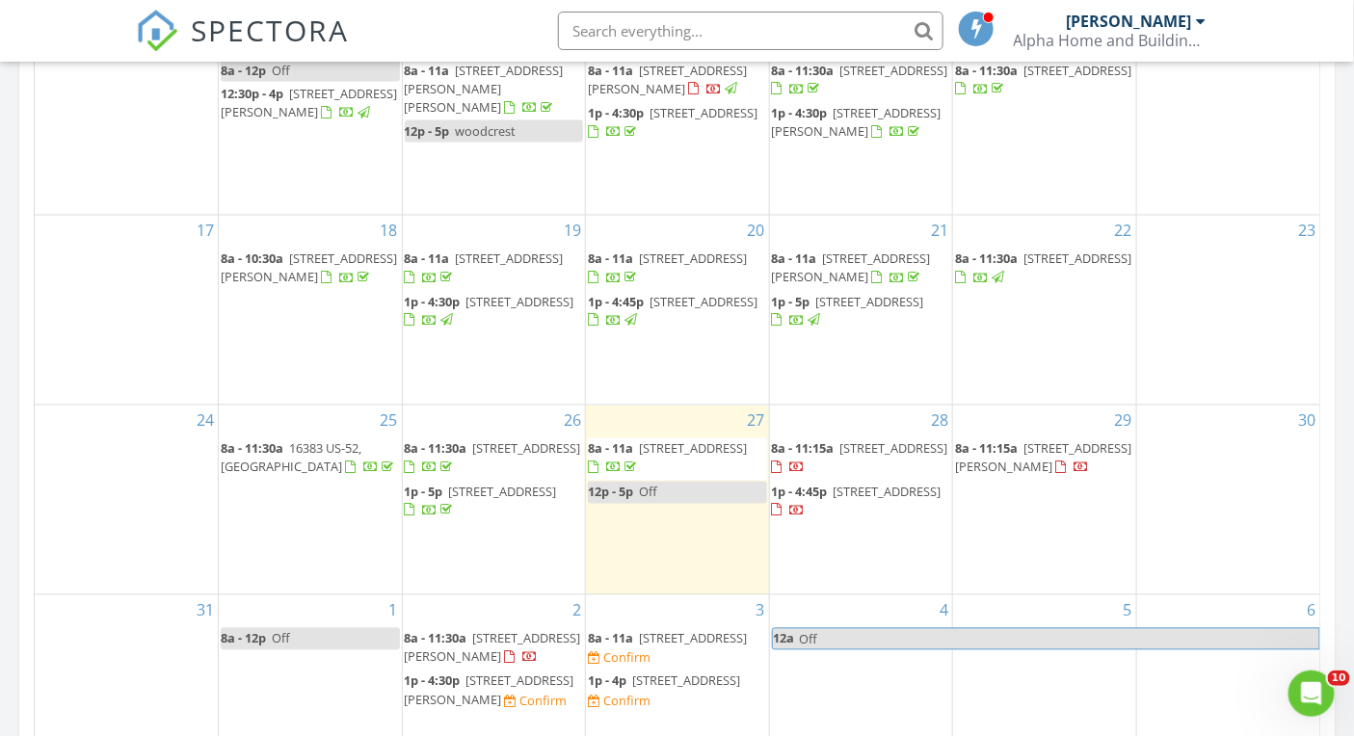
scroll to position [559, 0]
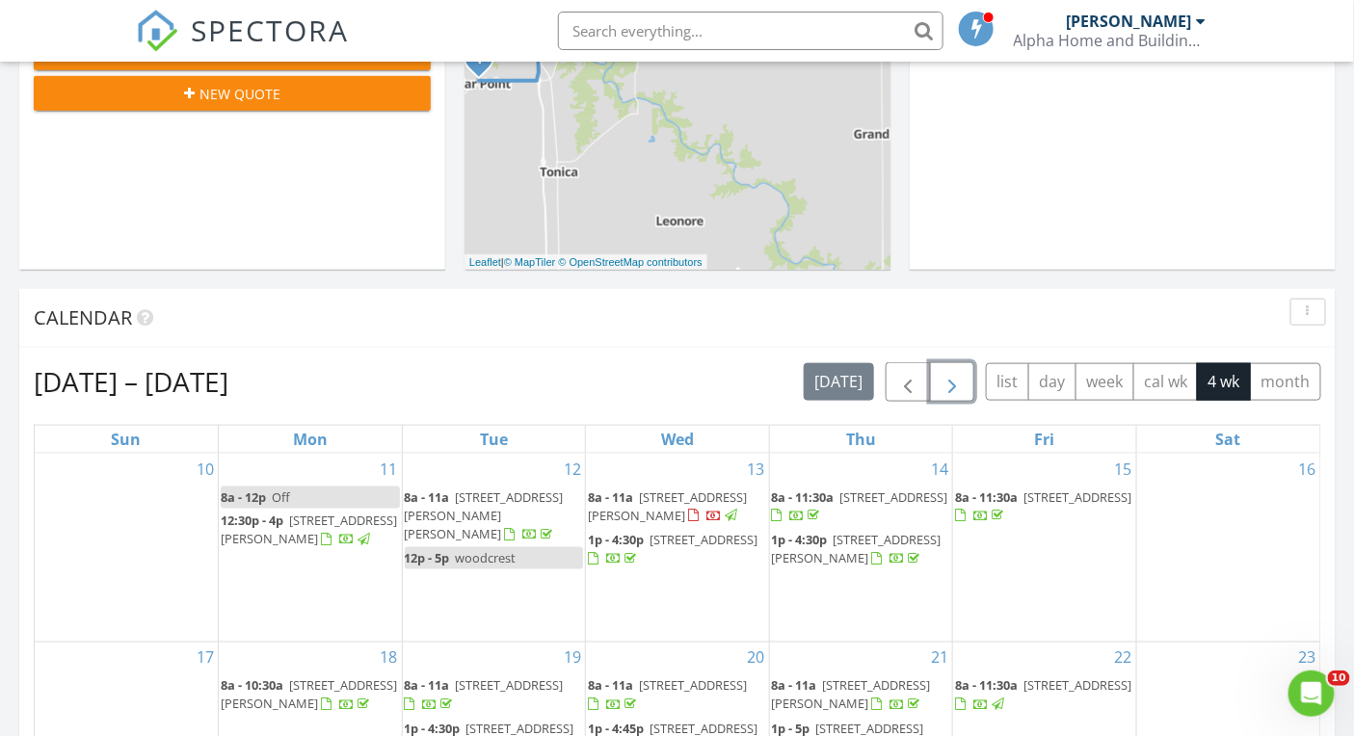
click at [968, 381] on button "button" at bounding box center [952, 381] width 45 height 39
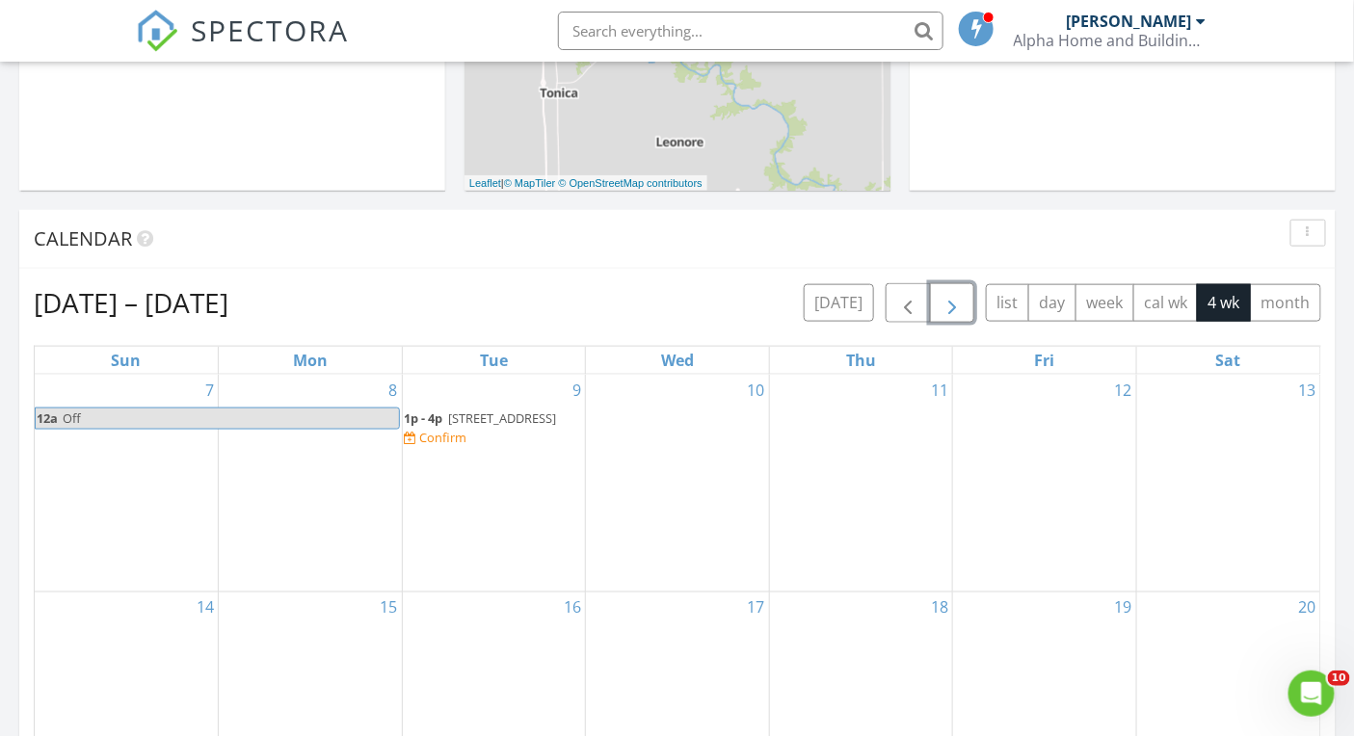
scroll to position [734, 0]
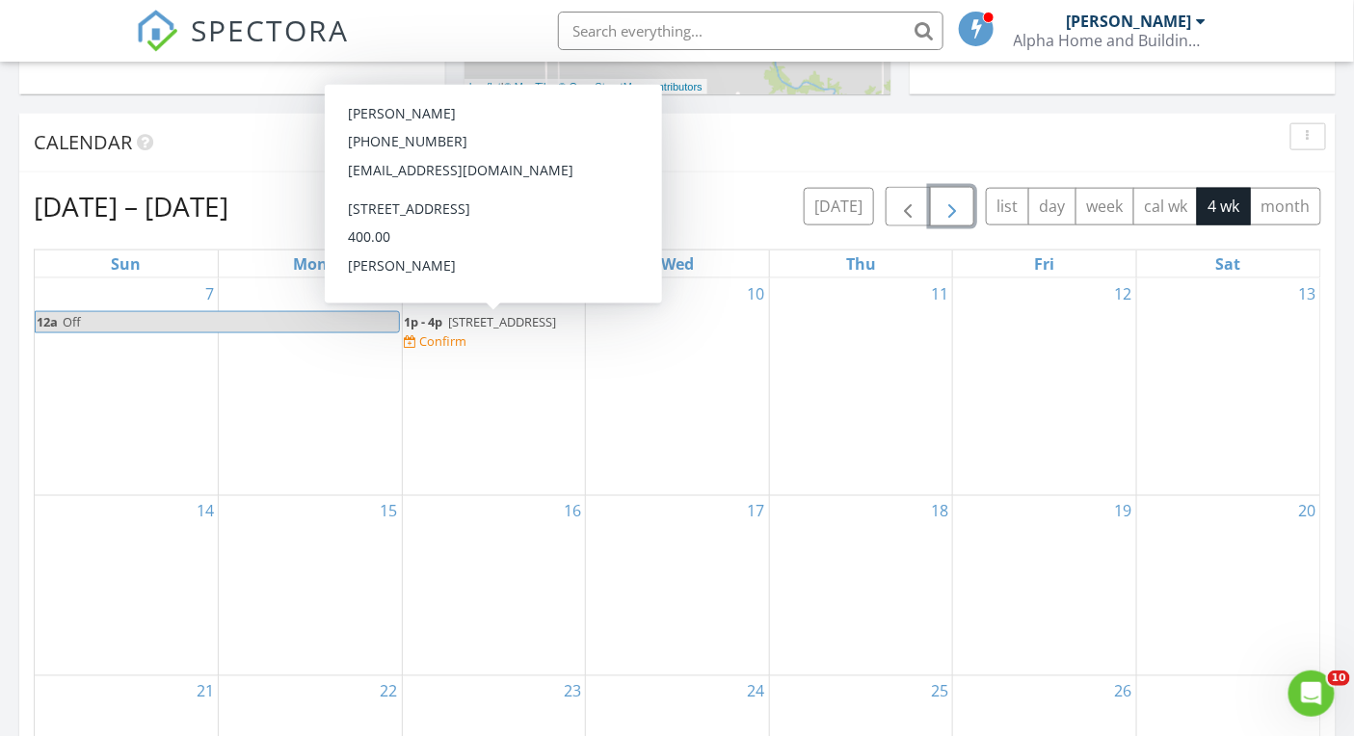
click at [497, 318] on span "306 S 4th St, Cherry 61317" at bounding box center [503, 321] width 108 height 17
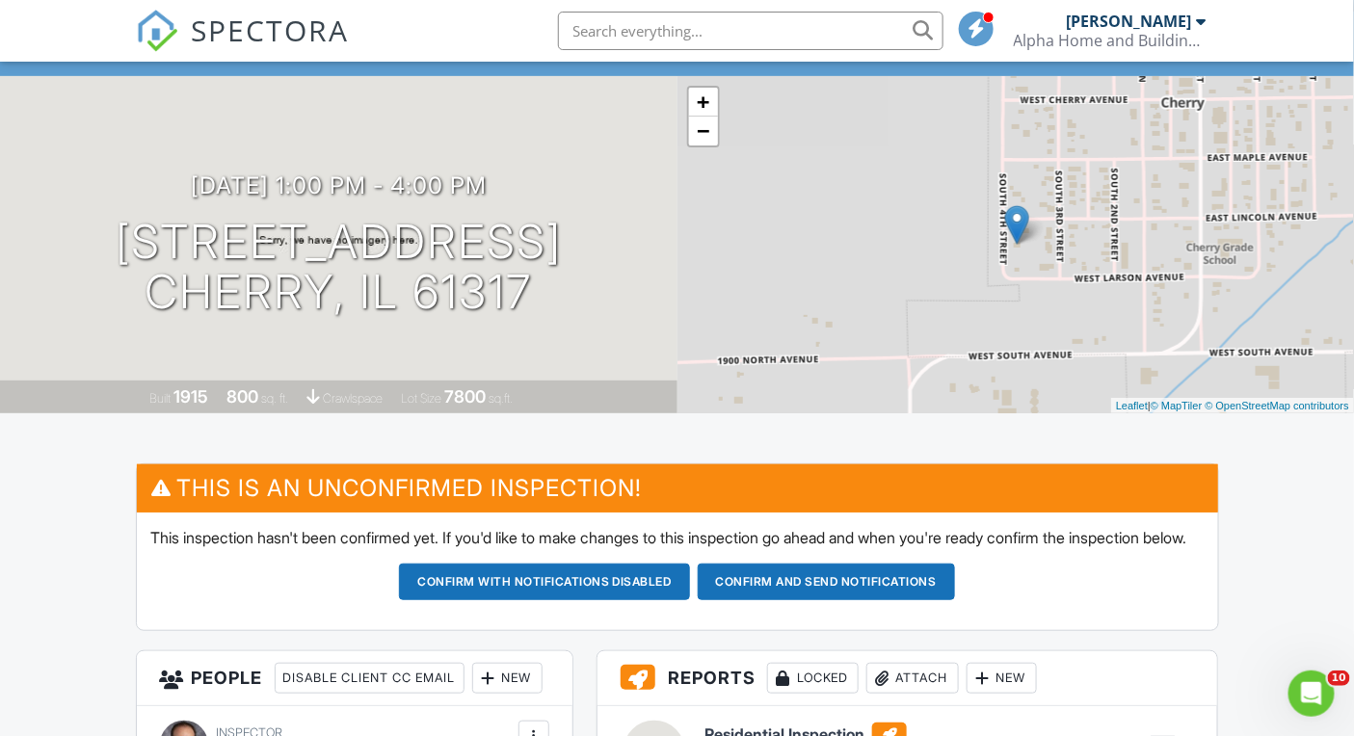
scroll to position [25, 0]
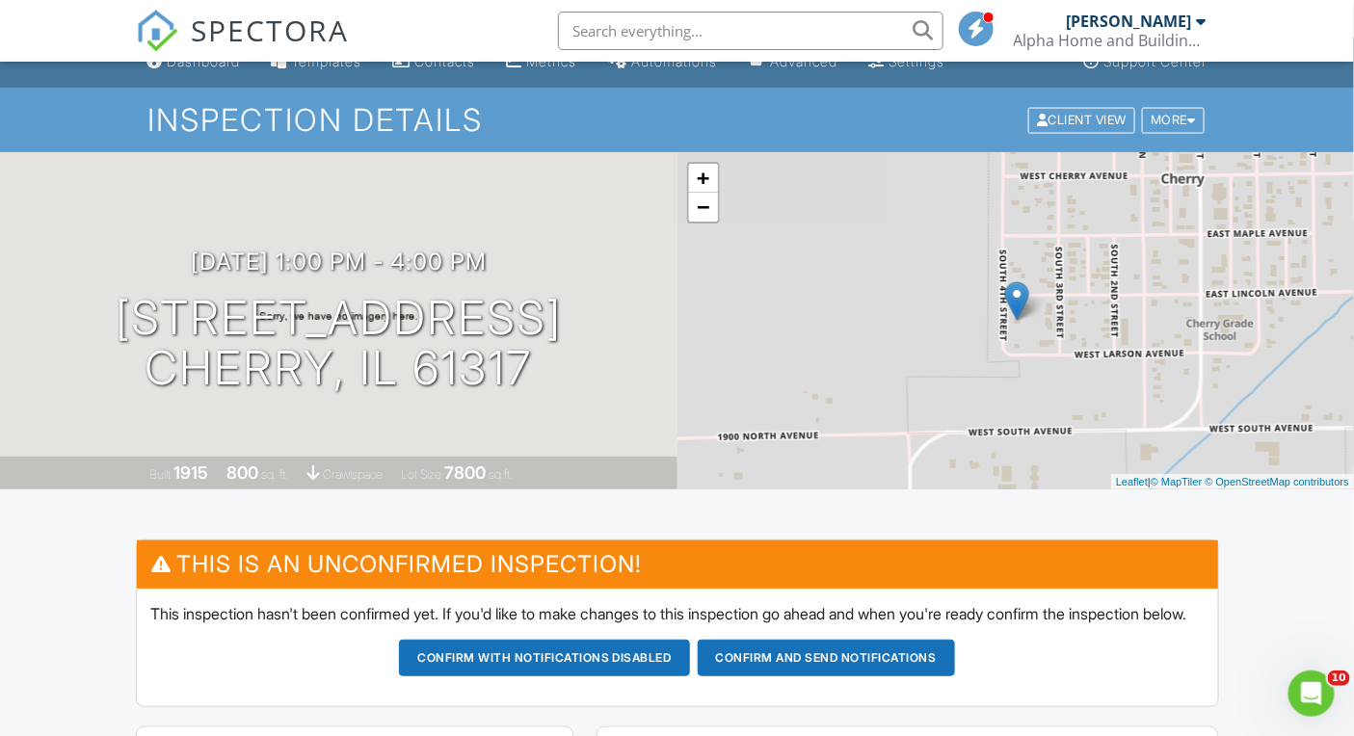
click at [270, 39] on span "SPECTORA" at bounding box center [271, 30] width 158 height 40
